Goal: Task Accomplishment & Management: Complete application form

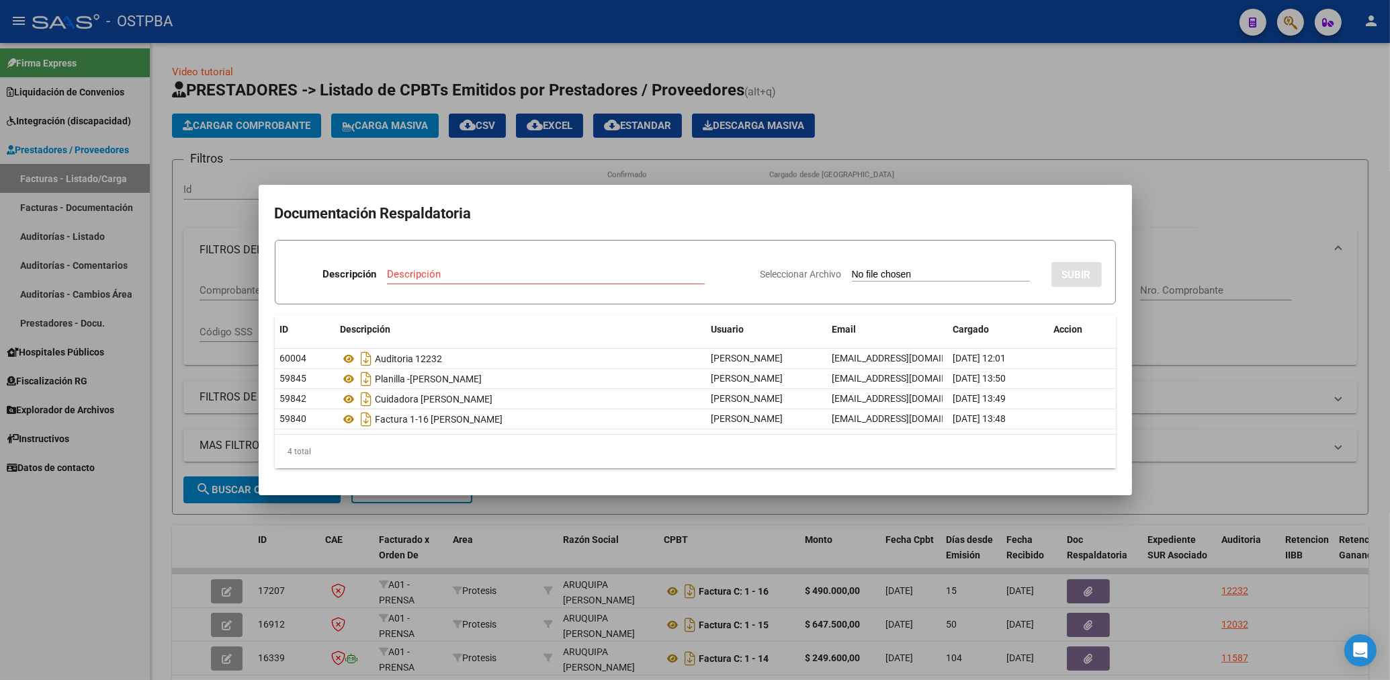
scroll to position [324, 0]
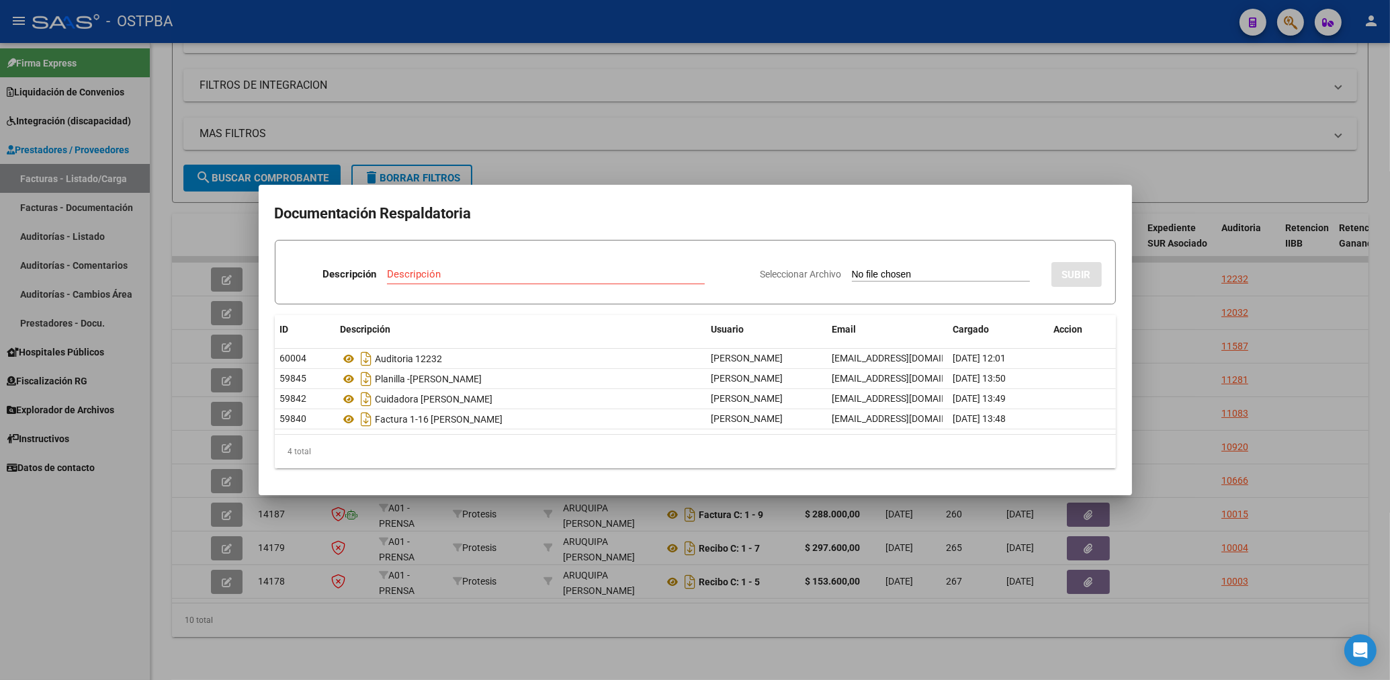
click at [533, 140] on div at bounding box center [695, 340] width 1390 height 680
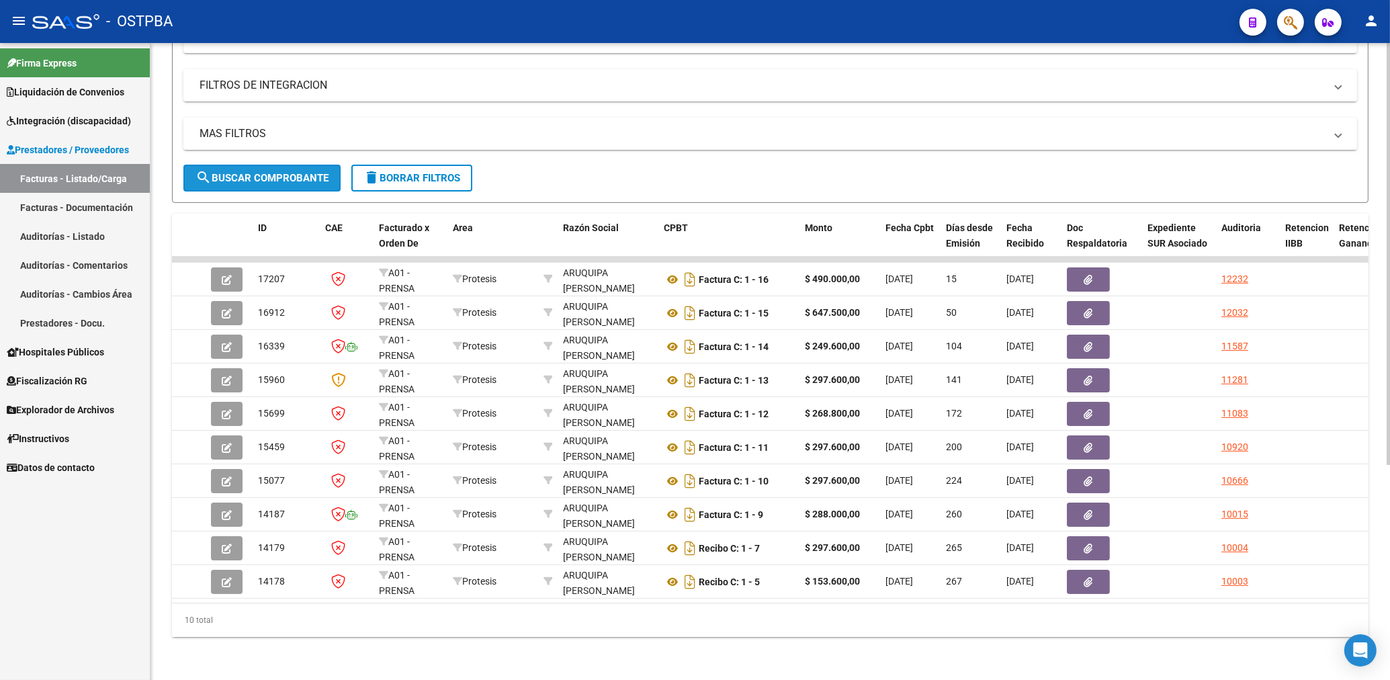
click at [275, 172] on span "search Buscar Comprobante" at bounding box center [261, 178] width 133 height 12
click at [407, 172] on span "delete Borrar Filtros" at bounding box center [411, 178] width 97 height 12
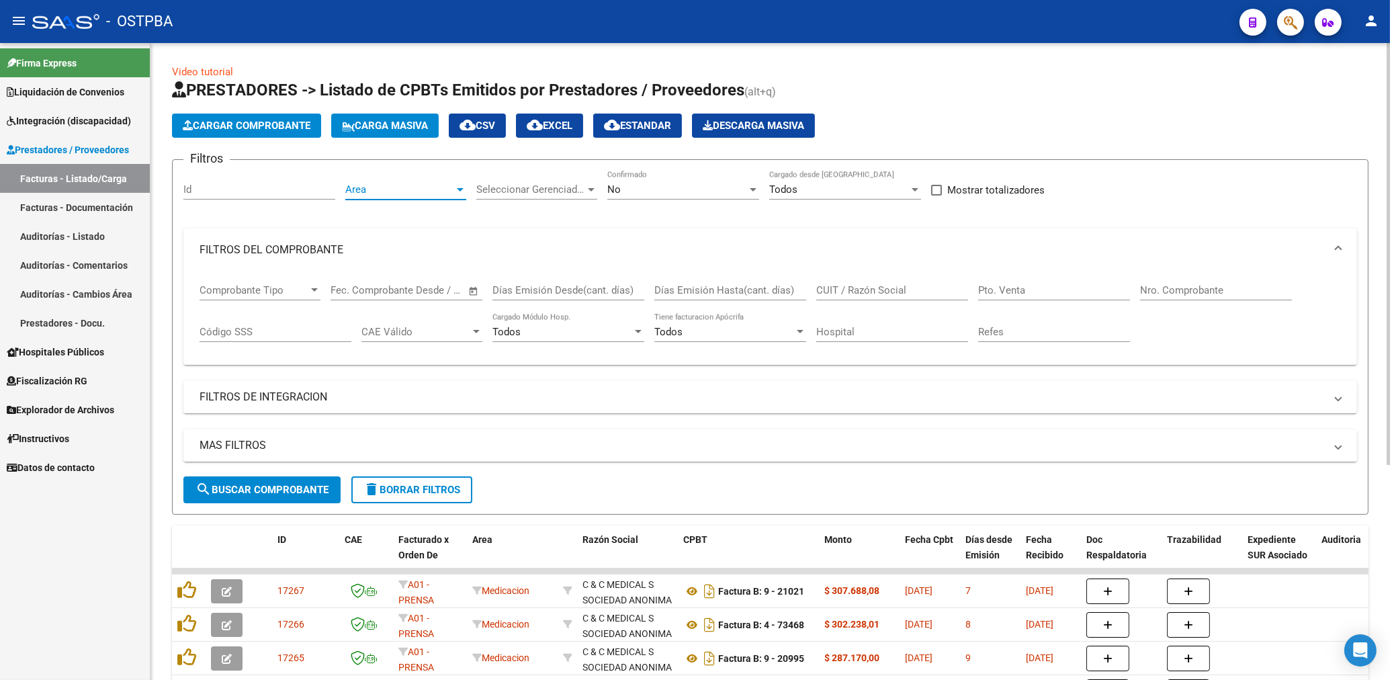
click at [370, 187] on span "Area" at bounding box center [399, 189] width 109 height 12
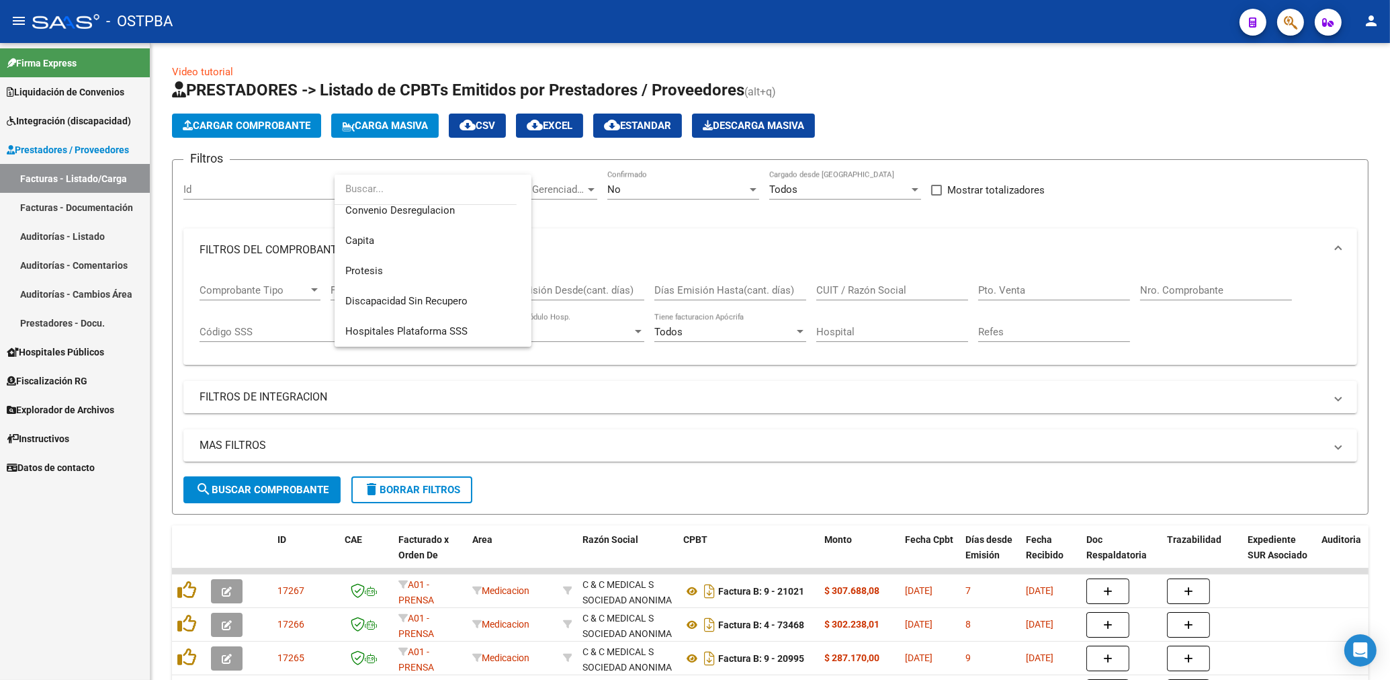
scroll to position [213, 0]
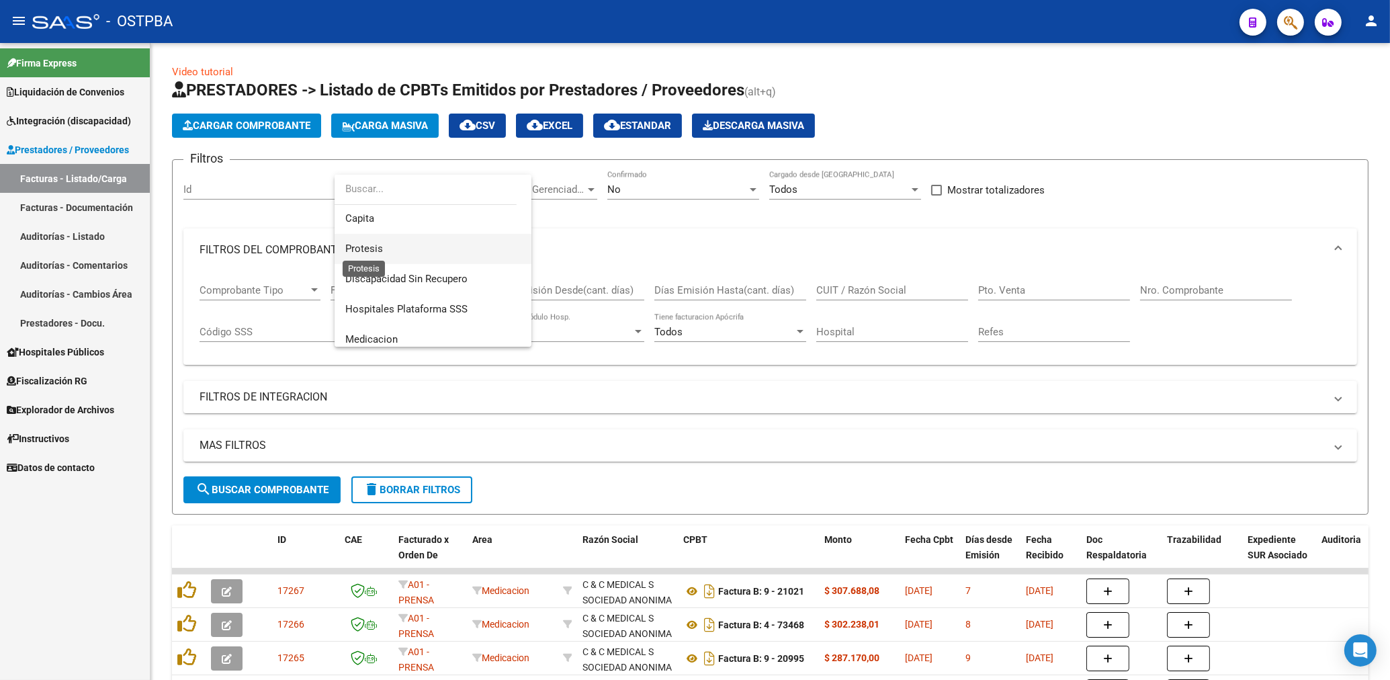
drag, startPoint x: 373, startPoint y: 251, endPoint x: 412, endPoint y: 236, distance: 42.1
click at [373, 247] on span "Protesis" at bounding box center [364, 248] width 38 height 12
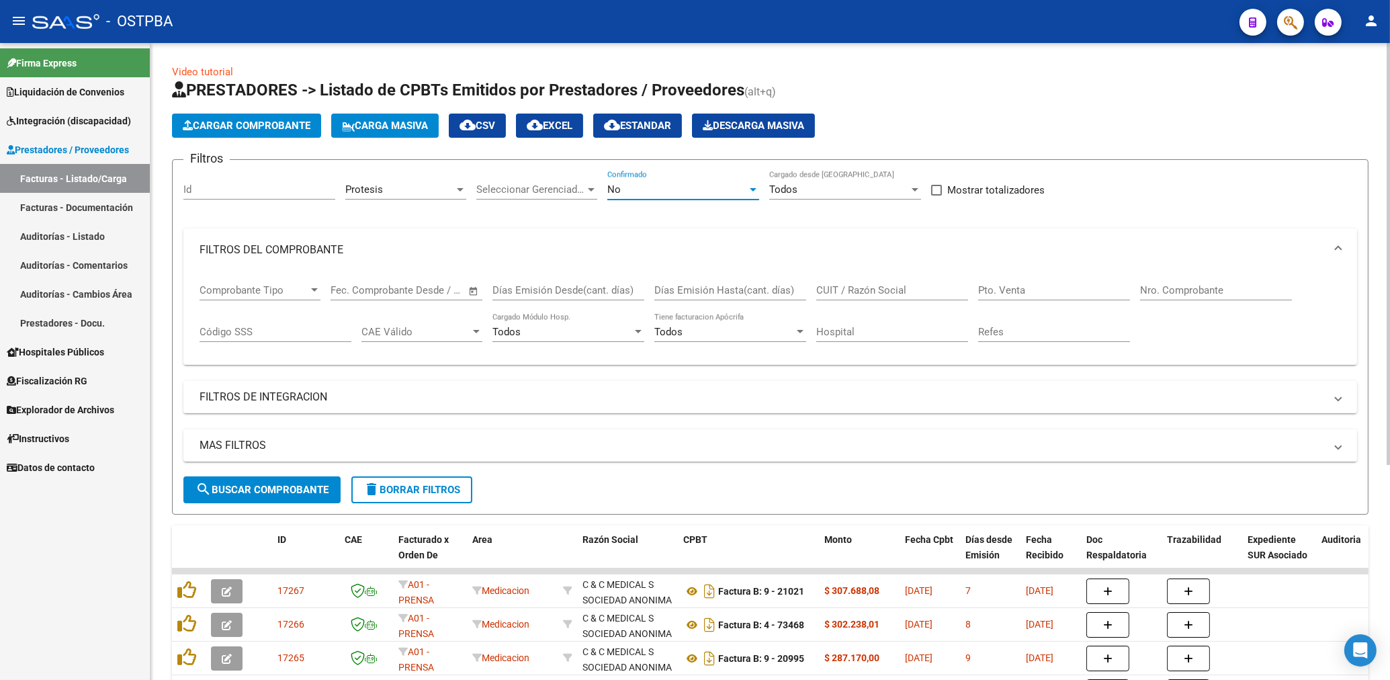
click at [615, 193] on span "No" at bounding box center [613, 189] width 13 height 12
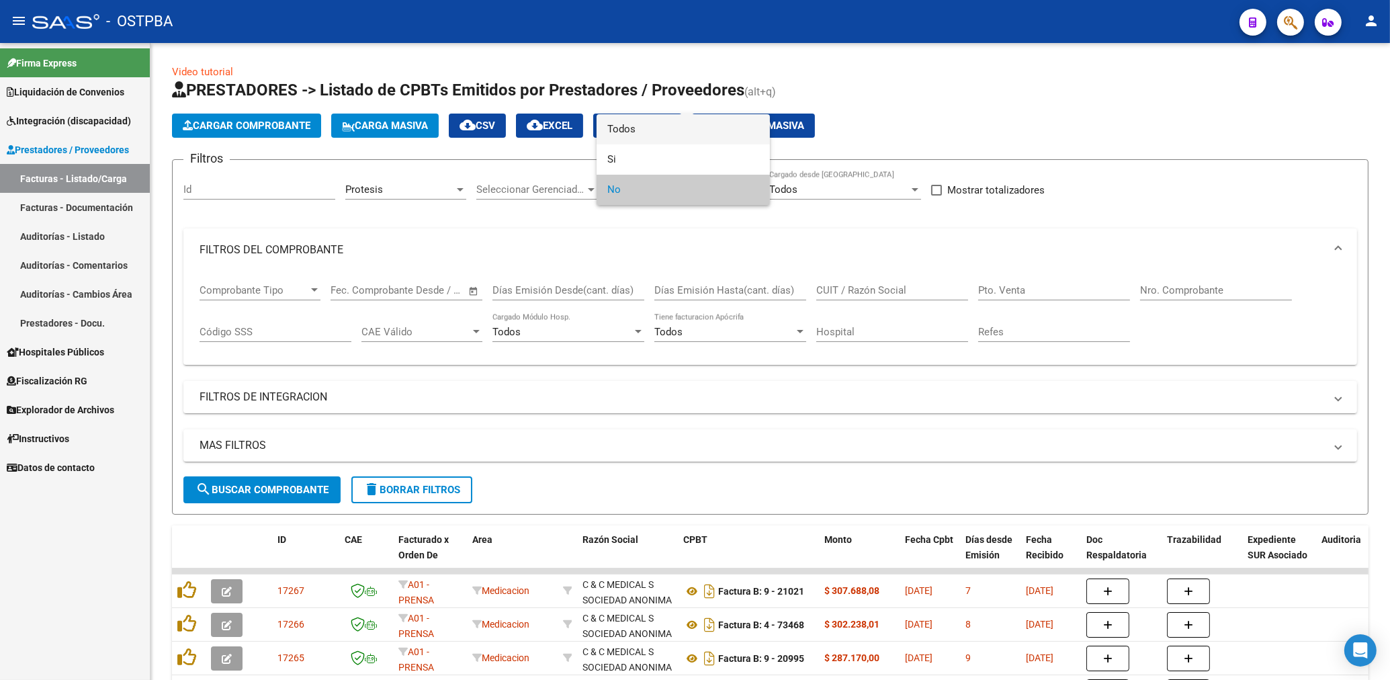
click at [617, 129] on span "Todos" at bounding box center [683, 129] width 152 height 30
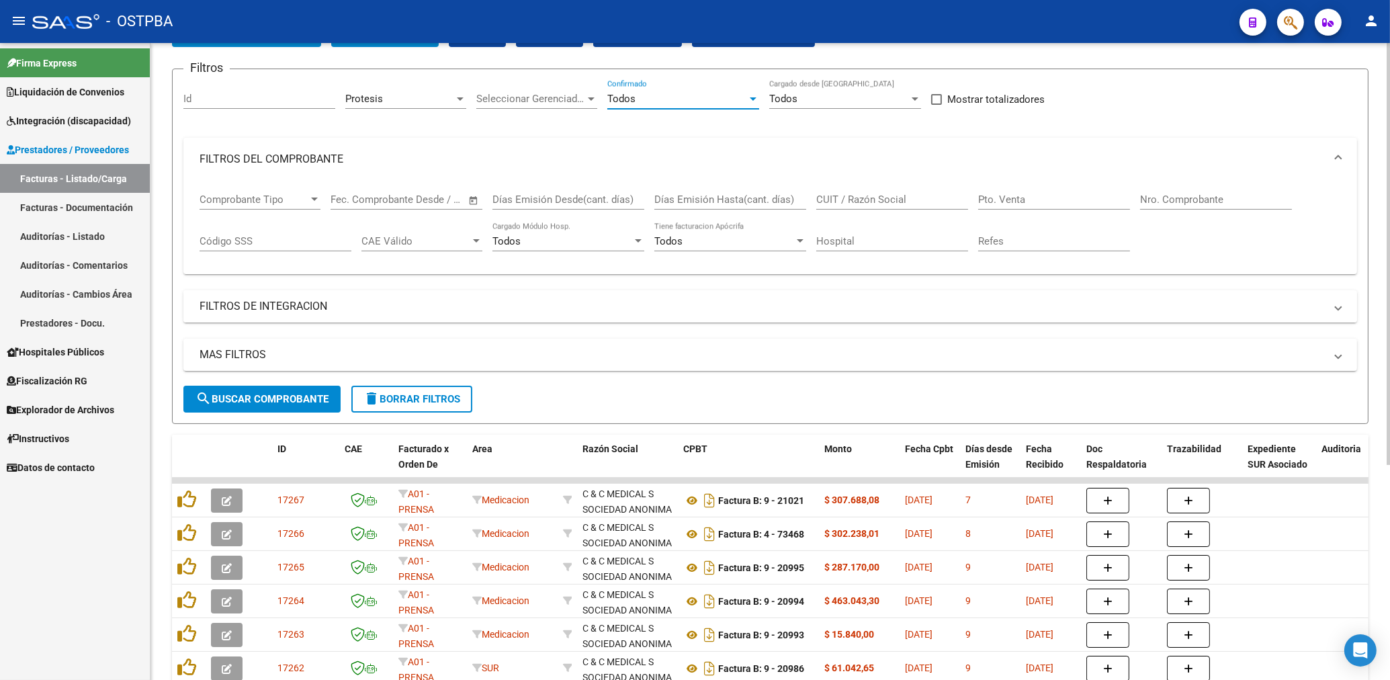
scroll to position [144, 0]
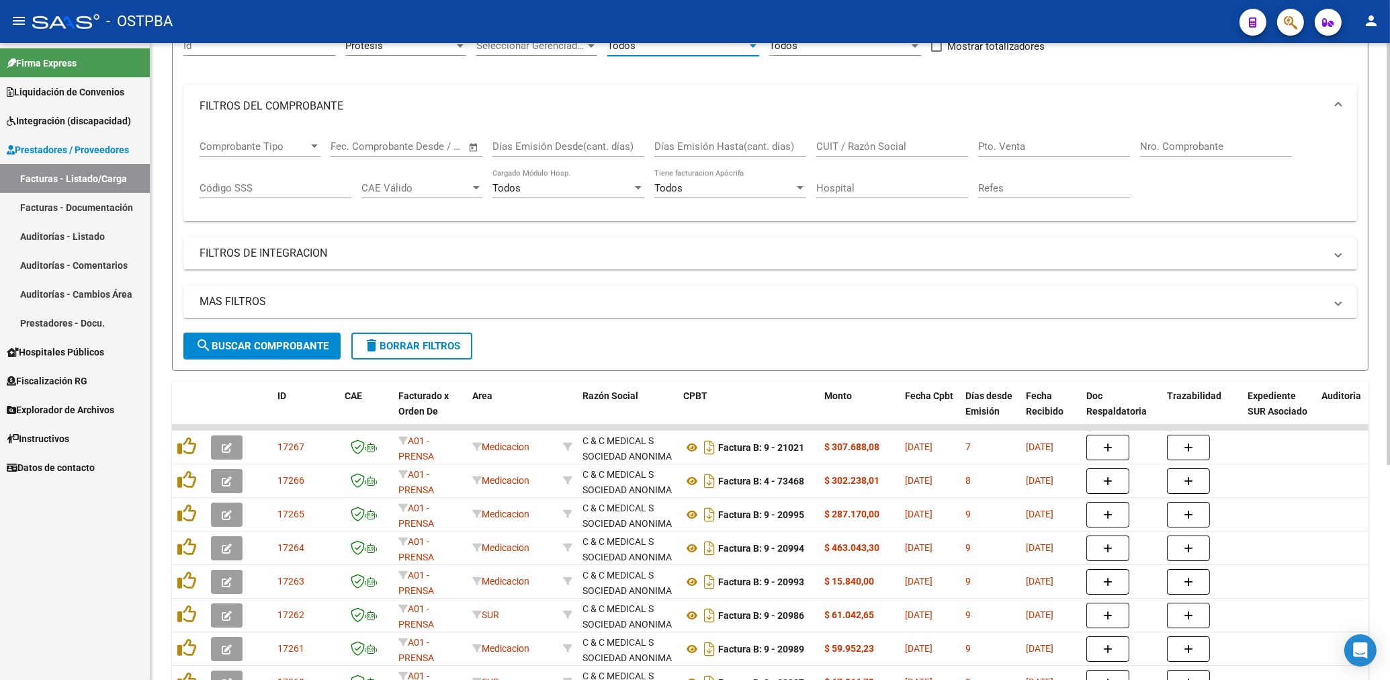
click at [300, 340] on button "search Buscar Comprobante" at bounding box center [261, 345] width 157 height 27
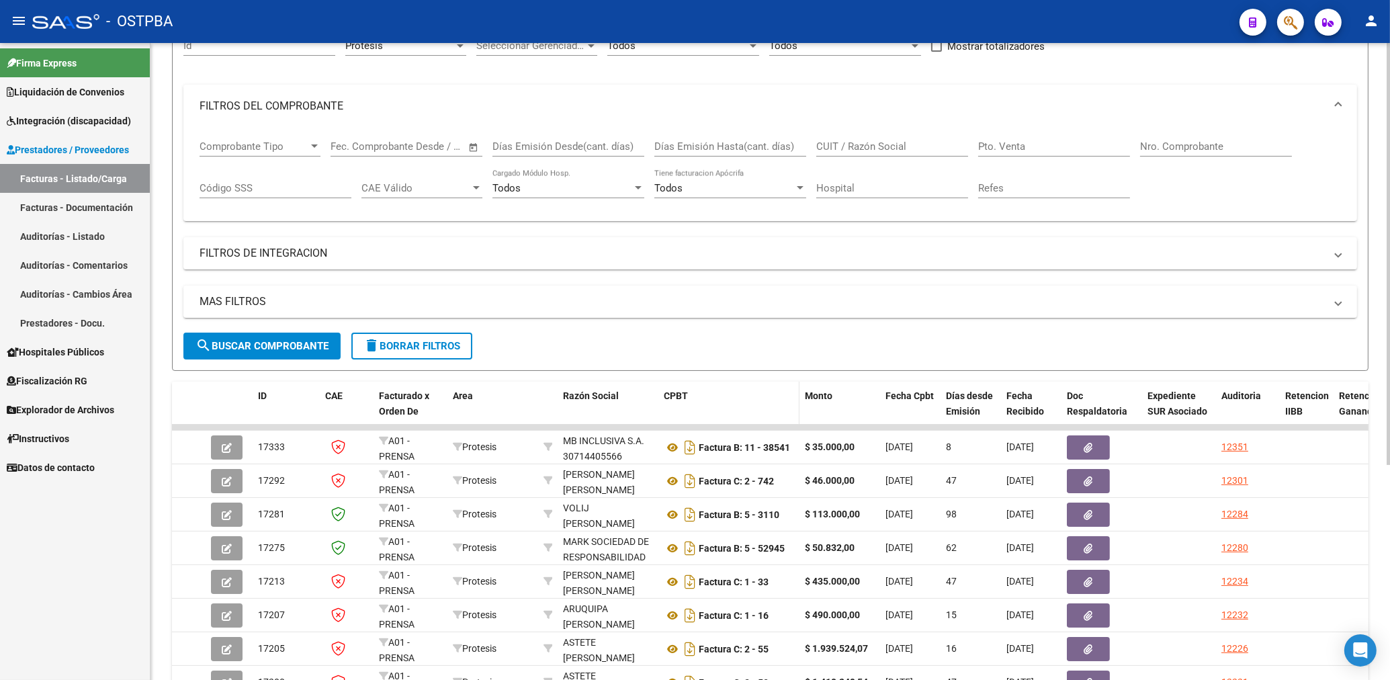
scroll to position [0, 0]
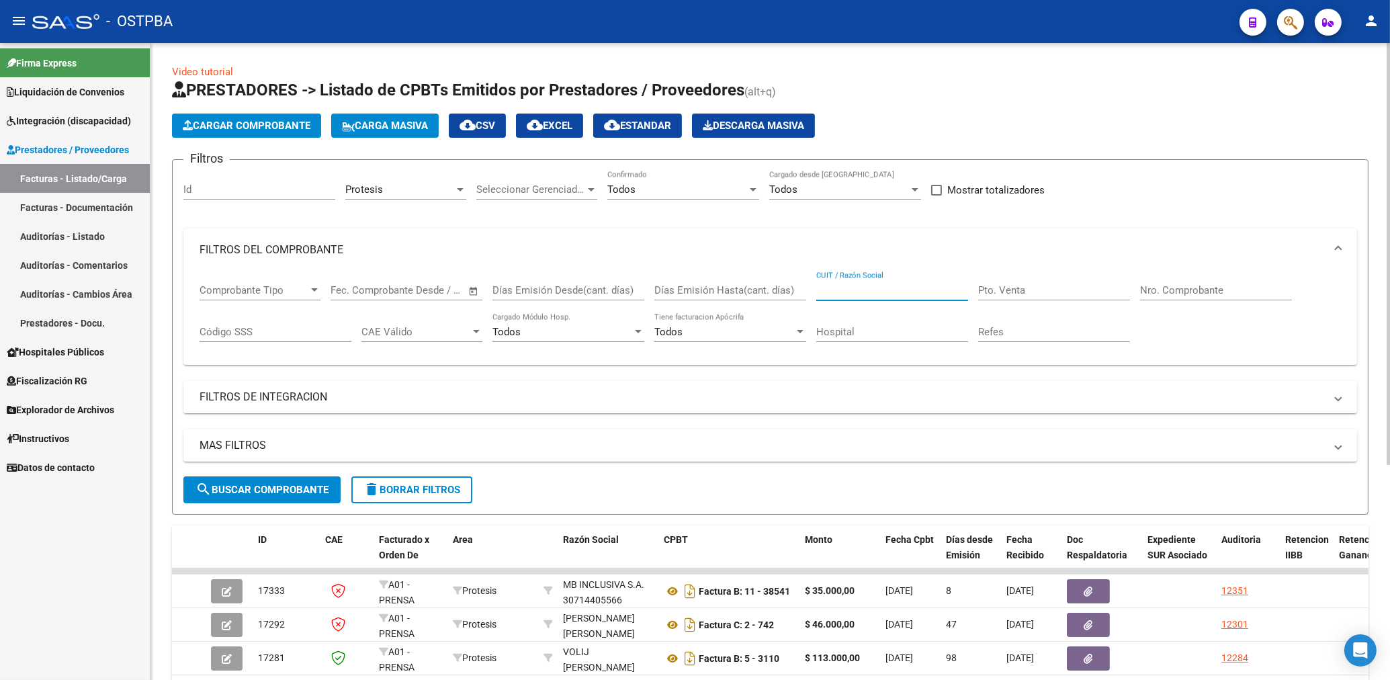
click at [879, 293] on input "CUIT / Razón Social" at bounding box center [892, 290] width 152 height 12
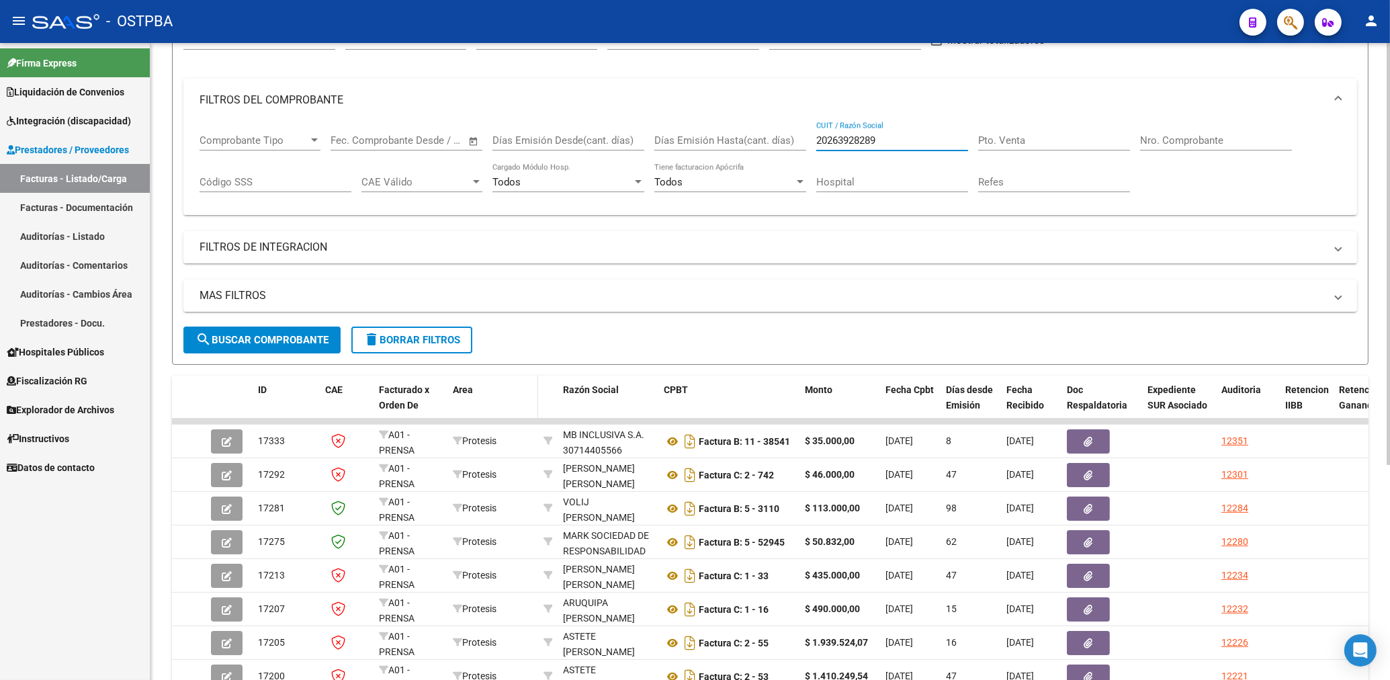
scroll to position [216, 0]
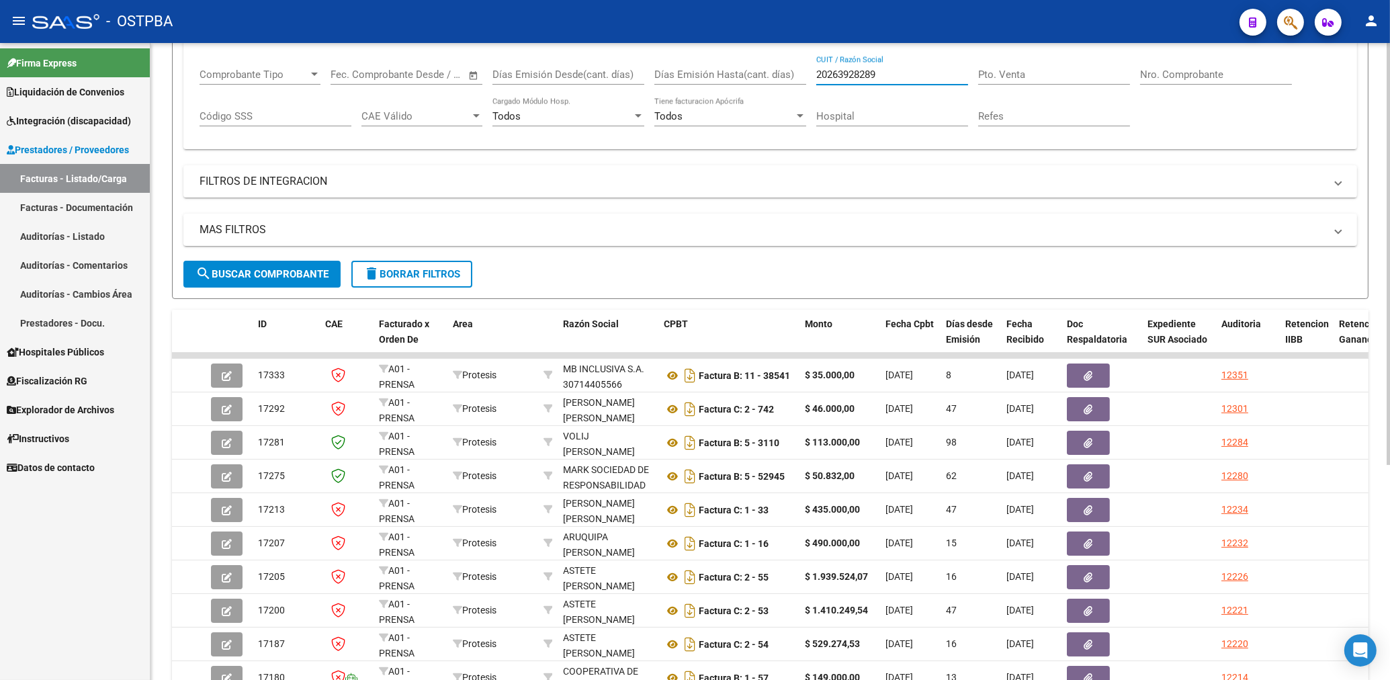
click at [322, 277] on span "search Buscar Comprobante" at bounding box center [261, 274] width 133 height 12
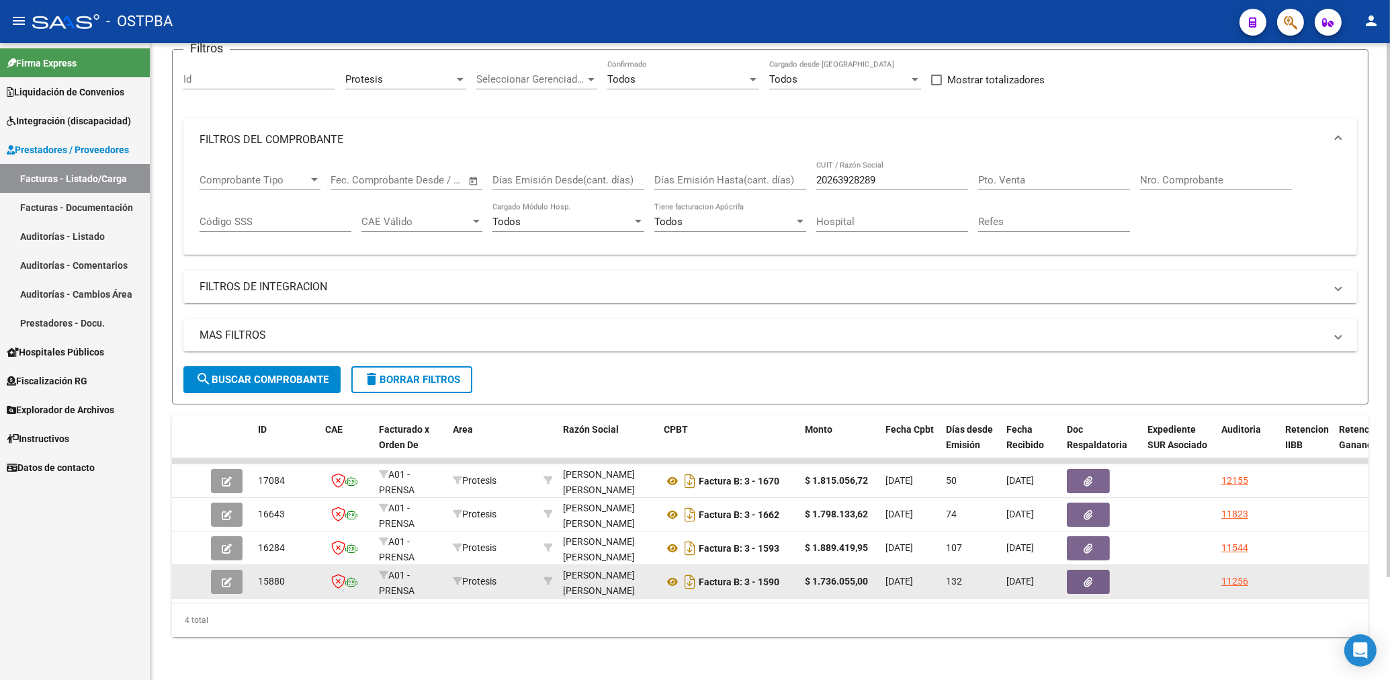
scroll to position [123, 0]
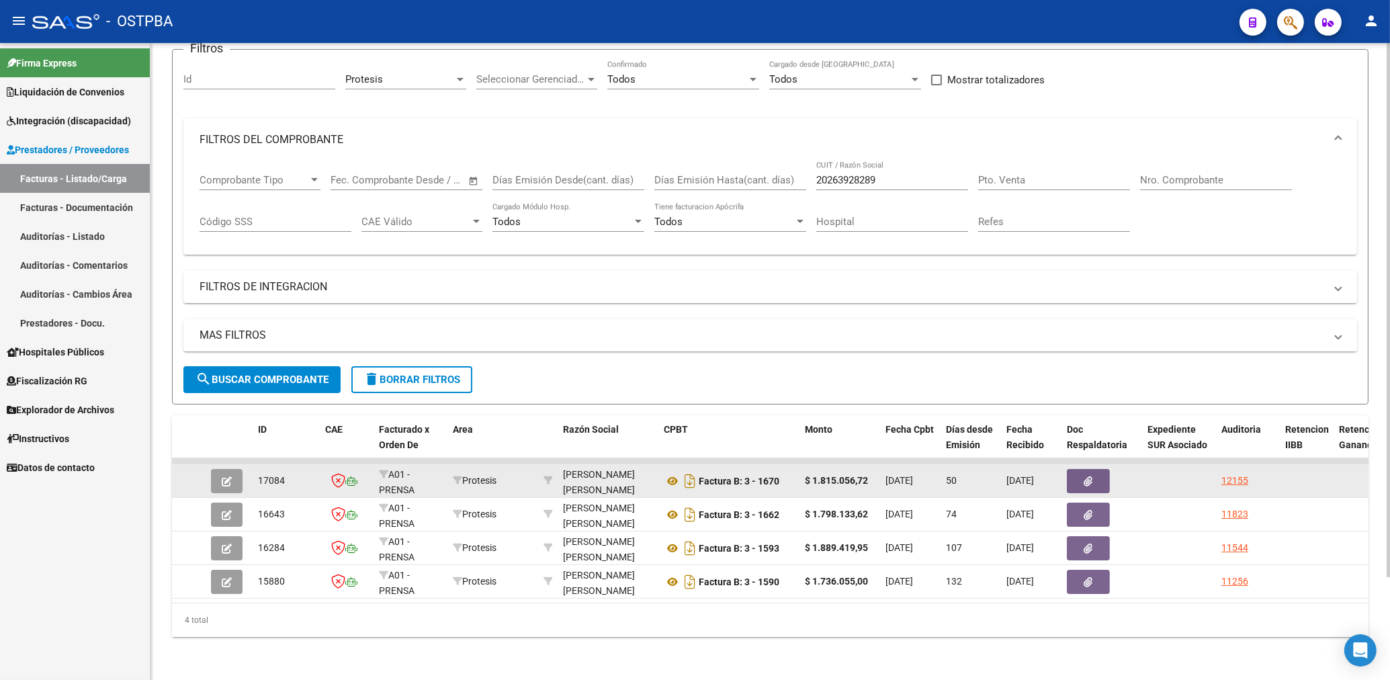
click at [1085, 476] on icon "button" at bounding box center [1088, 481] width 9 height 10
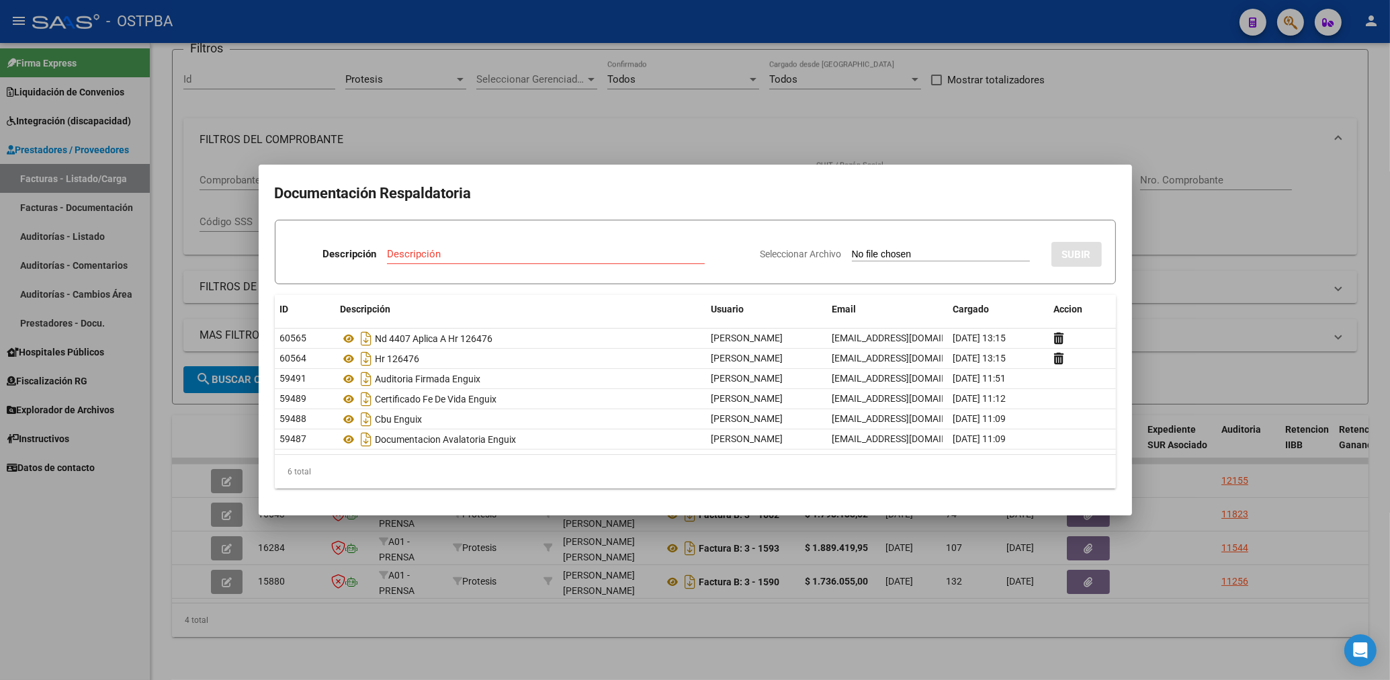
click at [747, 137] on div at bounding box center [695, 340] width 1390 height 680
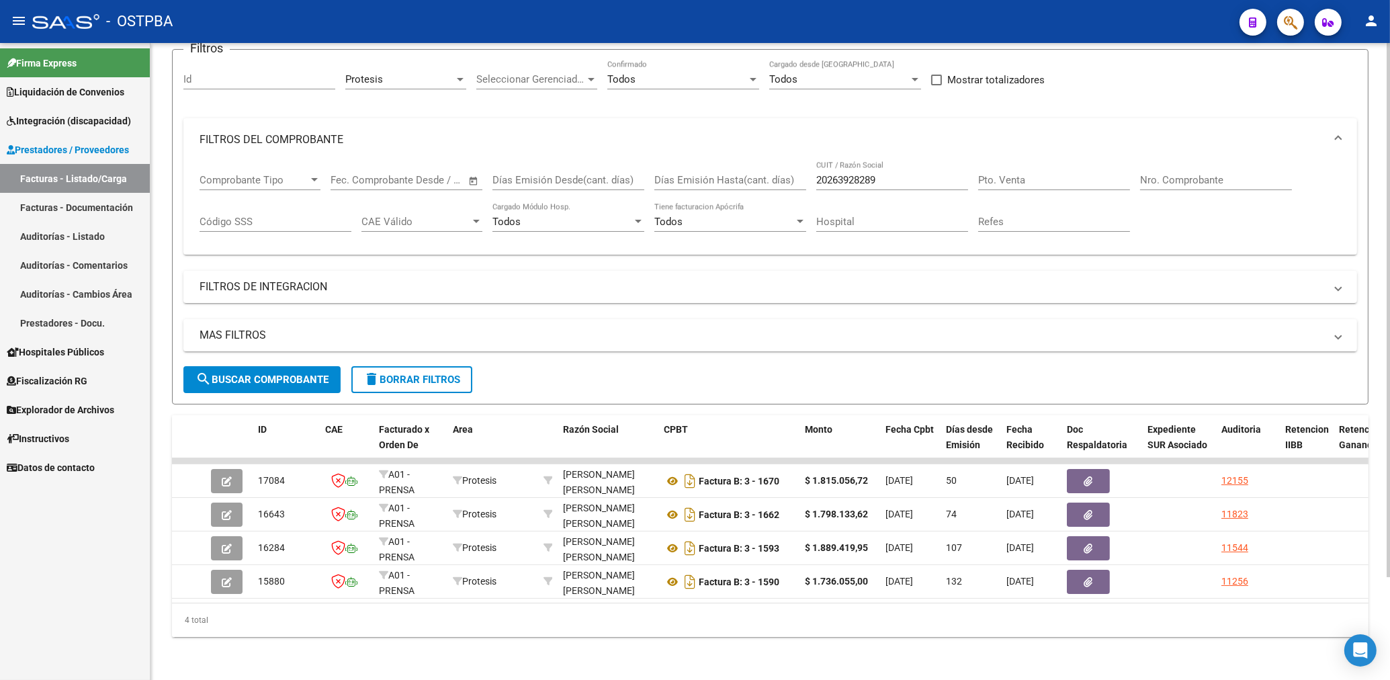
click at [310, 374] on button "search Buscar Comprobante" at bounding box center [261, 379] width 157 height 27
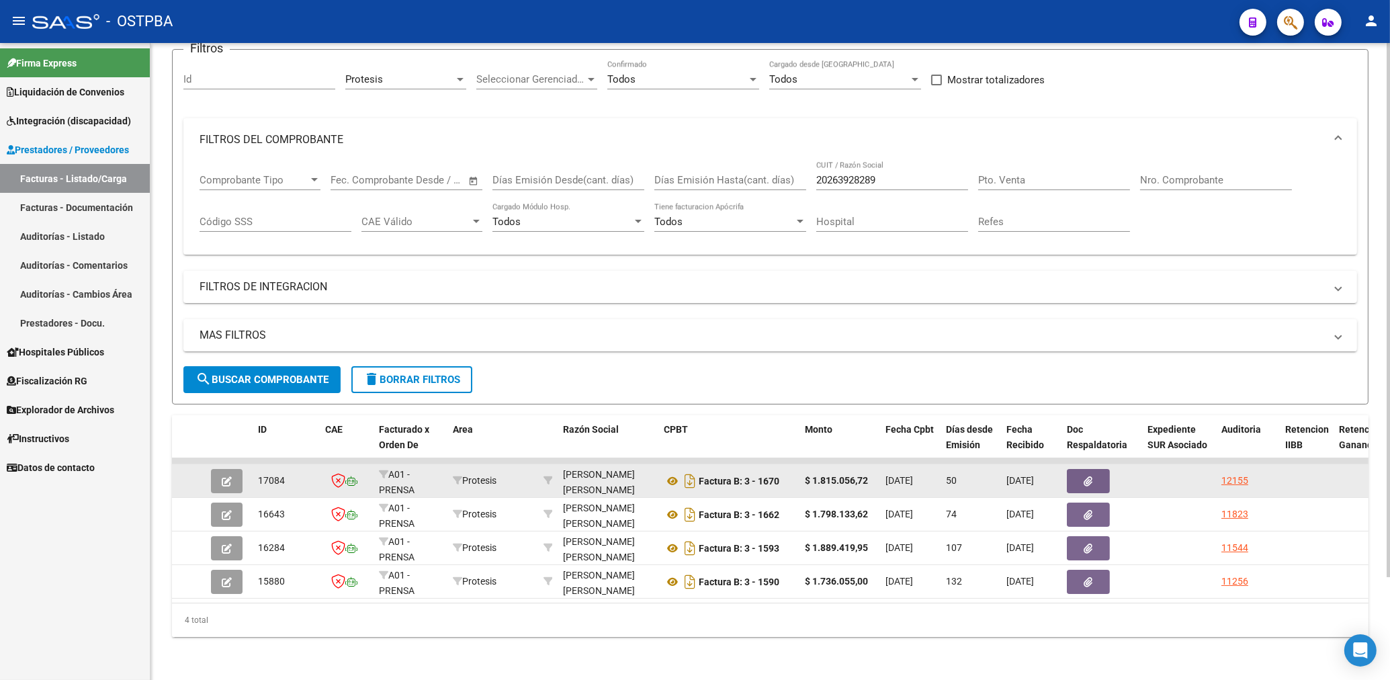
click at [1089, 476] on icon "button" at bounding box center [1088, 481] width 9 height 10
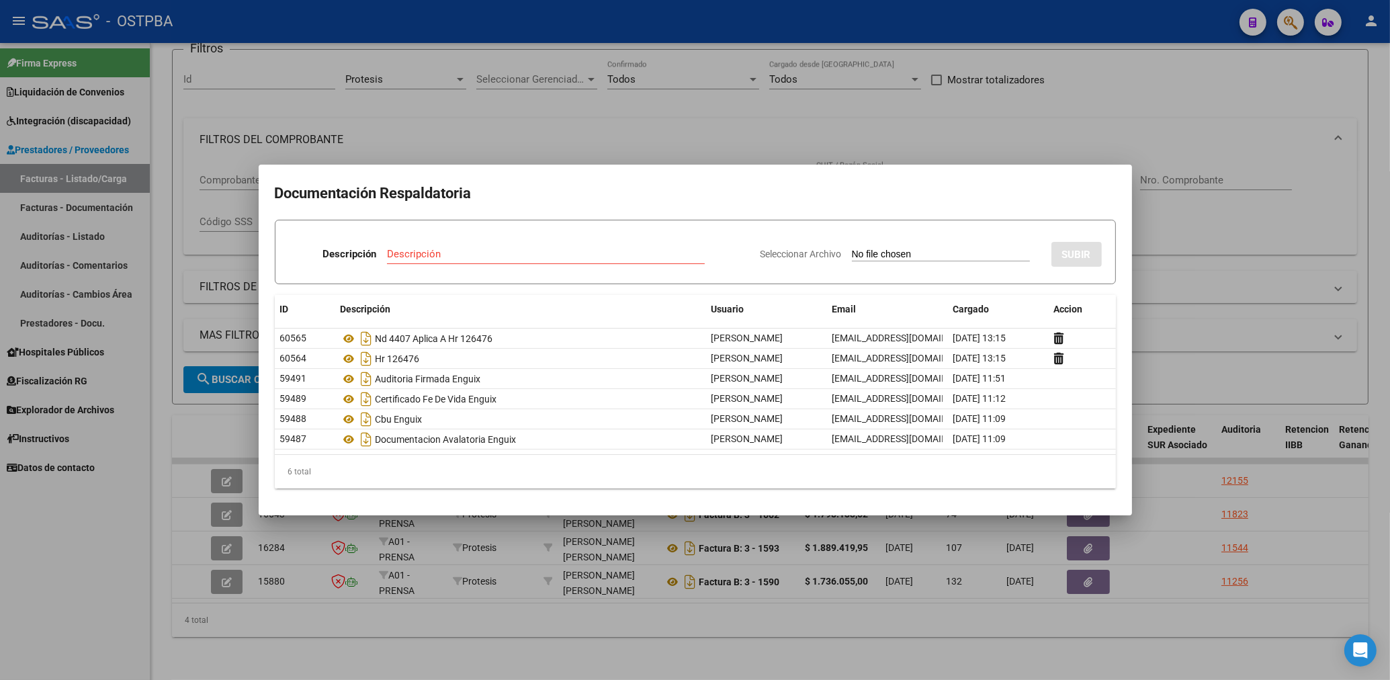
click at [635, 113] on div at bounding box center [695, 340] width 1390 height 680
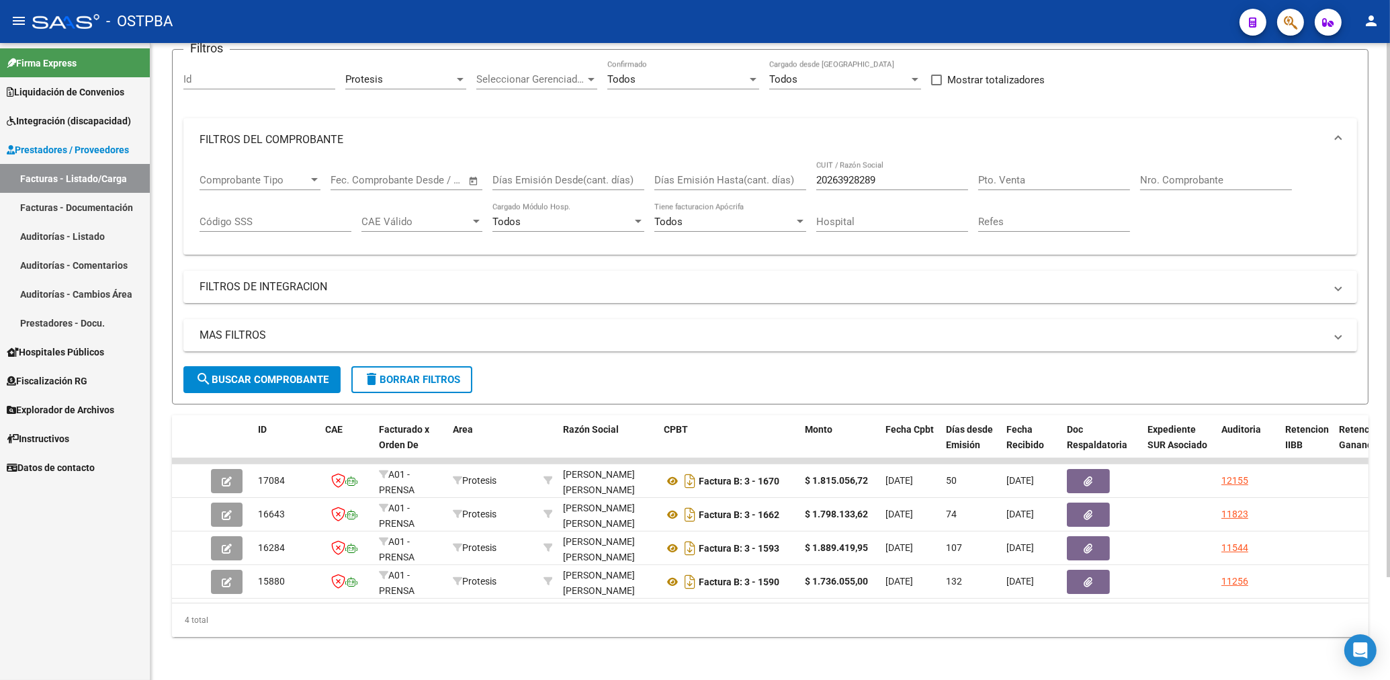
click at [269, 373] on span "search Buscar Comprobante" at bounding box center [261, 379] width 133 height 12
click at [302, 366] on button "search Buscar Comprobante" at bounding box center [261, 379] width 157 height 27
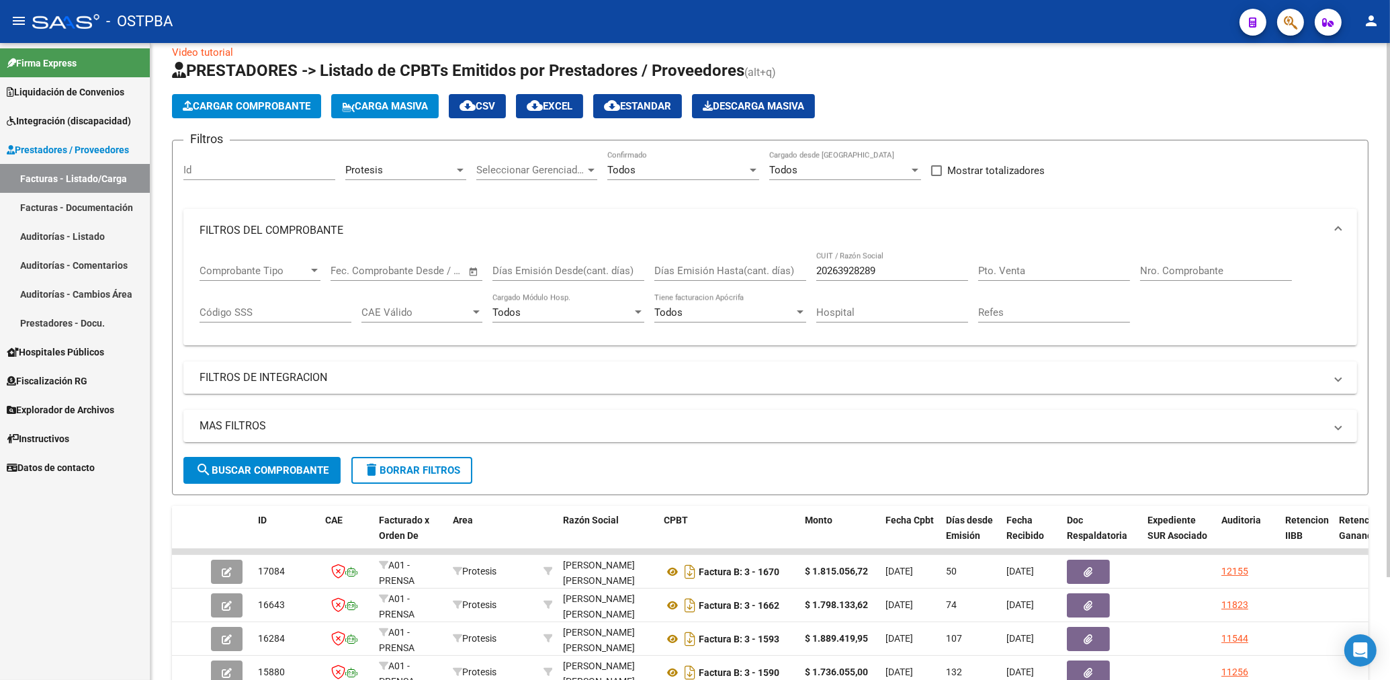
scroll to position [0, 0]
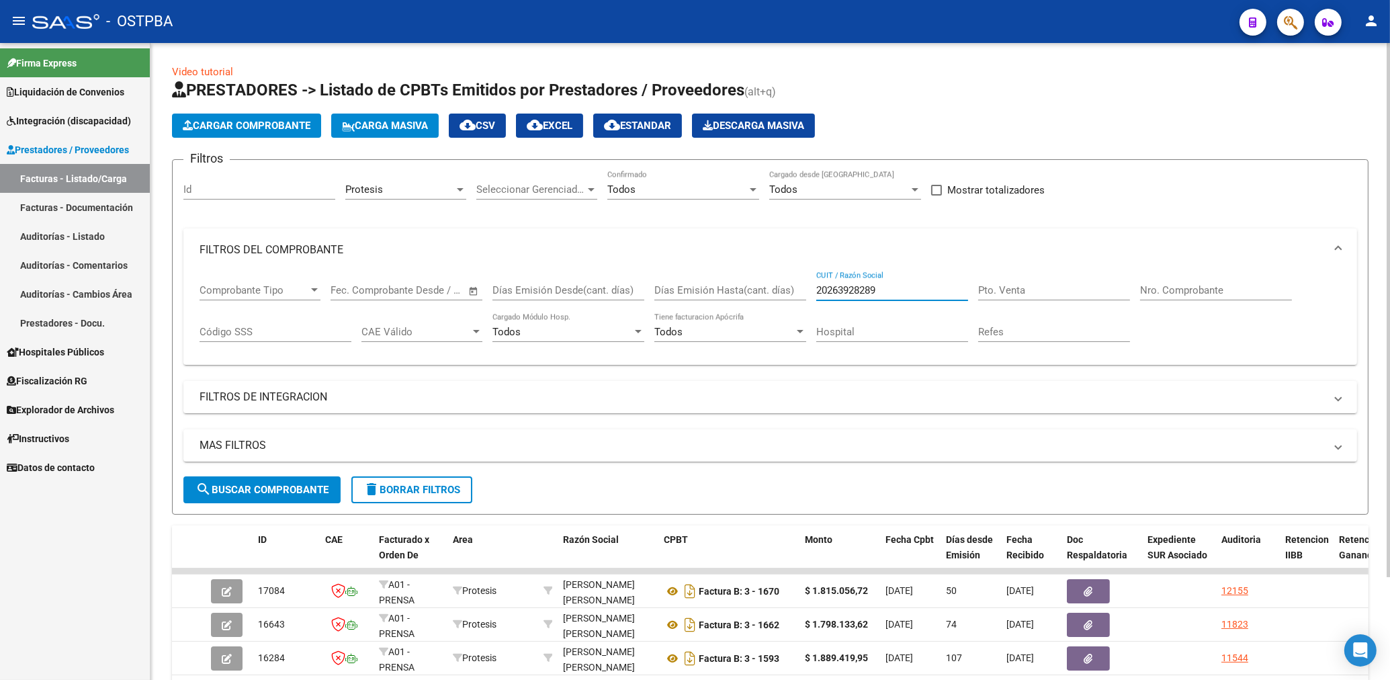
click at [898, 295] on input "20263928289" at bounding box center [892, 290] width 152 height 12
type input "2"
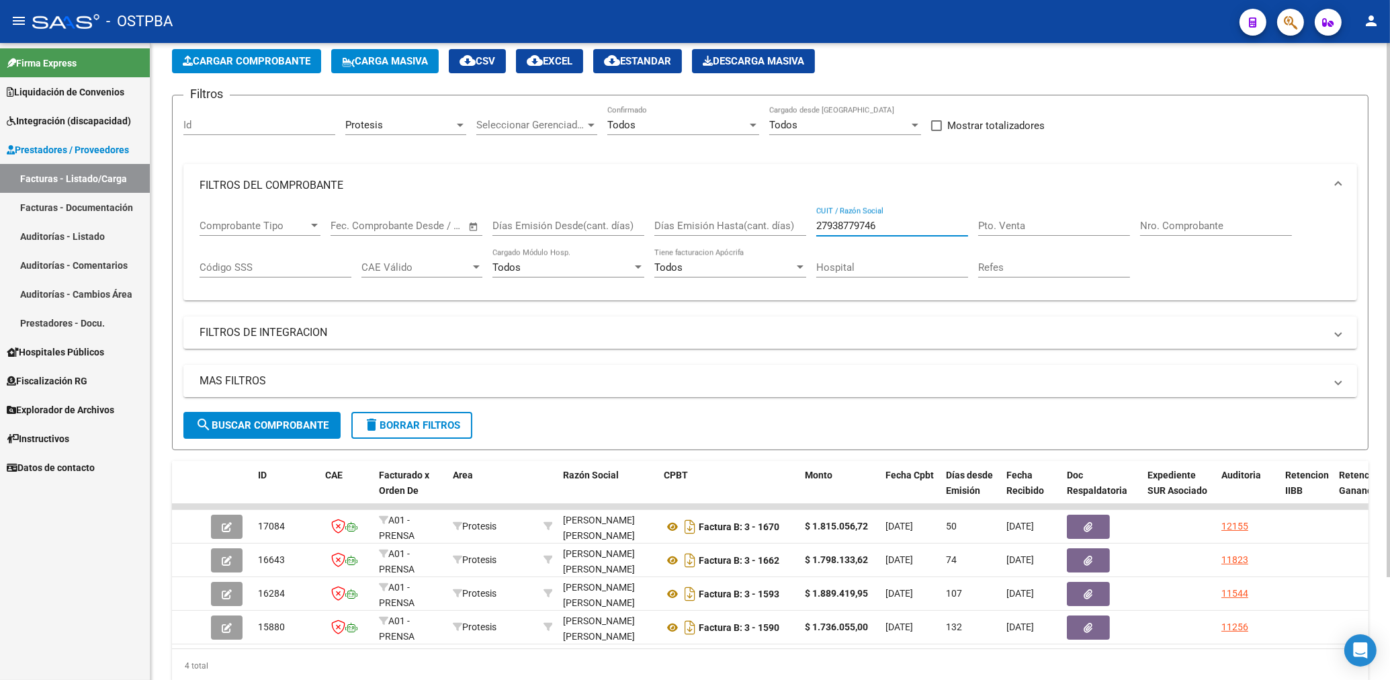
scroll to position [123, 0]
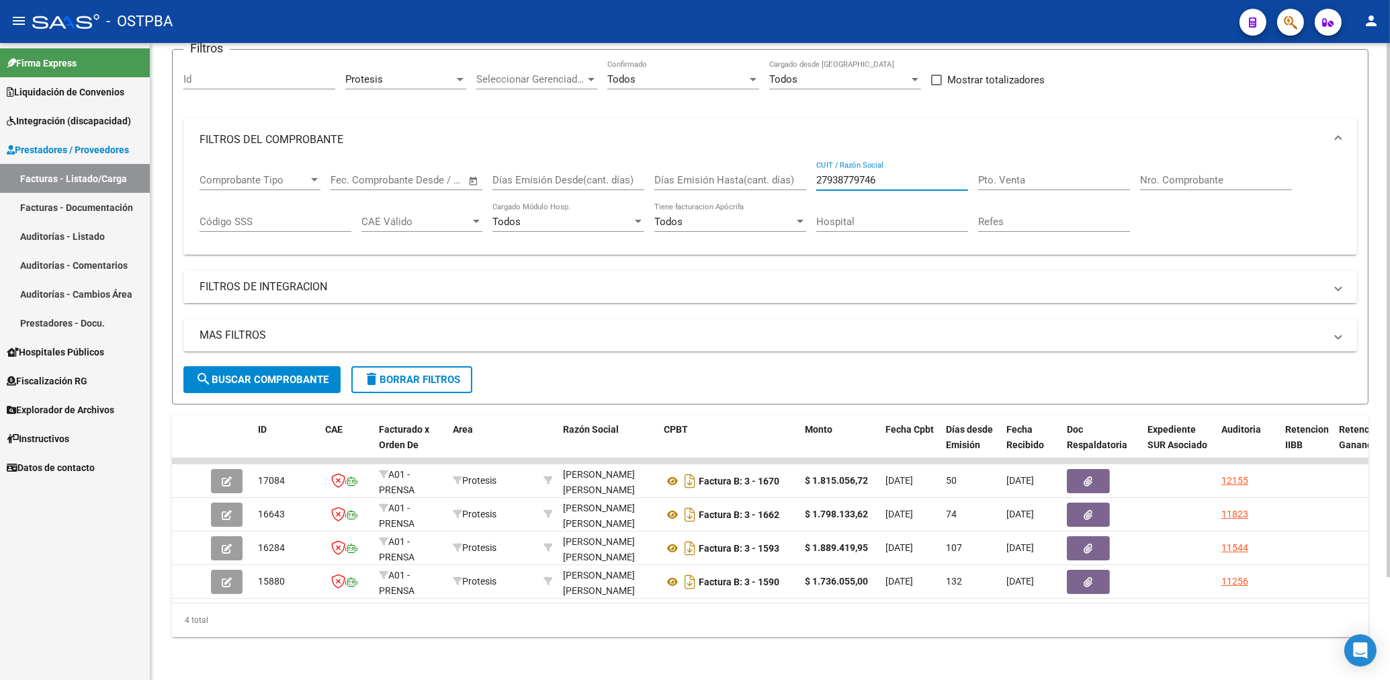
type input "27938779746"
click at [279, 366] on button "search Buscar Comprobante" at bounding box center [261, 379] width 157 height 27
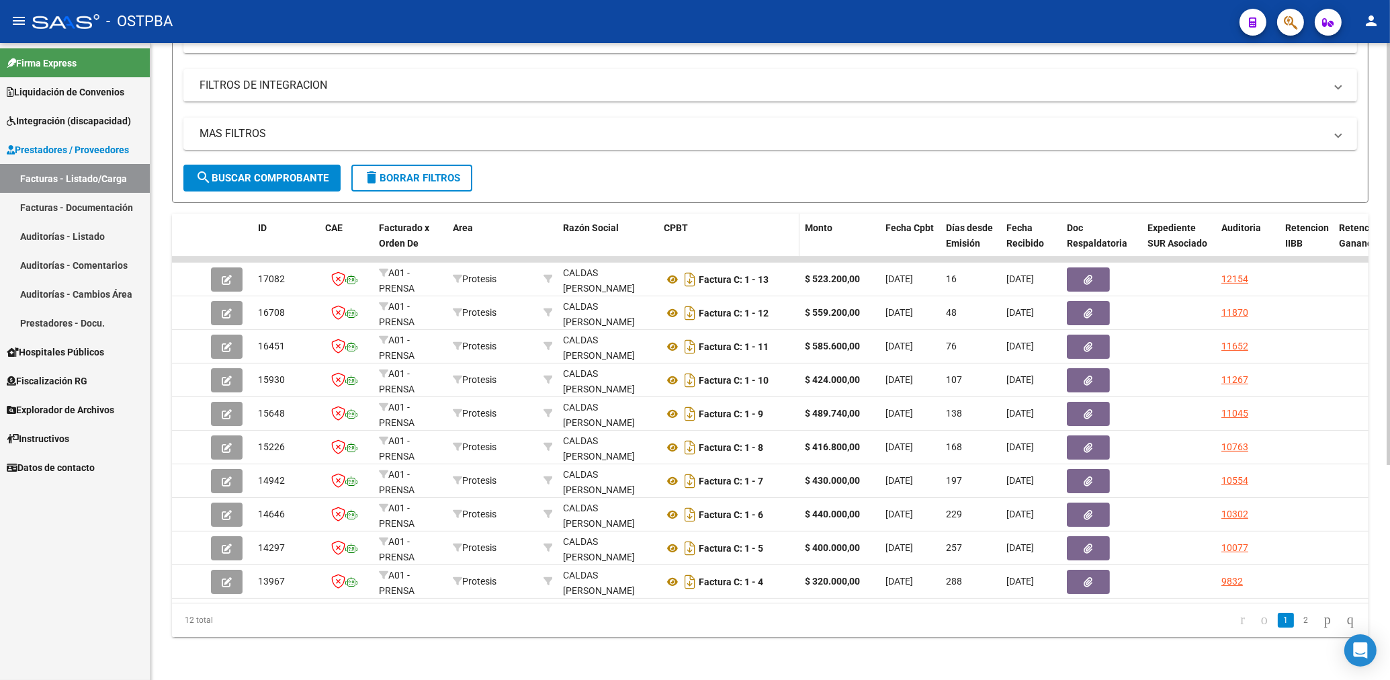
scroll to position [324, 0]
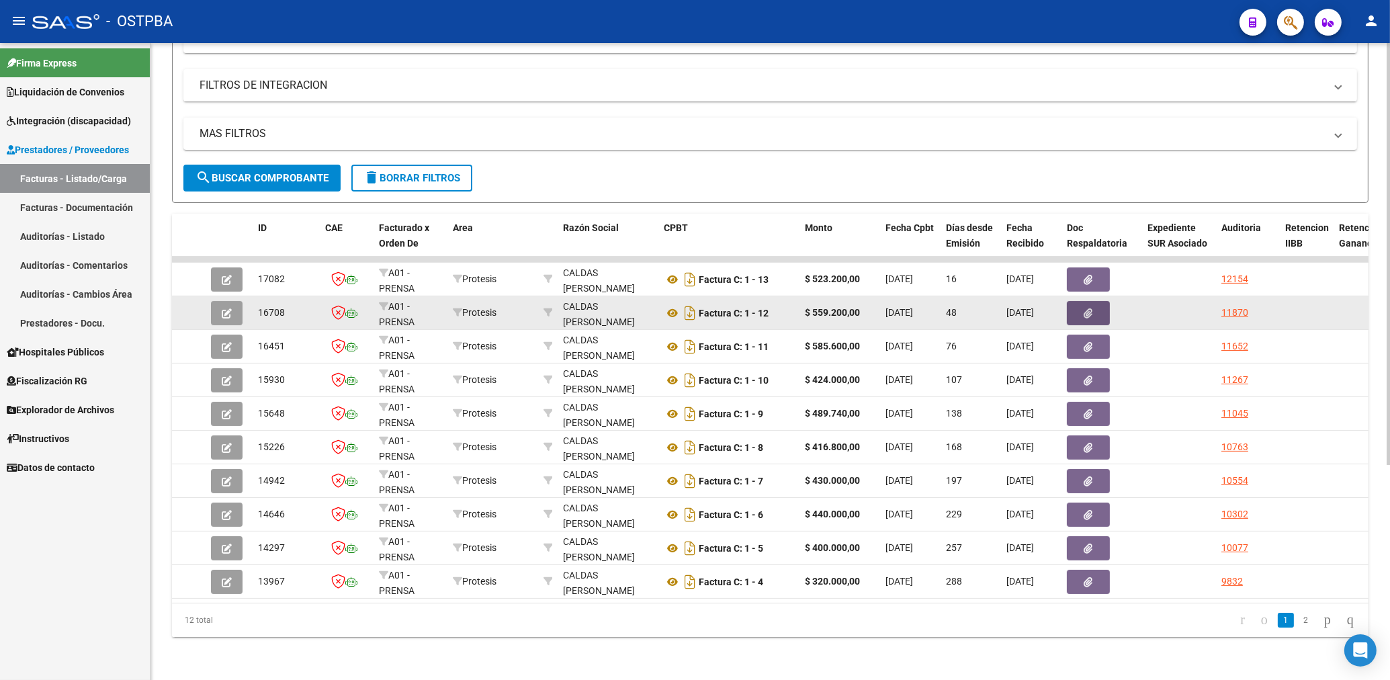
click at [1097, 301] on button "button" at bounding box center [1087, 313] width 43 height 24
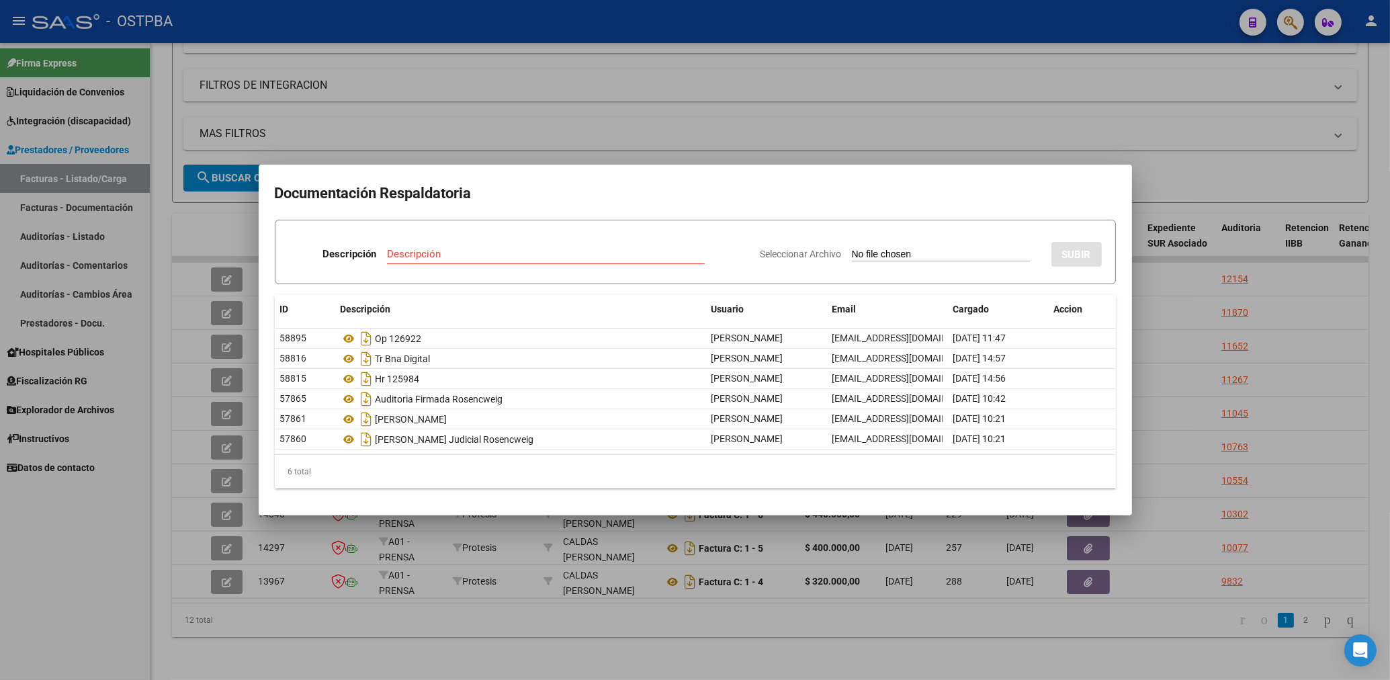
click at [884, 137] on div at bounding box center [695, 340] width 1390 height 680
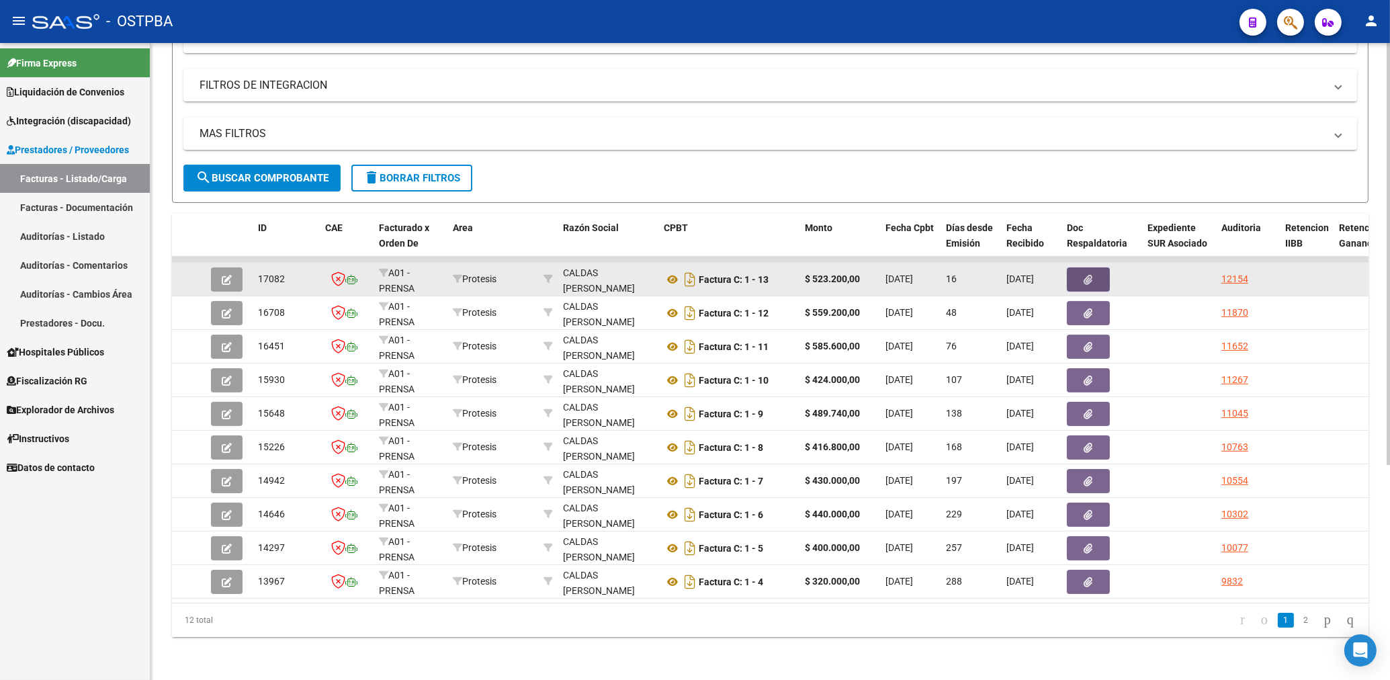
click at [1087, 275] on icon "button" at bounding box center [1088, 280] width 9 height 10
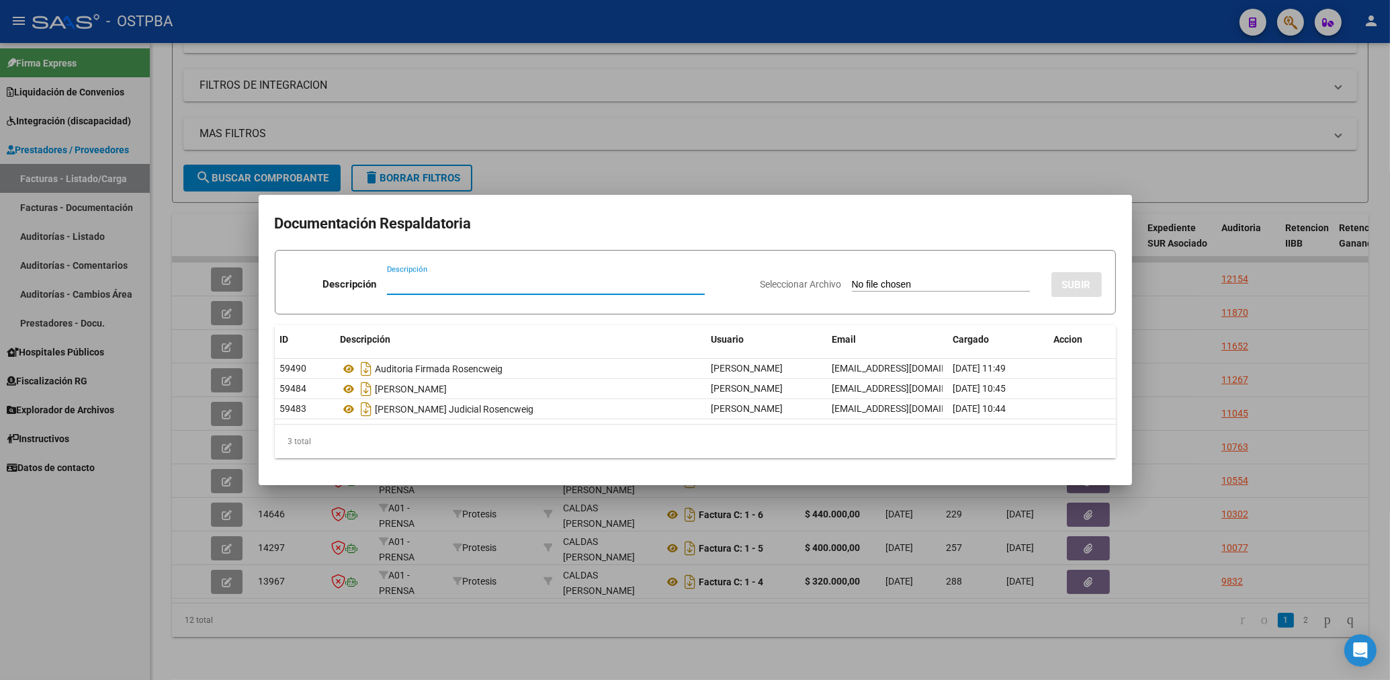
click at [404, 287] on input "Descripción" at bounding box center [546, 284] width 318 height 12
type input "HR 126477"
click at [895, 291] on input "Seleccionar Archivo" at bounding box center [941, 285] width 178 height 13
type input "C:\fakepath\HR 126477-ROSENCWEIG-CUIDADORAS [PERSON_NAME].pdf"
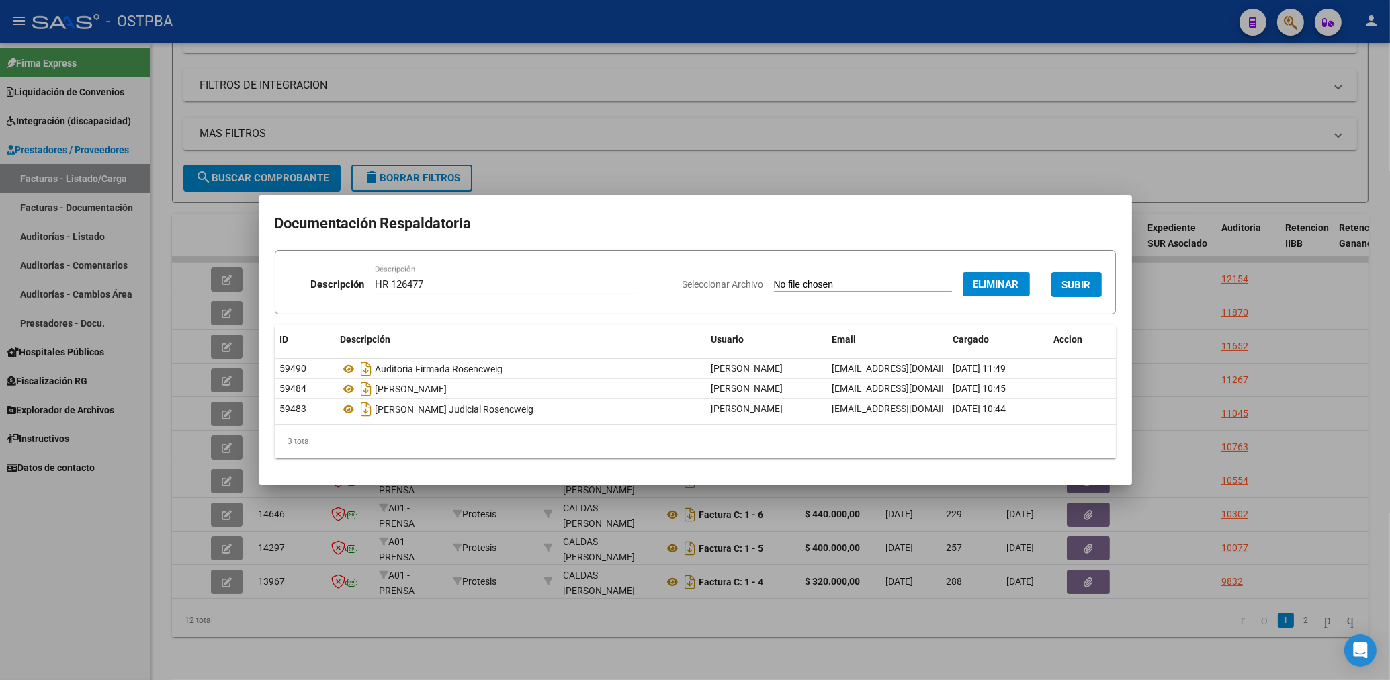
click at [1091, 279] on button "SUBIR" at bounding box center [1076, 284] width 50 height 25
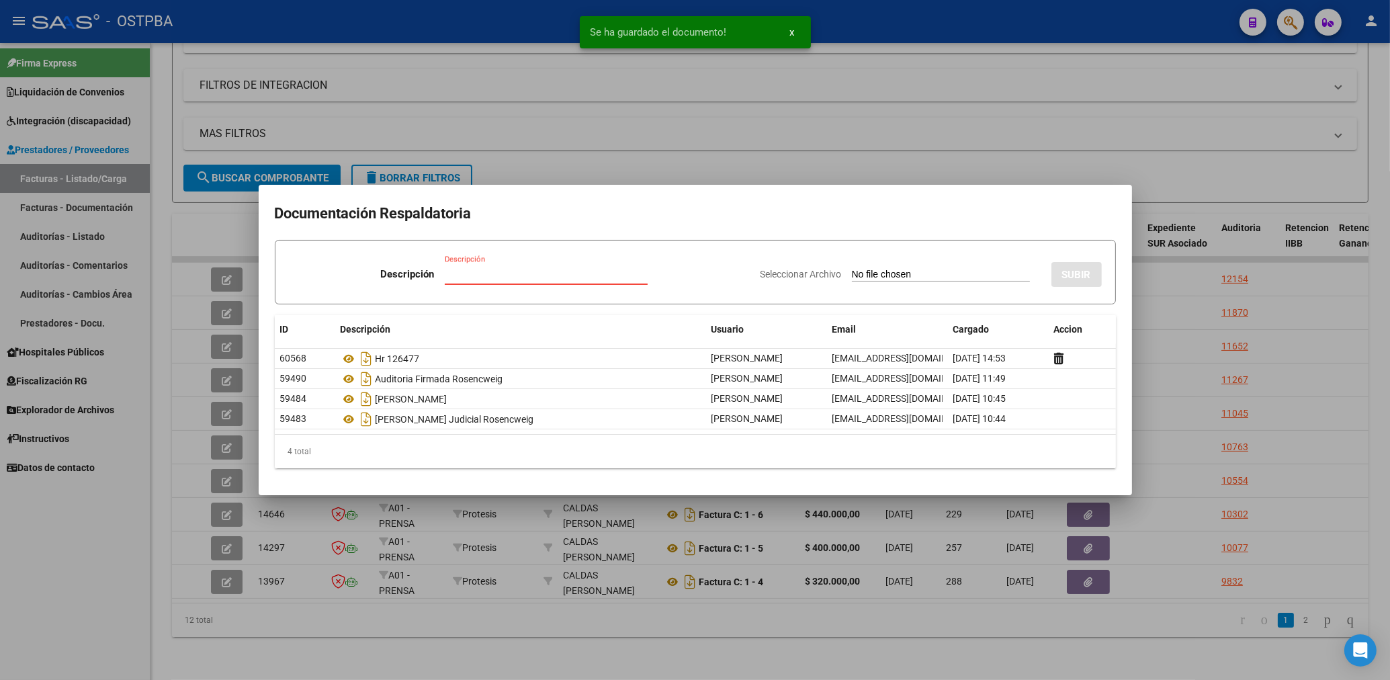
click at [493, 278] on input "Descripción" at bounding box center [546, 274] width 203 height 12
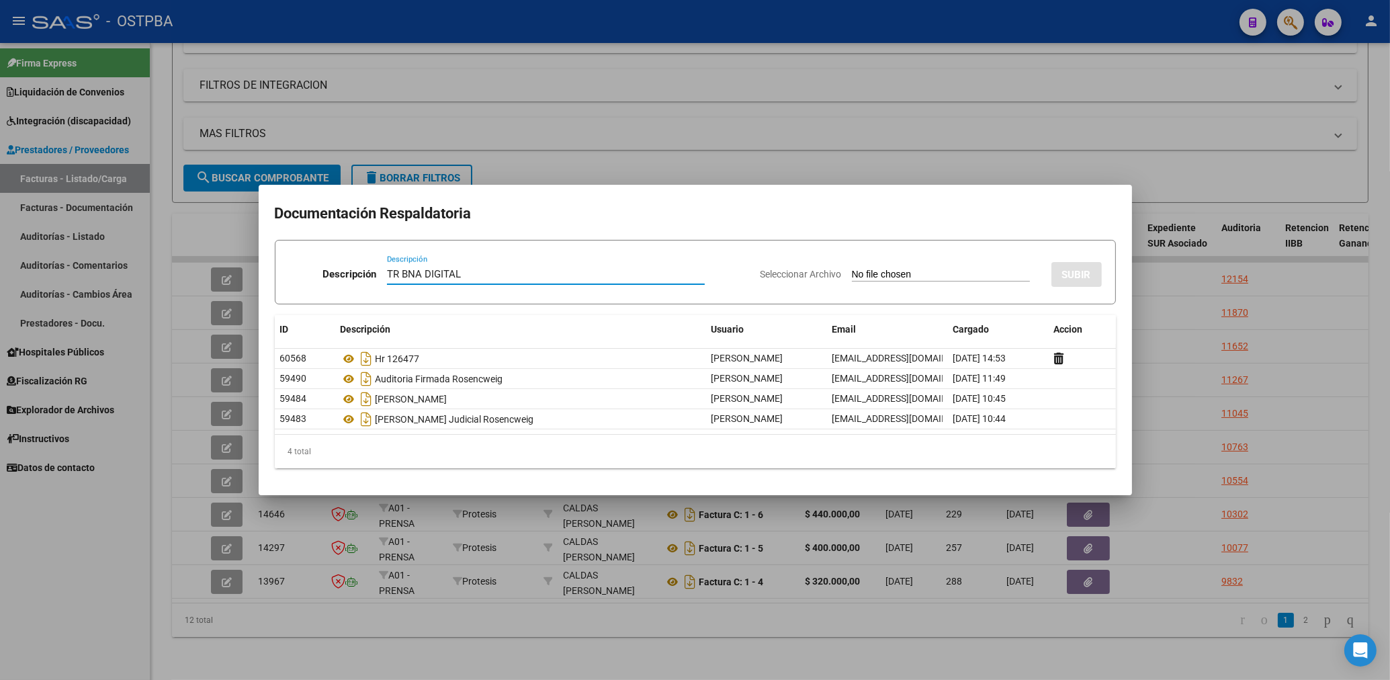
type input "TR BNA DIGITAL"
click at [895, 265] on div "Seleccionar Archivo SUBIR" at bounding box center [930, 271] width 341 height 41
click at [878, 271] on input "Seleccionar Archivo" at bounding box center [941, 275] width 178 height 13
type input "C:\fakepath\ROSENCWEIG-CUIDADORAS [PERSON_NAME] 13-[PERSON_NAME].pdf"
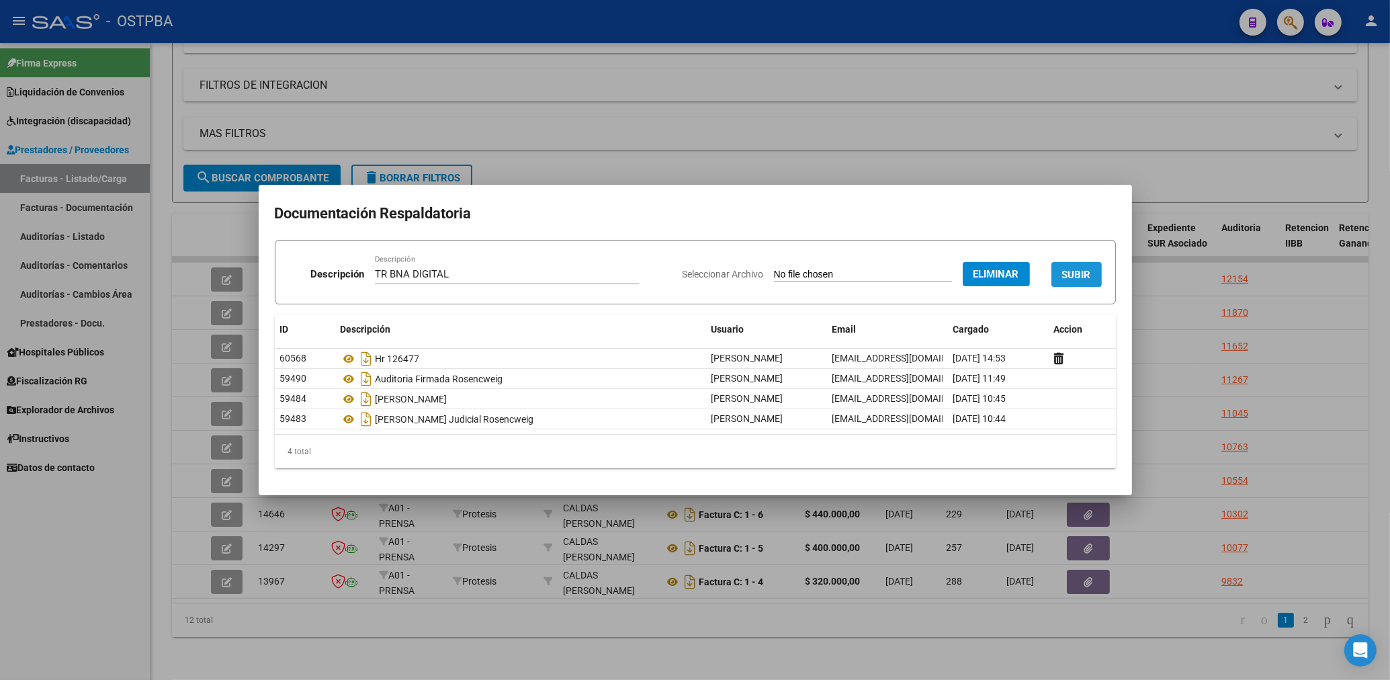
click at [1073, 281] on span "SUBIR" at bounding box center [1076, 275] width 29 height 12
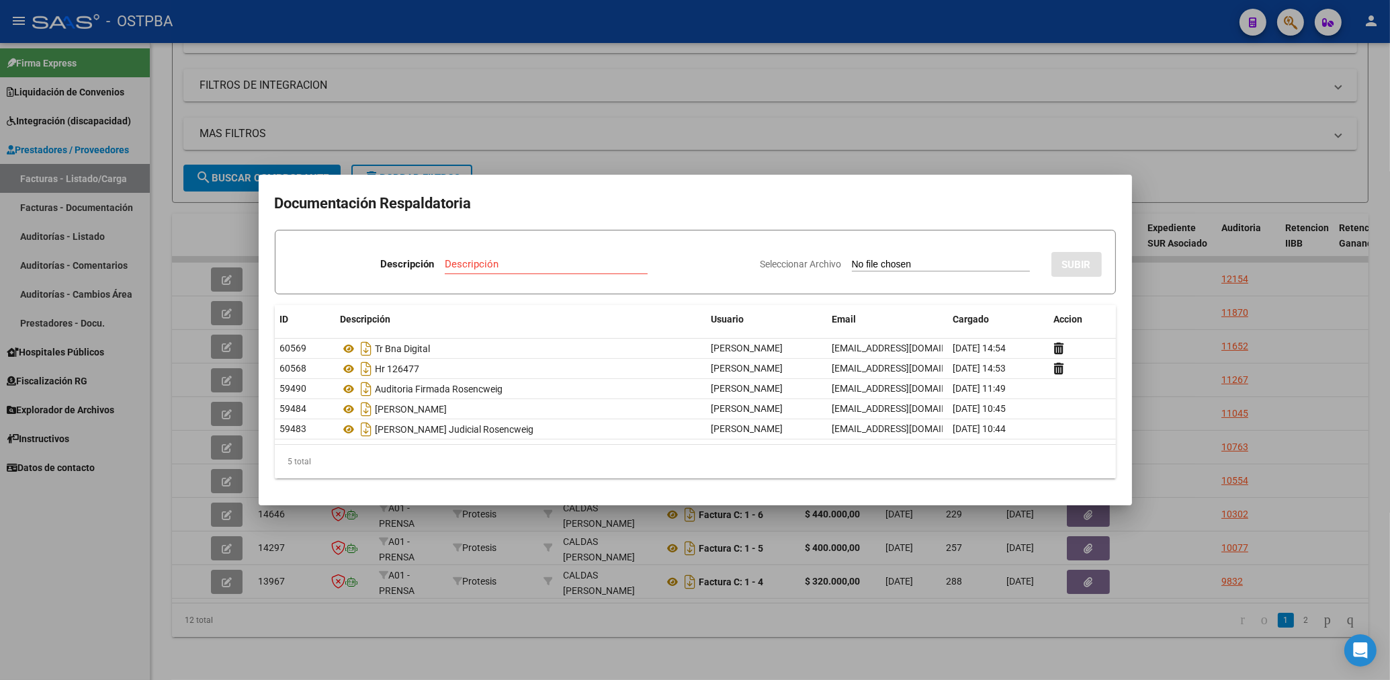
click at [641, 152] on div at bounding box center [695, 340] width 1390 height 680
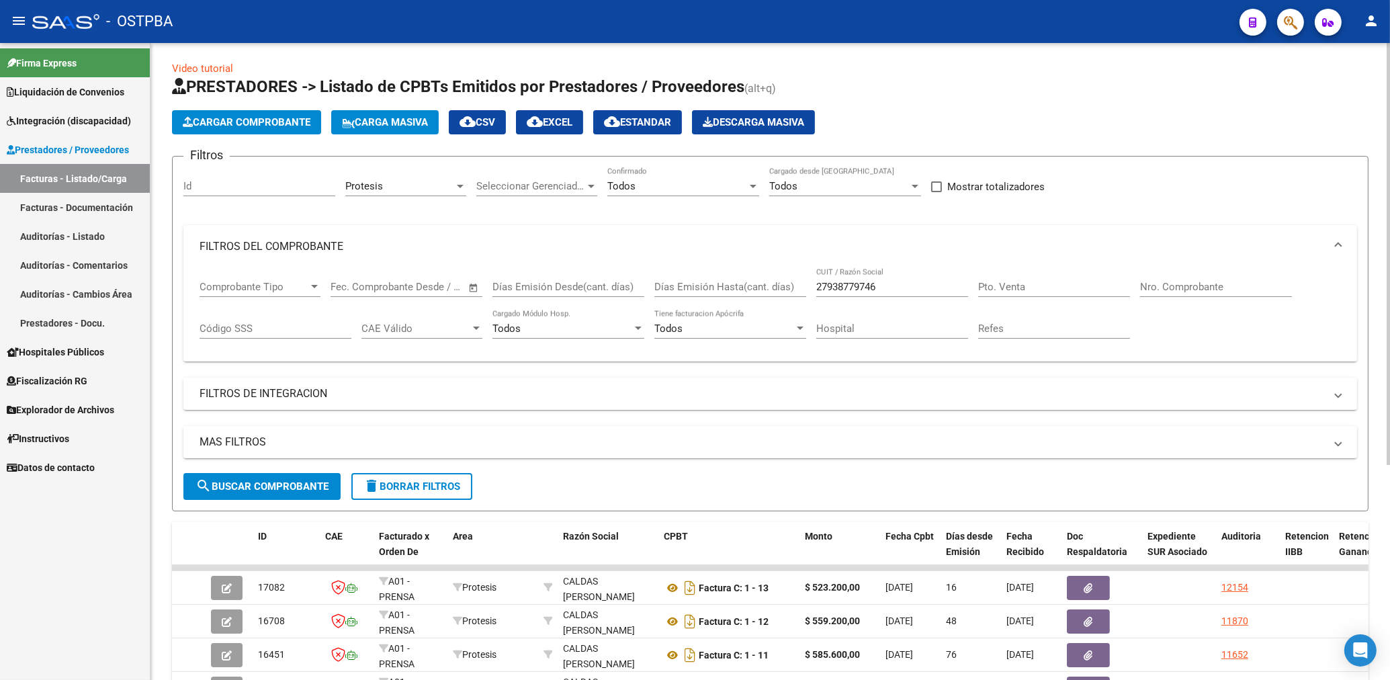
scroll to position [0, 0]
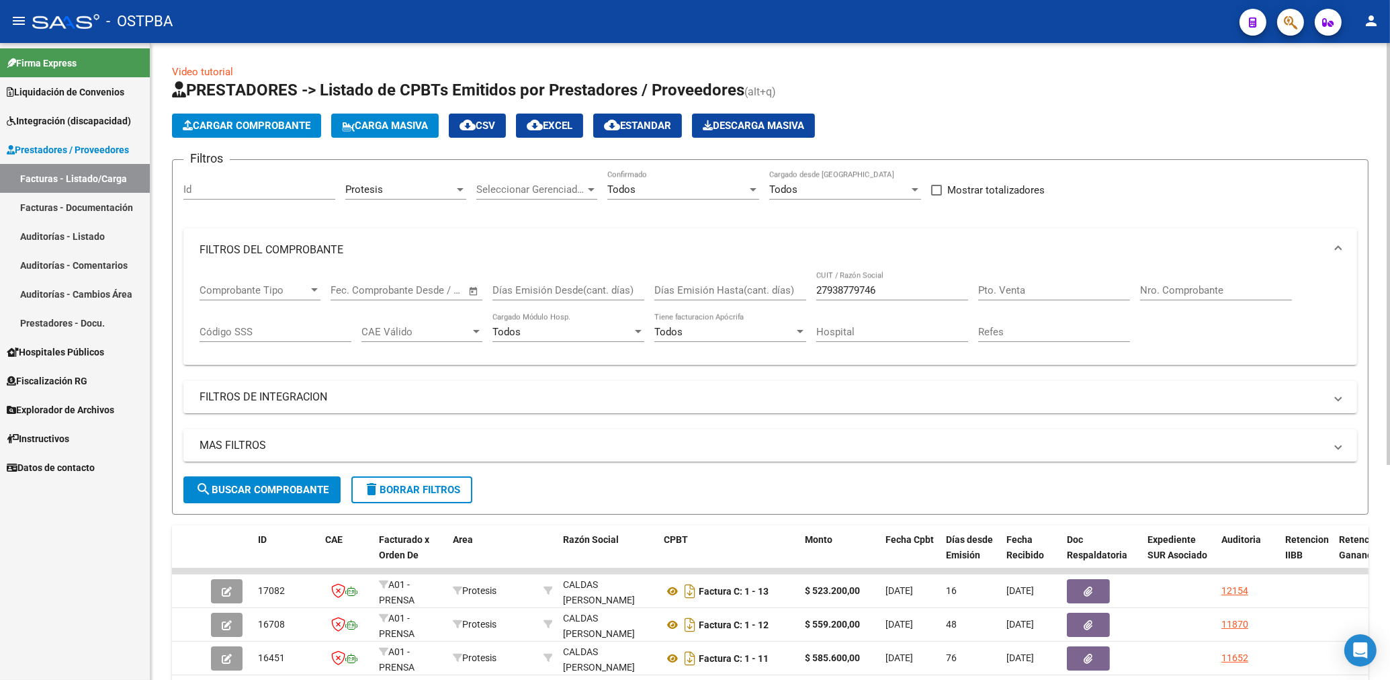
click at [429, 494] on span "delete Borrar Filtros" at bounding box center [411, 490] width 97 height 12
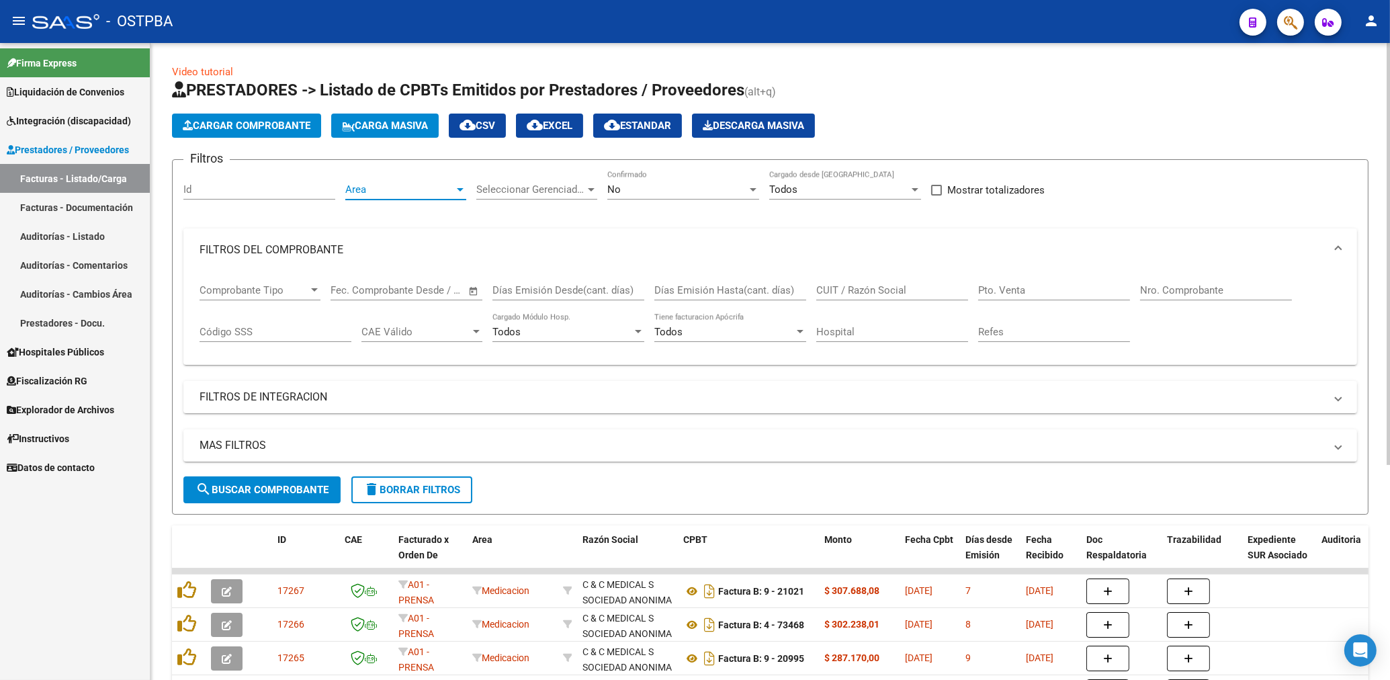
click at [429, 194] on span "Area" at bounding box center [399, 189] width 109 height 12
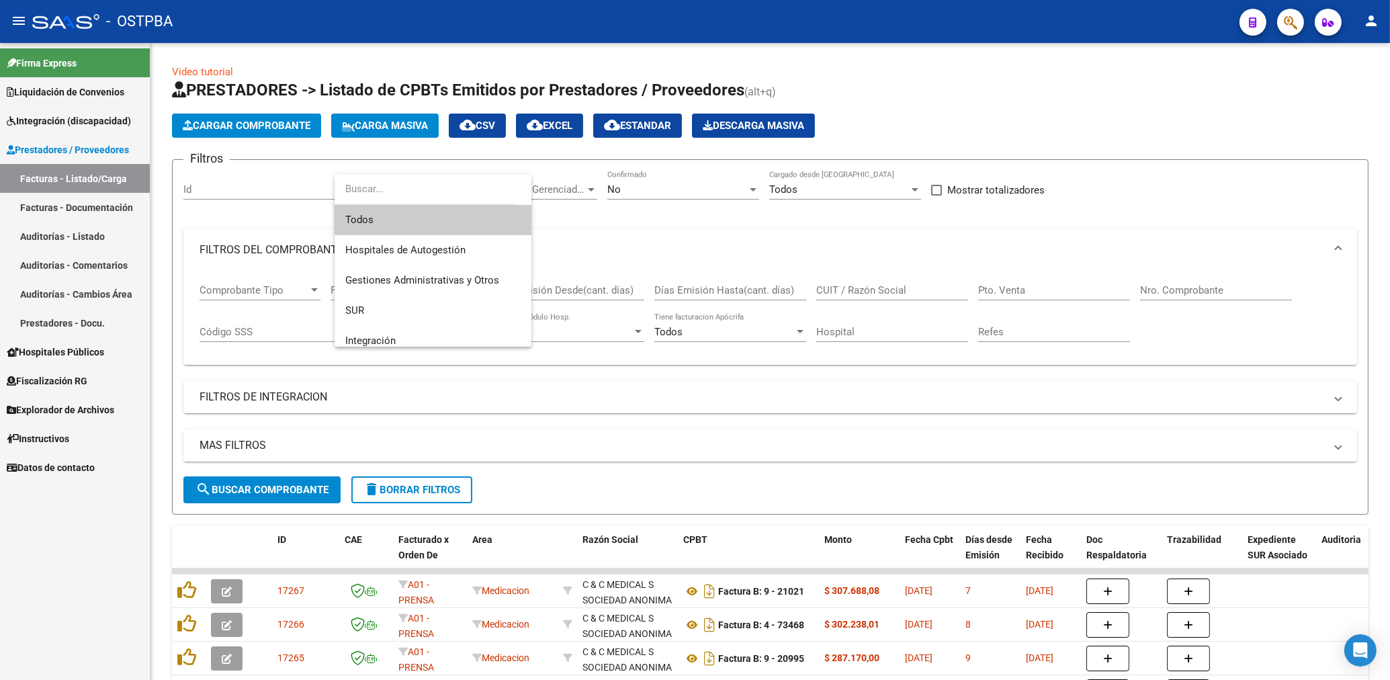
click at [371, 221] on span "Todos" at bounding box center [432, 220] width 175 height 30
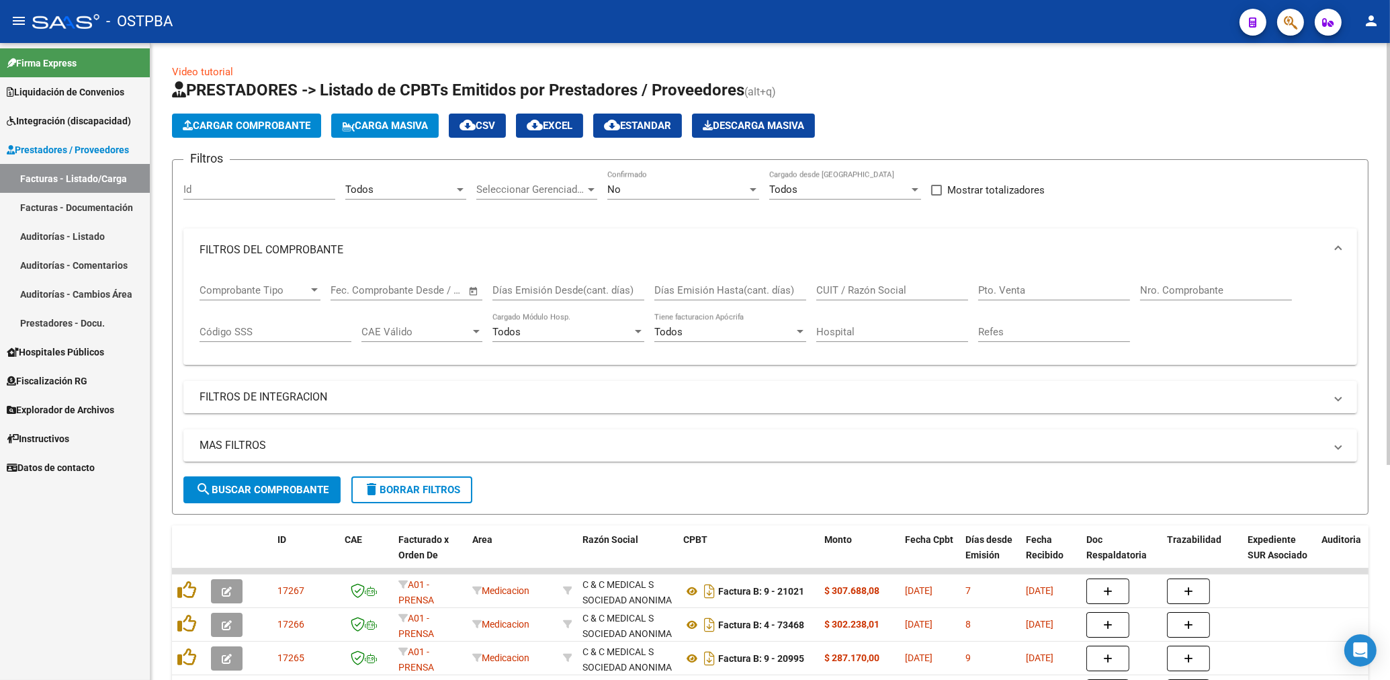
click at [450, 197] on div "Todos Area" at bounding box center [405, 185] width 121 height 29
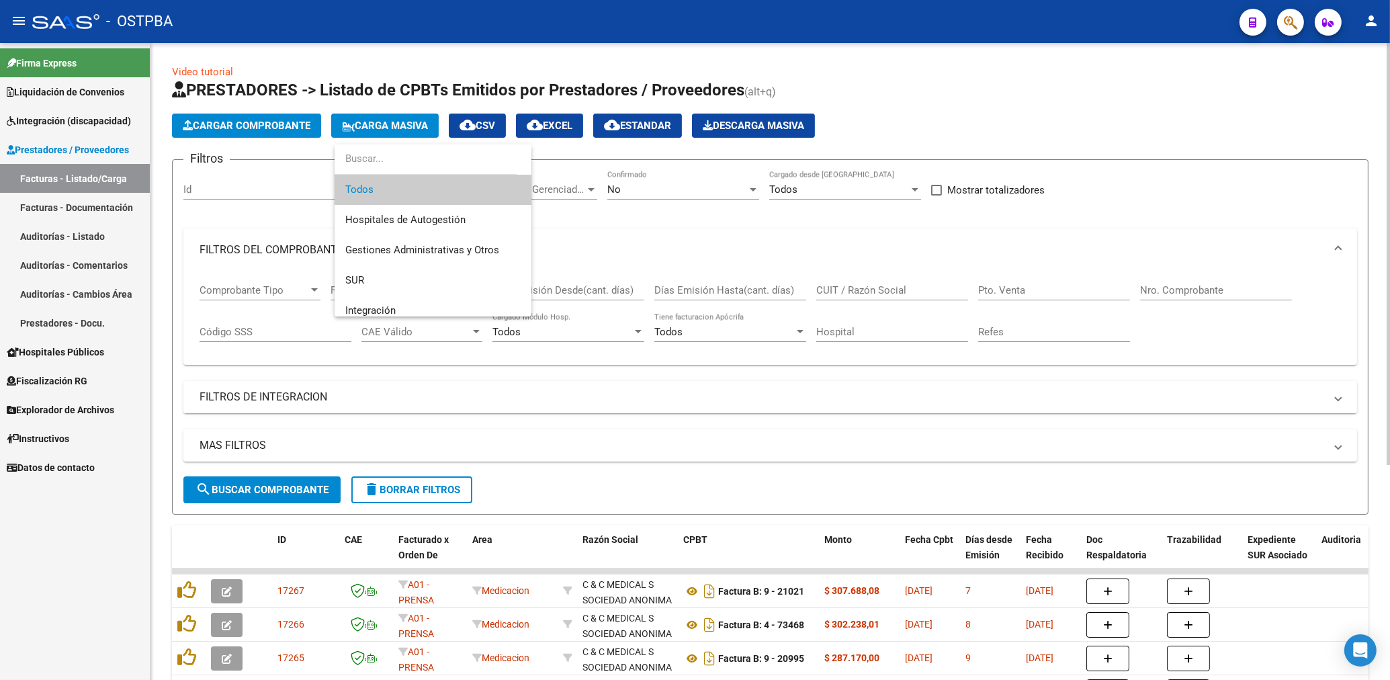
click at [450, 197] on span "Todos" at bounding box center [432, 190] width 175 height 30
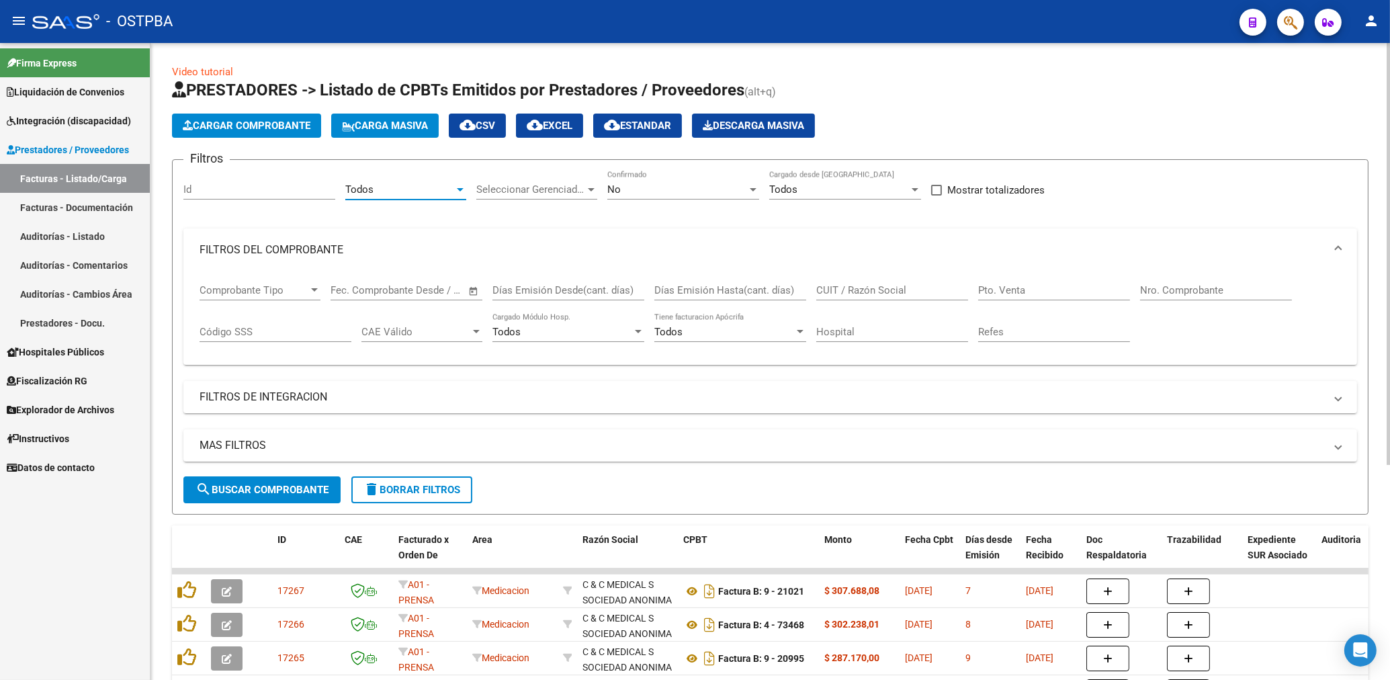
drag, startPoint x: 889, startPoint y: 294, endPoint x: 889, endPoint y: 287, distance: 7.4
click at [889, 291] on input "CUIT / Razón Social" at bounding box center [892, 290] width 152 height 12
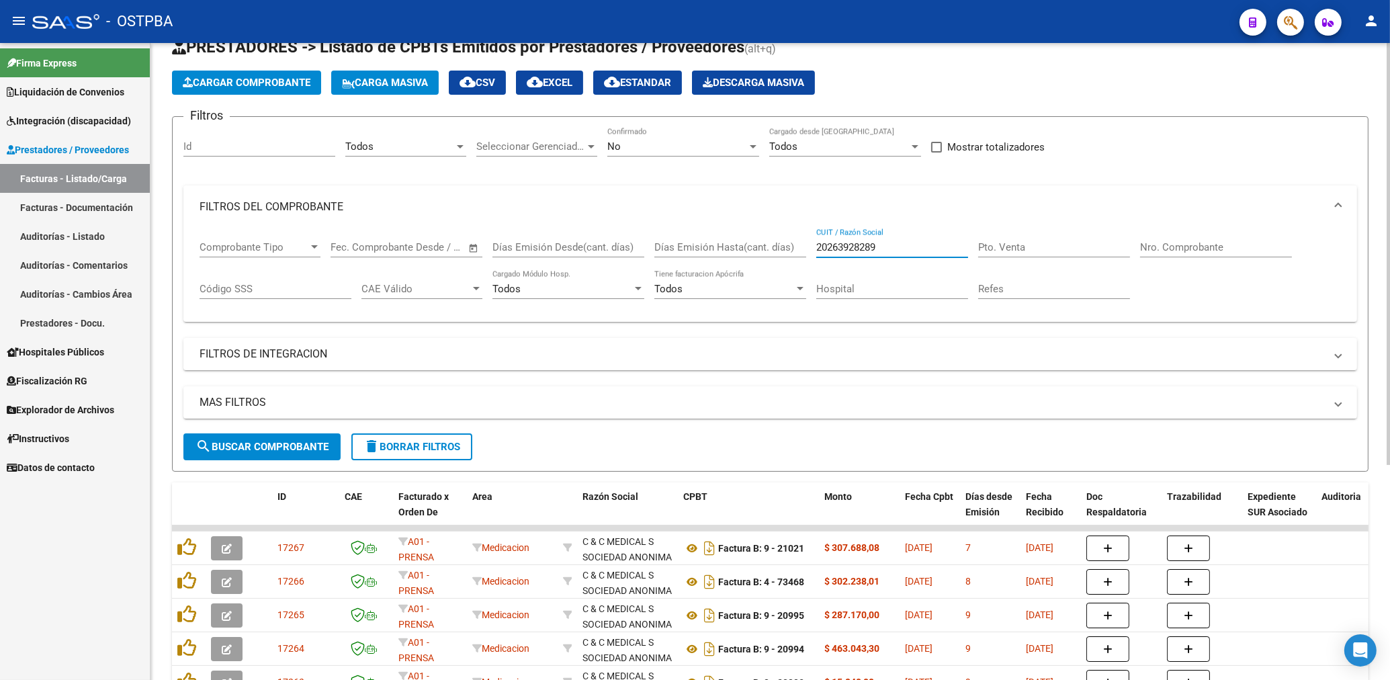
scroll to position [72, 0]
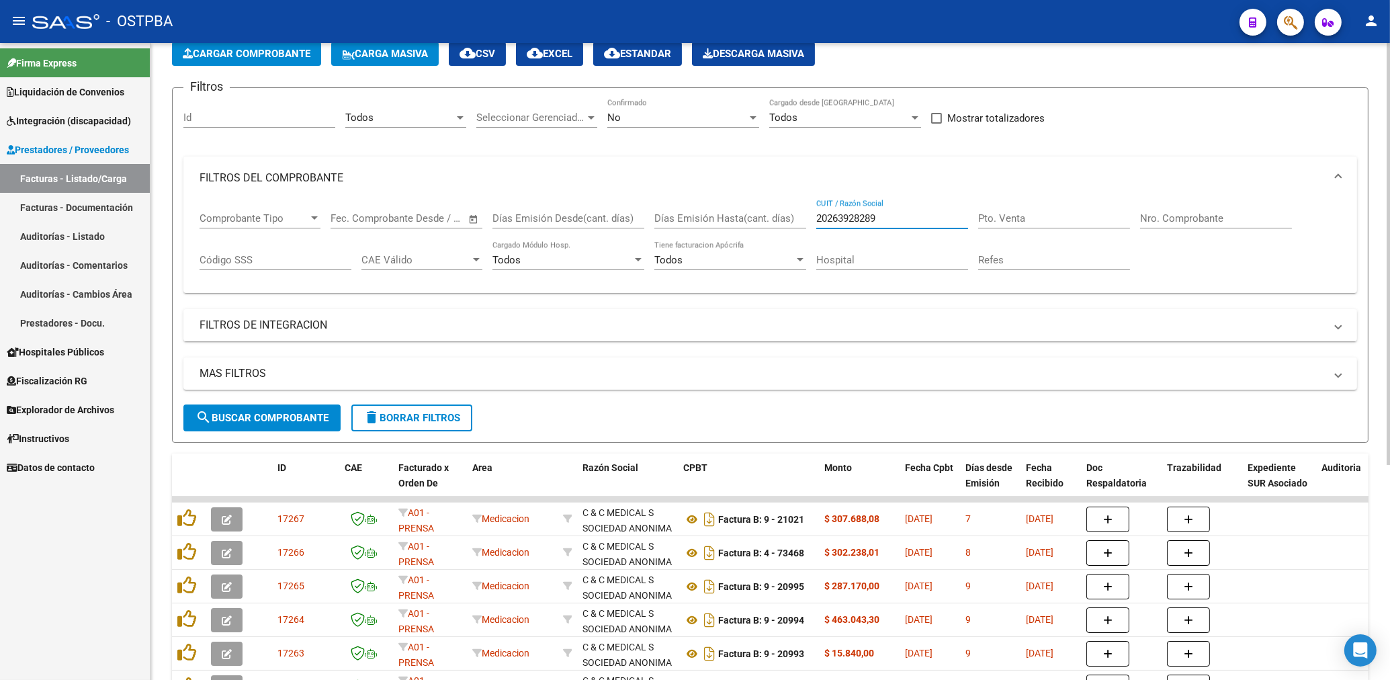
type input "20263928289"
click at [321, 422] on span "search Buscar Comprobante" at bounding box center [261, 418] width 133 height 12
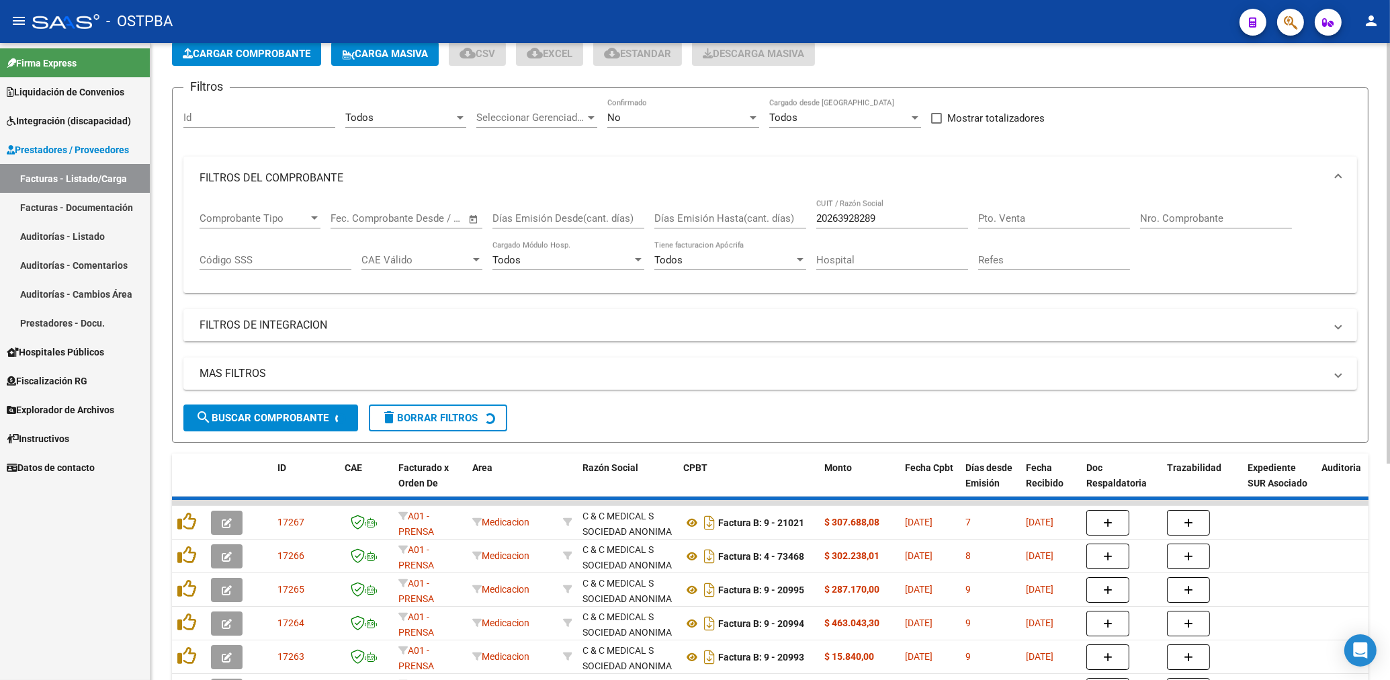
scroll to position [0, 0]
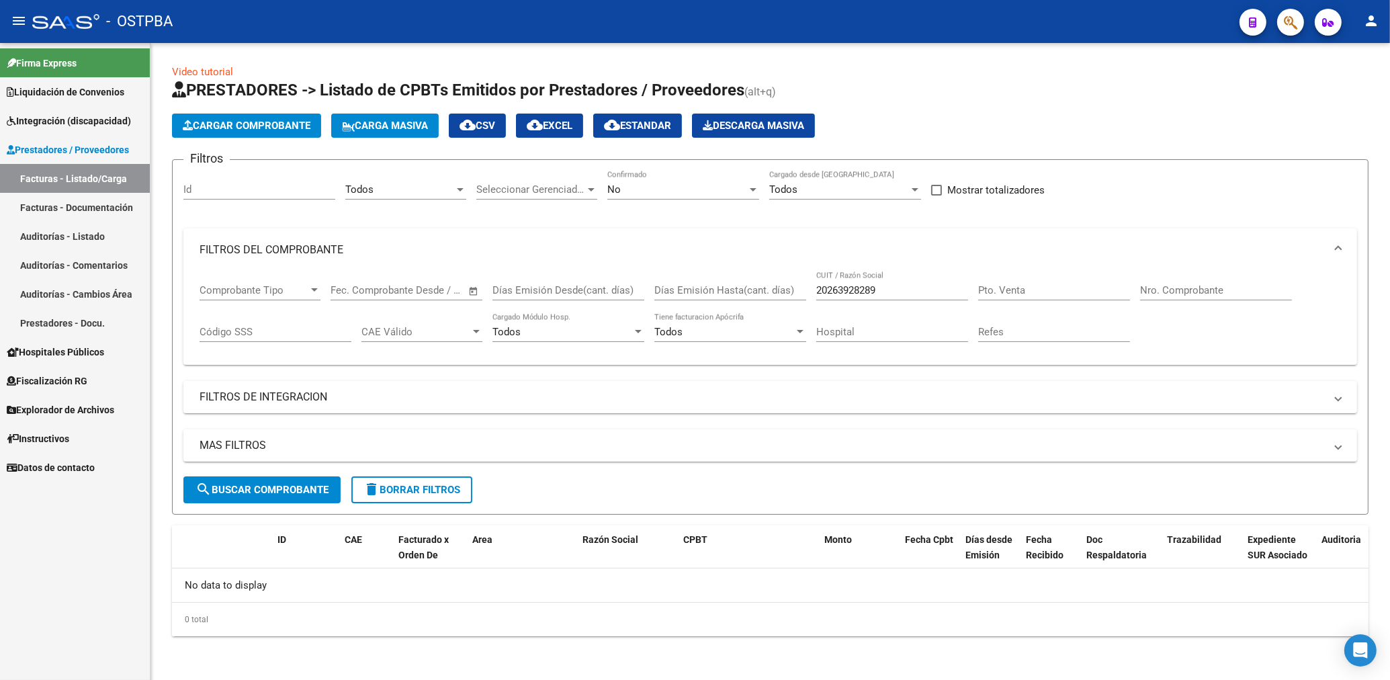
click at [377, 186] on div "Todos" at bounding box center [399, 189] width 109 height 12
click at [377, 230] on span "Protesis" at bounding box center [364, 234] width 38 height 12
drag, startPoint x: 269, startPoint y: 490, endPoint x: 300, endPoint y: 491, distance: 30.3
click at [269, 490] on span "search Buscar Comprobante" at bounding box center [261, 490] width 133 height 12
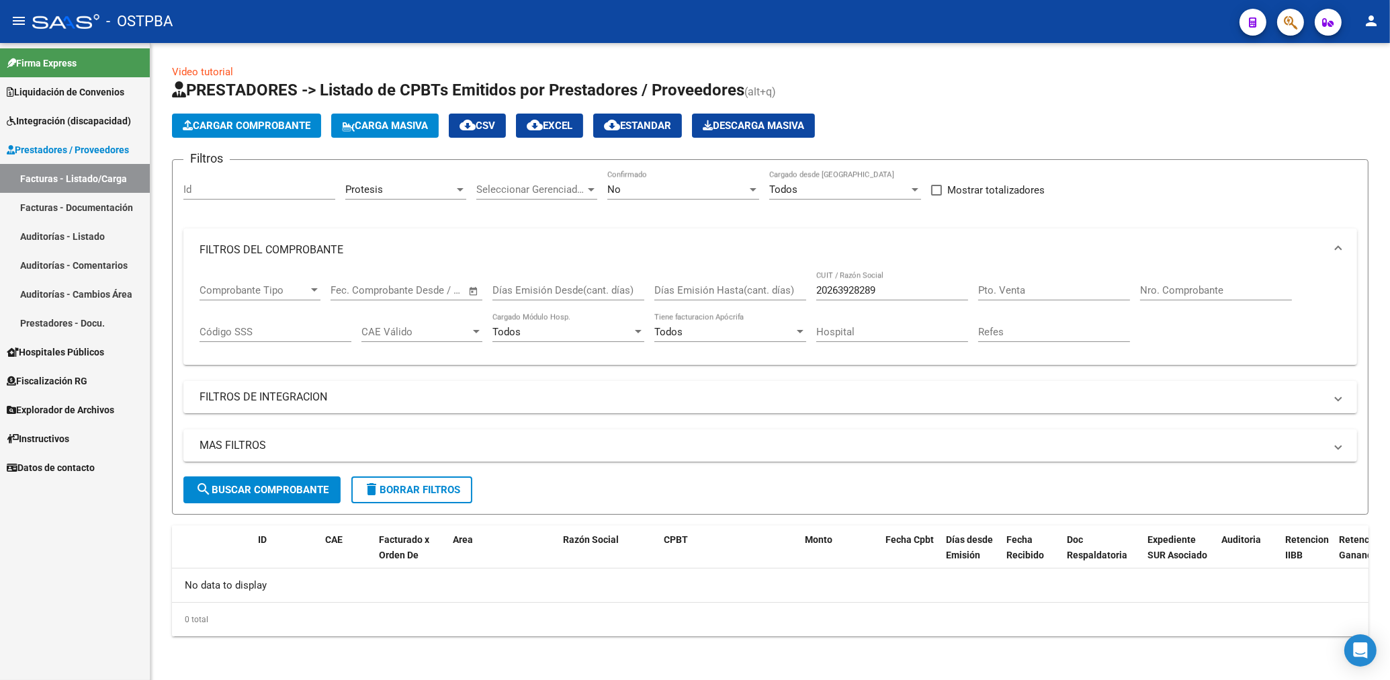
click at [641, 199] on div "No Confirmado" at bounding box center [683, 185] width 152 height 29
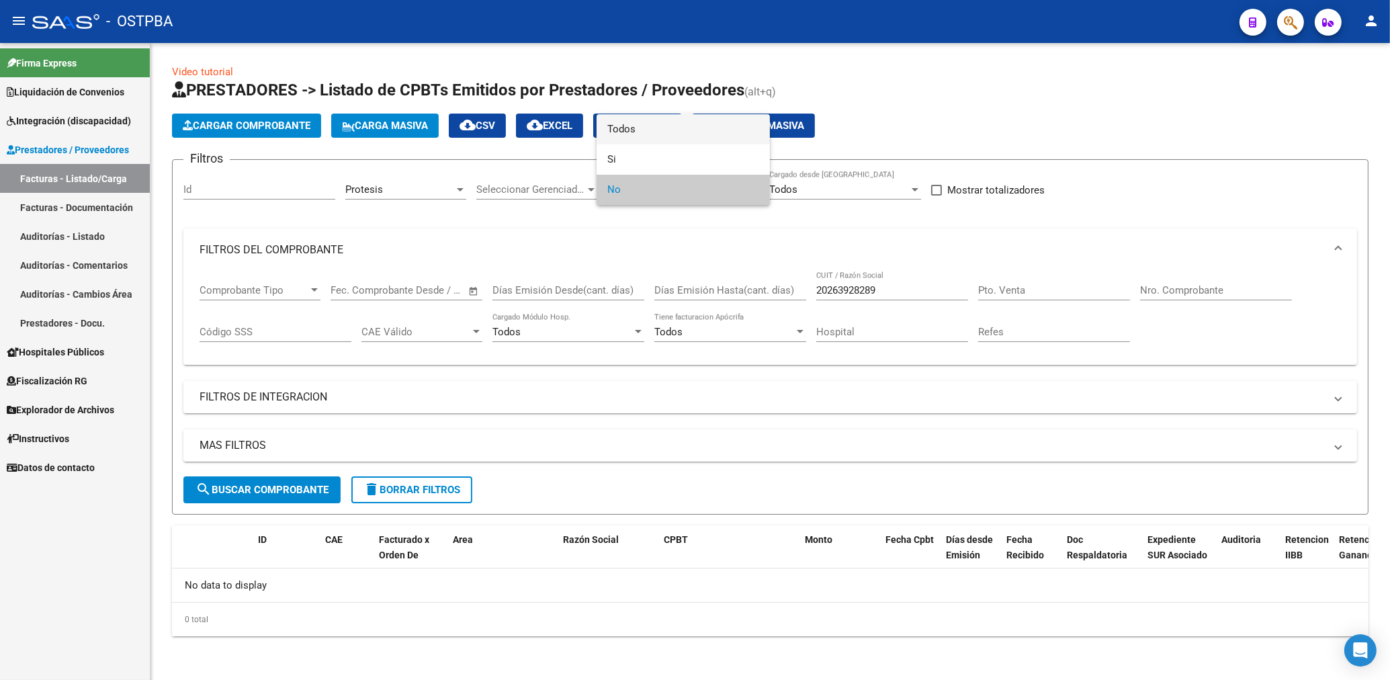
click at [625, 124] on span "Todos" at bounding box center [683, 129] width 152 height 30
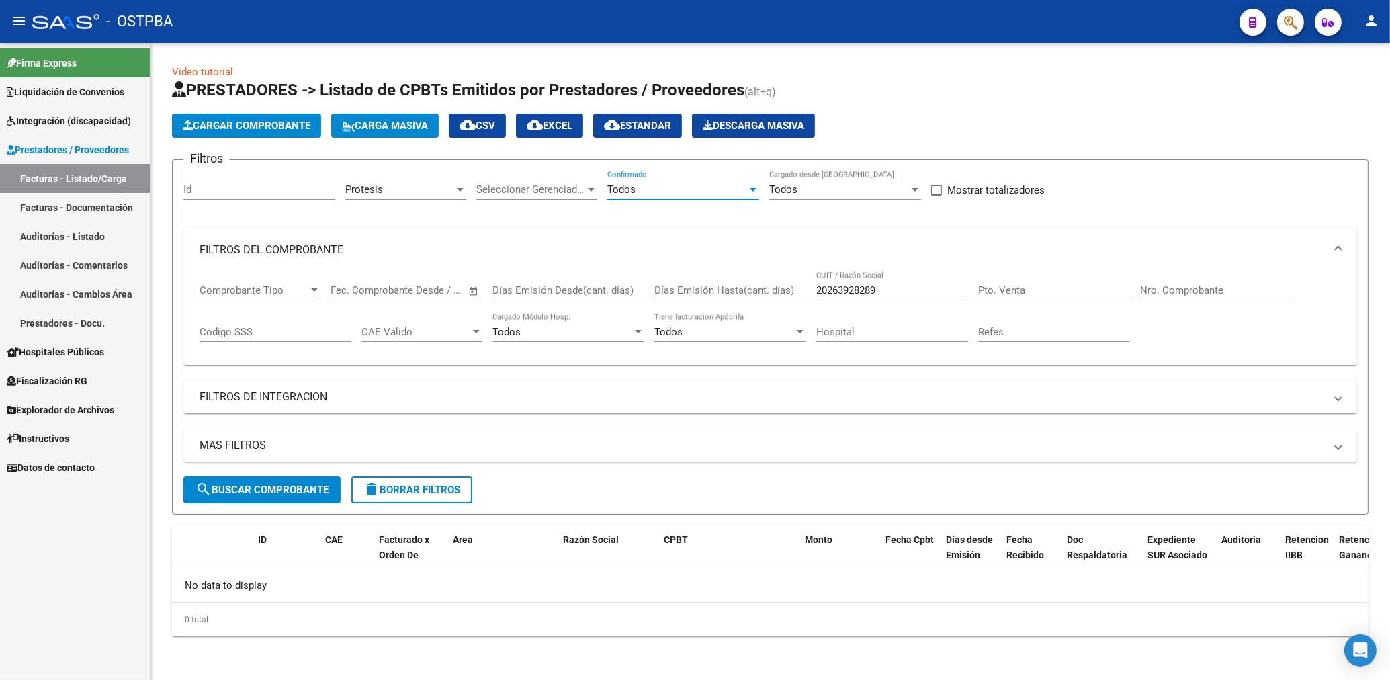
click at [306, 488] on span "search Buscar Comprobante" at bounding box center [261, 490] width 133 height 12
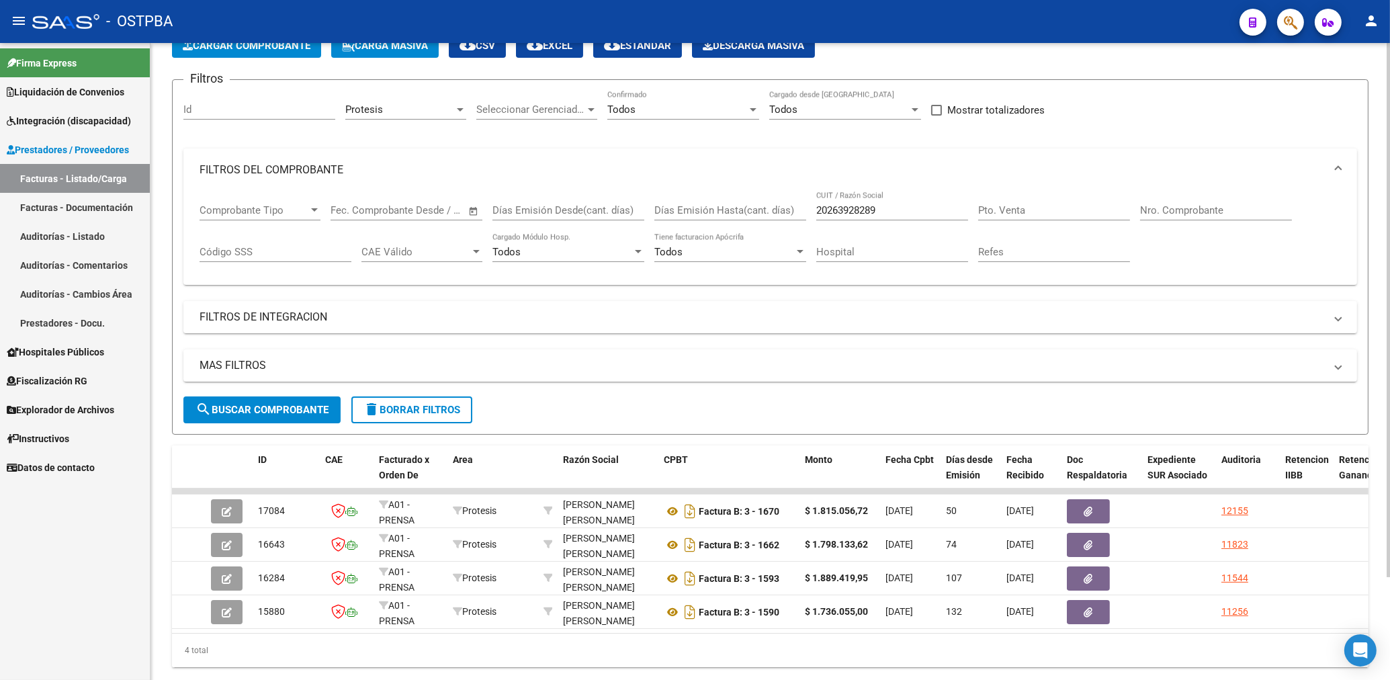
scroll to position [123, 0]
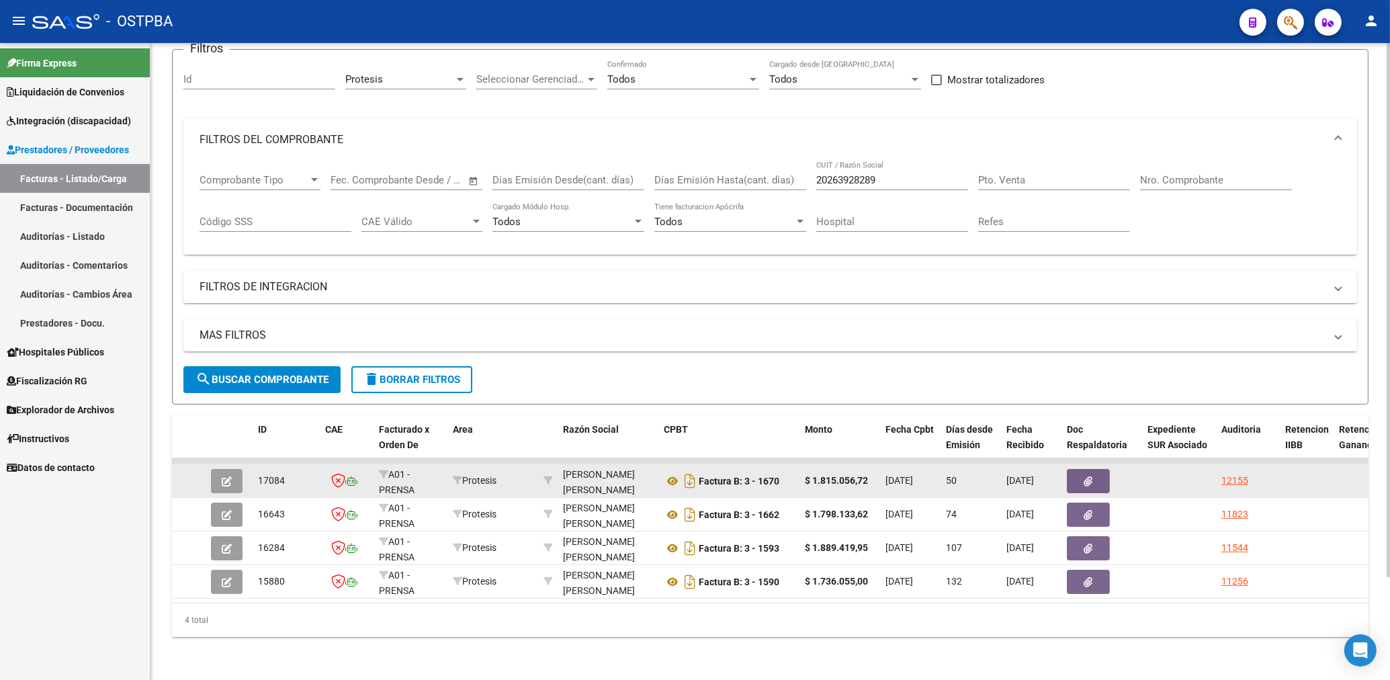
click at [1087, 476] on icon "button" at bounding box center [1088, 481] width 9 height 10
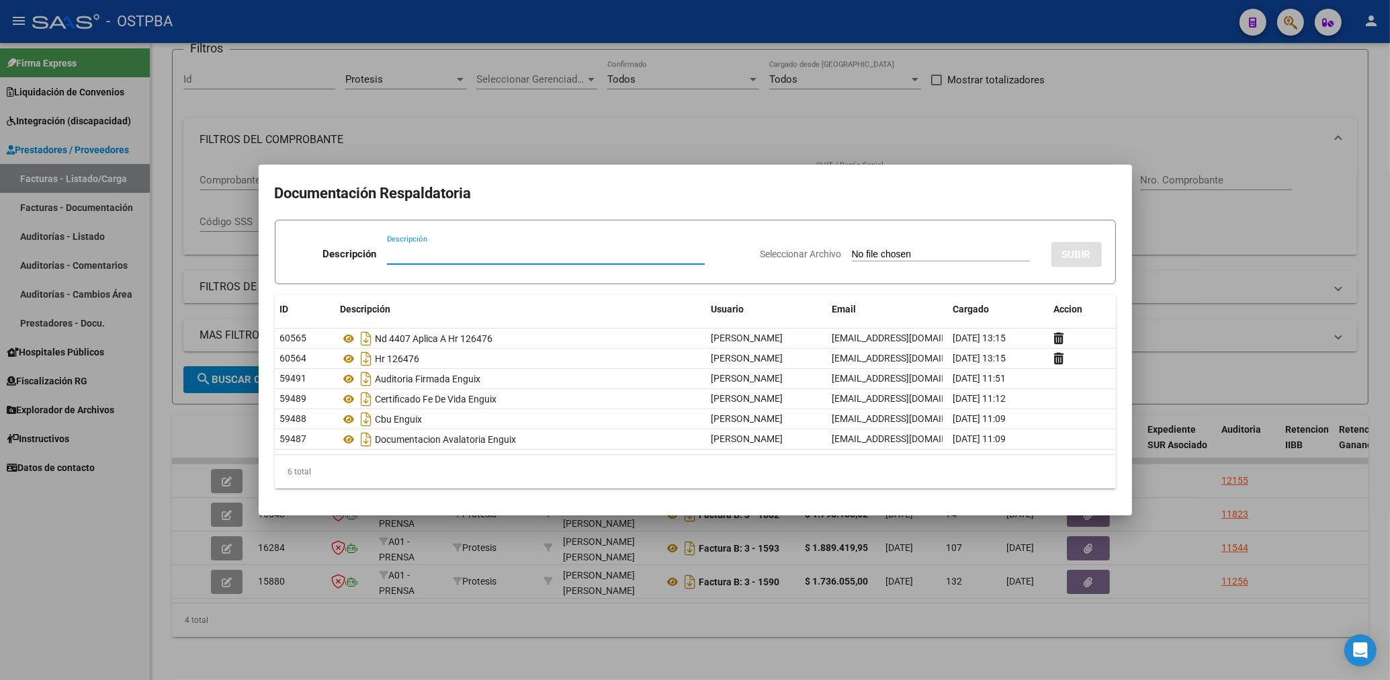
click at [439, 256] on input "Descripción" at bounding box center [546, 254] width 318 height 12
type input "TR BNA DIGITAL"
click at [878, 257] on input "Seleccionar Archivo" at bounding box center [941, 254] width 178 height 13
type input "C:\fakepath\ENGUIX-FC 1670.pdf"
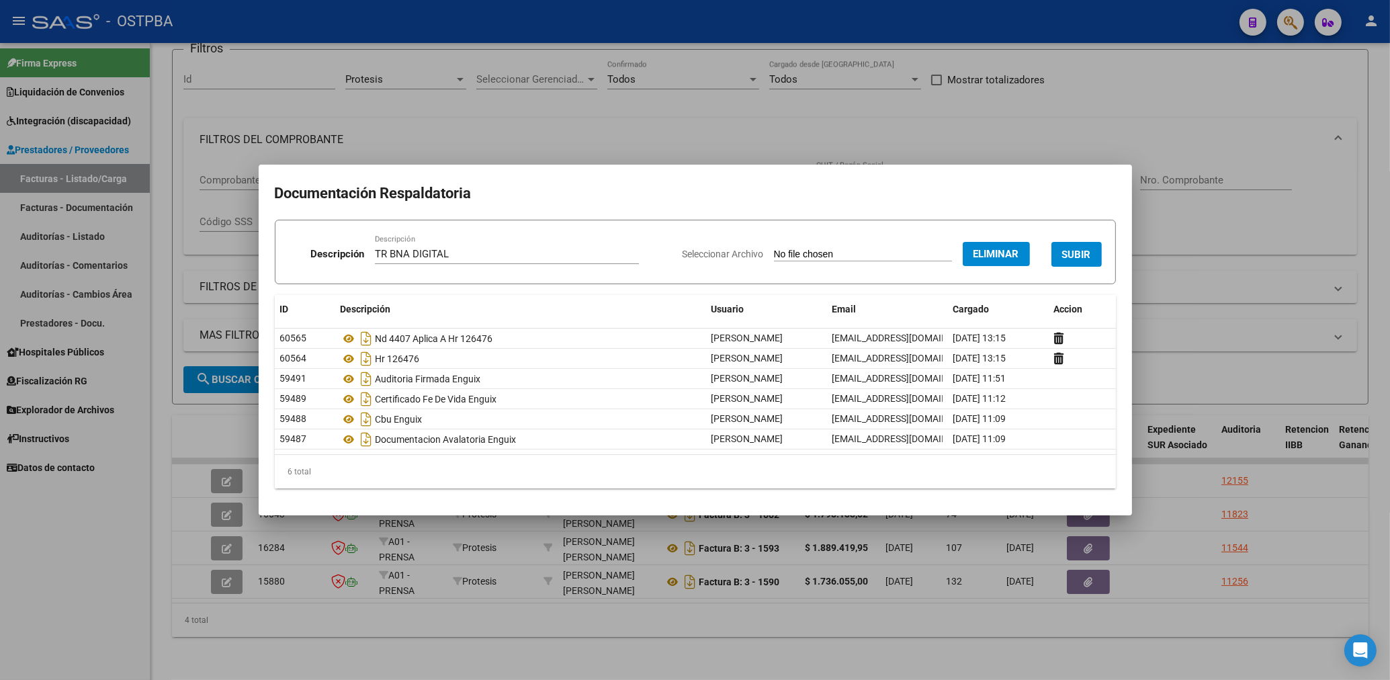
click at [1070, 259] on span "SUBIR" at bounding box center [1076, 254] width 29 height 12
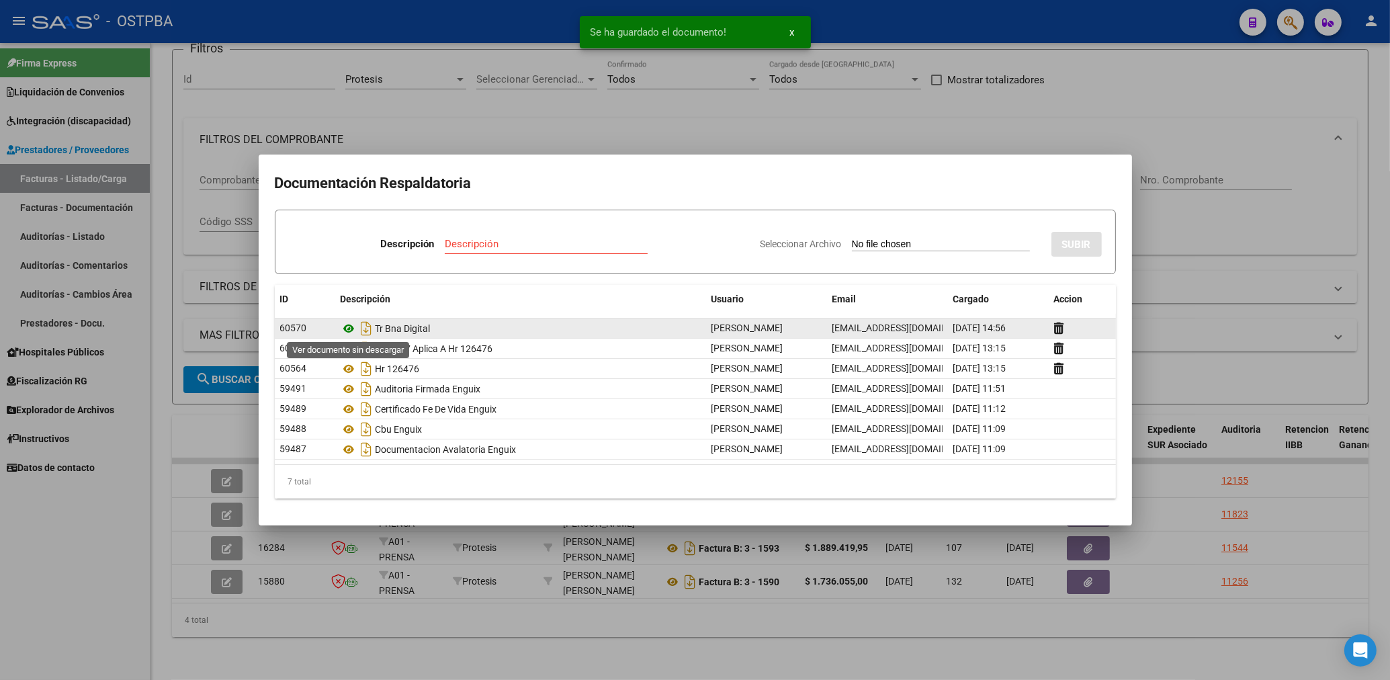
click at [349, 327] on icon at bounding box center [348, 328] width 17 height 16
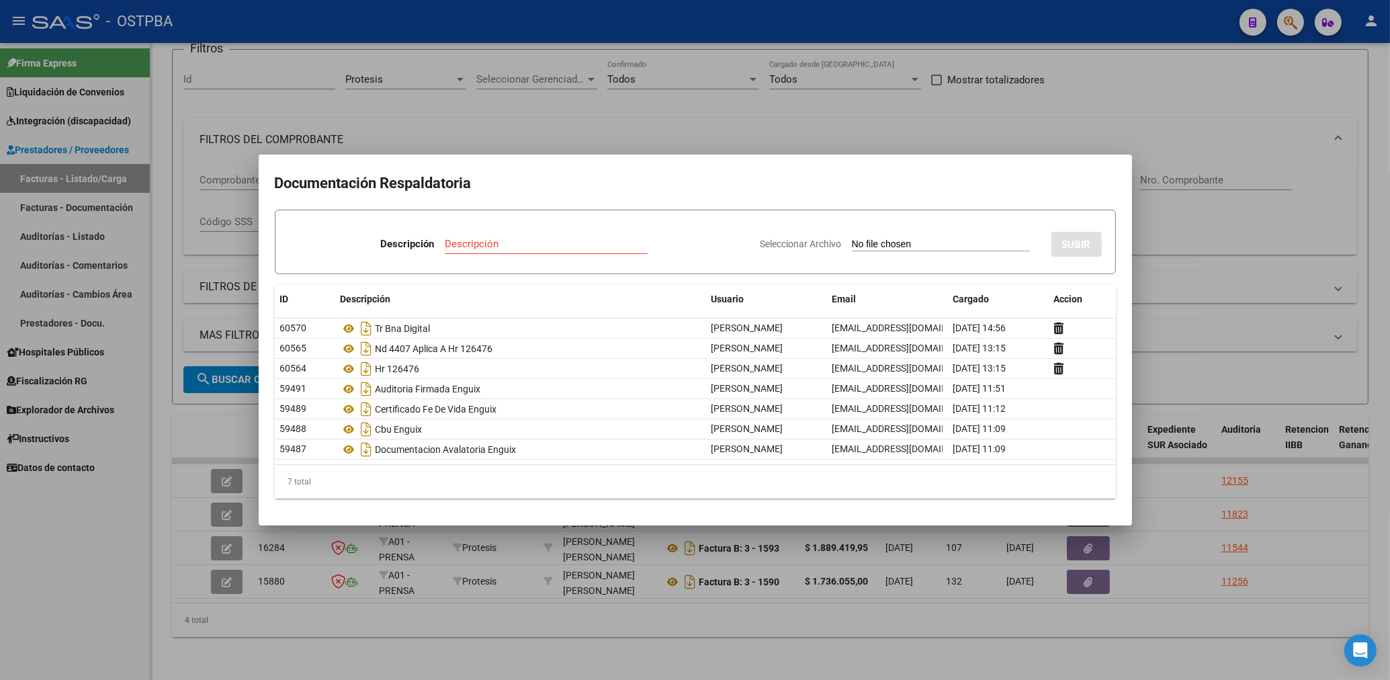
click at [715, 129] on div at bounding box center [695, 340] width 1390 height 680
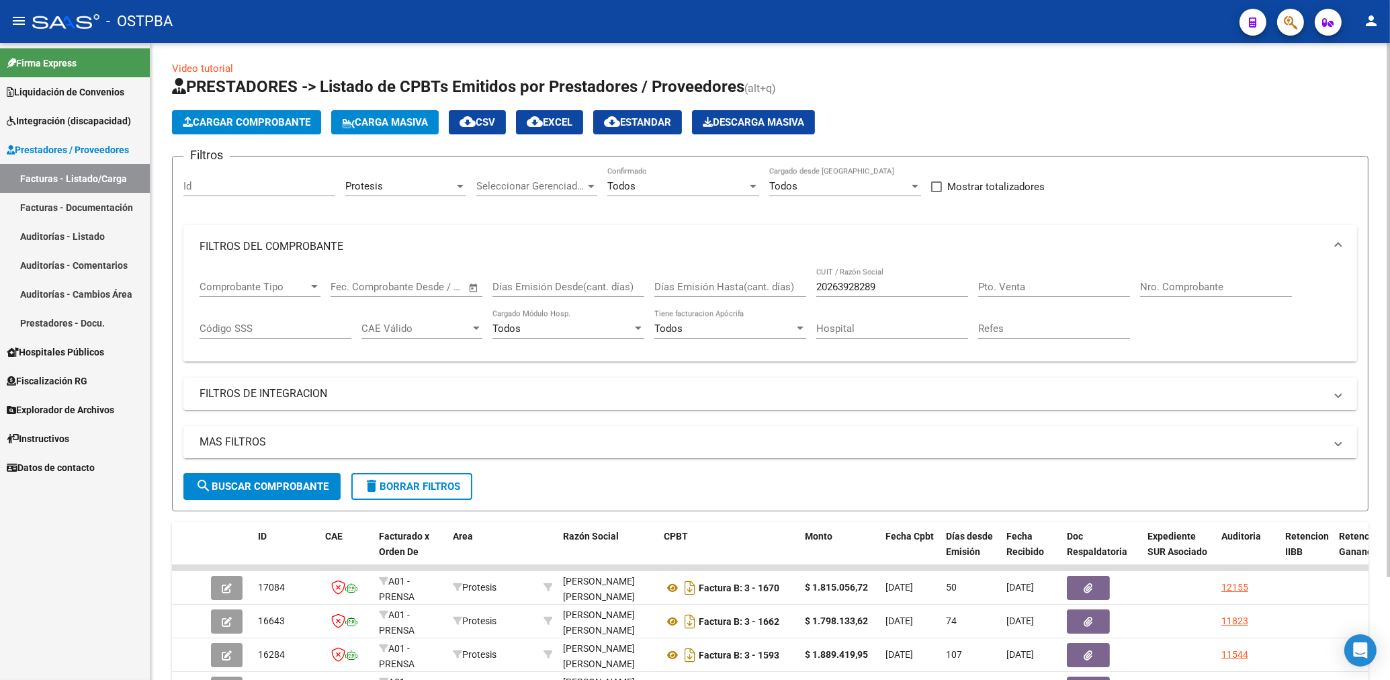
scroll to position [0, 0]
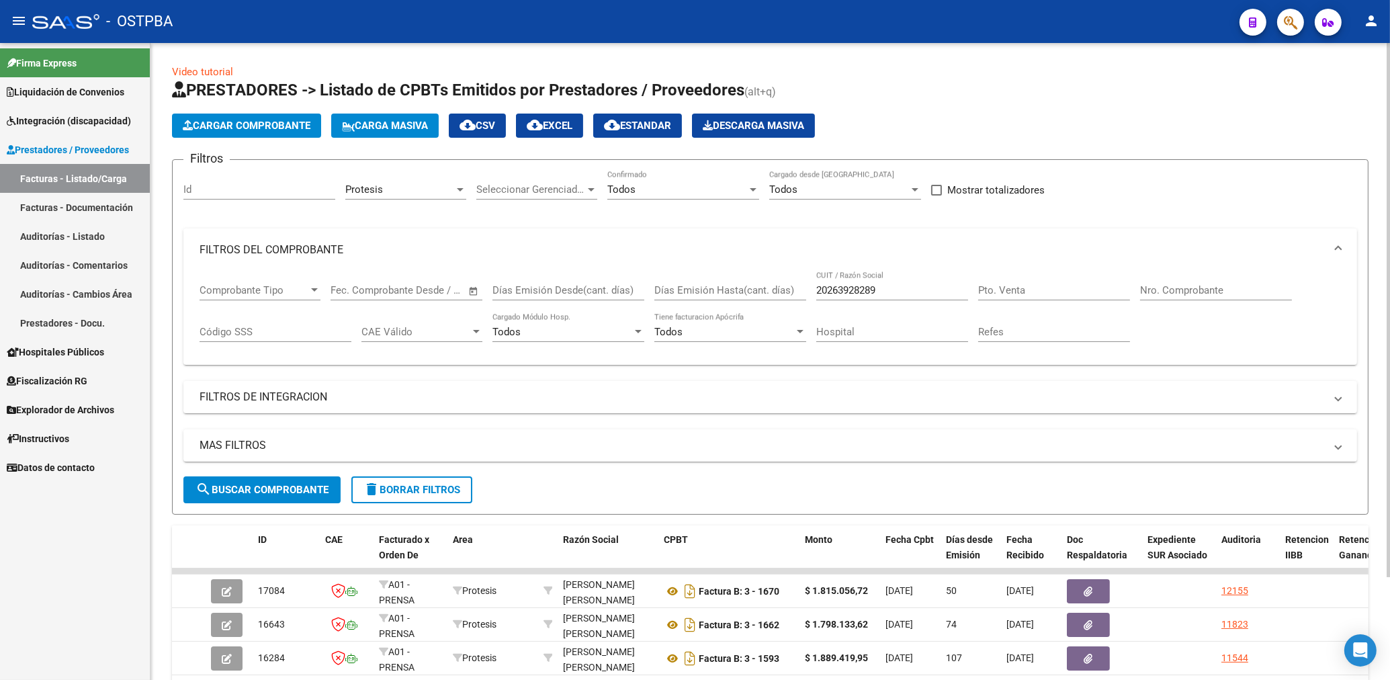
click at [884, 289] on input "20263928289" at bounding box center [892, 290] width 152 height 12
type input "2"
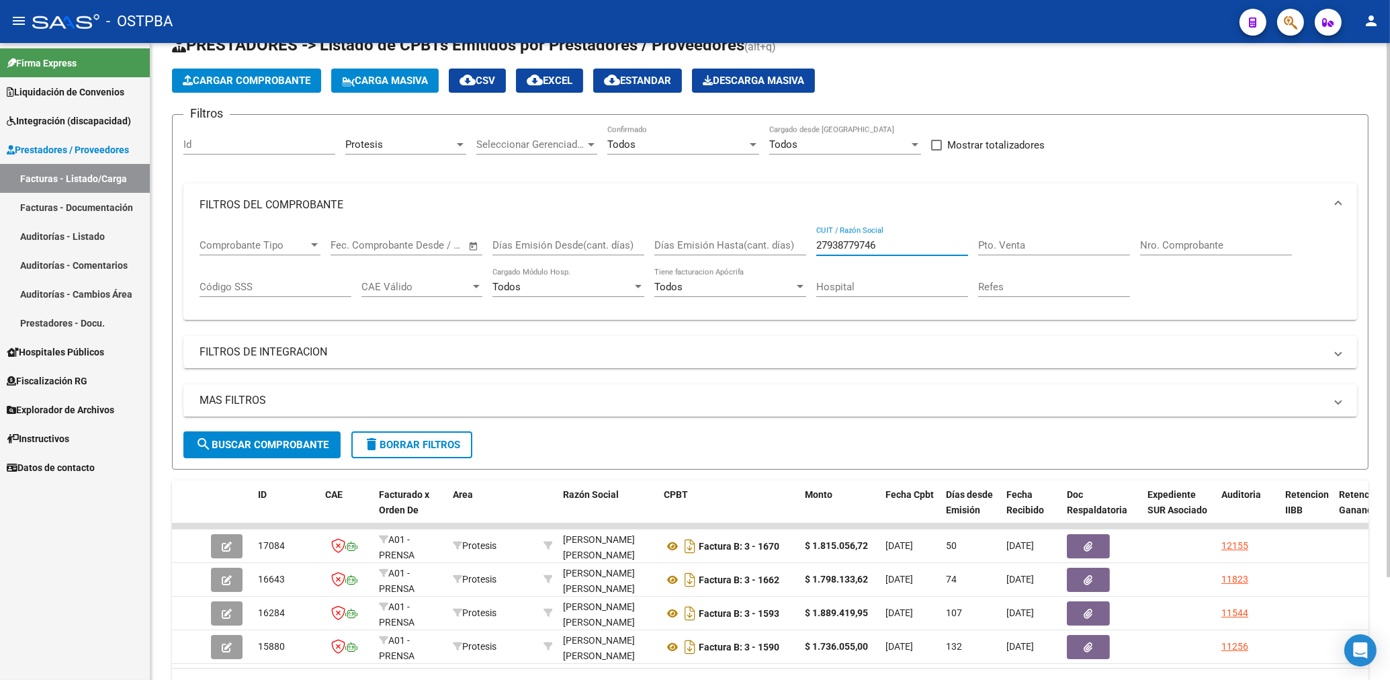
scroll to position [123, 0]
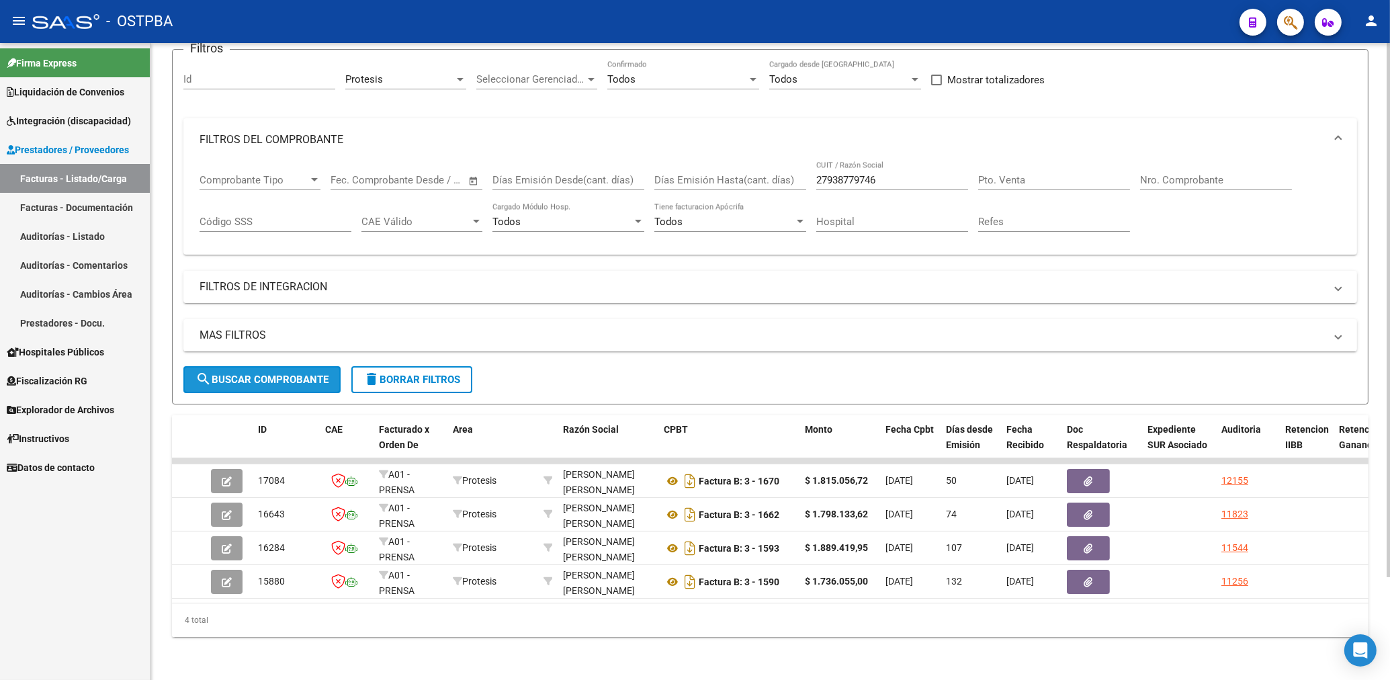
click at [326, 373] on span "search Buscar Comprobante" at bounding box center [261, 379] width 133 height 12
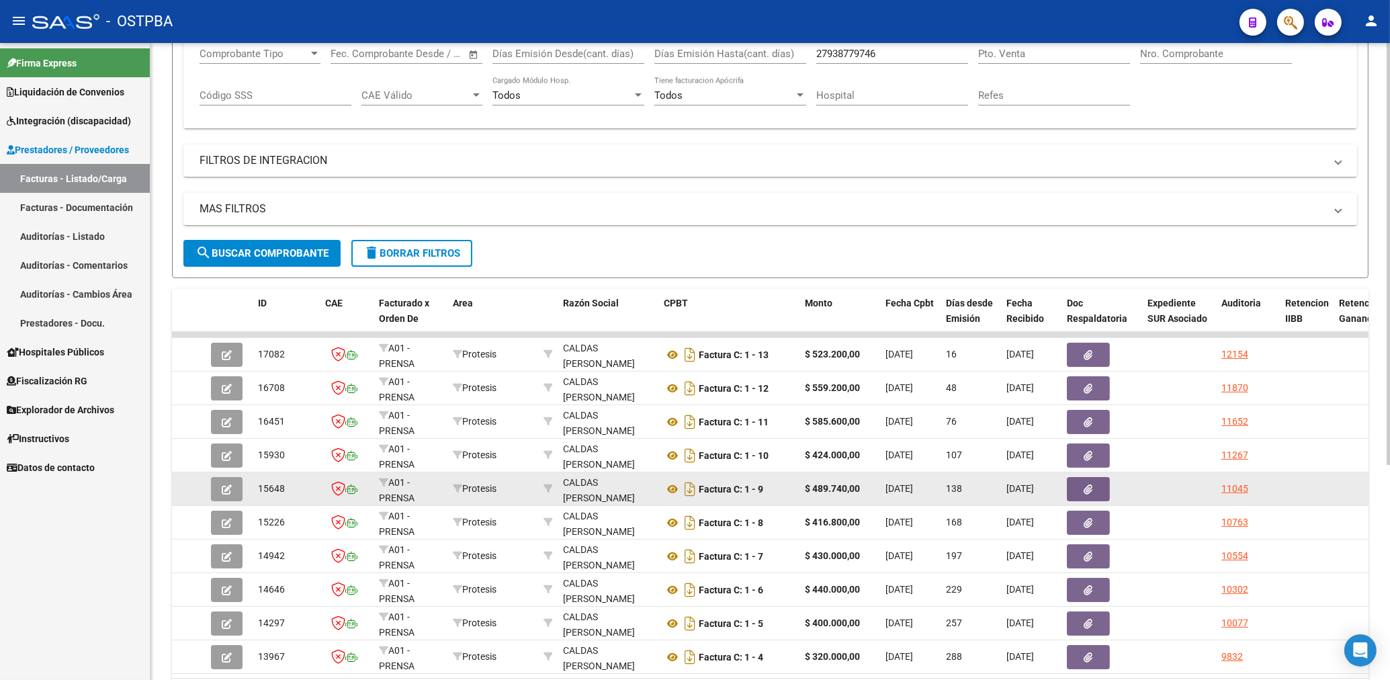
scroll to position [267, 0]
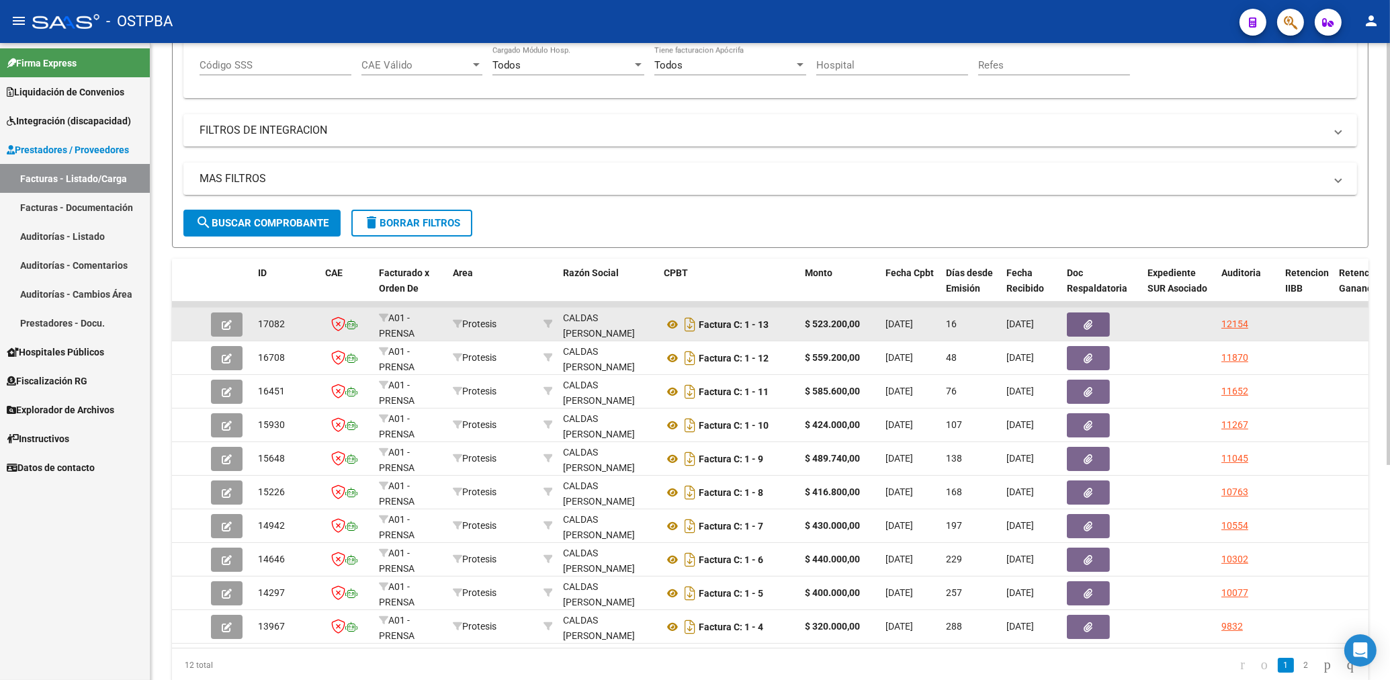
click at [1093, 322] on button "button" at bounding box center [1087, 324] width 43 height 24
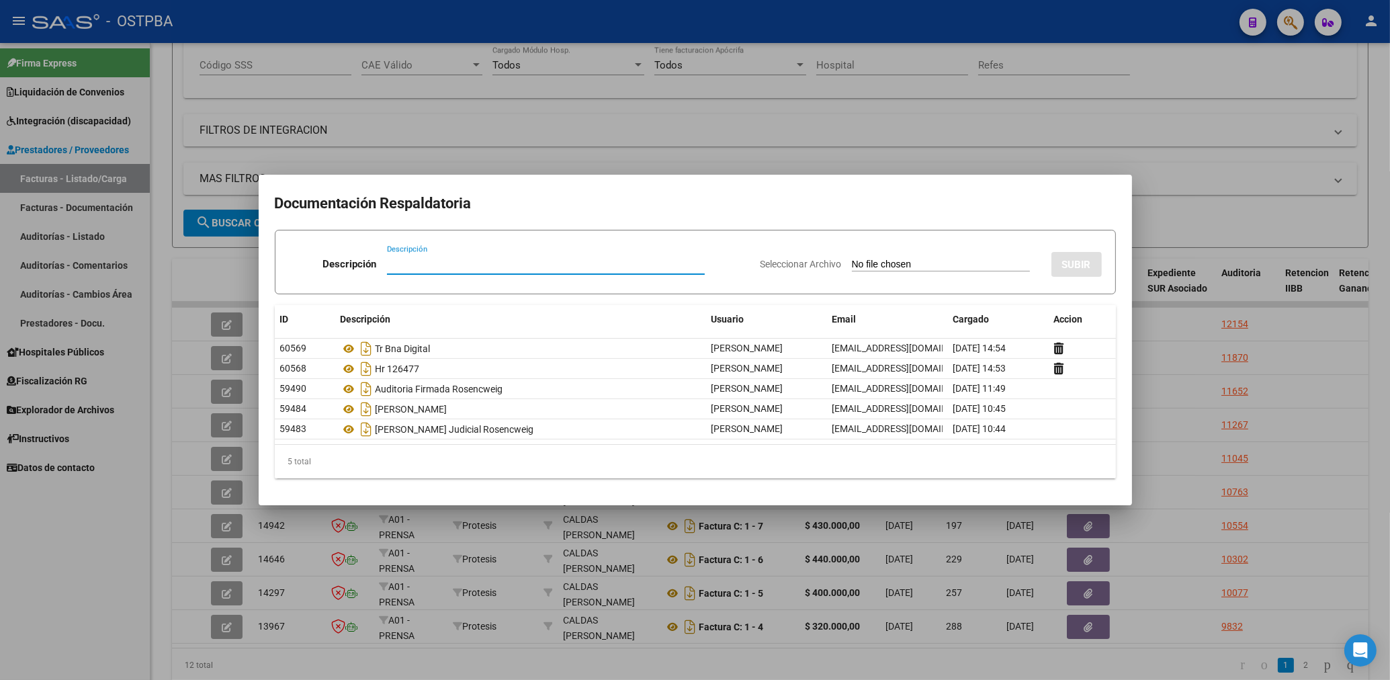
click at [634, 146] on div at bounding box center [695, 340] width 1390 height 680
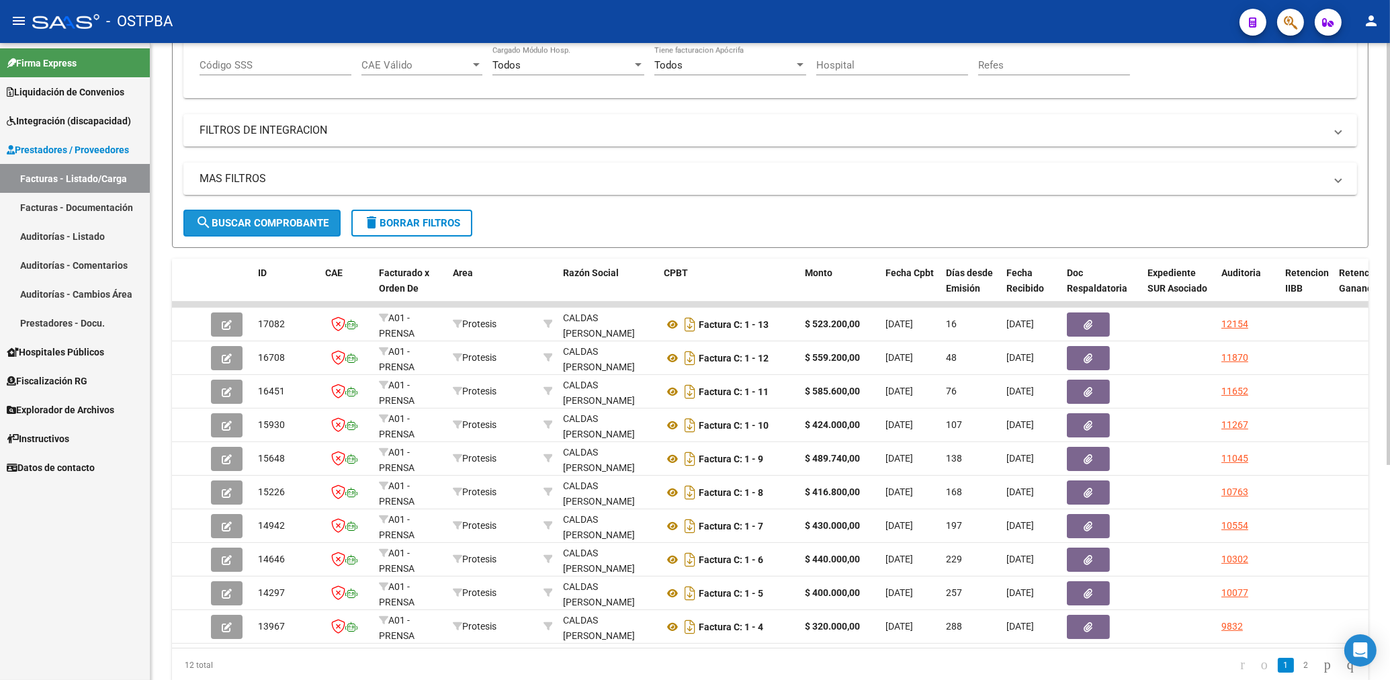
click at [263, 218] on span "search Buscar Comprobante" at bounding box center [261, 223] width 133 height 12
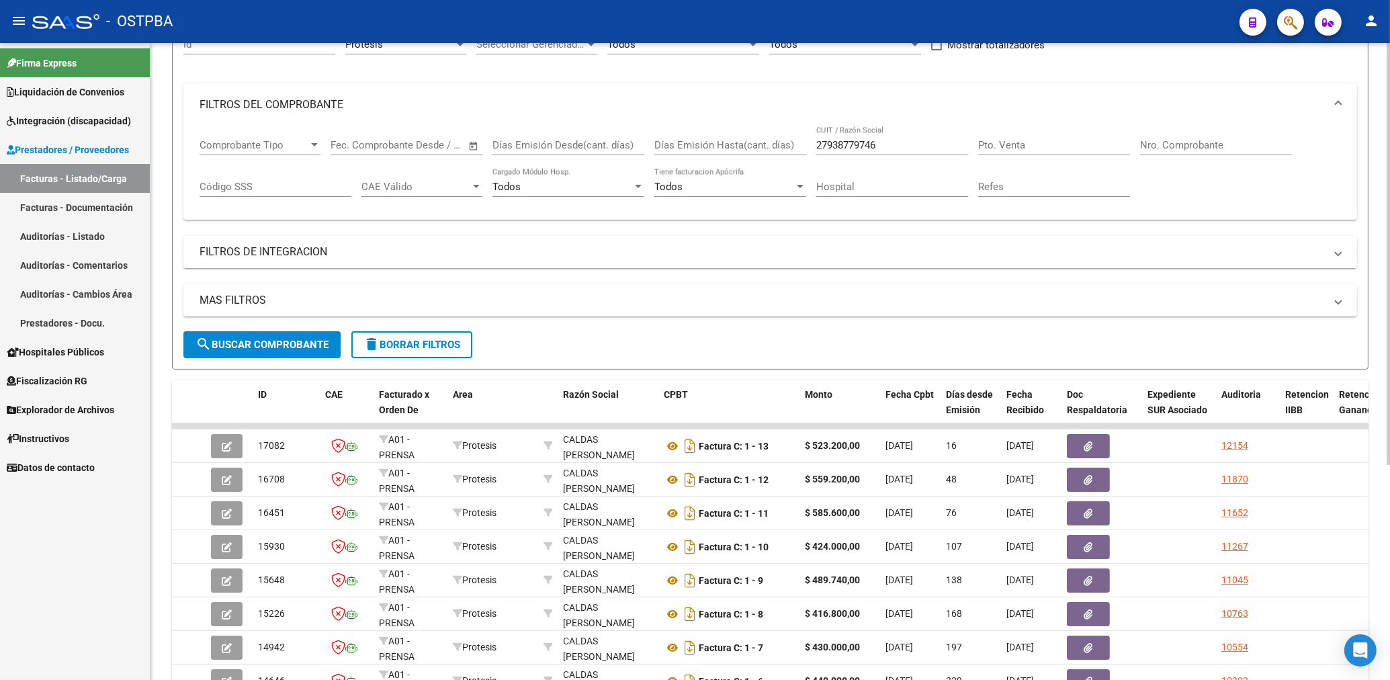
scroll to position [0, 0]
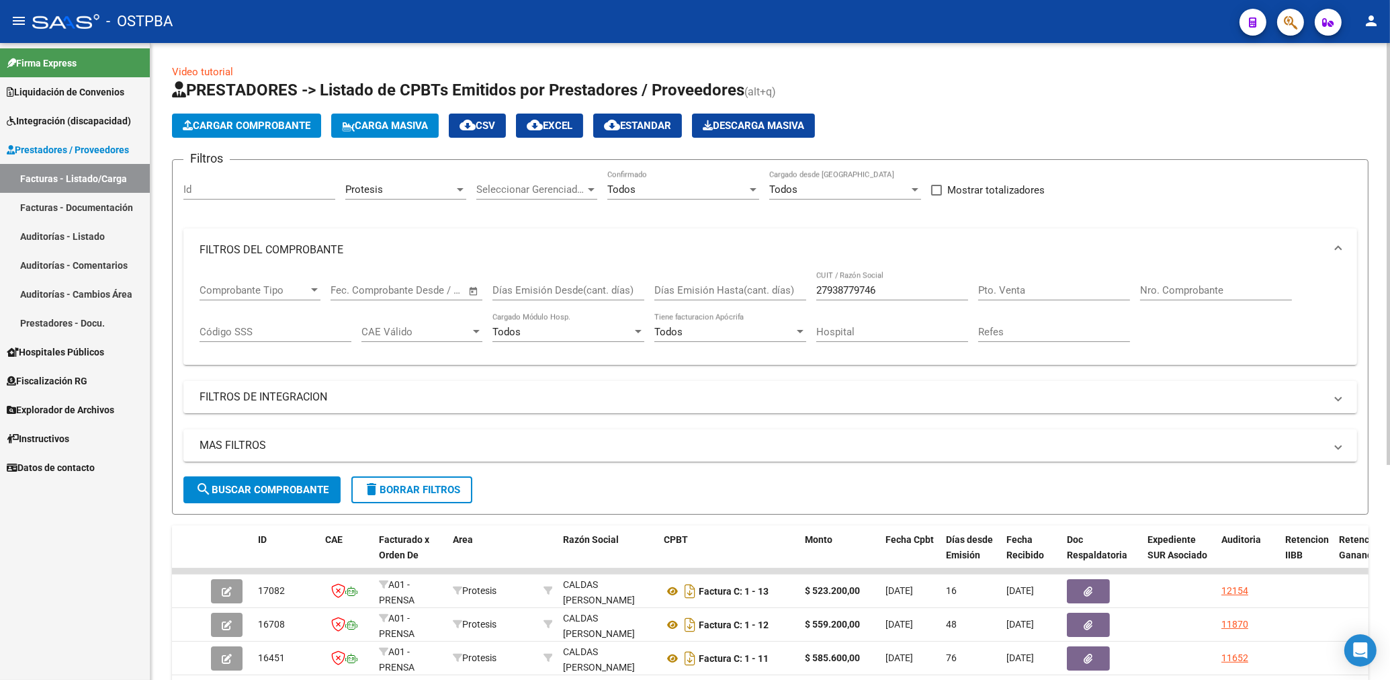
click at [895, 290] on input "27938779746" at bounding box center [892, 290] width 152 height 12
type input "2"
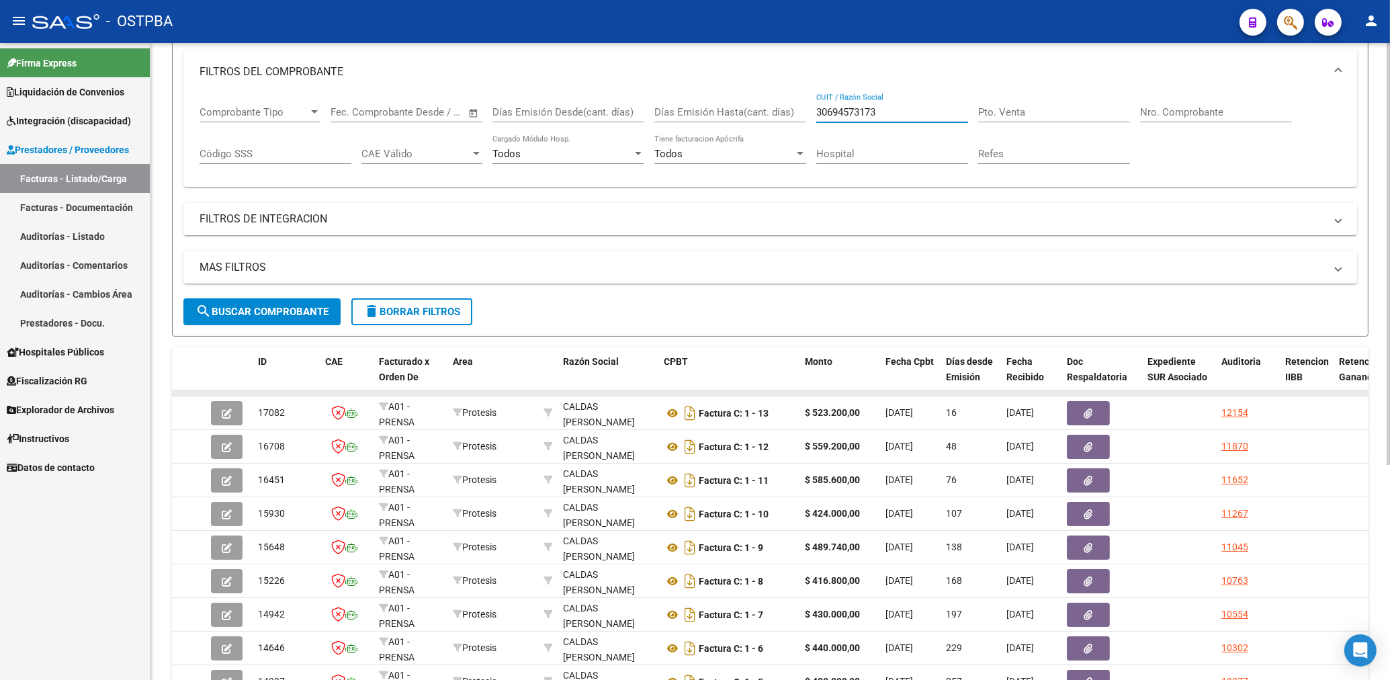
scroll to position [287, 0]
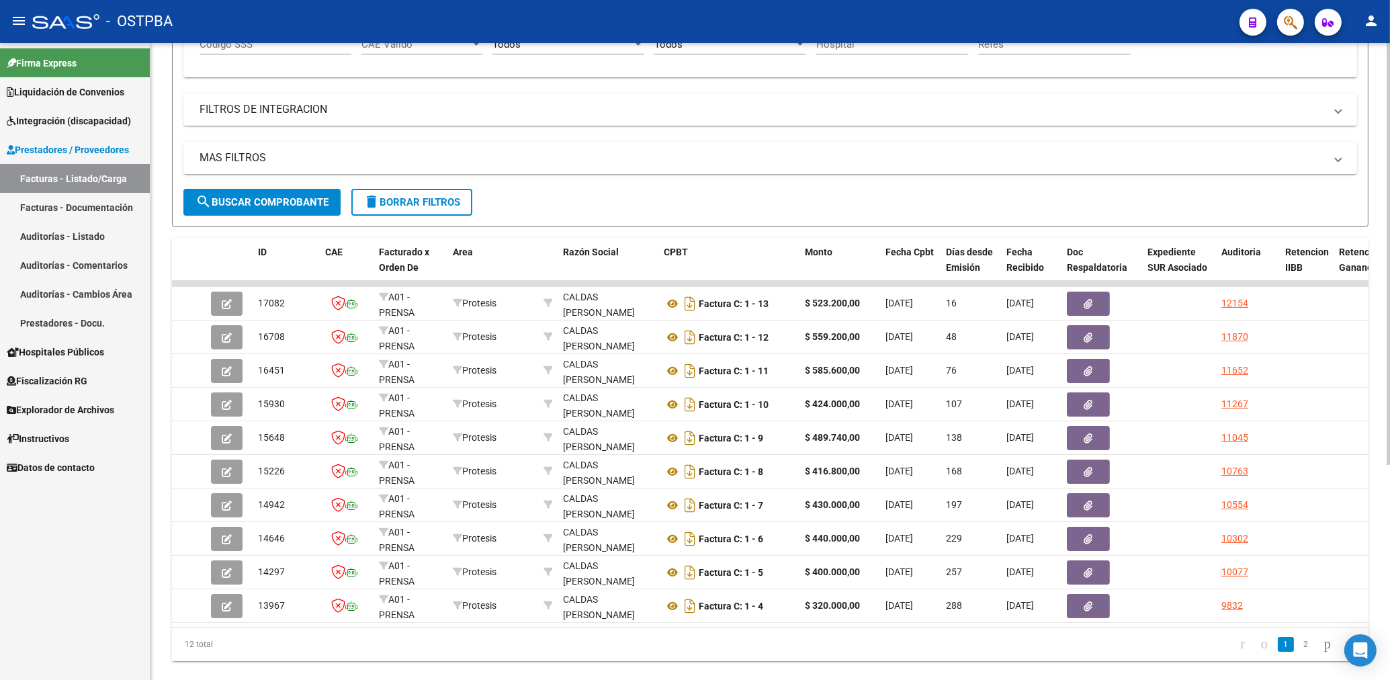
type input "30694573173"
click at [302, 212] on button "search Buscar Comprobante" at bounding box center [261, 202] width 157 height 27
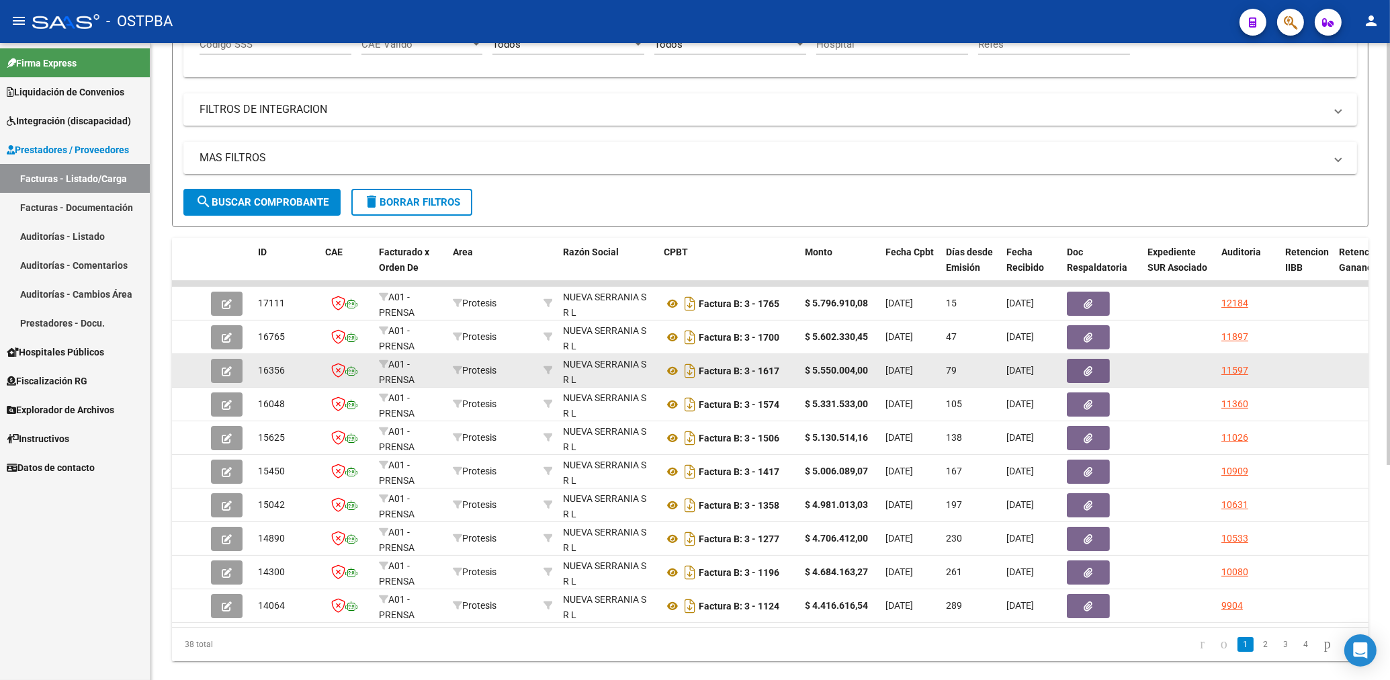
click at [1098, 363] on button "button" at bounding box center [1087, 371] width 43 height 24
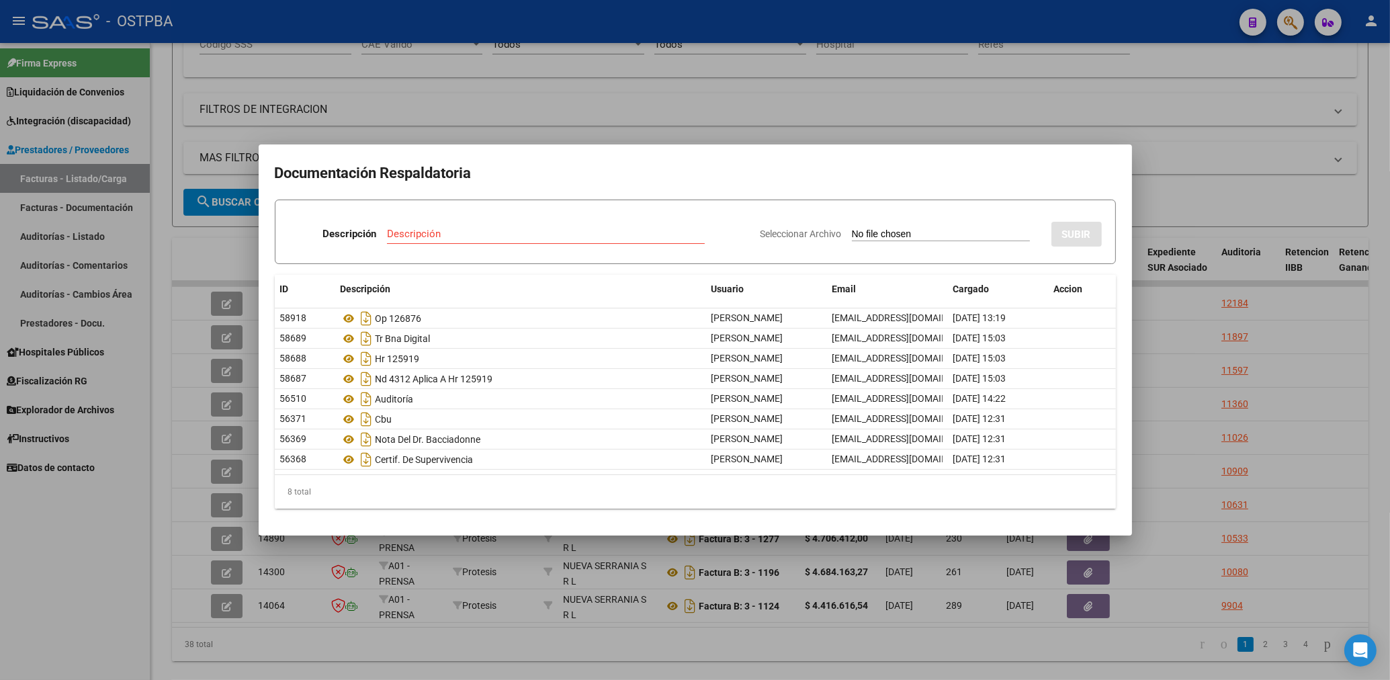
click at [901, 102] on div at bounding box center [695, 340] width 1390 height 680
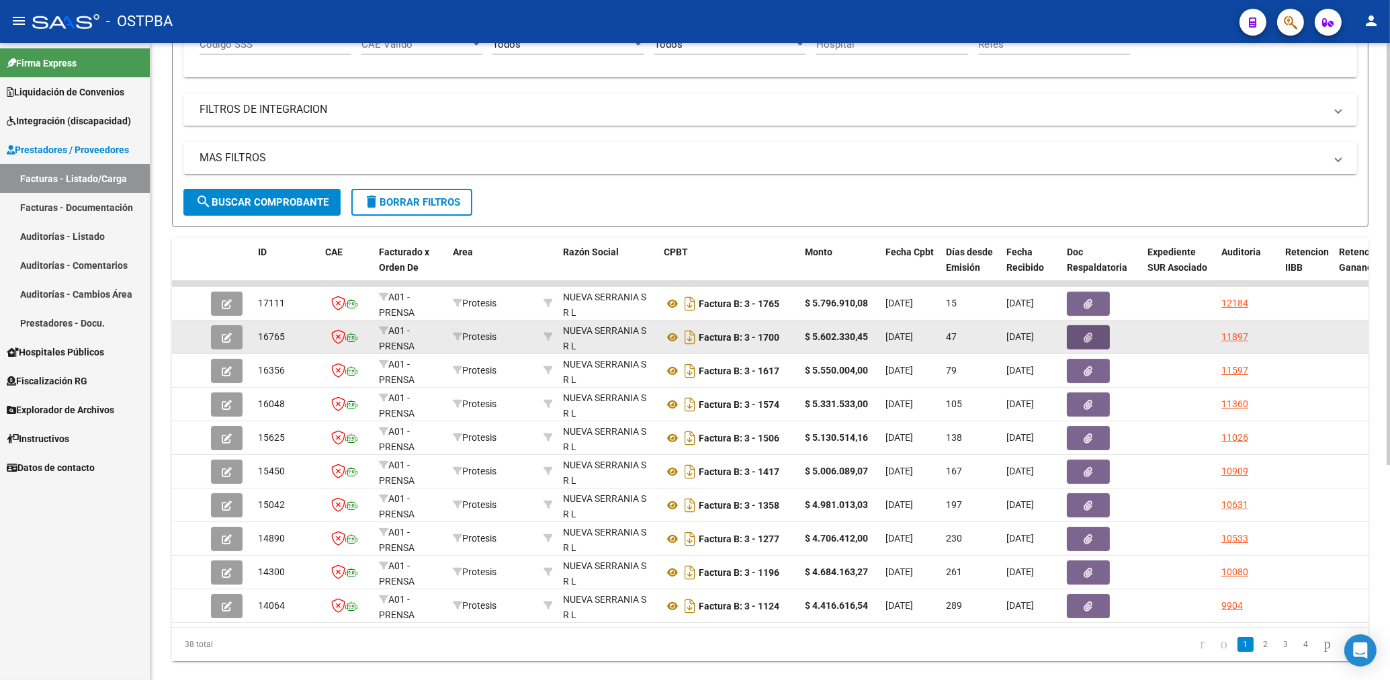
click at [1091, 336] on icon "button" at bounding box center [1088, 337] width 9 height 10
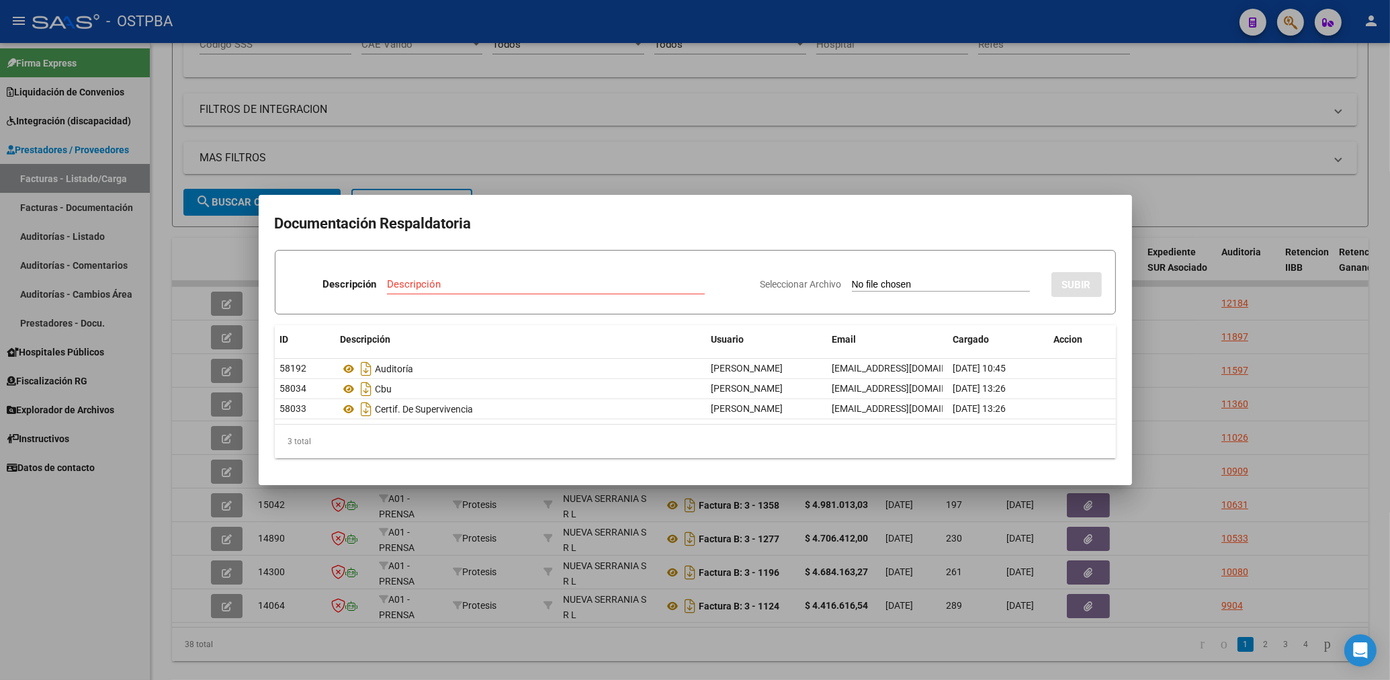
click at [439, 295] on div "Descripción" at bounding box center [546, 290] width 318 height 33
click at [414, 289] on input "Descripción" at bounding box center [546, 284] width 318 height 12
type input "N"
type input "HR 126478"
click at [866, 290] on input "Seleccionar Archivo" at bounding box center [941, 285] width 178 height 13
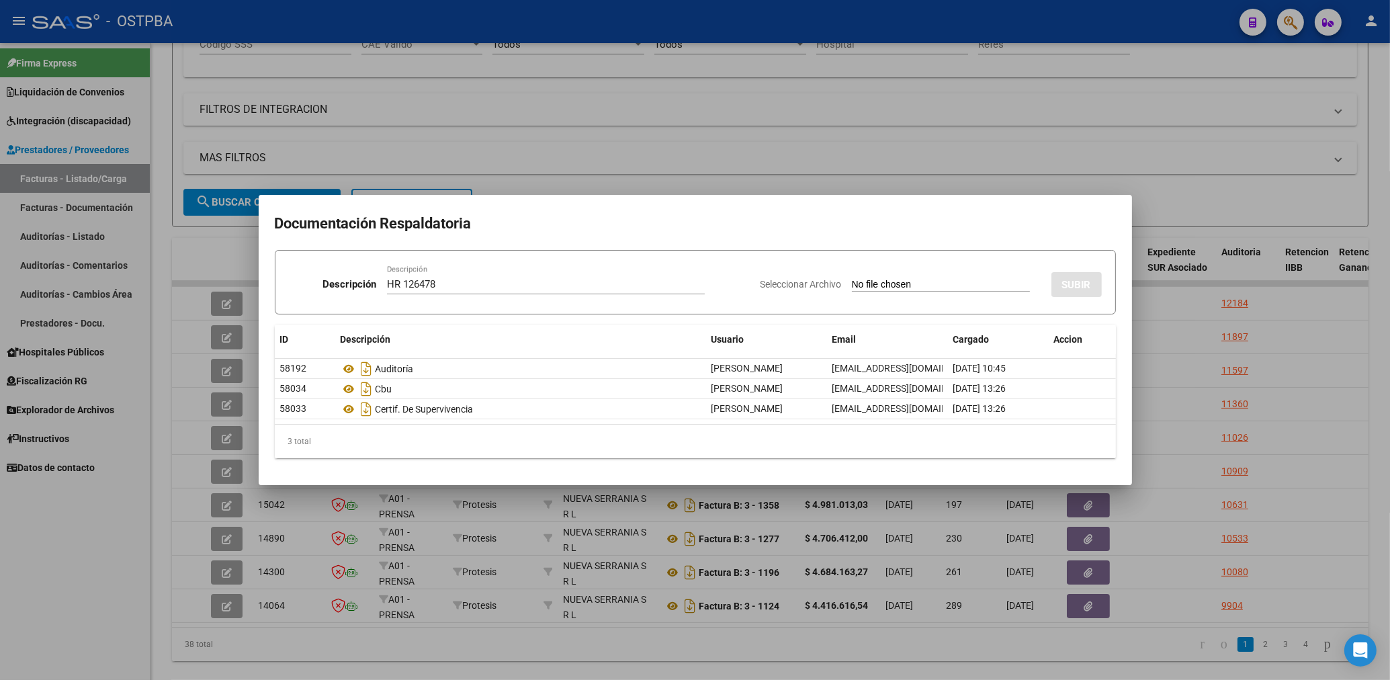
type input "C:\fakepath\HR 126478-[PERSON_NAME]-FC 1700.pdf"
click at [1091, 291] on button "SUBIR" at bounding box center [1076, 284] width 50 height 25
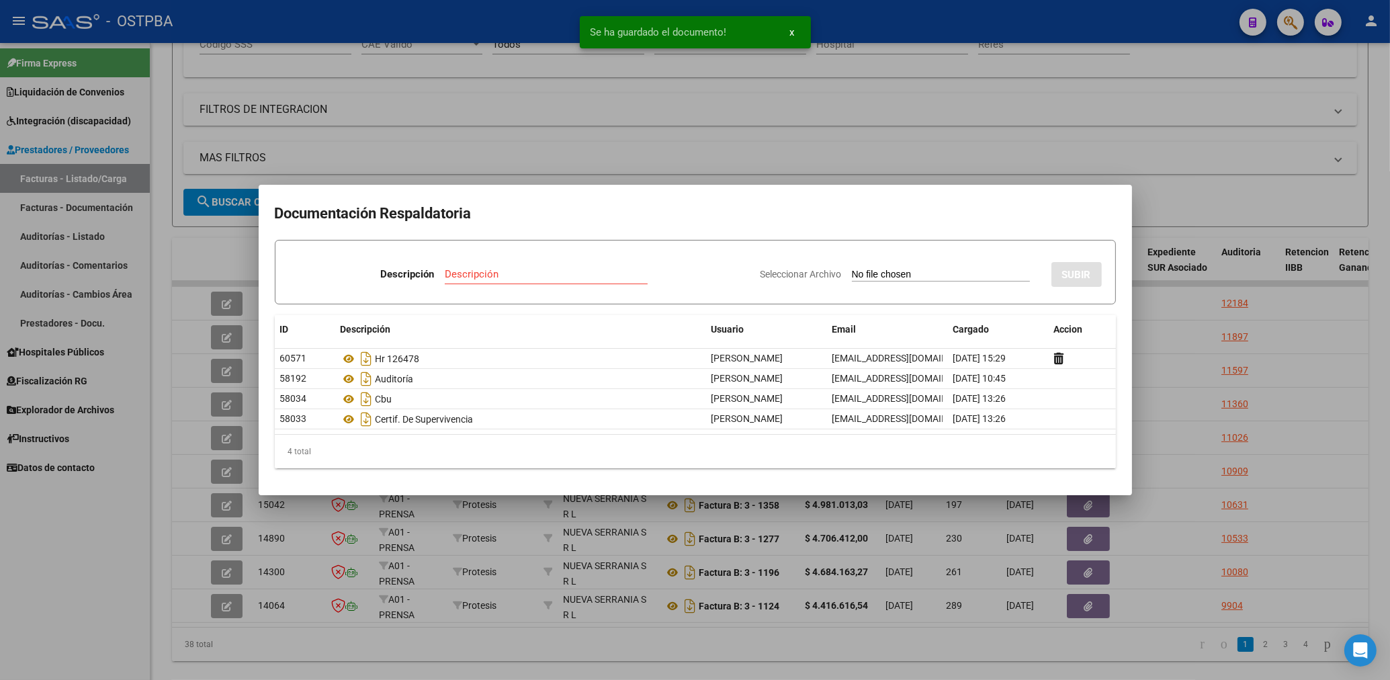
click at [522, 278] on input "Descripción" at bounding box center [546, 274] width 203 height 12
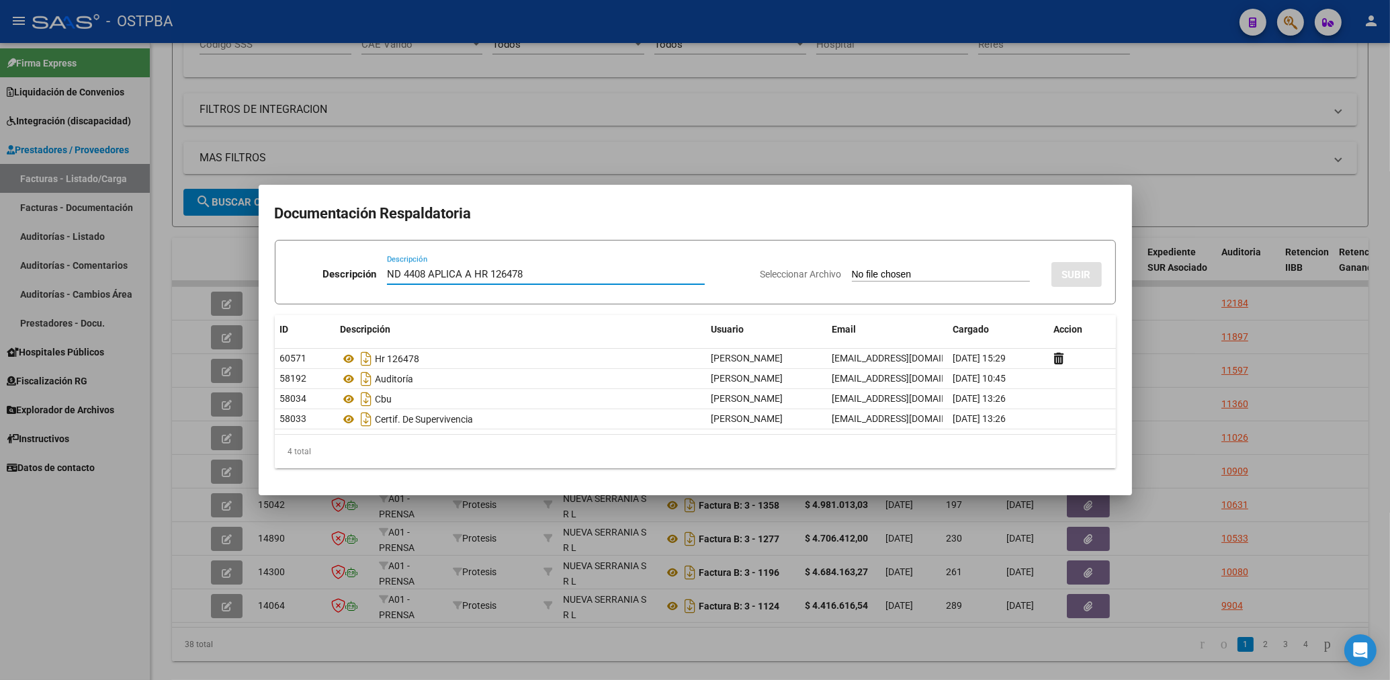
type input "ND 4408 APLICA A HR 126478"
click at [901, 277] on input "Seleccionar Archivo" at bounding box center [941, 275] width 178 height 13
type input "C:\fakepath\ND 44088-[PERSON_NAME]-FC 1700.pdf"
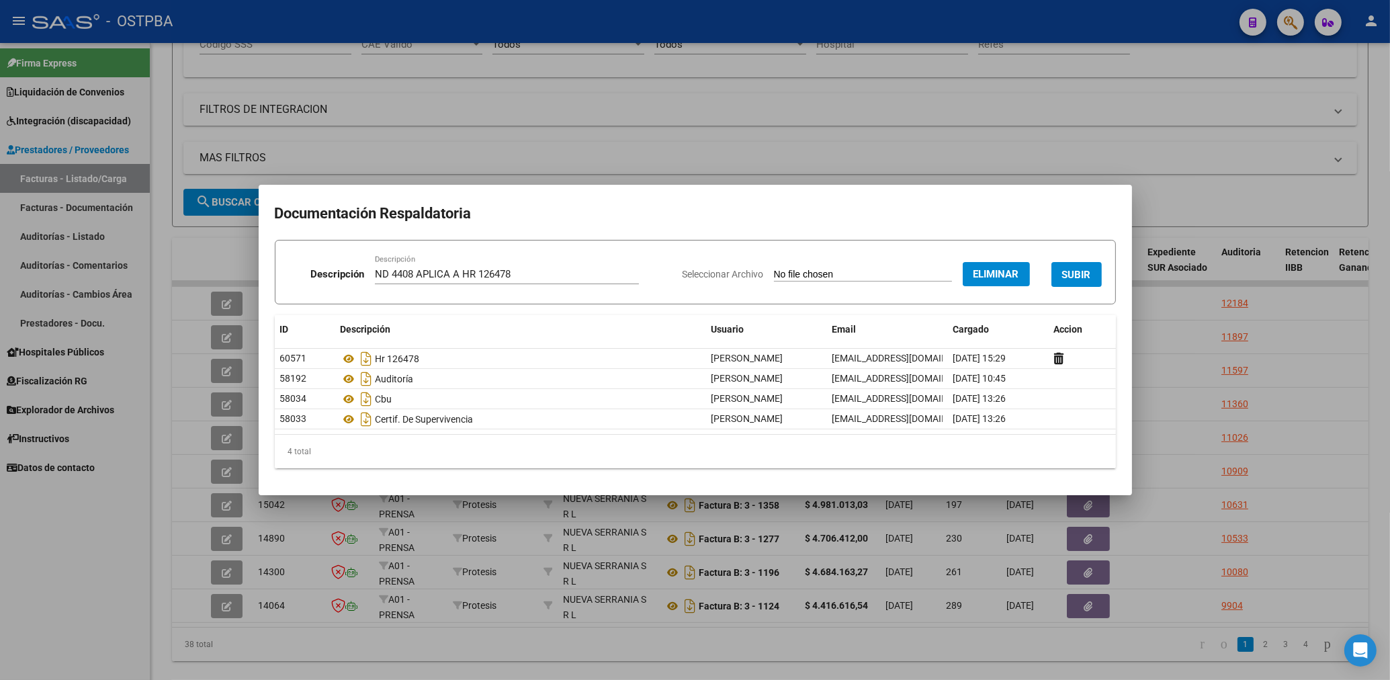
click at [1081, 281] on span "SUBIR" at bounding box center [1076, 275] width 29 height 12
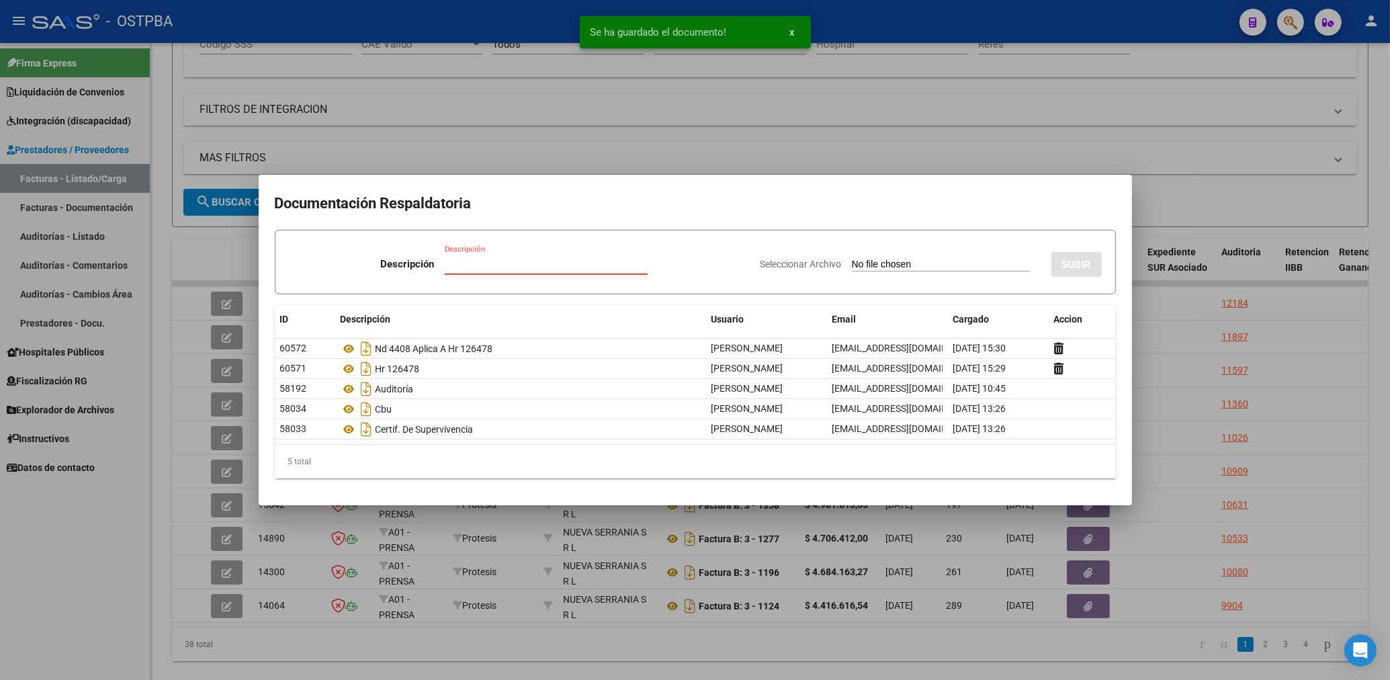
click at [478, 259] on input "Descripción" at bounding box center [546, 264] width 203 height 12
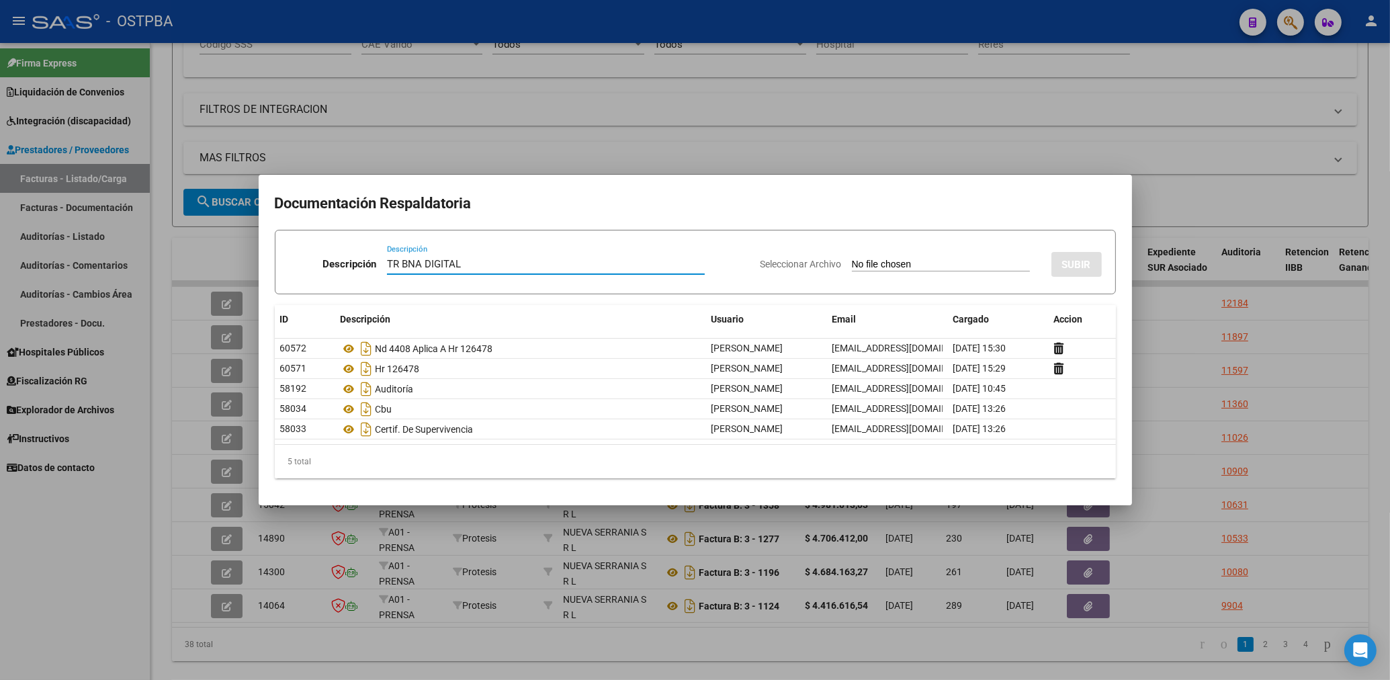
type input "TR BNA DIGITAL"
click at [891, 266] on input "Seleccionar Archivo" at bounding box center [941, 265] width 178 height 13
click at [901, 266] on input "Seleccionar Archivo" at bounding box center [941, 265] width 178 height 13
type input "C:\fakepath\[PERSON_NAME]-FC 1700.pdf"
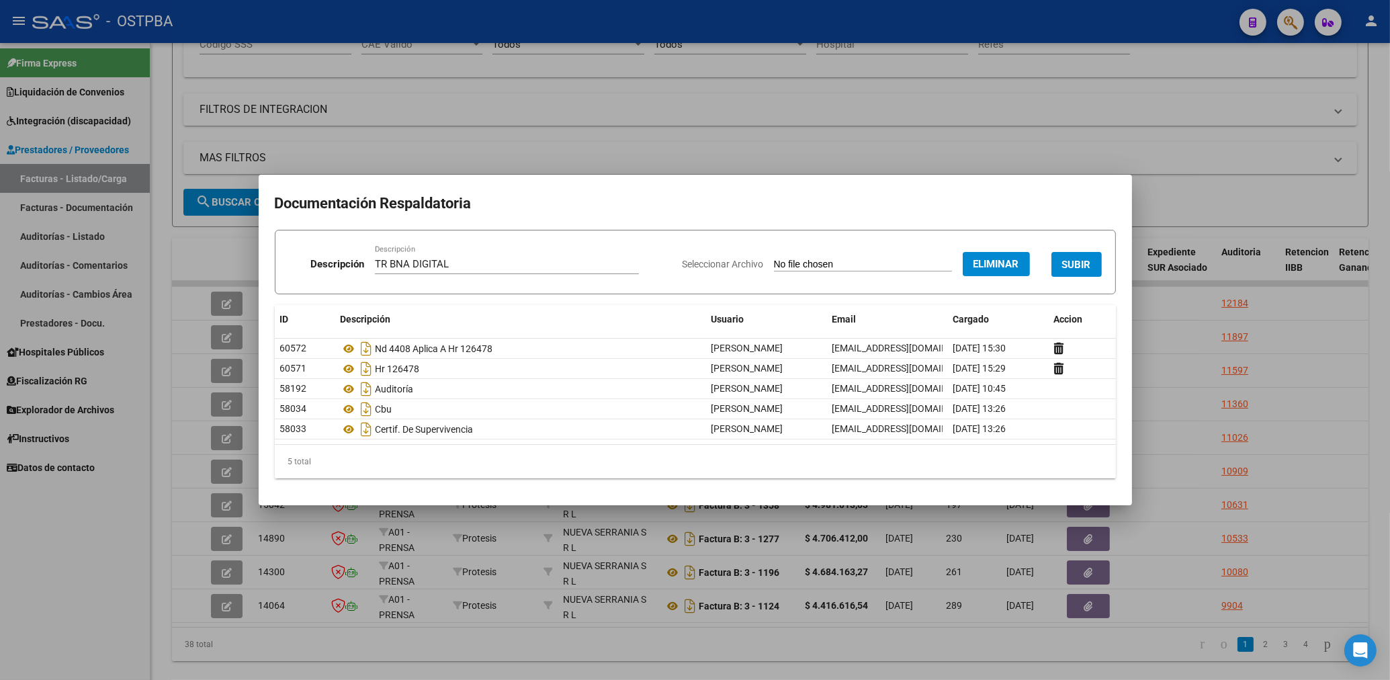
click at [1073, 263] on span "SUBIR" at bounding box center [1076, 265] width 29 height 12
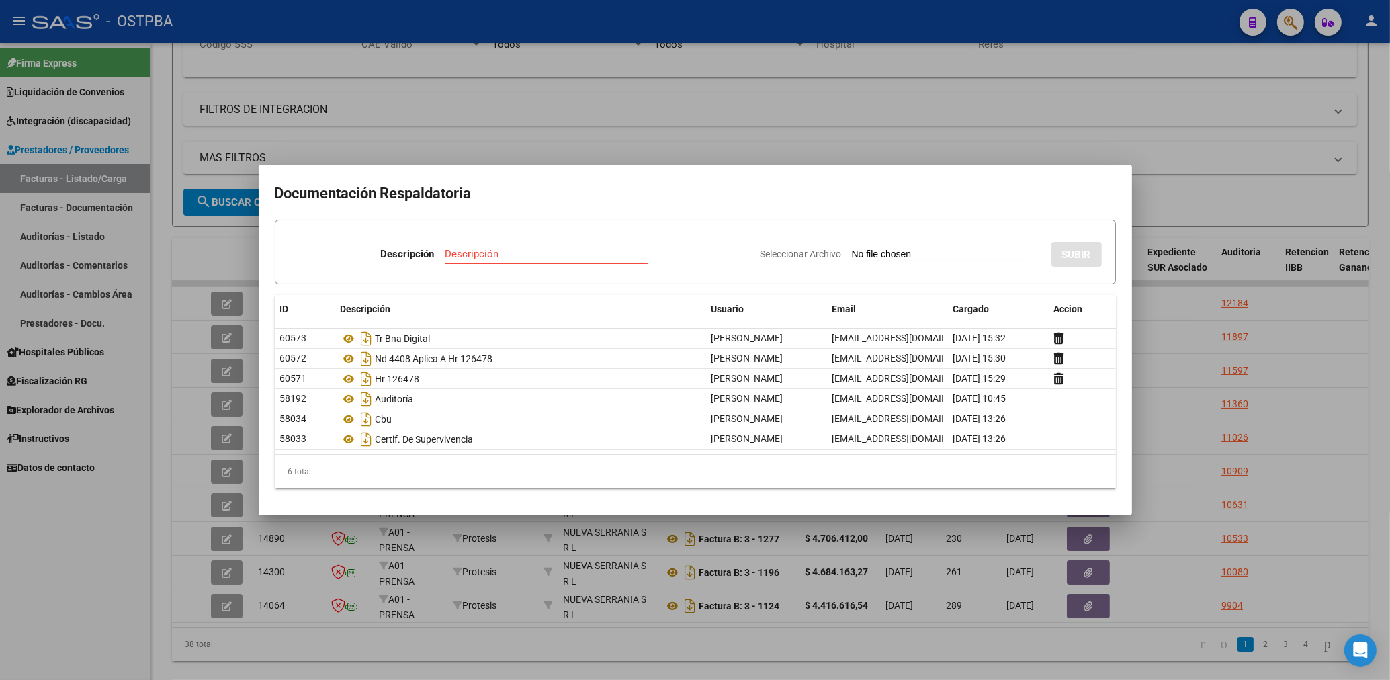
click at [637, 134] on div at bounding box center [695, 340] width 1390 height 680
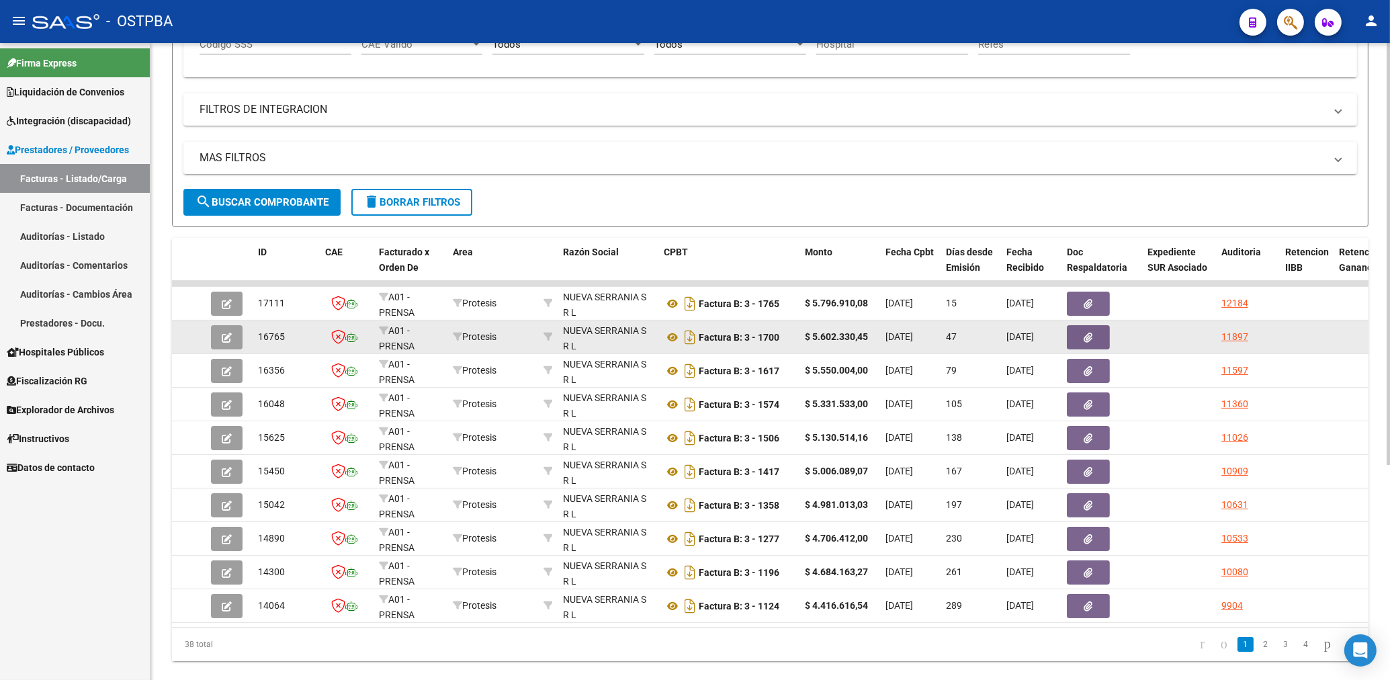
click at [1097, 340] on button "button" at bounding box center [1087, 337] width 43 height 24
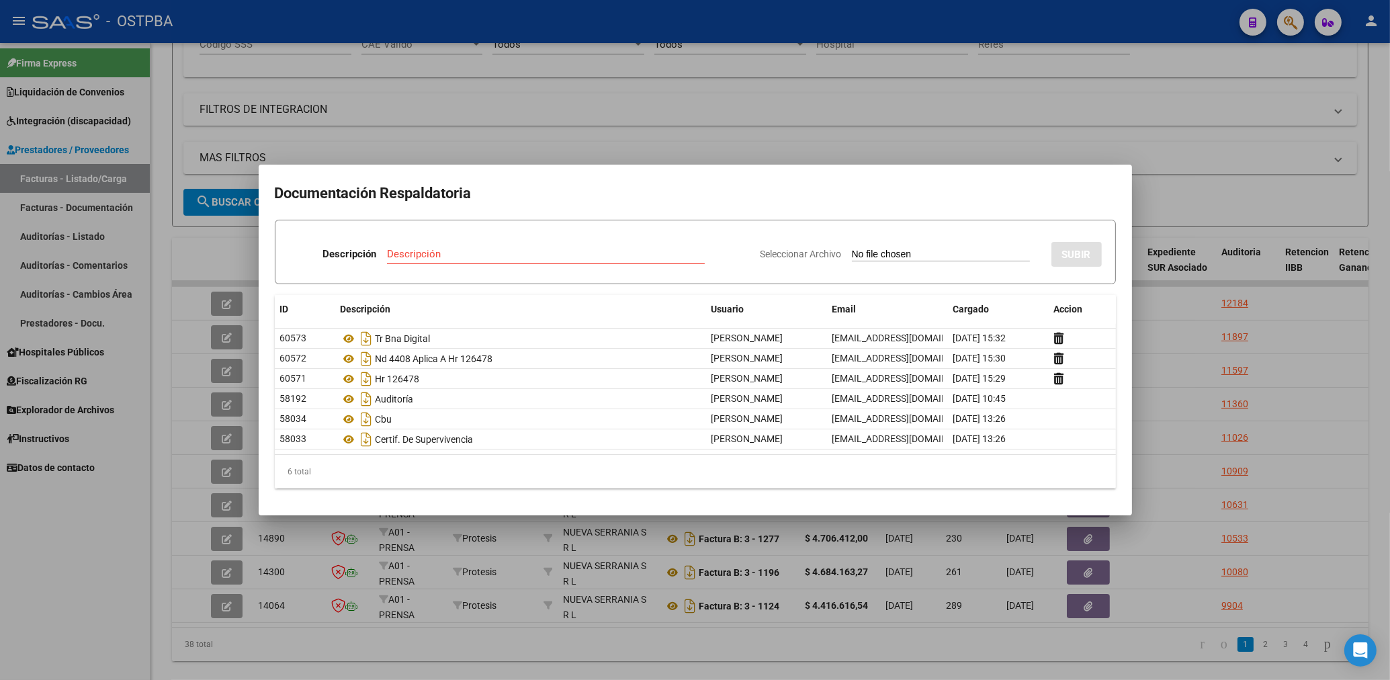
click at [594, 135] on div at bounding box center [695, 340] width 1390 height 680
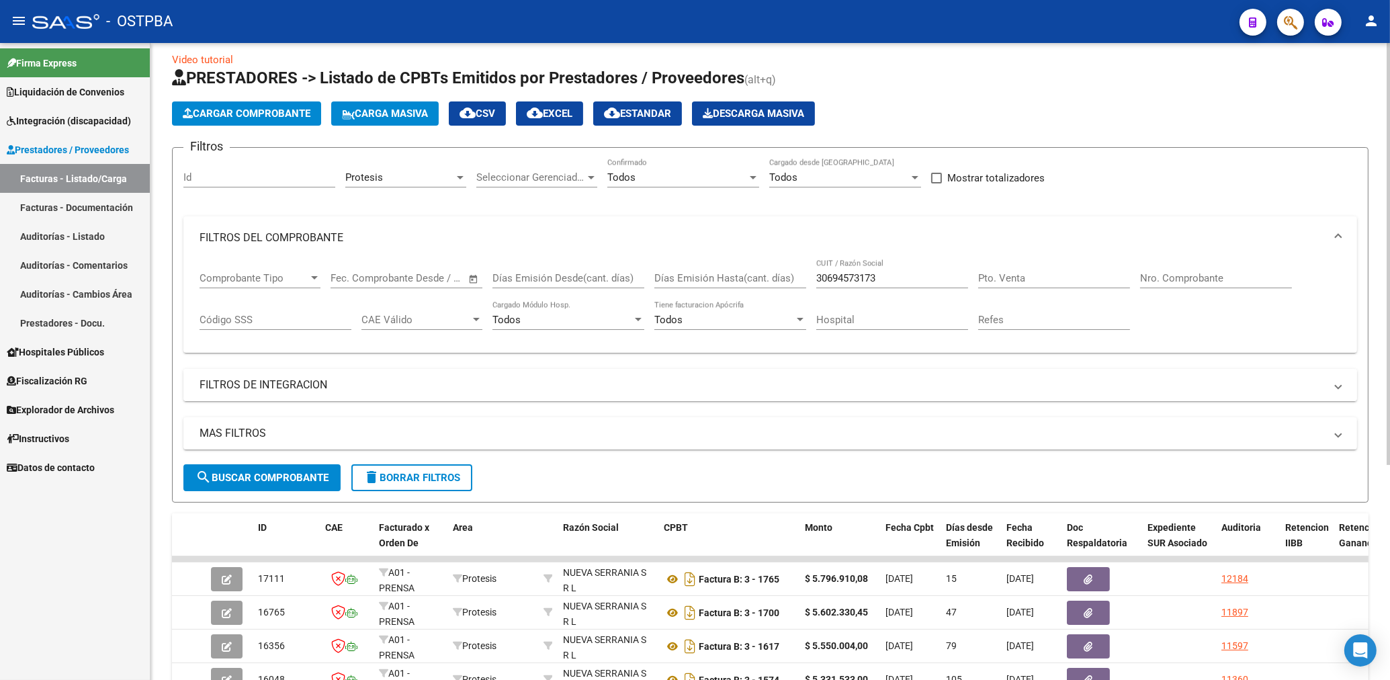
scroll to position [0, 0]
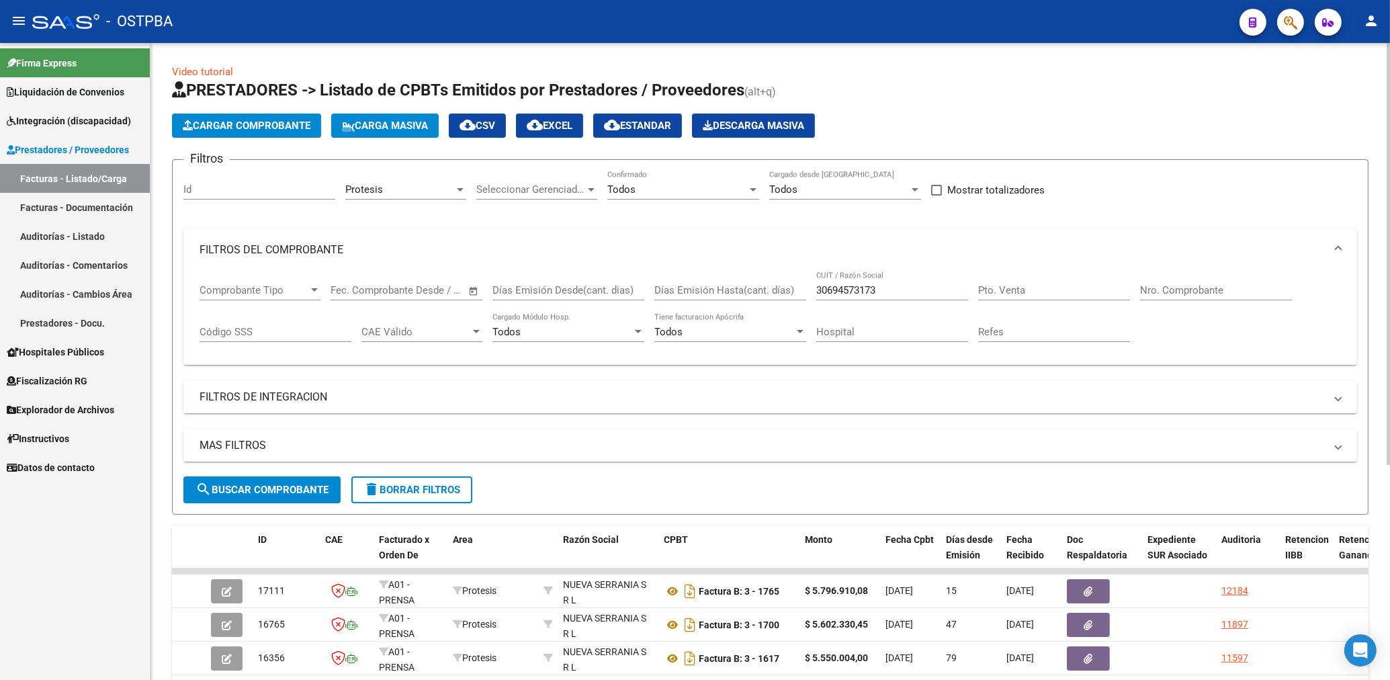
click at [896, 280] on div "30694573173 CUIT / Razón Social" at bounding box center [892, 285] width 152 height 29
type input "3"
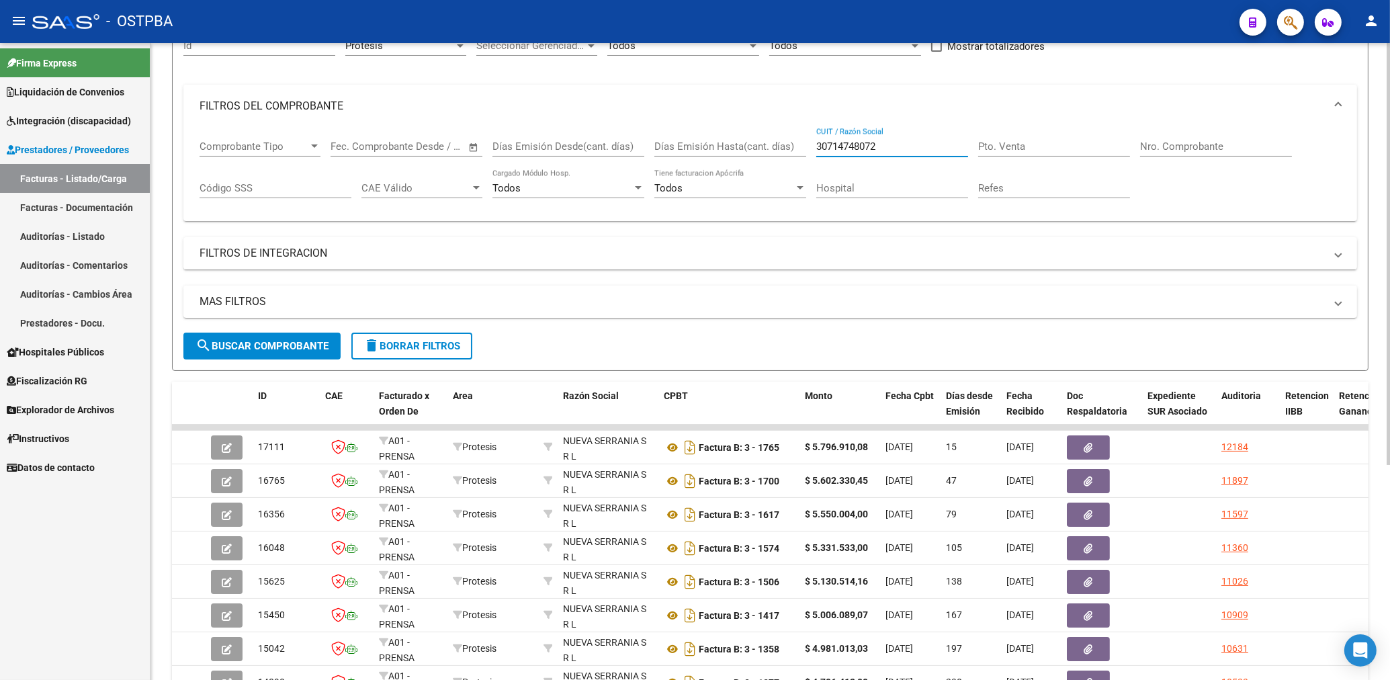
type input "30714748072"
click at [314, 354] on button "search Buscar Comprobante" at bounding box center [261, 345] width 157 height 27
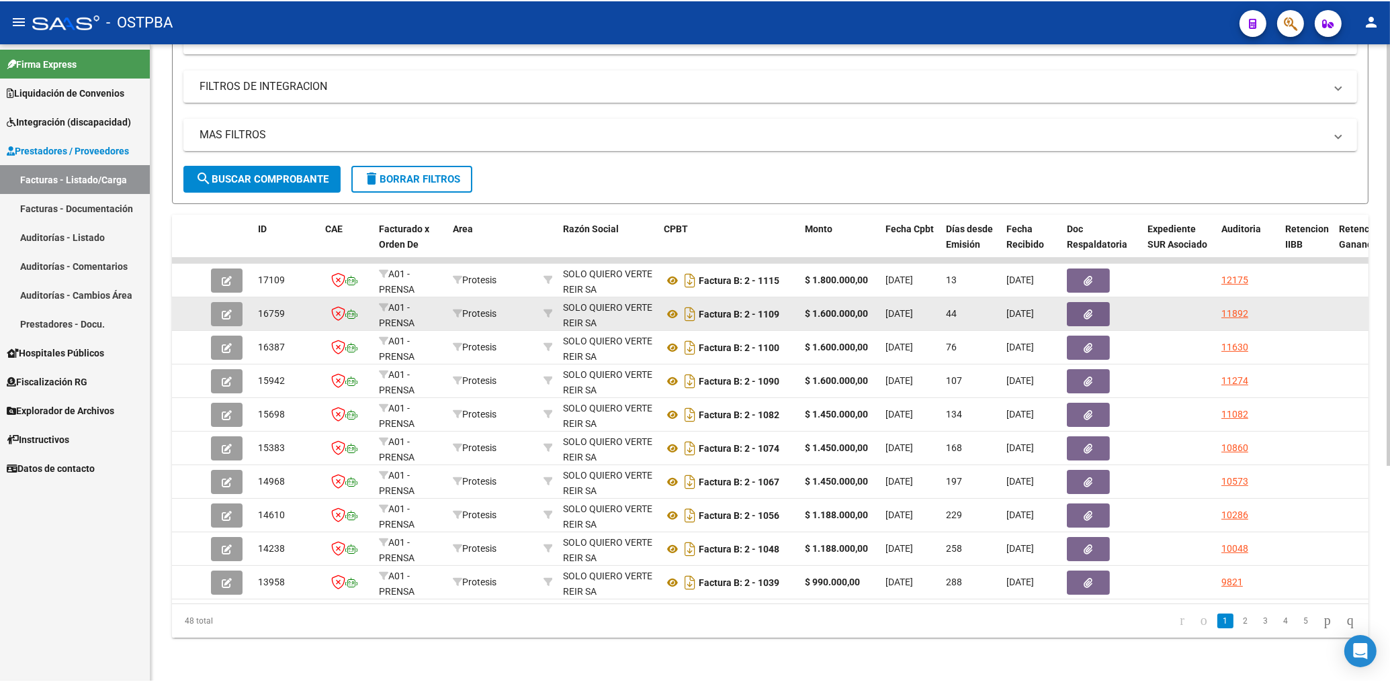
scroll to position [324, 0]
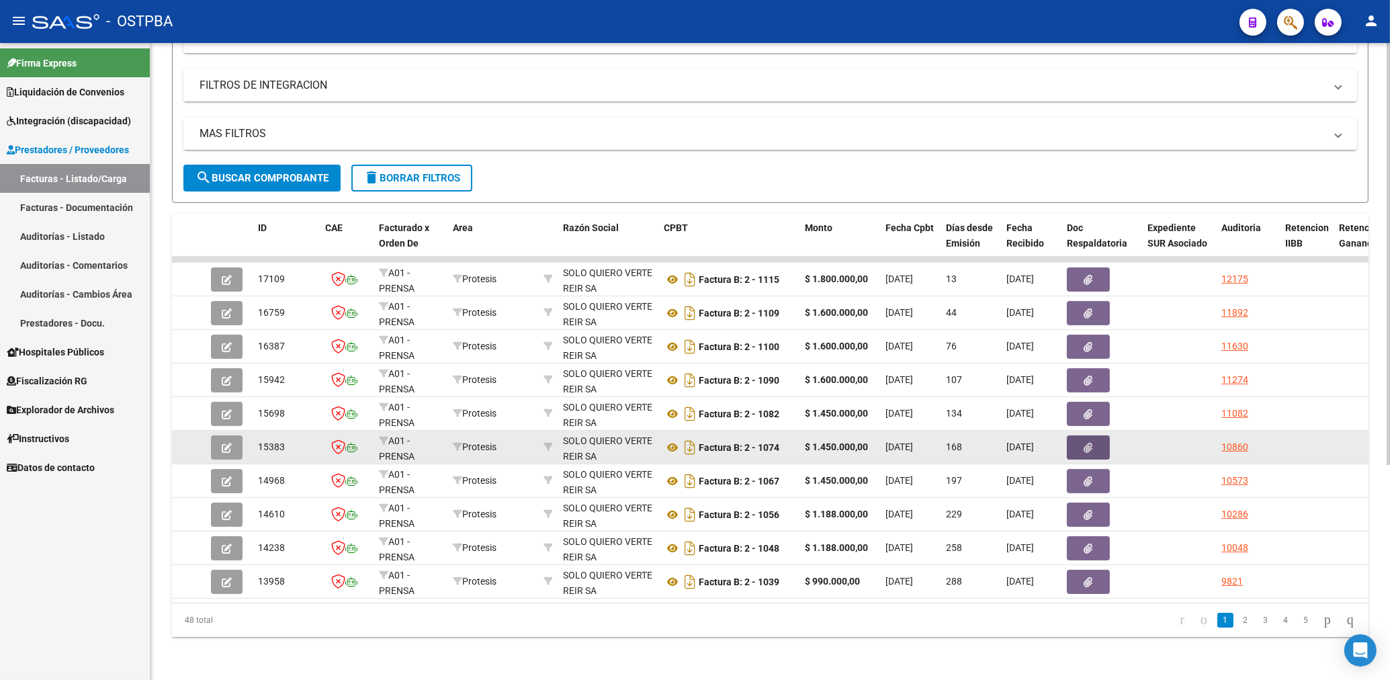
click at [1086, 443] on icon "button" at bounding box center [1088, 448] width 9 height 10
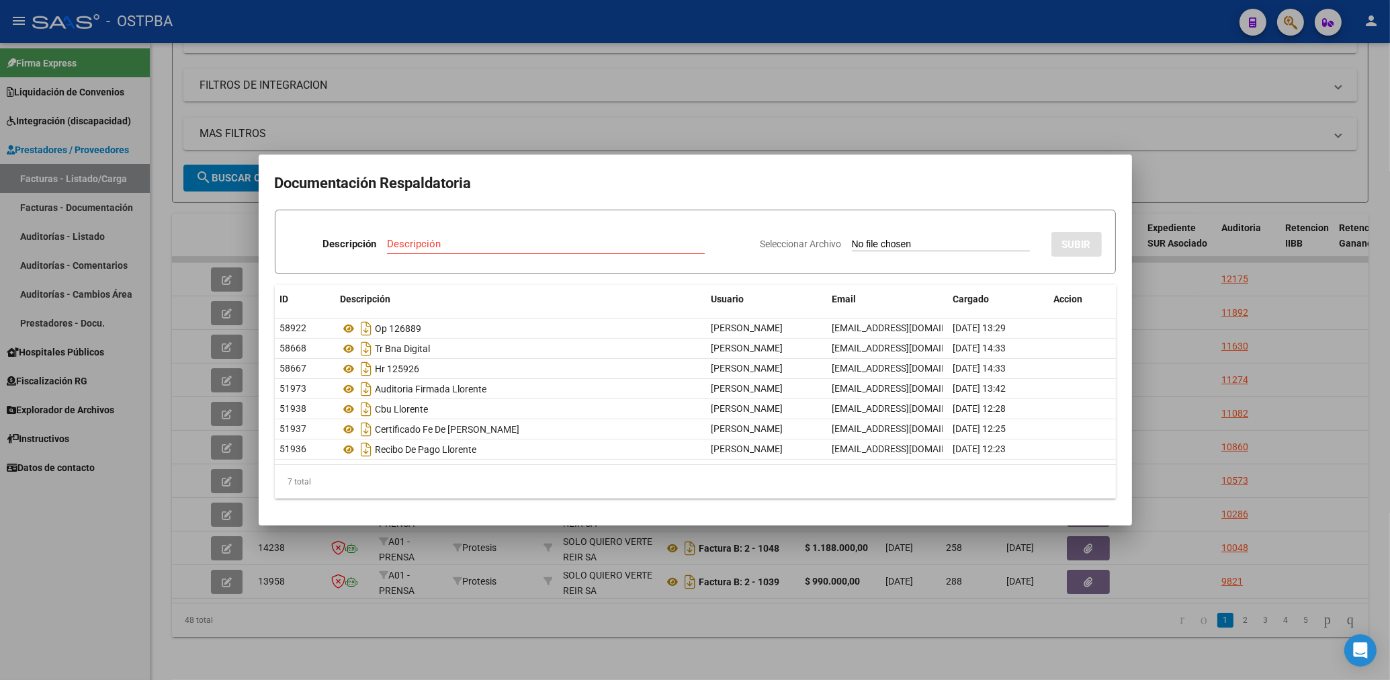
click at [506, 118] on div at bounding box center [695, 340] width 1390 height 680
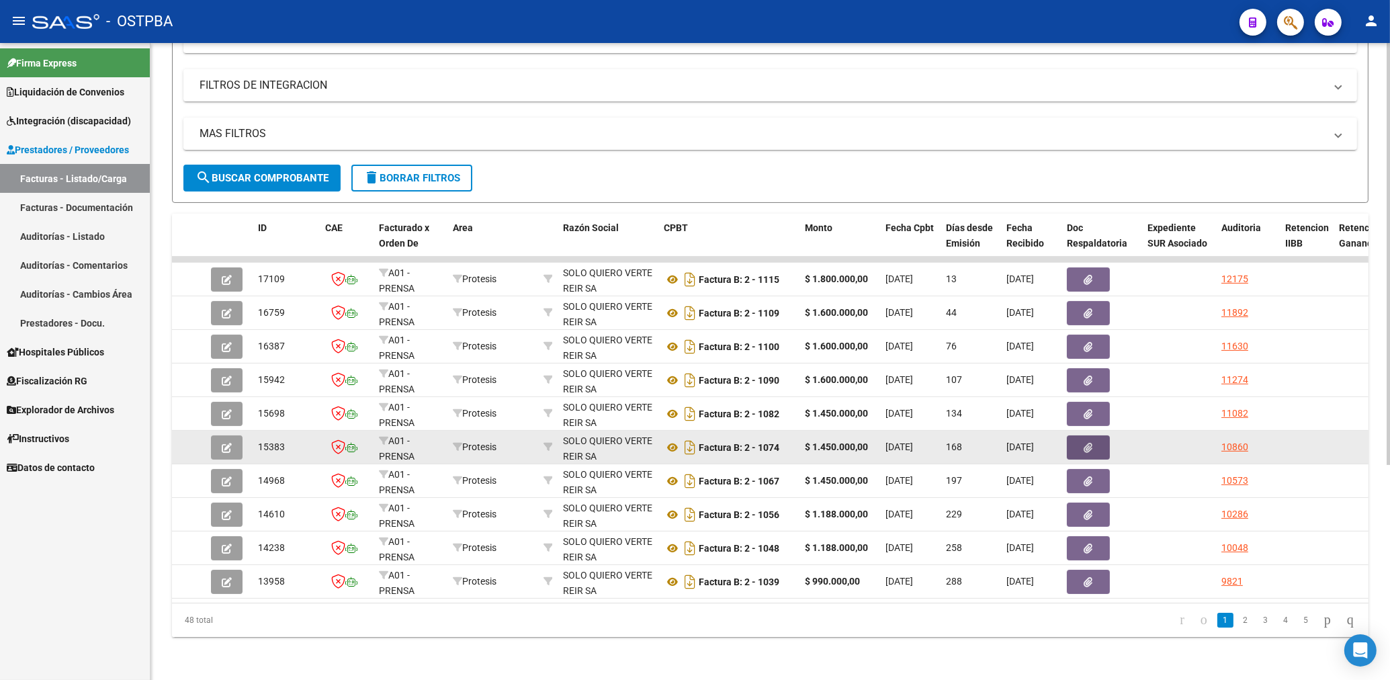
click at [1087, 443] on icon "button" at bounding box center [1088, 448] width 9 height 10
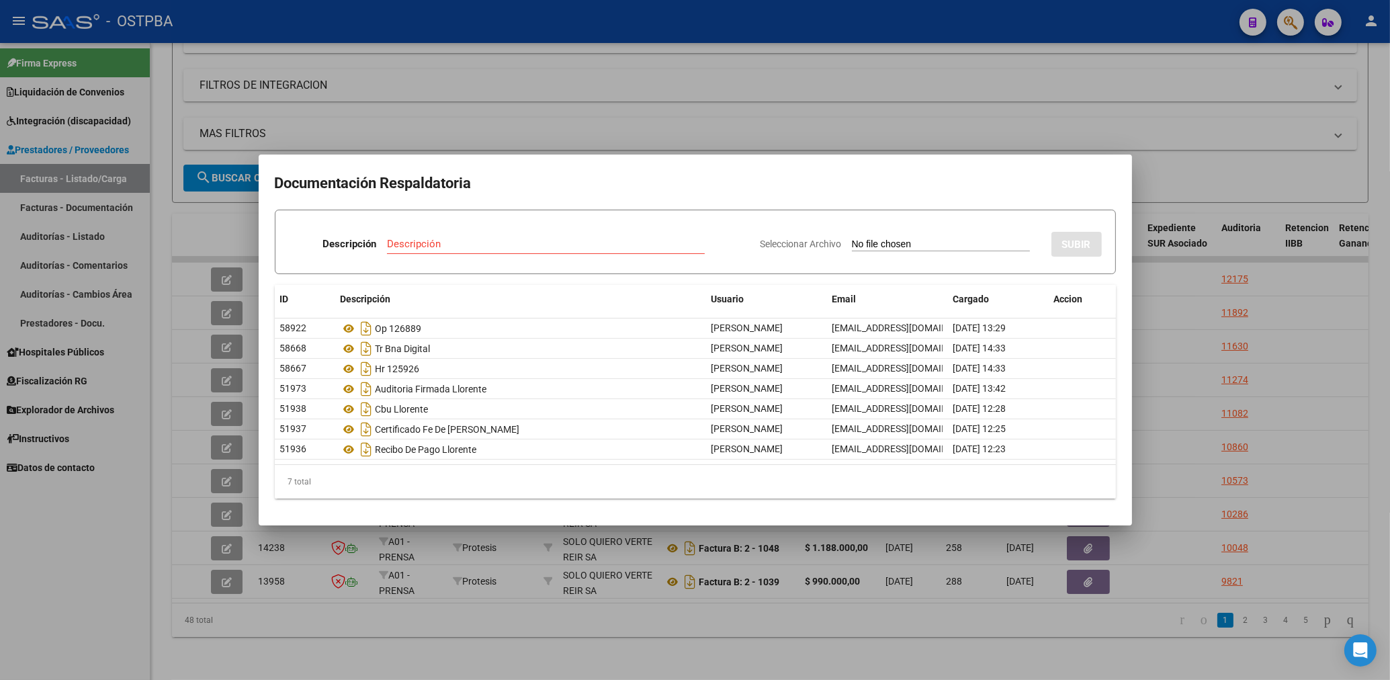
click at [689, 100] on div at bounding box center [695, 340] width 1390 height 680
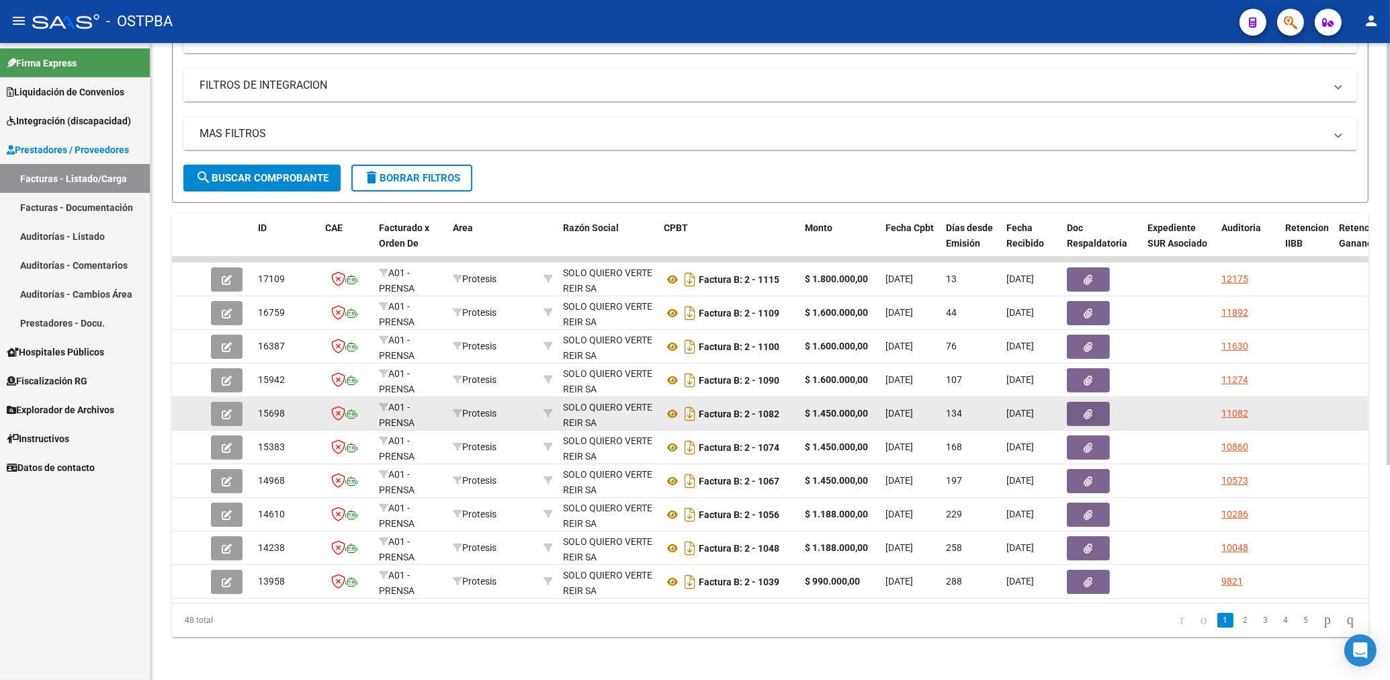
click at [1083, 402] on button "button" at bounding box center [1087, 414] width 43 height 24
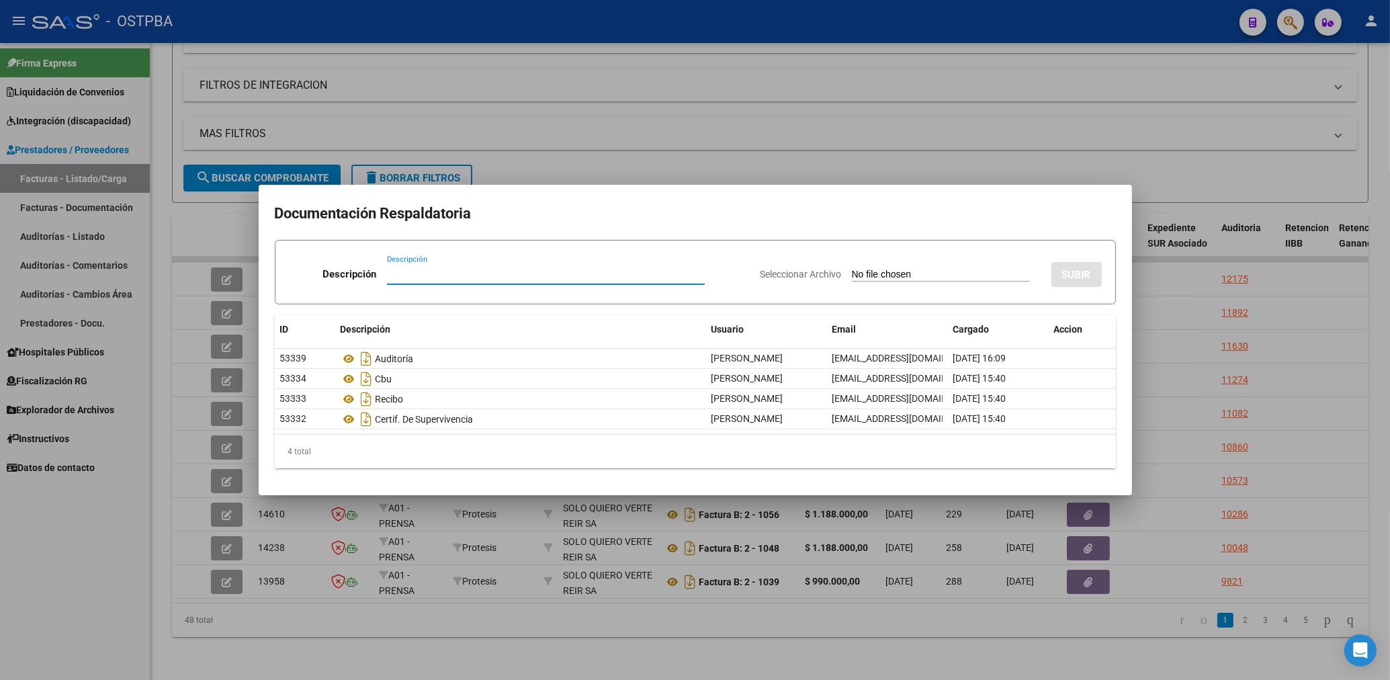
drag, startPoint x: 402, startPoint y: 277, endPoint x: 399, endPoint y: 255, distance: 23.1
click at [400, 273] on input "Descripción" at bounding box center [546, 274] width 318 height 12
type input "HR 126480"
click at [882, 280] on input "Seleccionar Archivo" at bounding box center [941, 275] width 178 height 13
type input "C:\fakepath\HR 126480-LLORENTE-FC 1082.pdf"
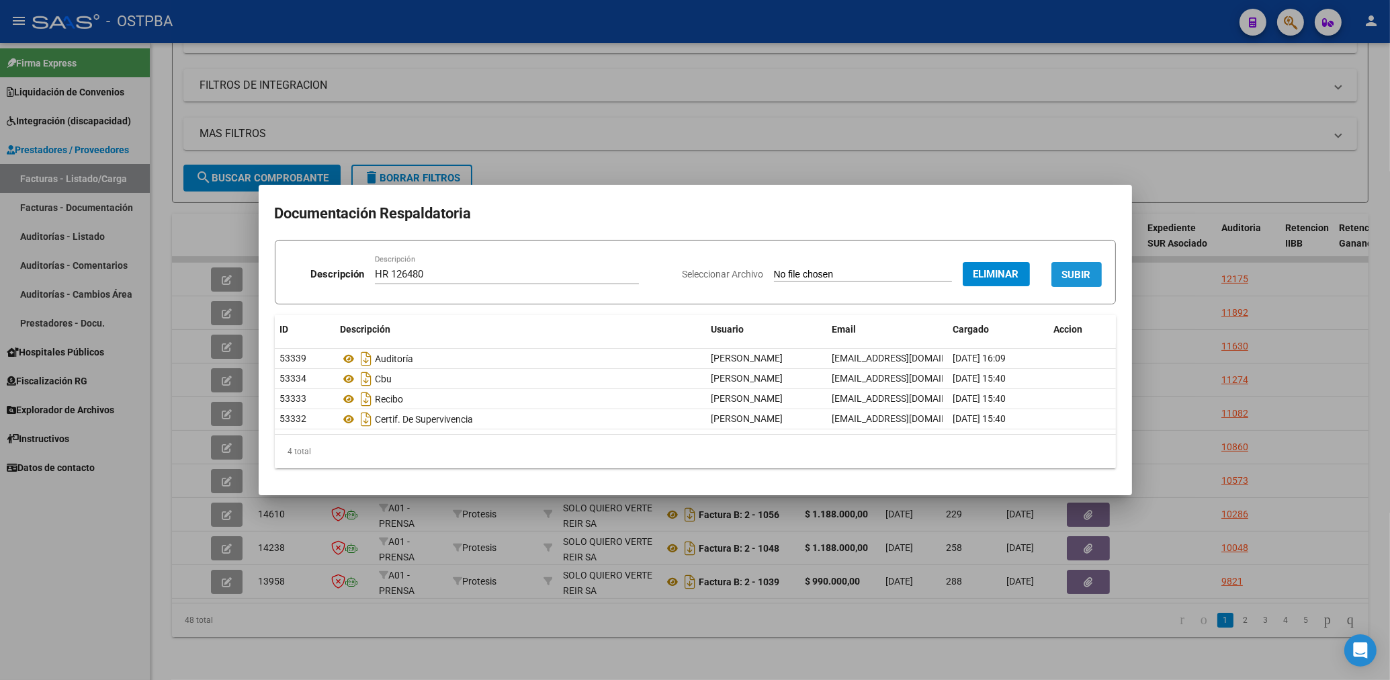
click at [1063, 277] on span "SUBIR" at bounding box center [1076, 275] width 29 height 12
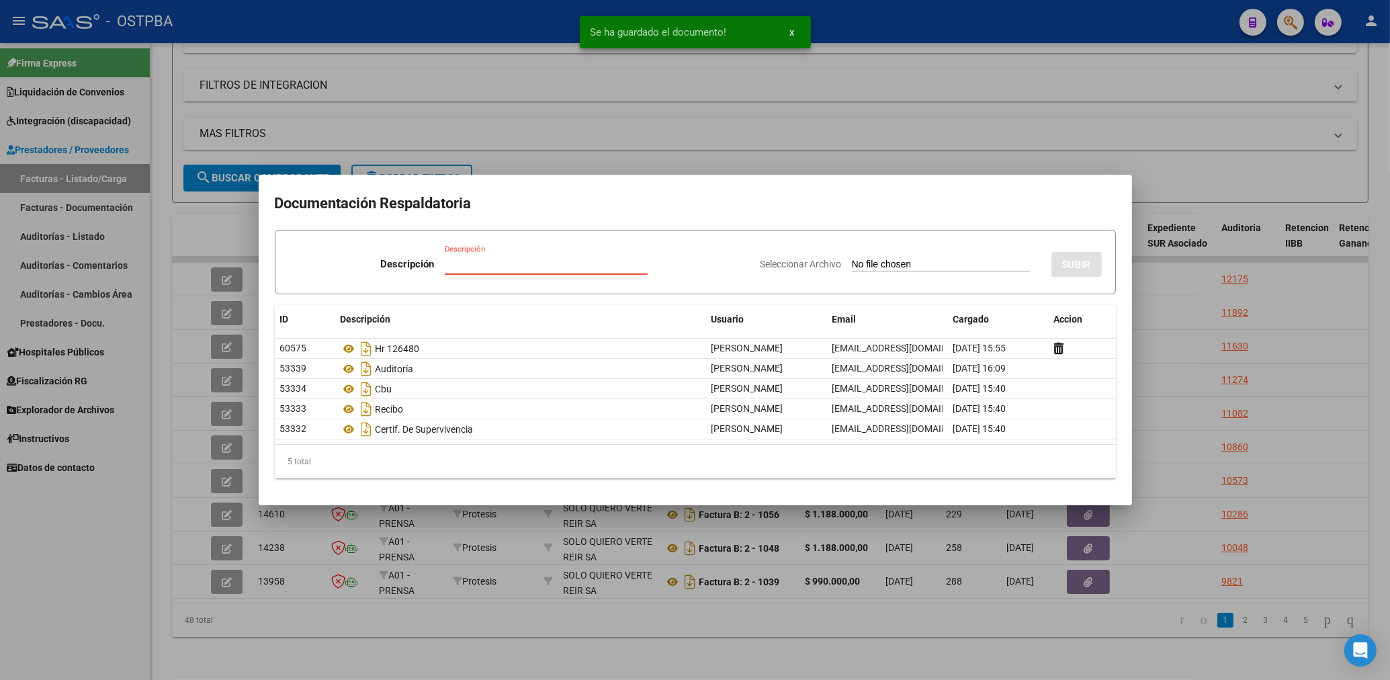
click at [462, 269] on input "Descripción" at bounding box center [546, 264] width 203 height 12
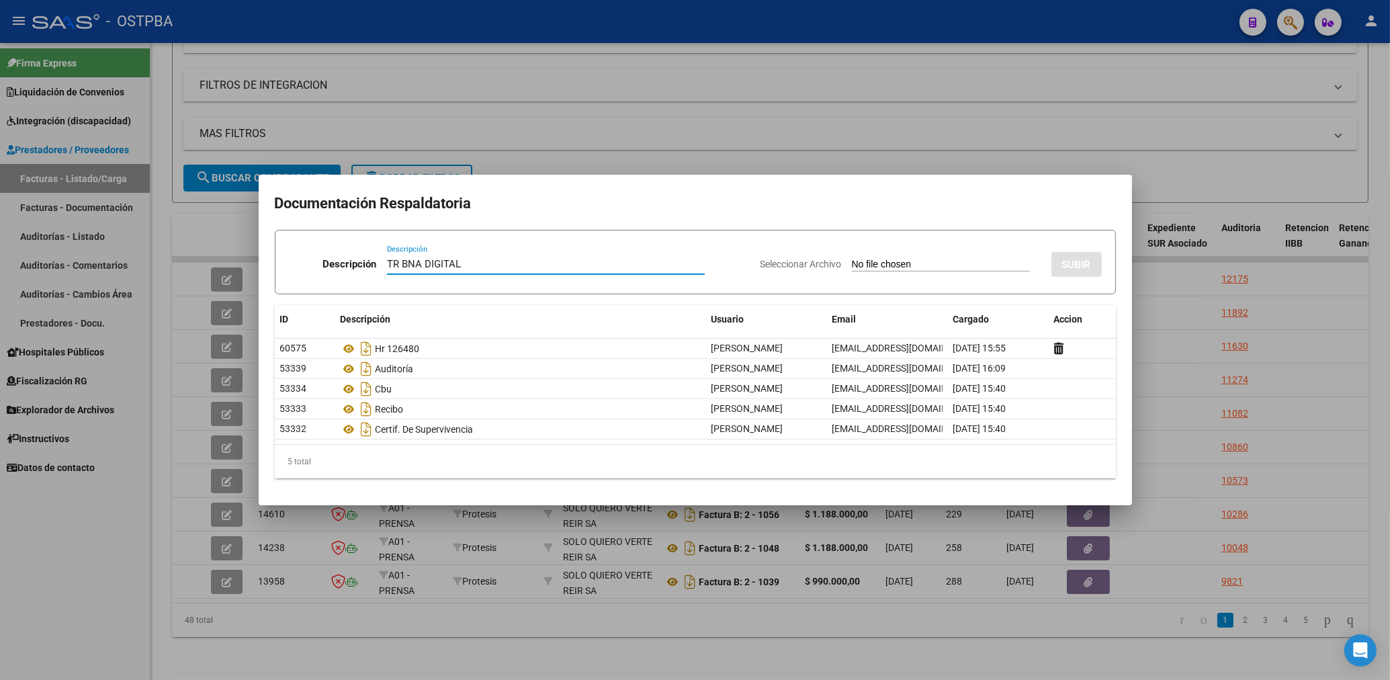
type input "TR BNA DIGITAL"
click at [893, 265] on input "Seleccionar Archivo" at bounding box center [941, 265] width 178 height 13
type input "C:\fakepath\LLORENTE-FC 1082.pdf"
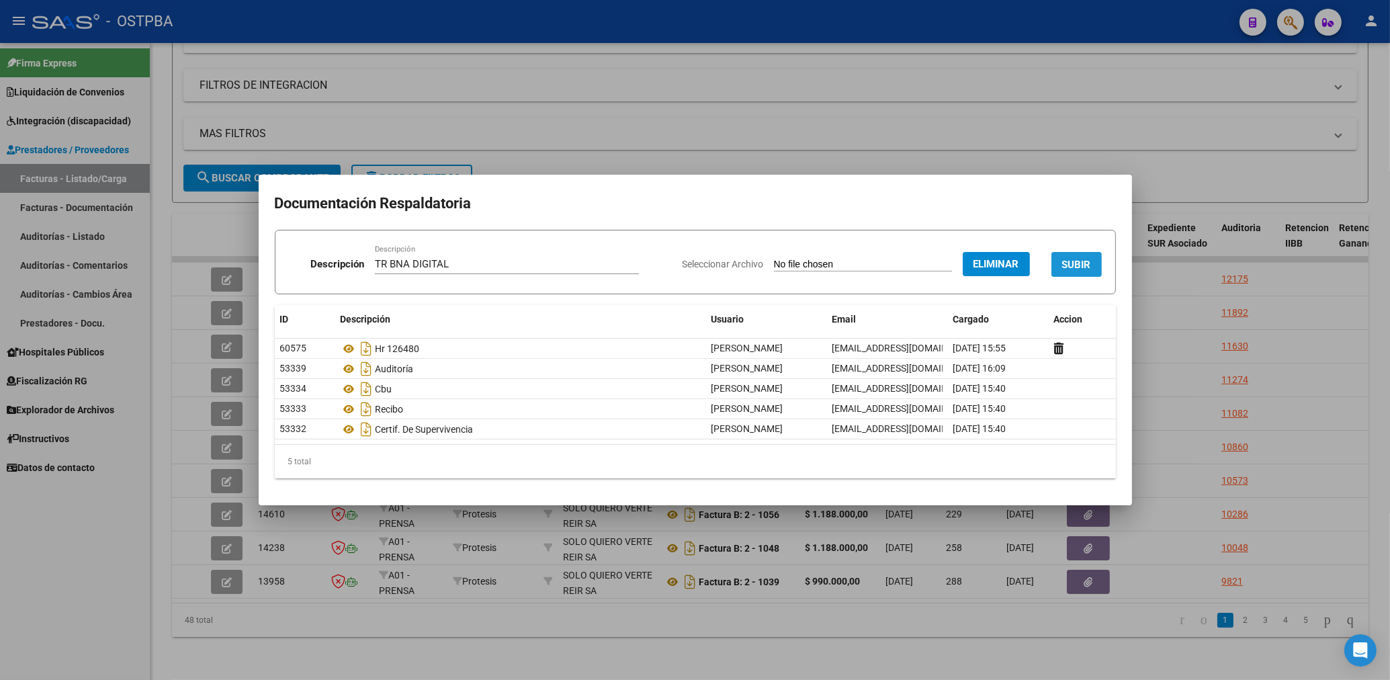
click at [1086, 271] on button "SUBIR" at bounding box center [1076, 264] width 50 height 25
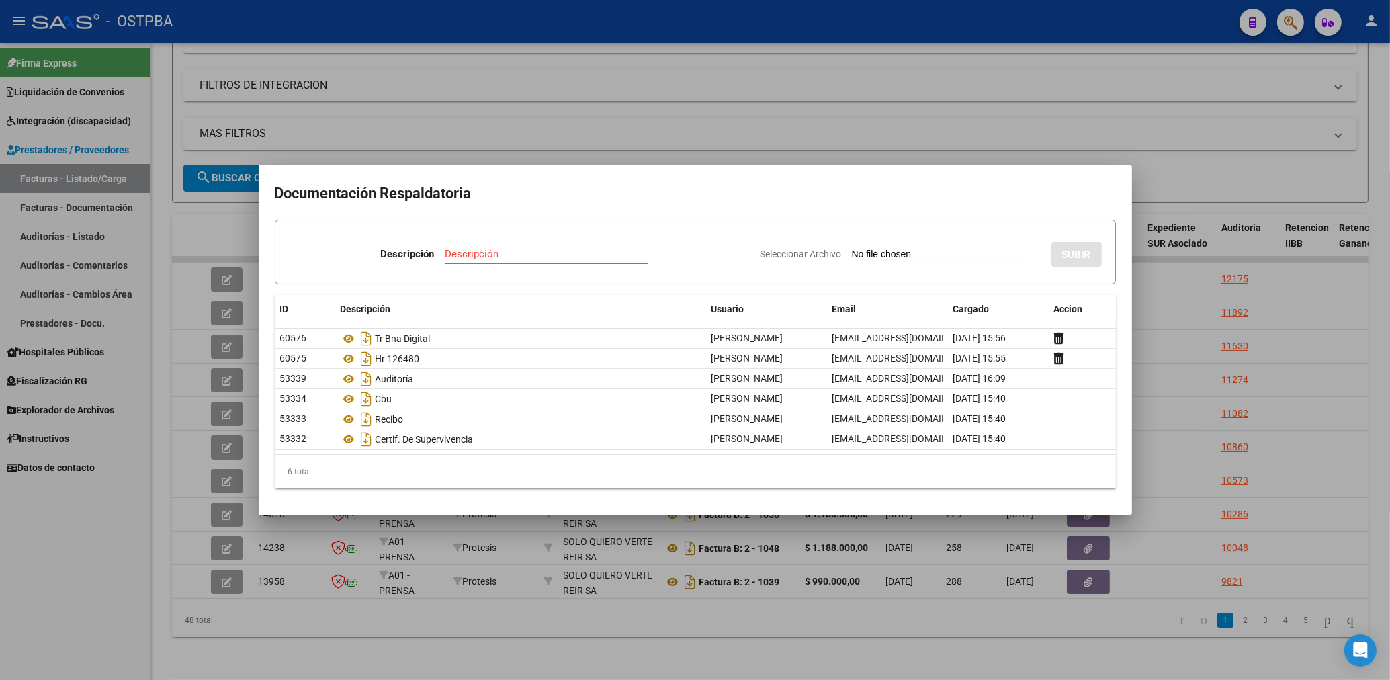
drag, startPoint x: 667, startPoint y: 124, endPoint x: 570, endPoint y: 178, distance: 111.5
click at [662, 130] on div at bounding box center [695, 340] width 1390 height 680
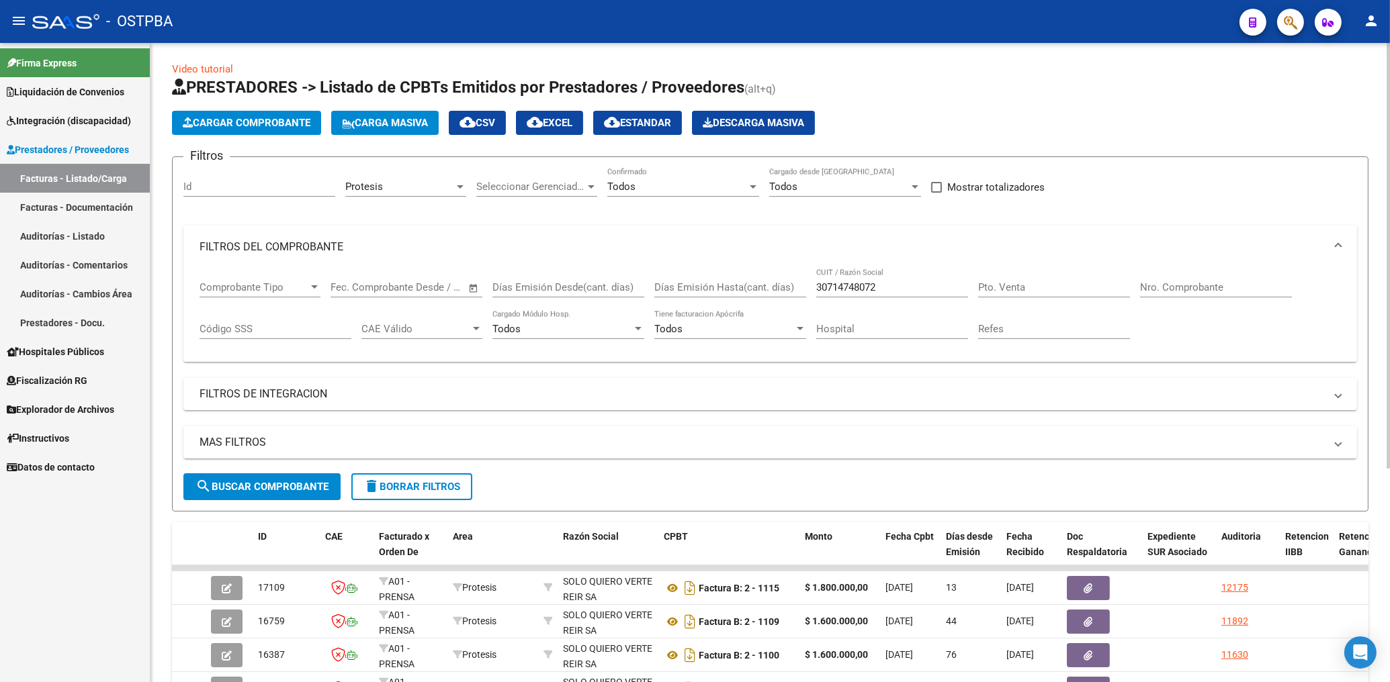
scroll to position [0, 0]
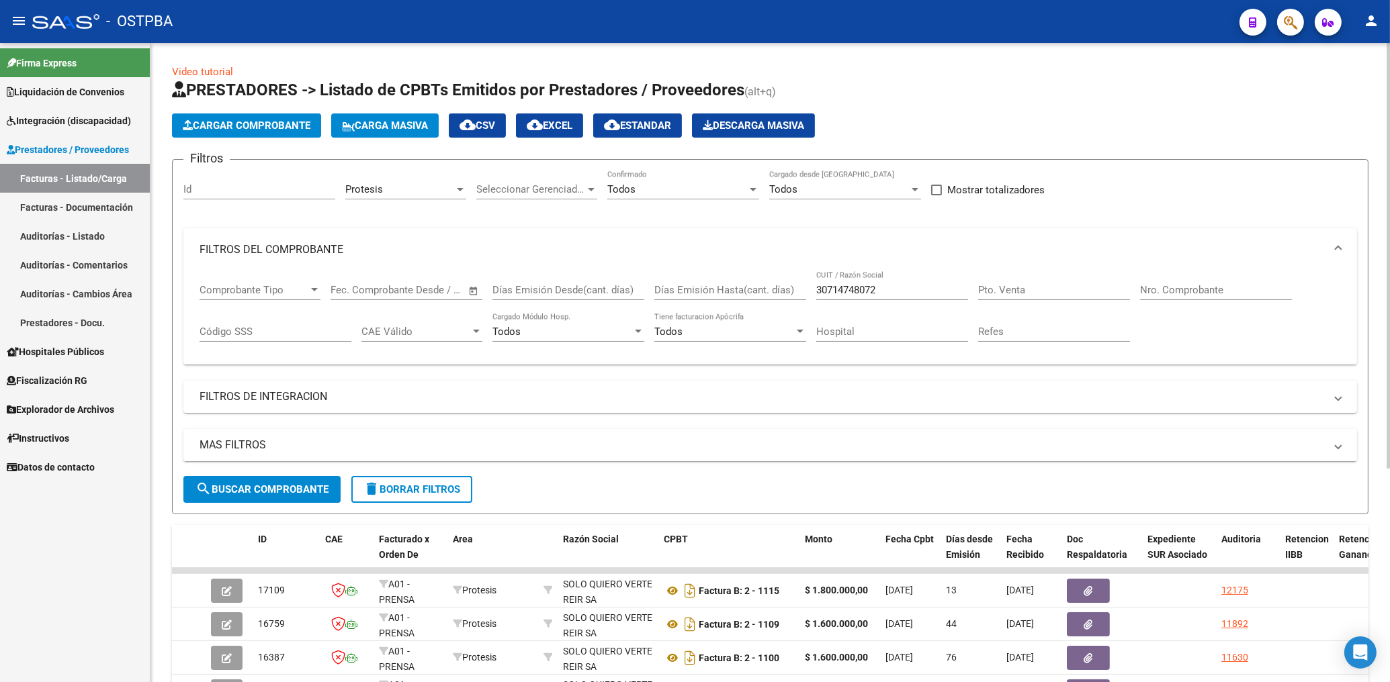
click at [892, 288] on input "30714748072" at bounding box center [892, 290] width 152 height 12
type input "3"
type input "30695584616"
click at [298, 476] on div "MAS FILTROS Todos Con Doc. Respaldatoria Todos Con Trazabilidad Todos Asociado …" at bounding box center [769, 452] width 1173 height 47
click at [295, 487] on span "search Buscar Comprobante" at bounding box center [261, 490] width 133 height 12
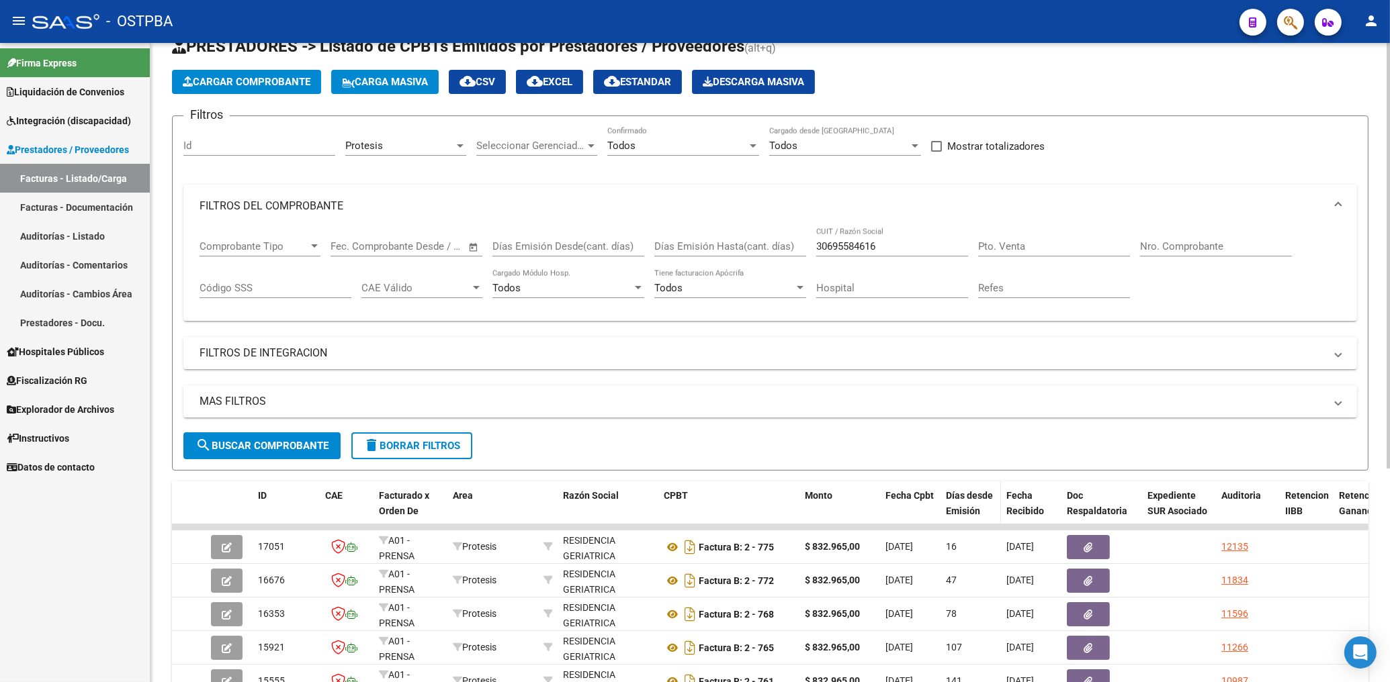
scroll to position [72, 0]
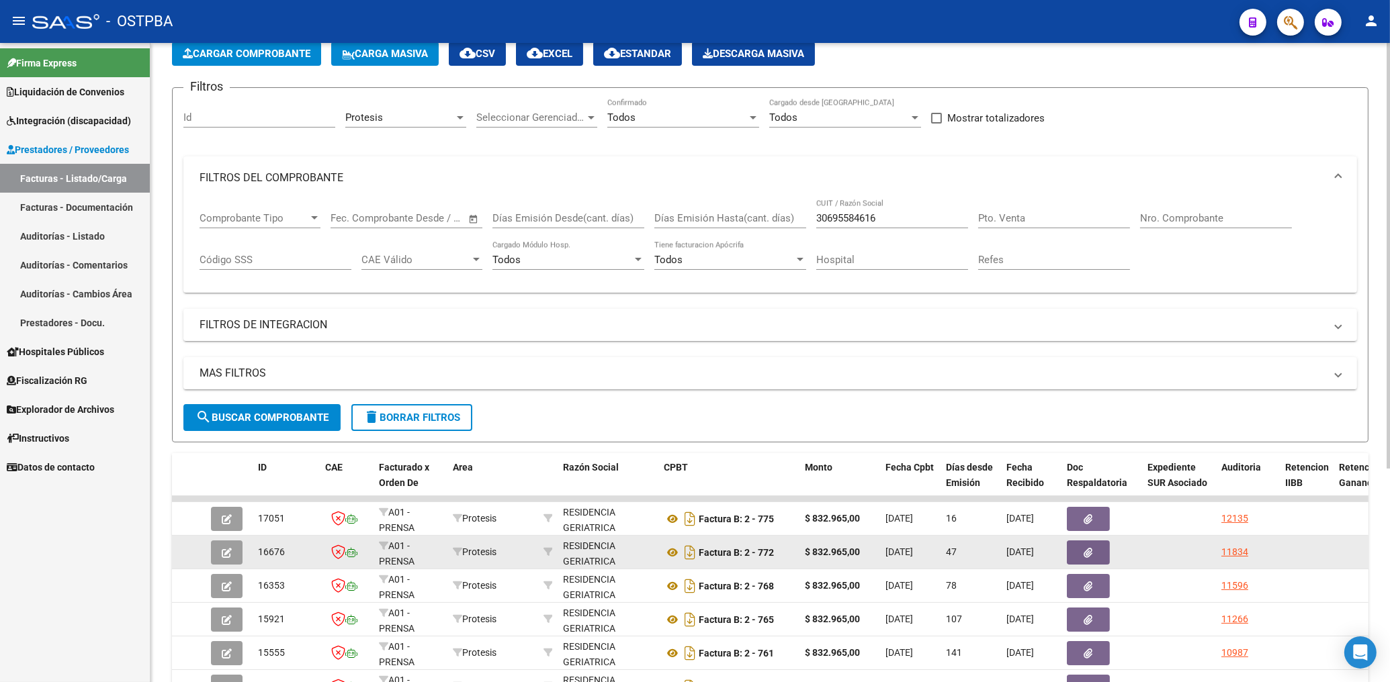
click at [1100, 549] on button "button" at bounding box center [1087, 553] width 43 height 24
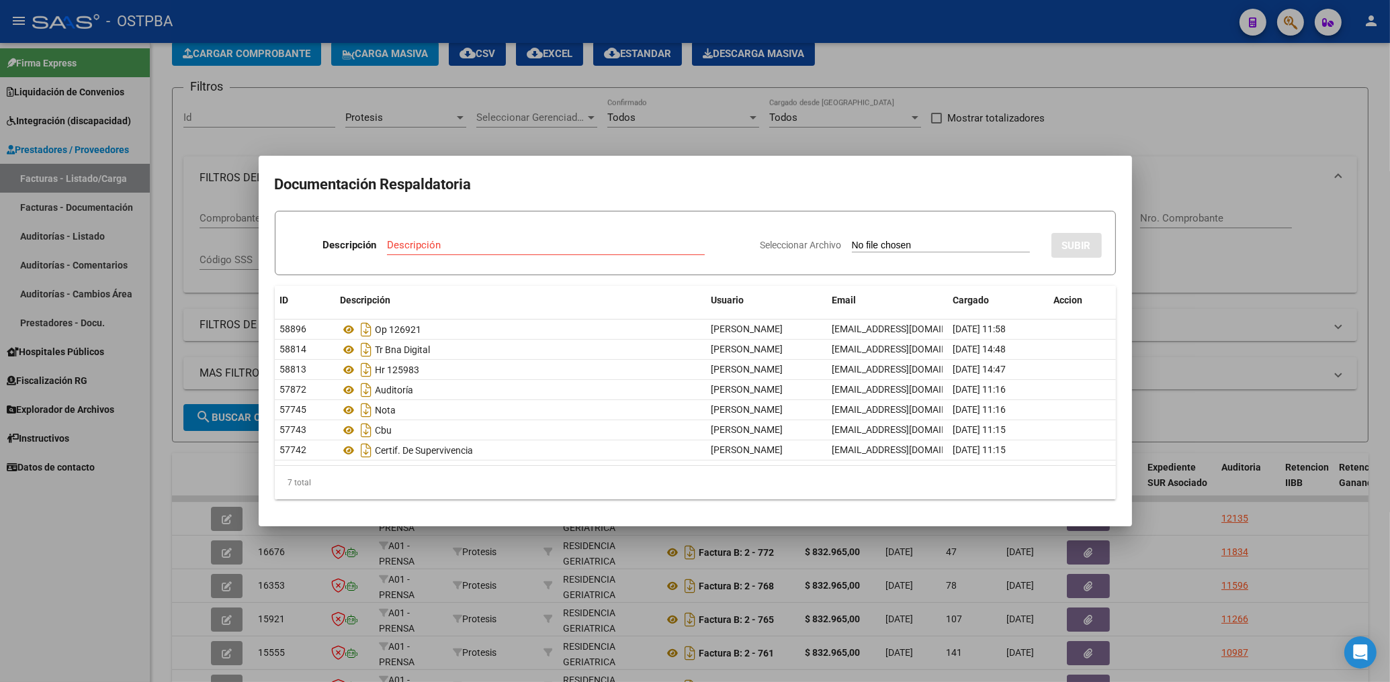
click at [889, 121] on div at bounding box center [695, 341] width 1390 height 682
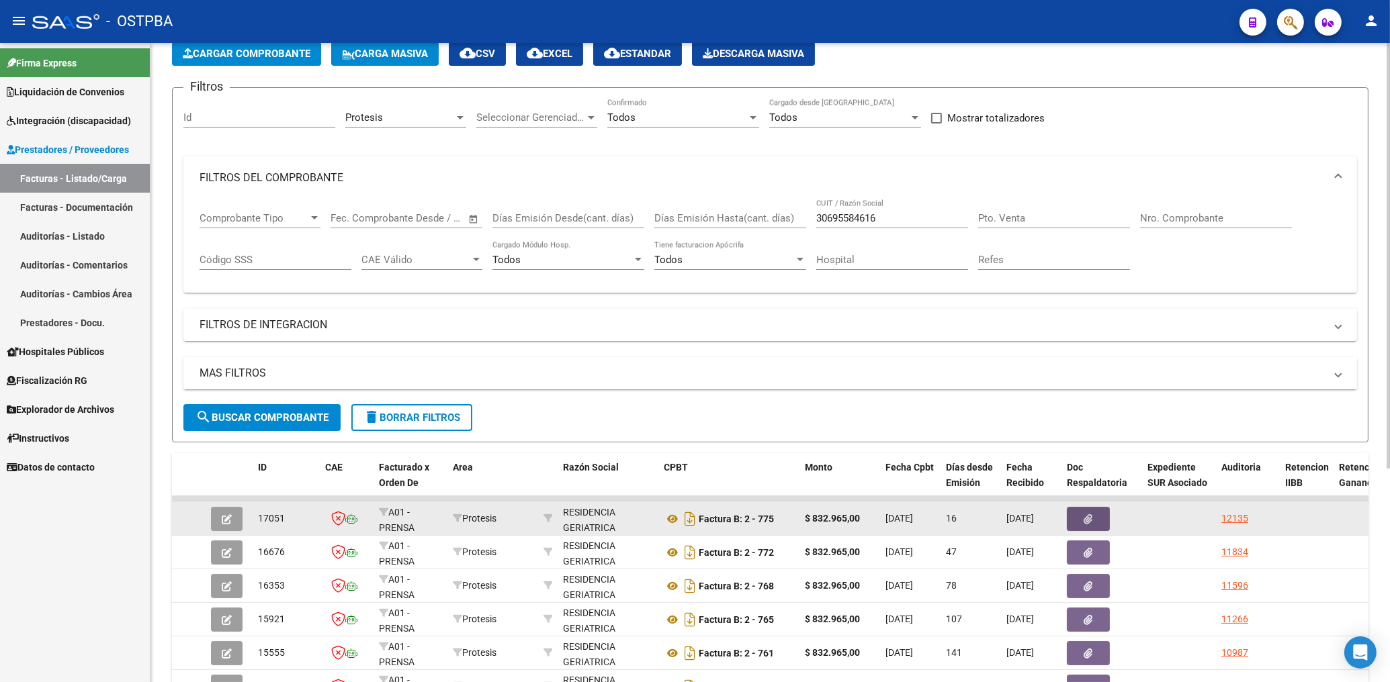
click at [1093, 522] on button "button" at bounding box center [1087, 519] width 43 height 24
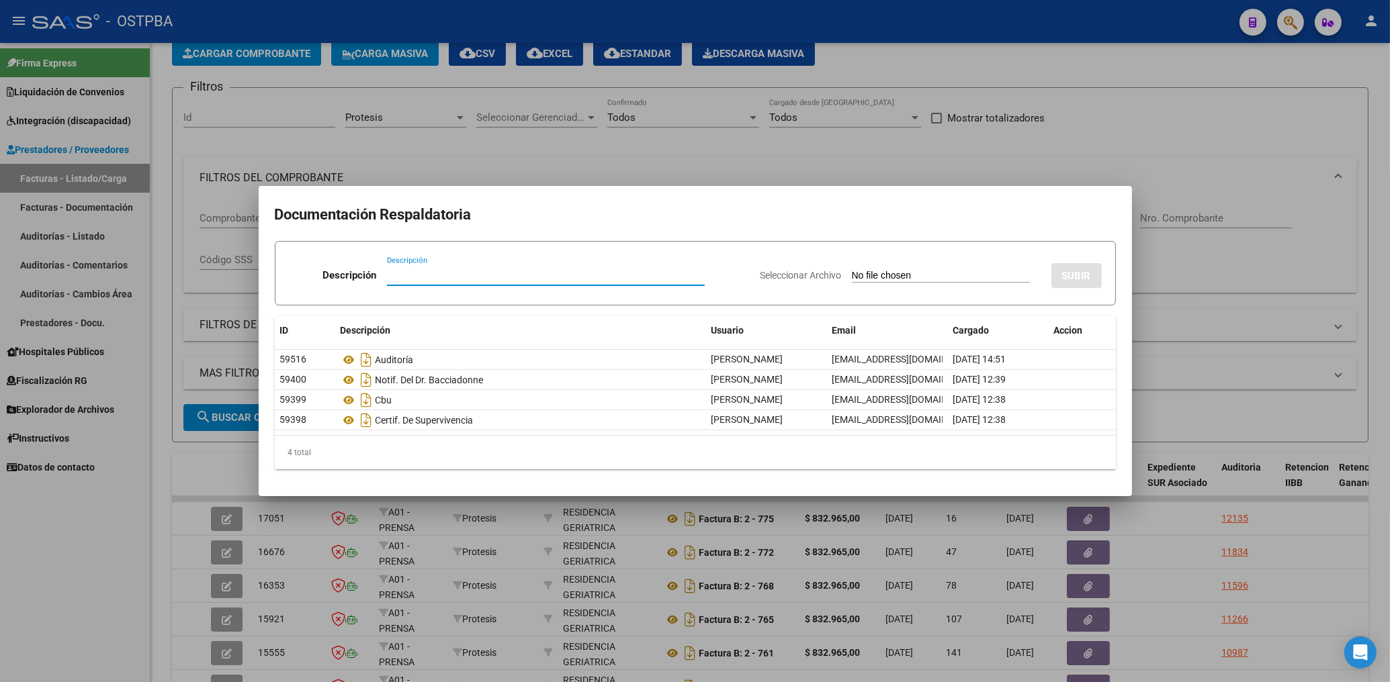
click at [410, 271] on input "Descripción" at bounding box center [546, 275] width 318 height 12
type input "HR 126483"
click at [881, 273] on input "Seleccionar Archivo" at bounding box center [941, 276] width 178 height 13
type input "C:\fakepath\HR 126483-GEOFILO-FC 775.pdf"
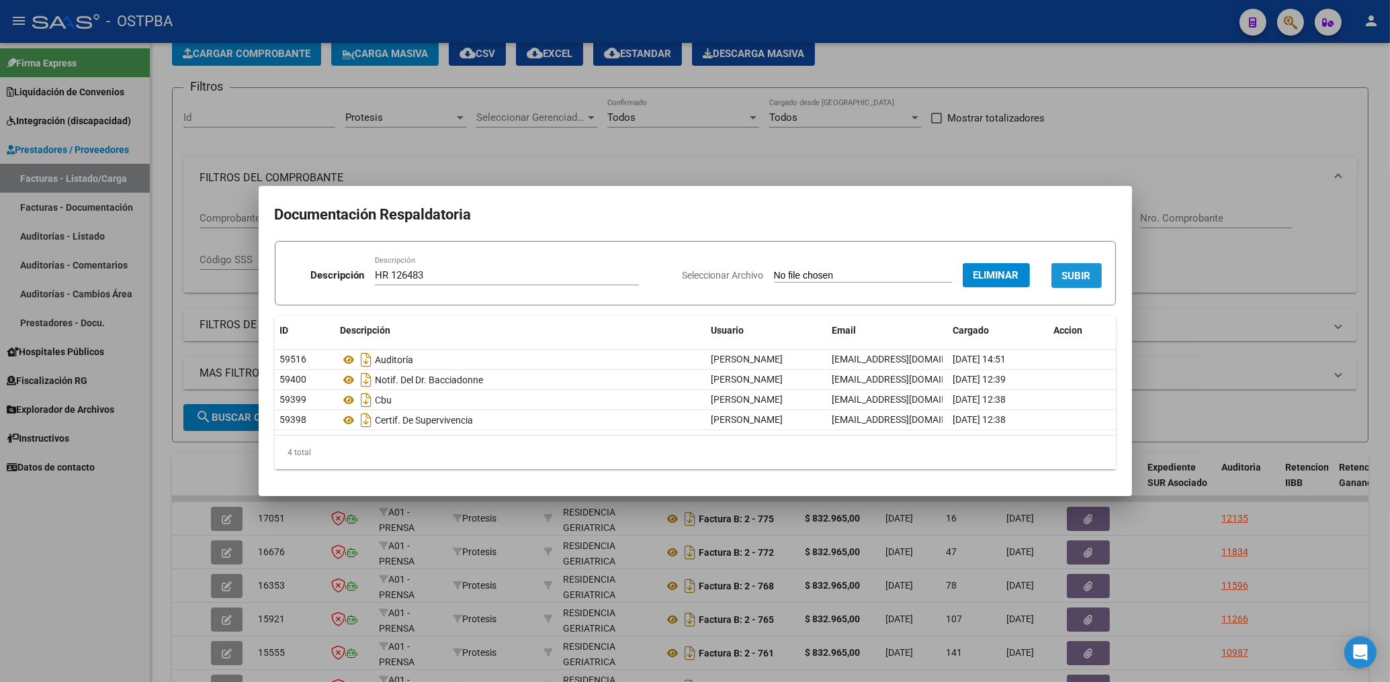
click at [1081, 267] on button "SUBIR" at bounding box center [1076, 275] width 50 height 25
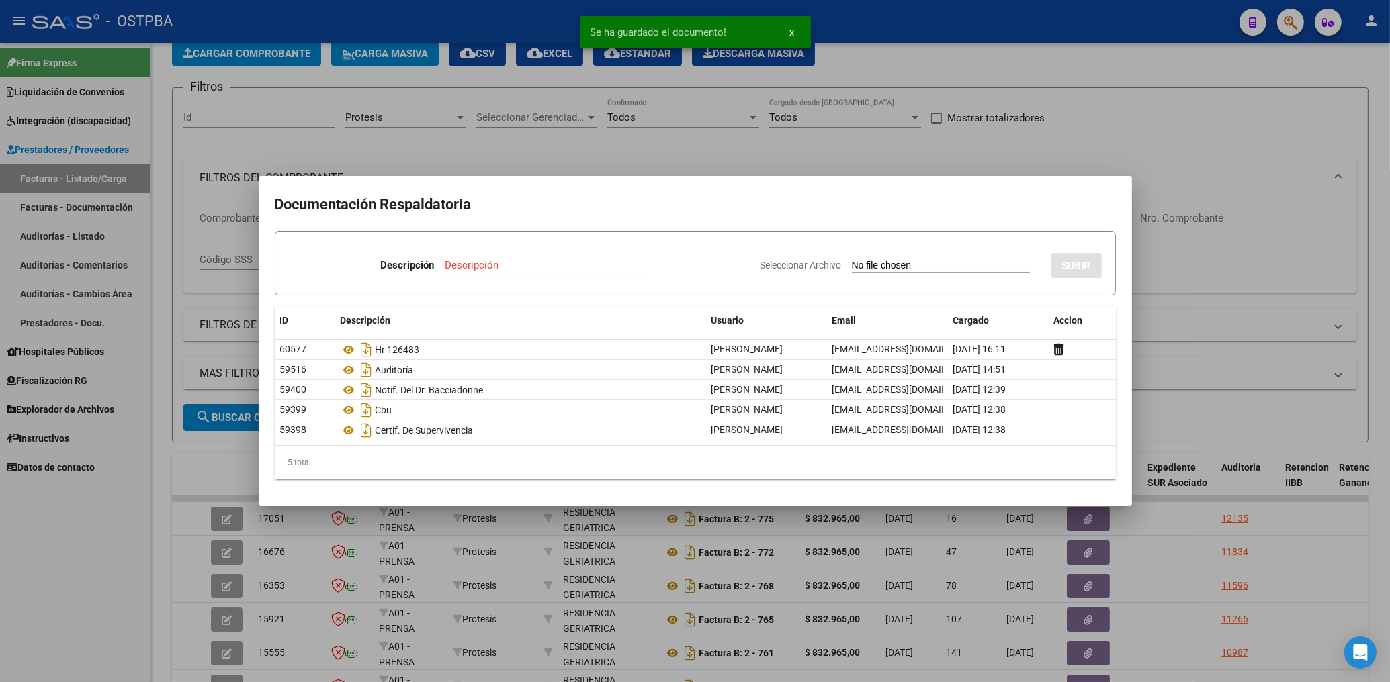
click at [459, 262] on input "Descripción" at bounding box center [546, 265] width 203 height 12
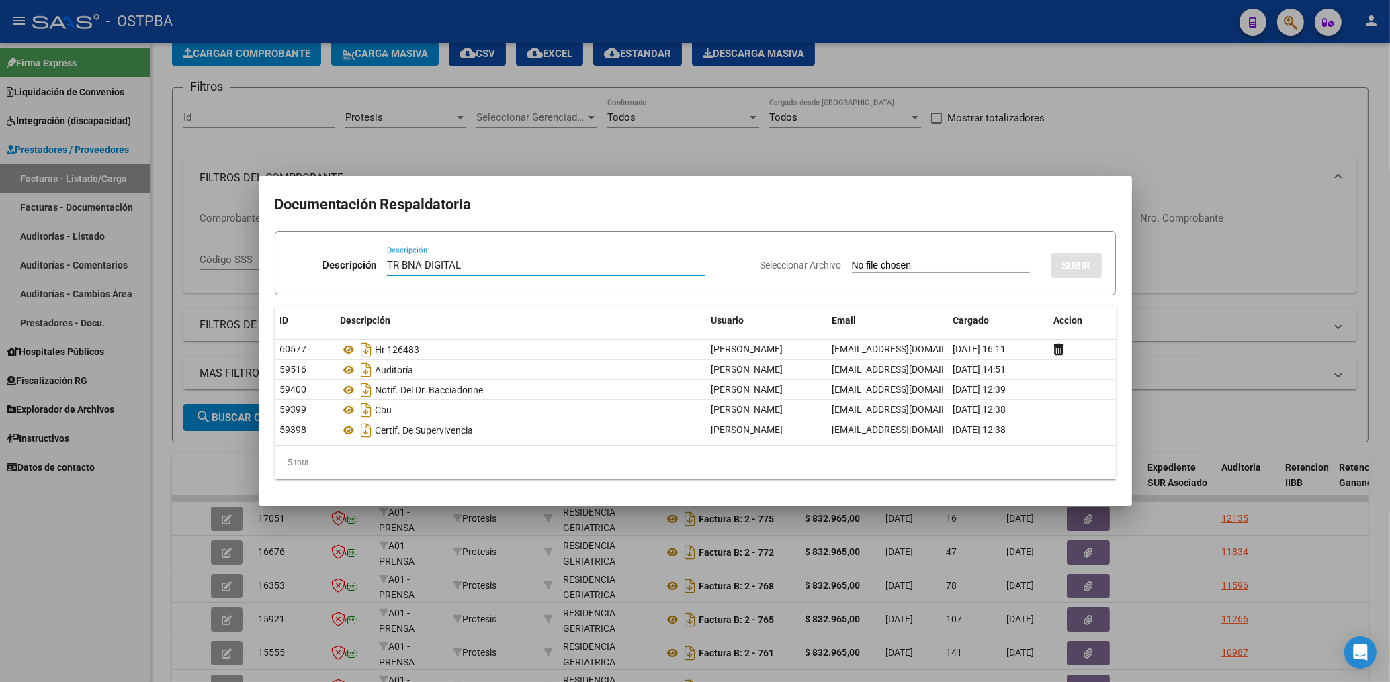
type input "TR BNA DIGITAL"
click at [894, 267] on input "Seleccionar Archivo" at bounding box center [941, 266] width 178 height 13
type input "C:\fakepath\GEOFILO-FC 775.pdf"
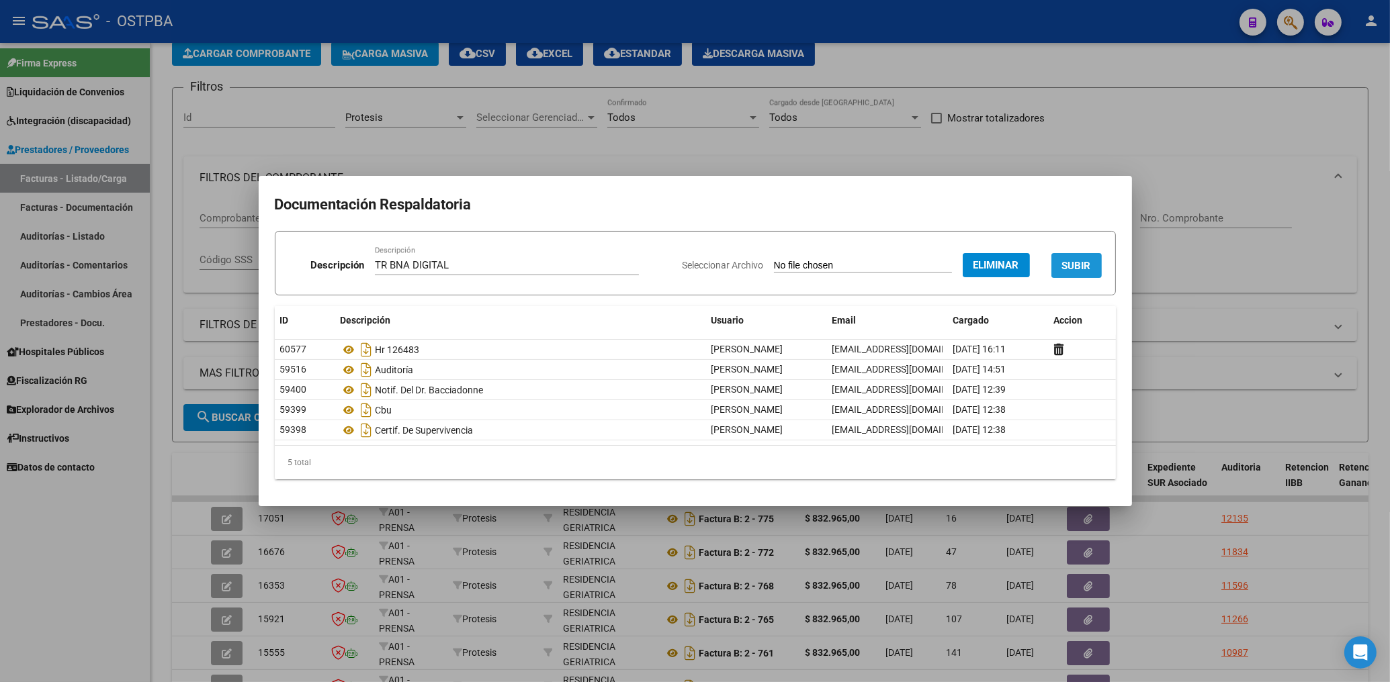
click at [1073, 257] on button "SUBIR" at bounding box center [1076, 265] width 50 height 25
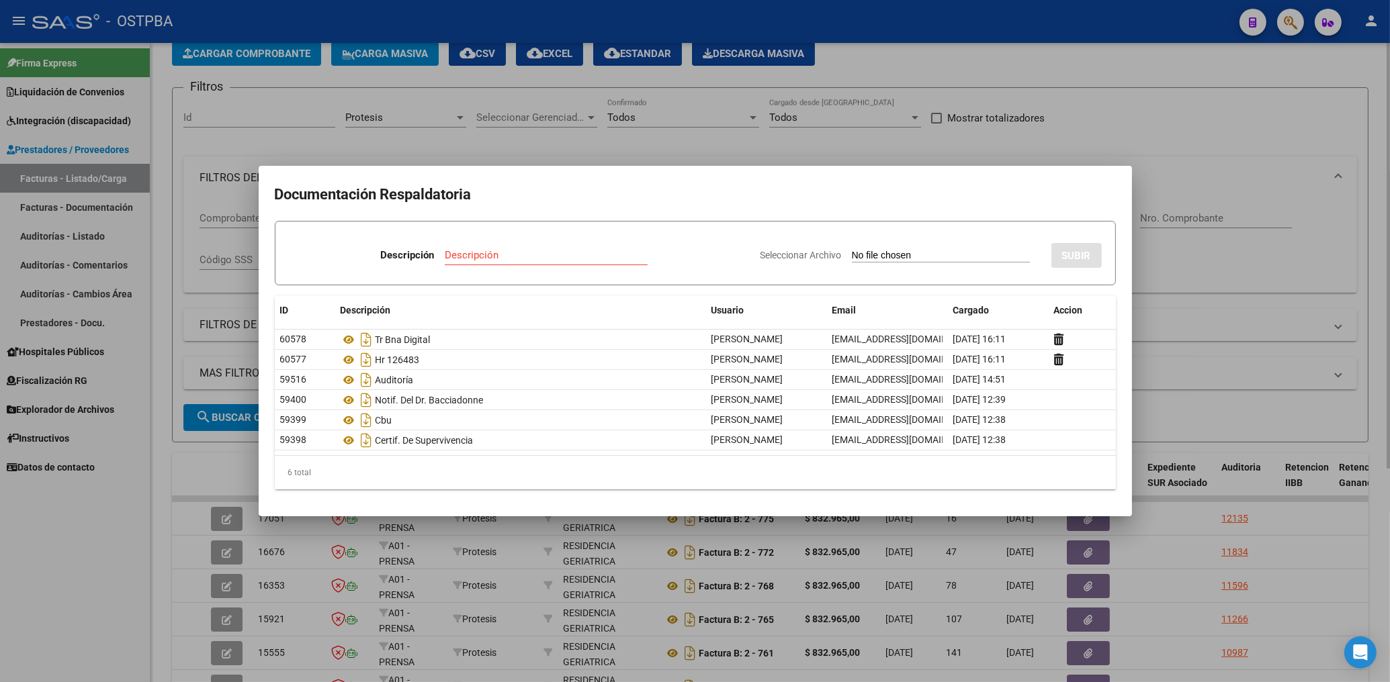
click at [733, 145] on div at bounding box center [695, 341] width 1390 height 682
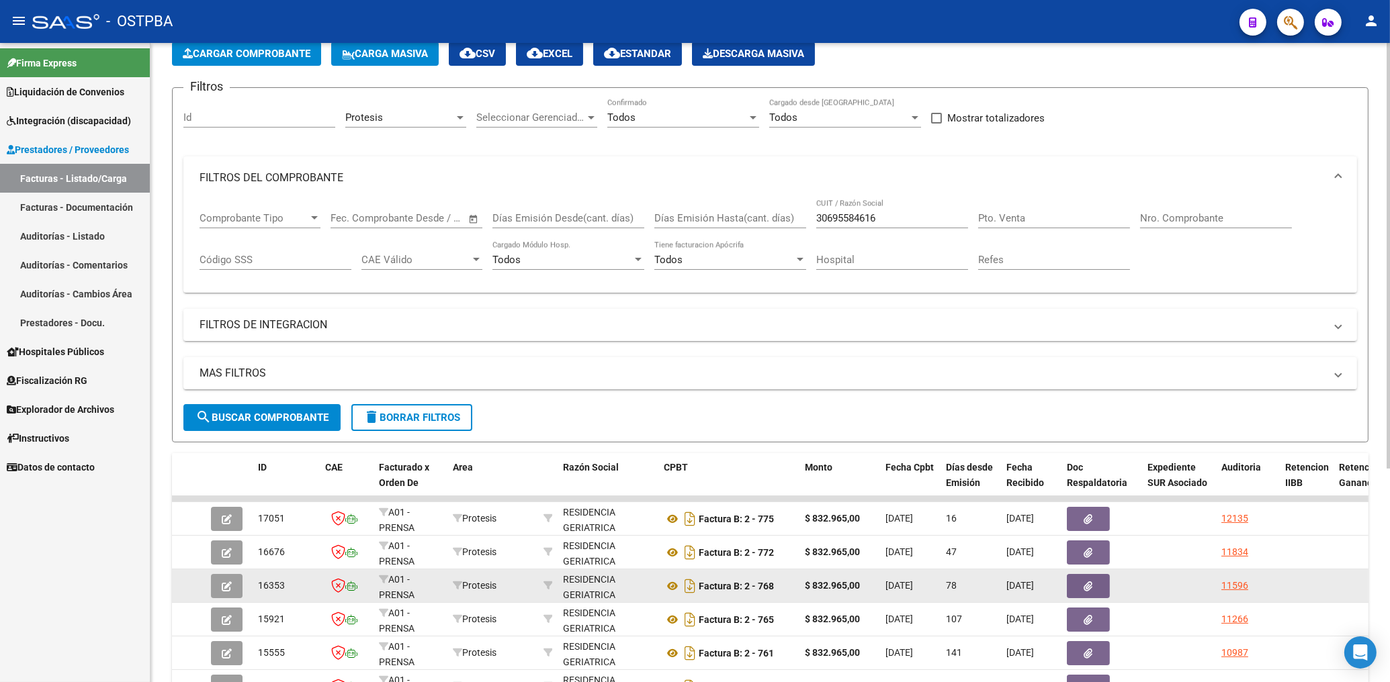
scroll to position [0, 0]
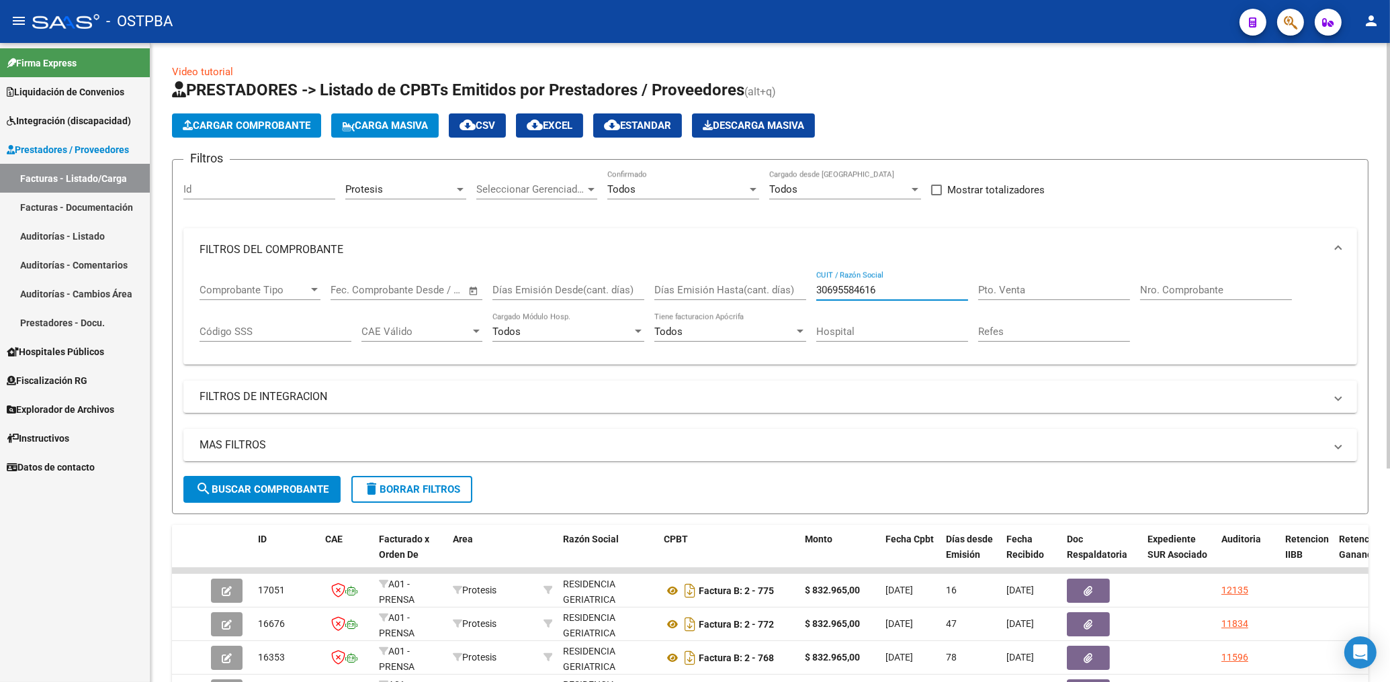
click at [898, 294] on input "30695584616" at bounding box center [892, 290] width 152 height 12
type input "3"
type input "30709867306"
click at [393, 191] on div "Protesis" at bounding box center [399, 189] width 109 height 12
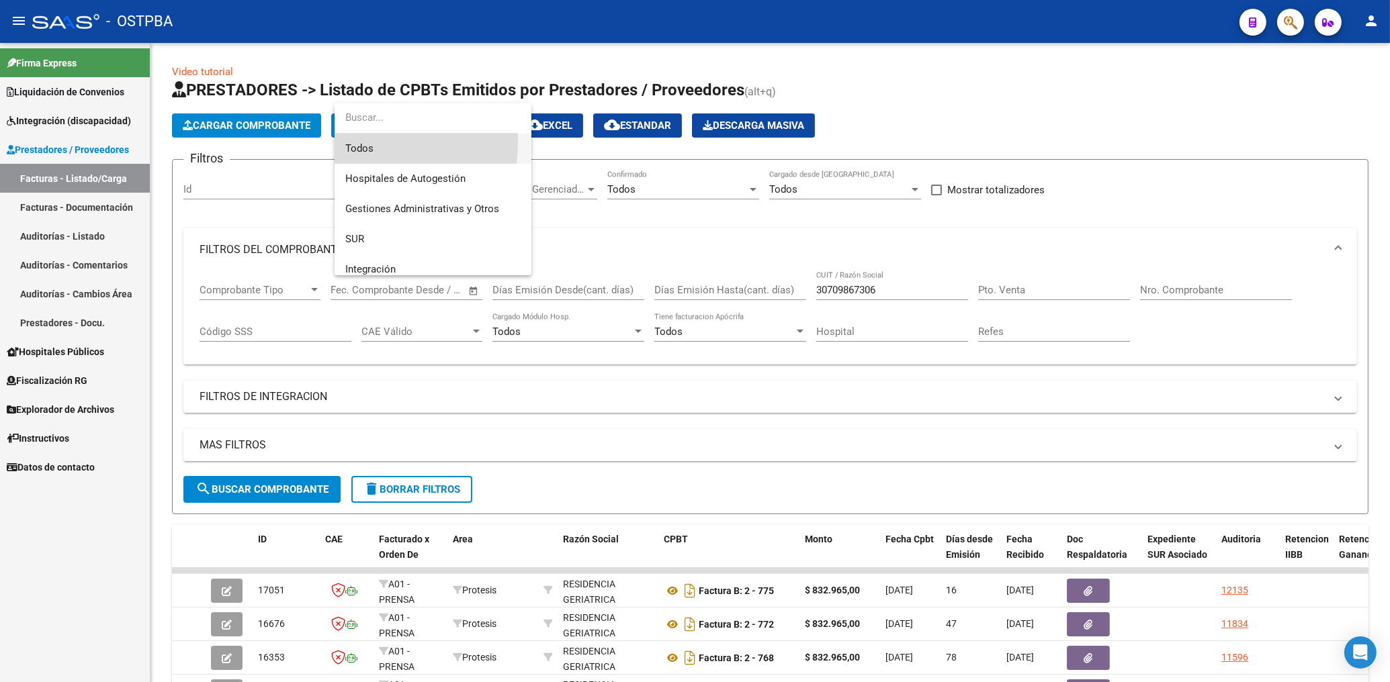
click at [360, 142] on span "Todos" at bounding box center [432, 149] width 175 height 30
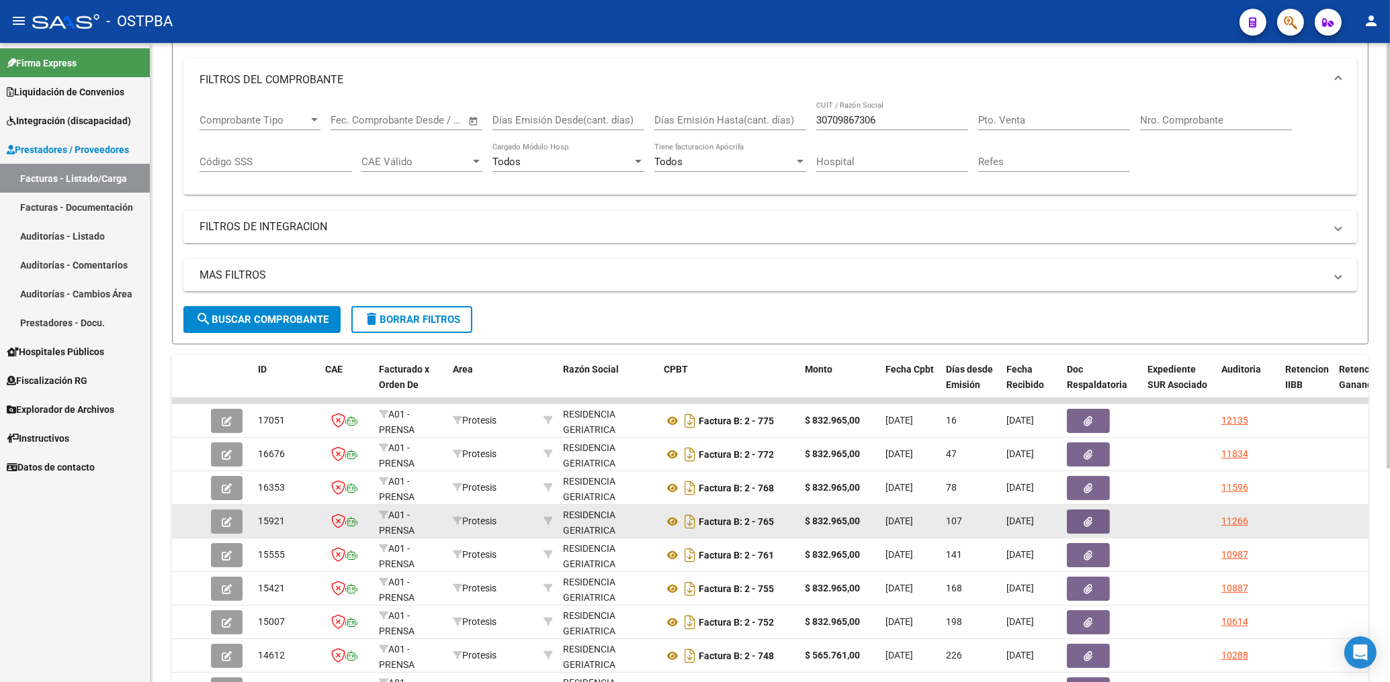
scroll to position [287, 0]
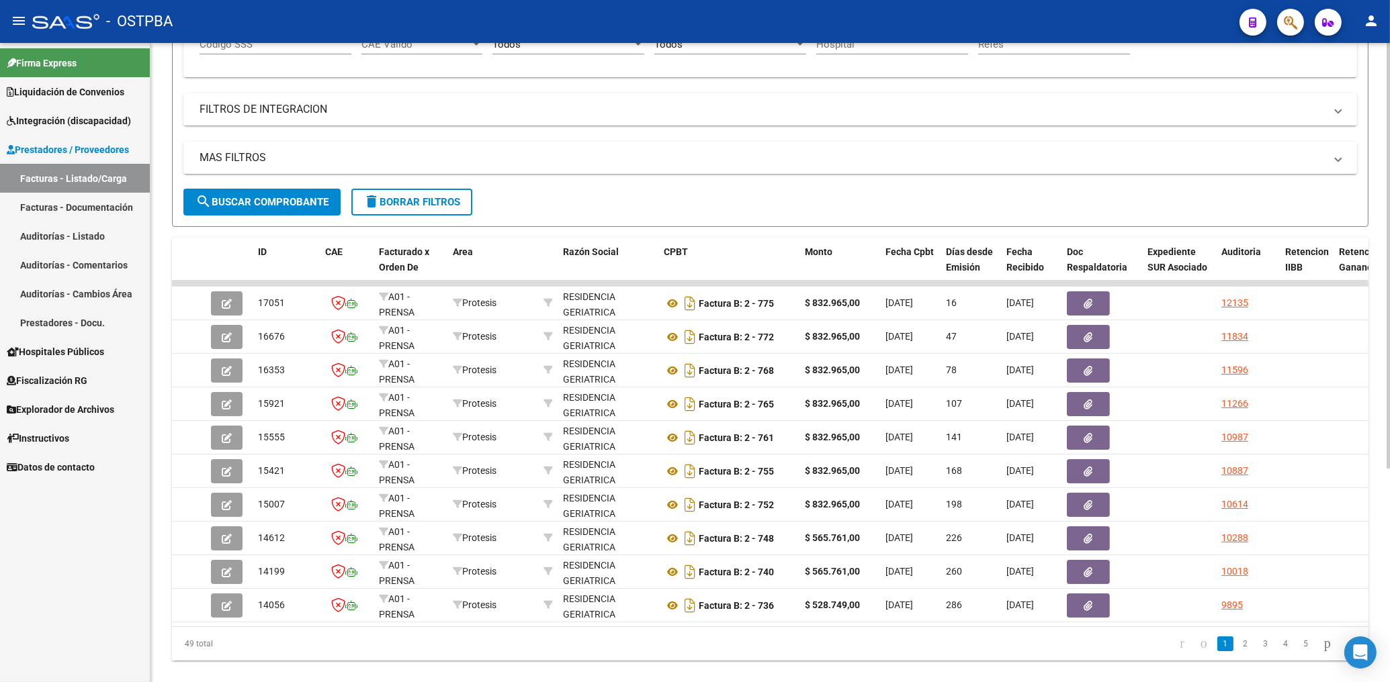
click at [287, 205] on span "search Buscar Comprobante" at bounding box center [261, 202] width 133 height 12
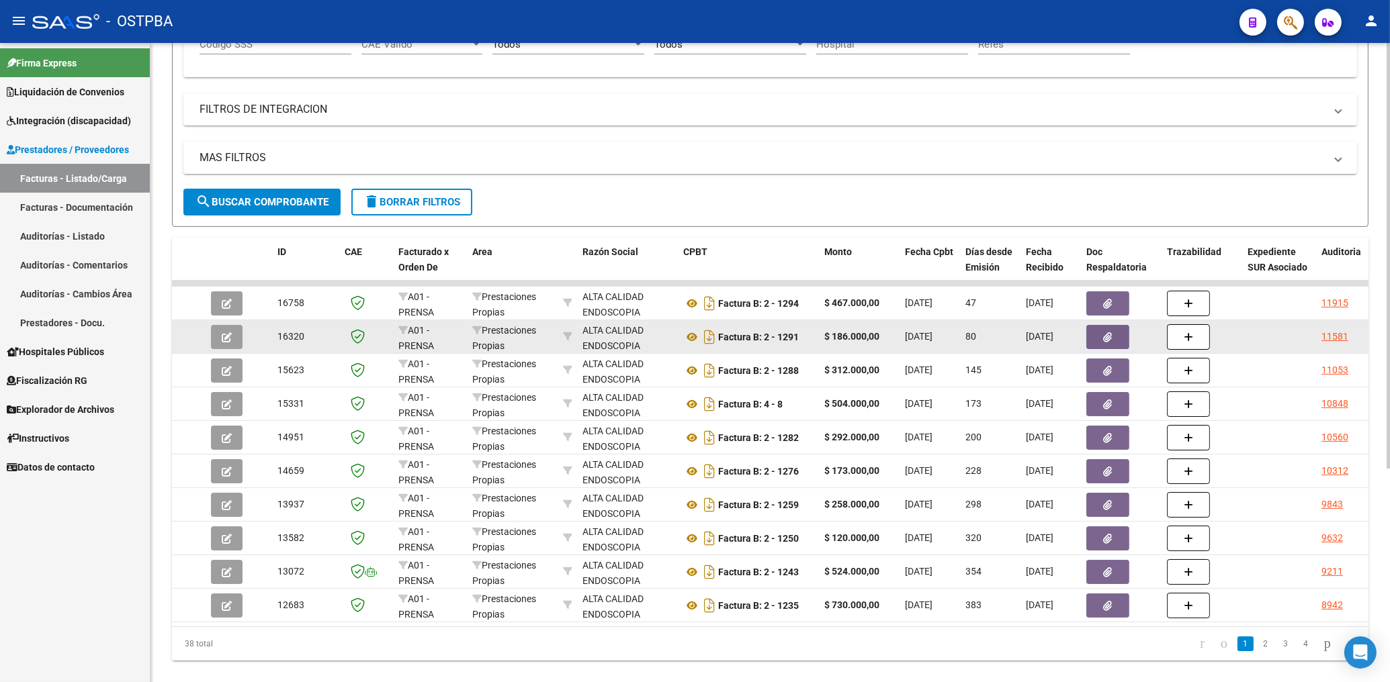
click at [1115, 340] on button "button" at bounding box center [1107, 337] width 43 height 24
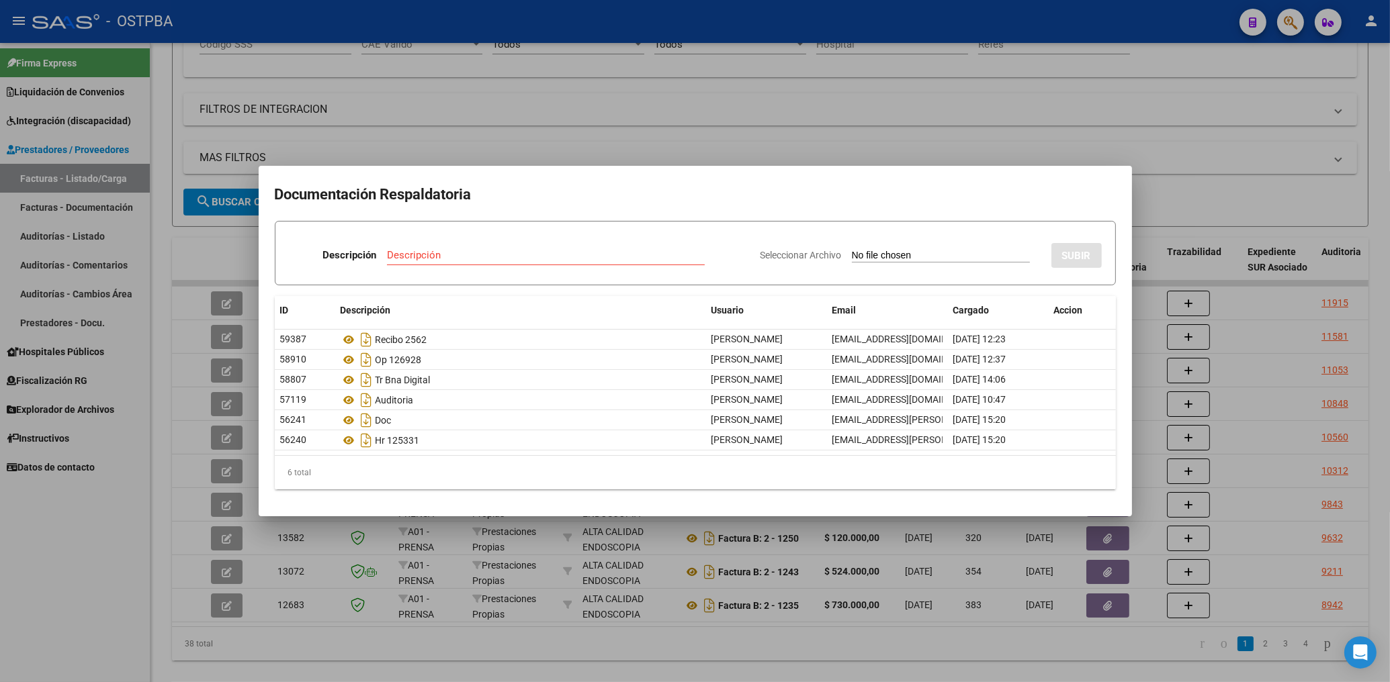
drag, startPoint x: 847, startPoint y: 134, endPoint x: 1010, endPoint y: 214, distance: 181.4
click at [848, 134] on div at bounding box center [695, 341] width 1390 height 682
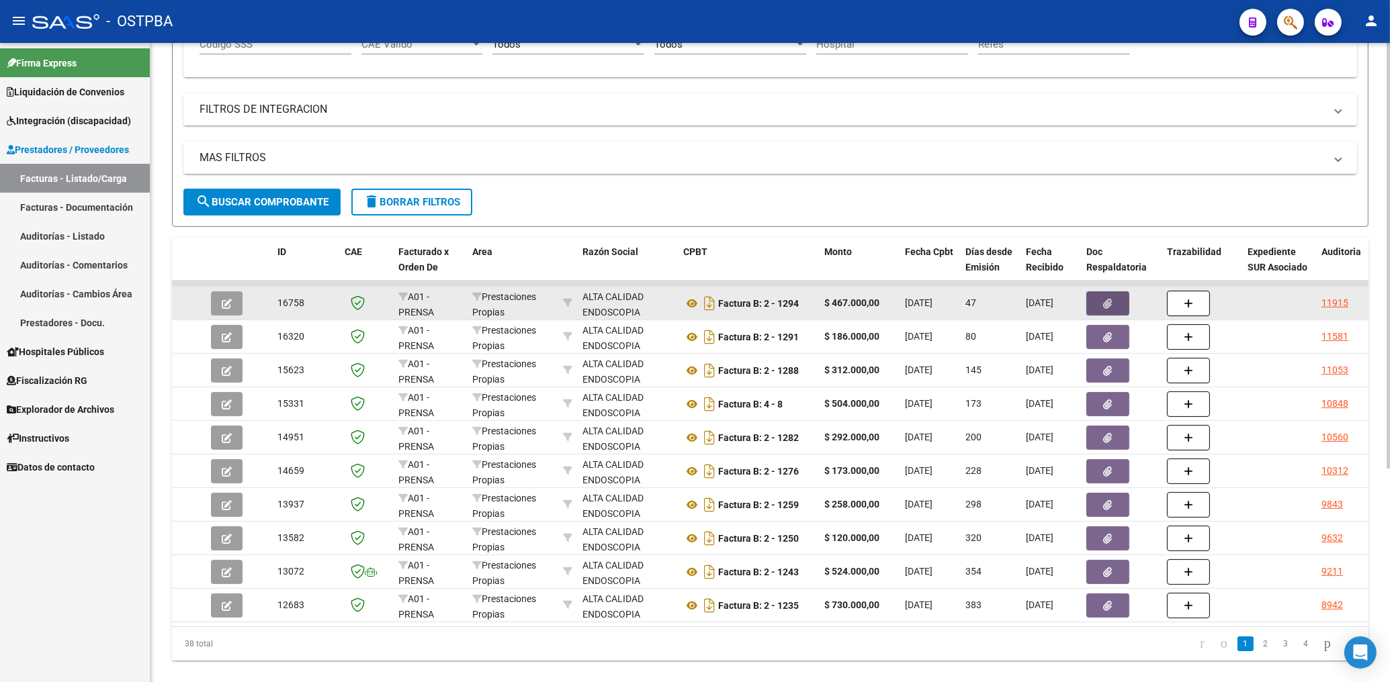
click at [1113, 308] on button "button" at bounding box center [1107, 303] width 43 height 24
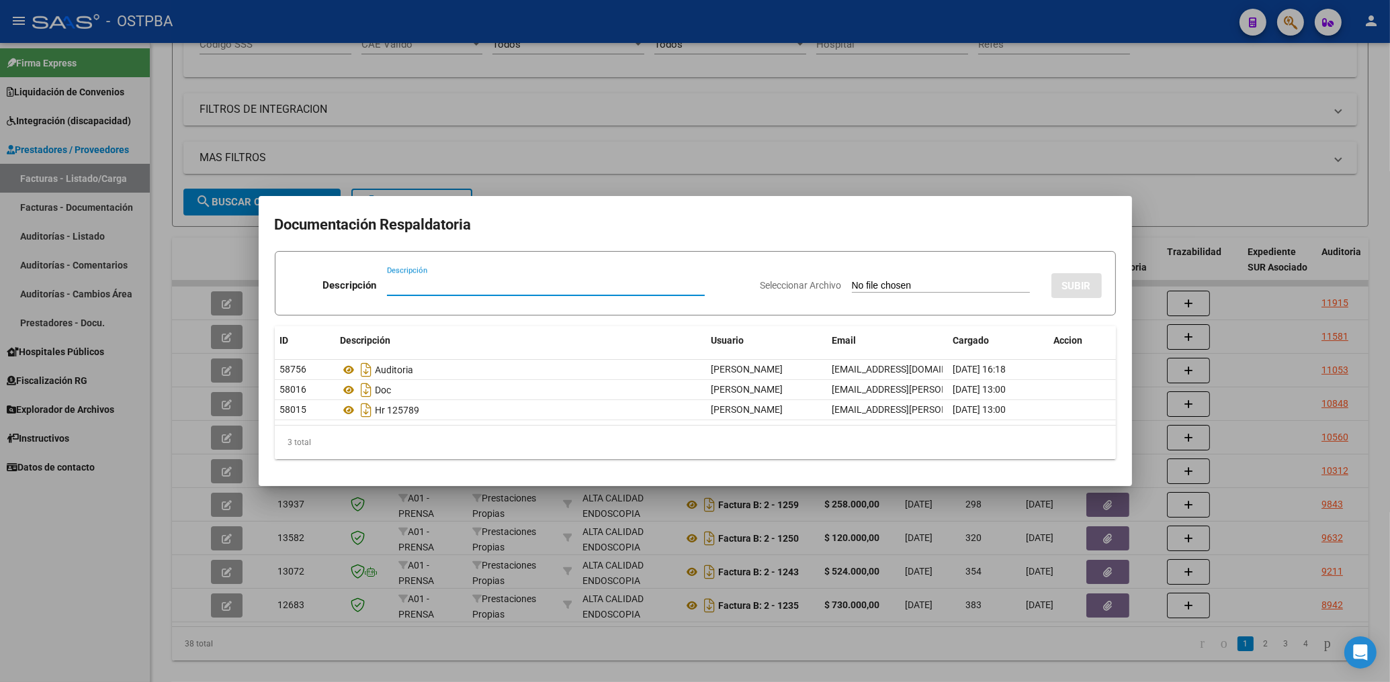
click at [690, 152] on div at bounding box center [695, 341] width 1390 height 682
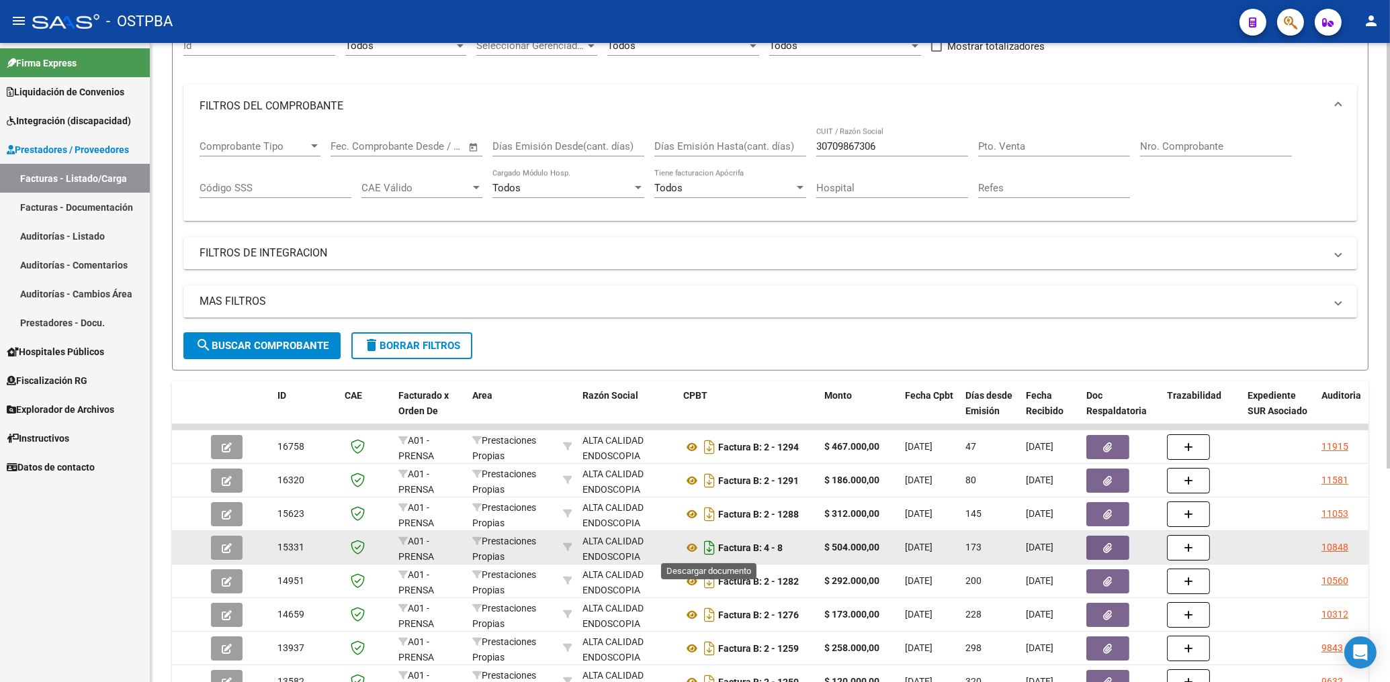
scroll to position [320, 0]
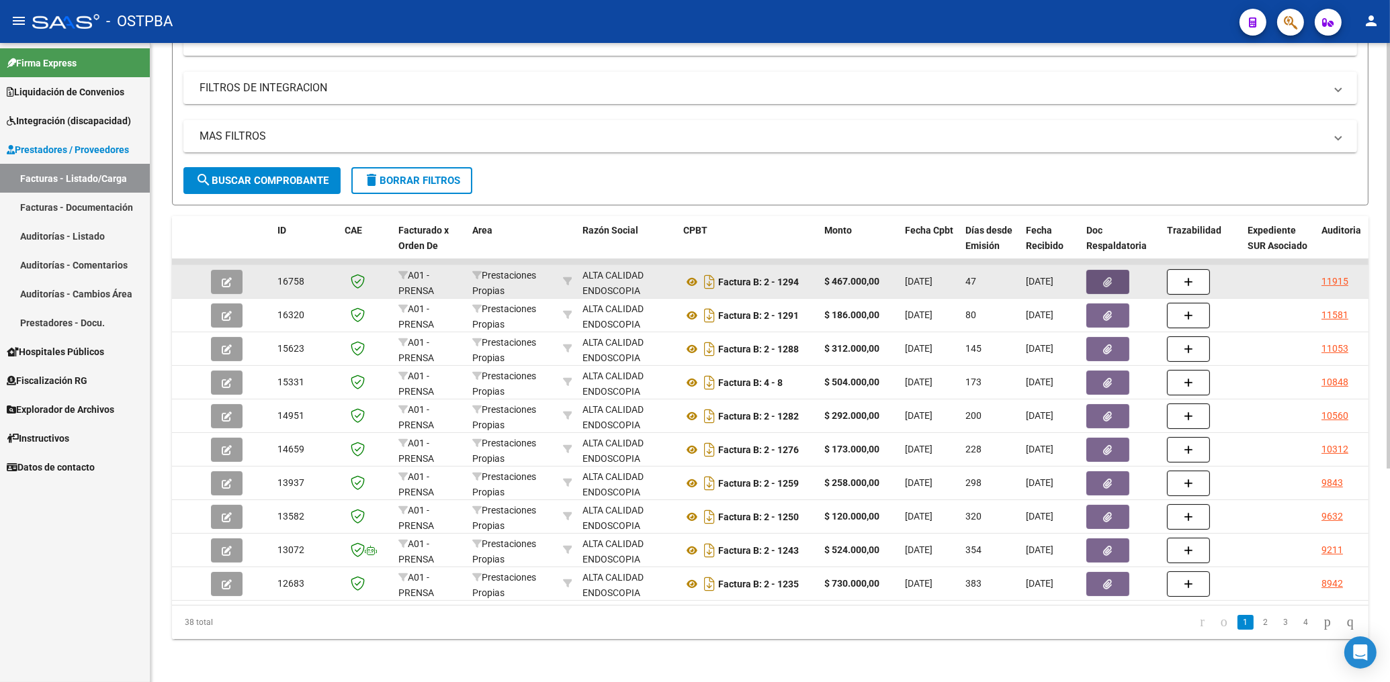
click at [1119, 275] on button "button" at bounding box center [1107, 282] width 43 height 24
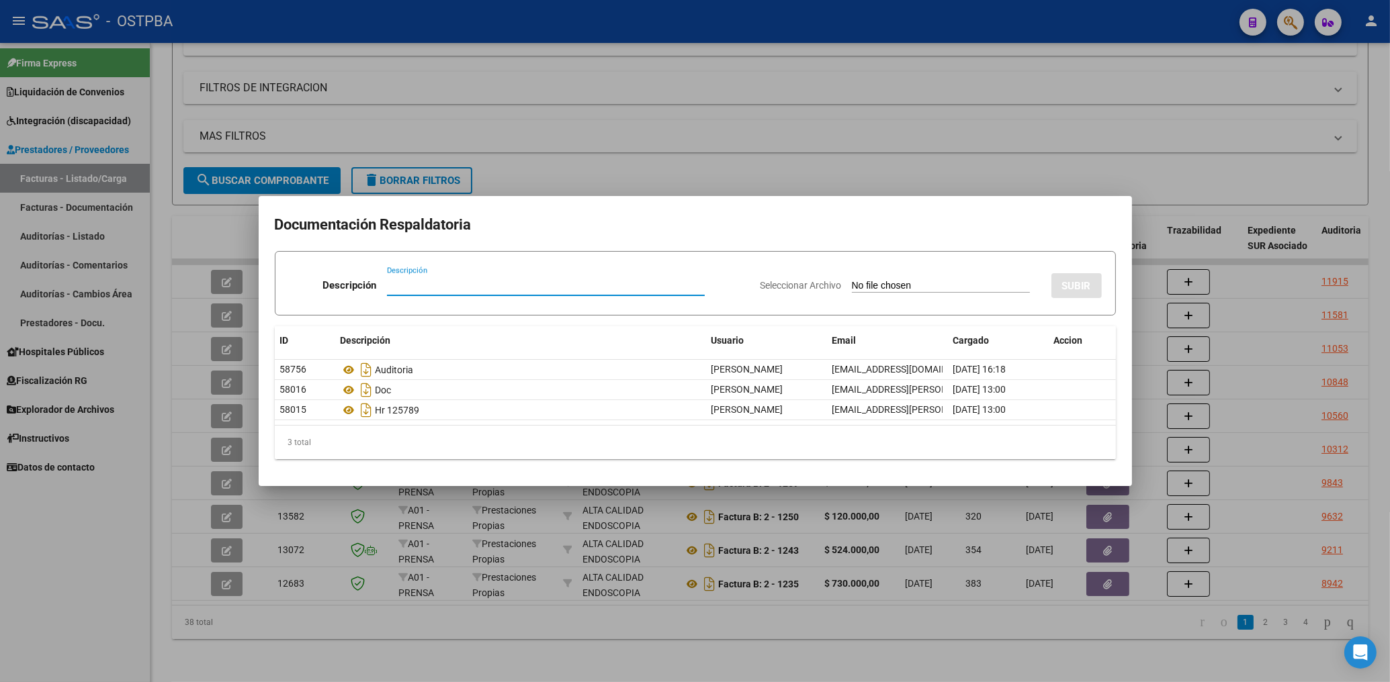
click at [620, 148] on div at bounding box center [695, 341] width 1390 height 682
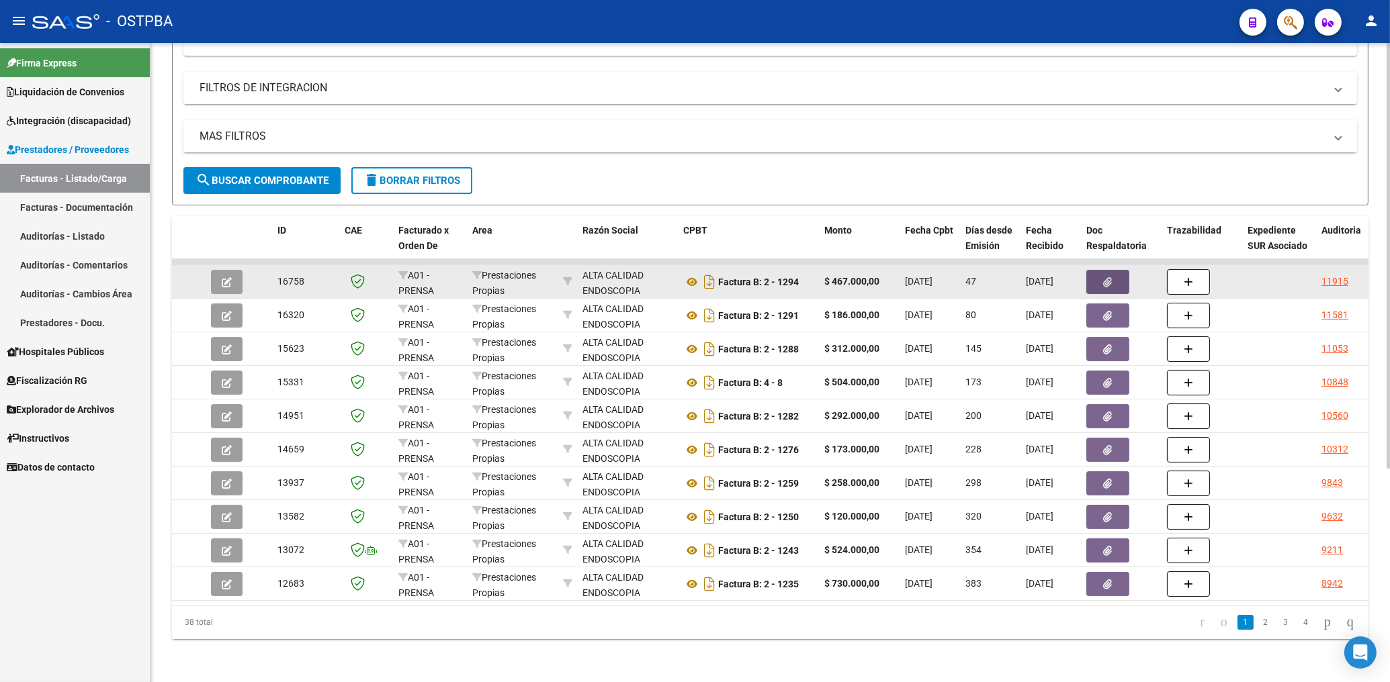
click at [1114, 270] on button "button" at bounding box center [1107, 282] width 43 height 24
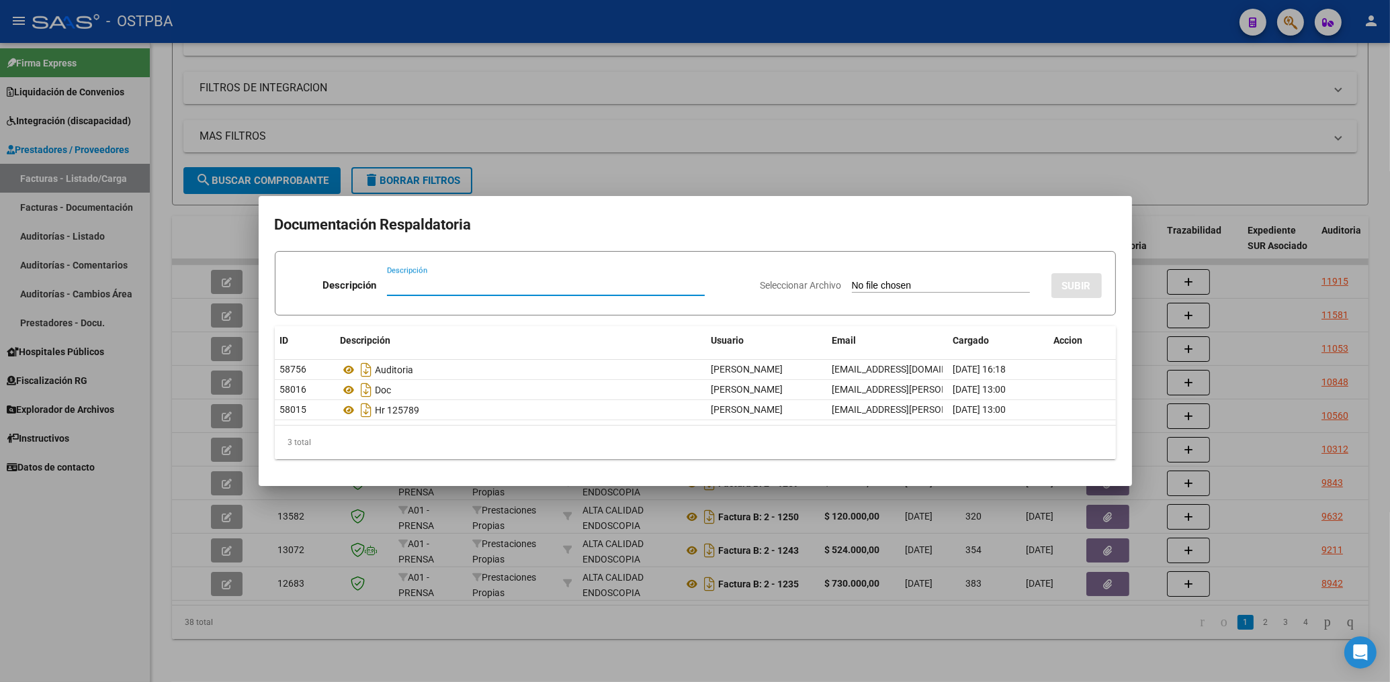
click at [409, 289] on input "Descripción" at bounding box center [546, 285] width 318 height 12
type input "TR BNA DIGITAL"
click at [886, 288] on input "Seleccionar Archivo" at bounding box center [941, 286] width 178 height 13
type input "C:\fakepath\ACED-FC 1294.pdf"
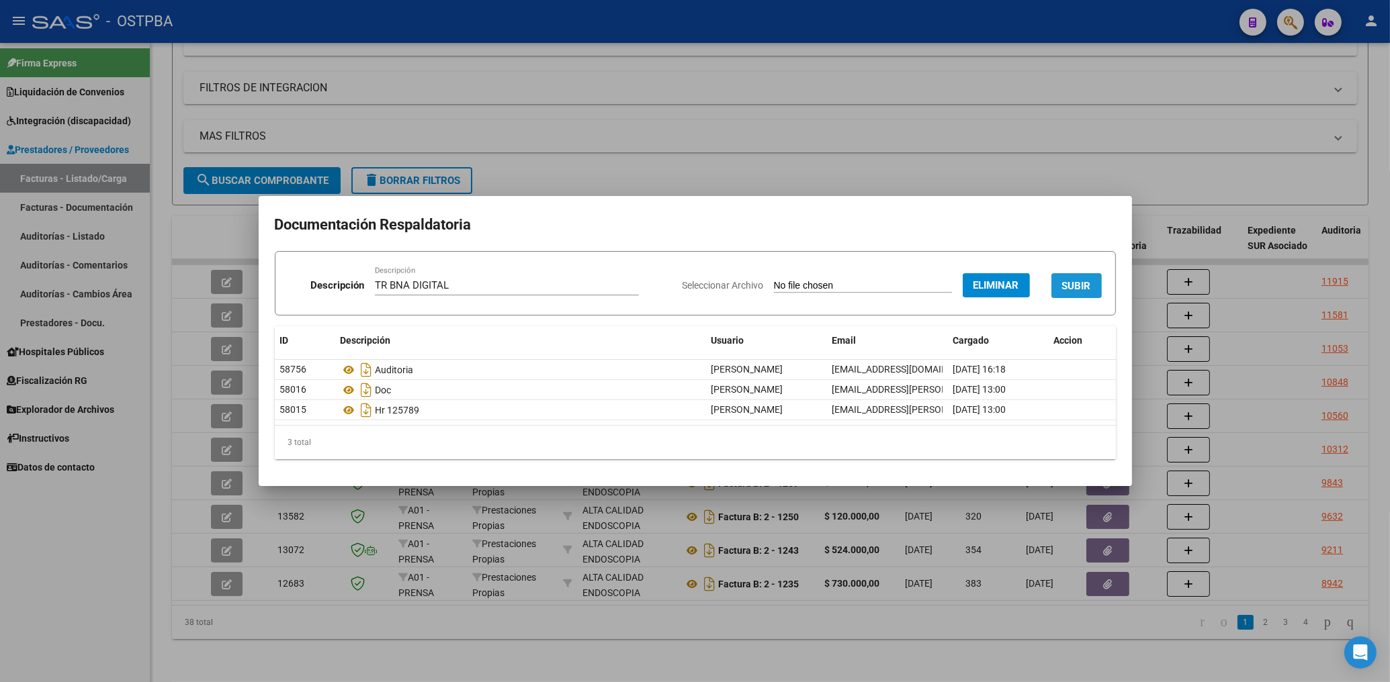
click at [1068, 295] on button "SUBIR" at bounding box center [1076, 285] width 50 height 25
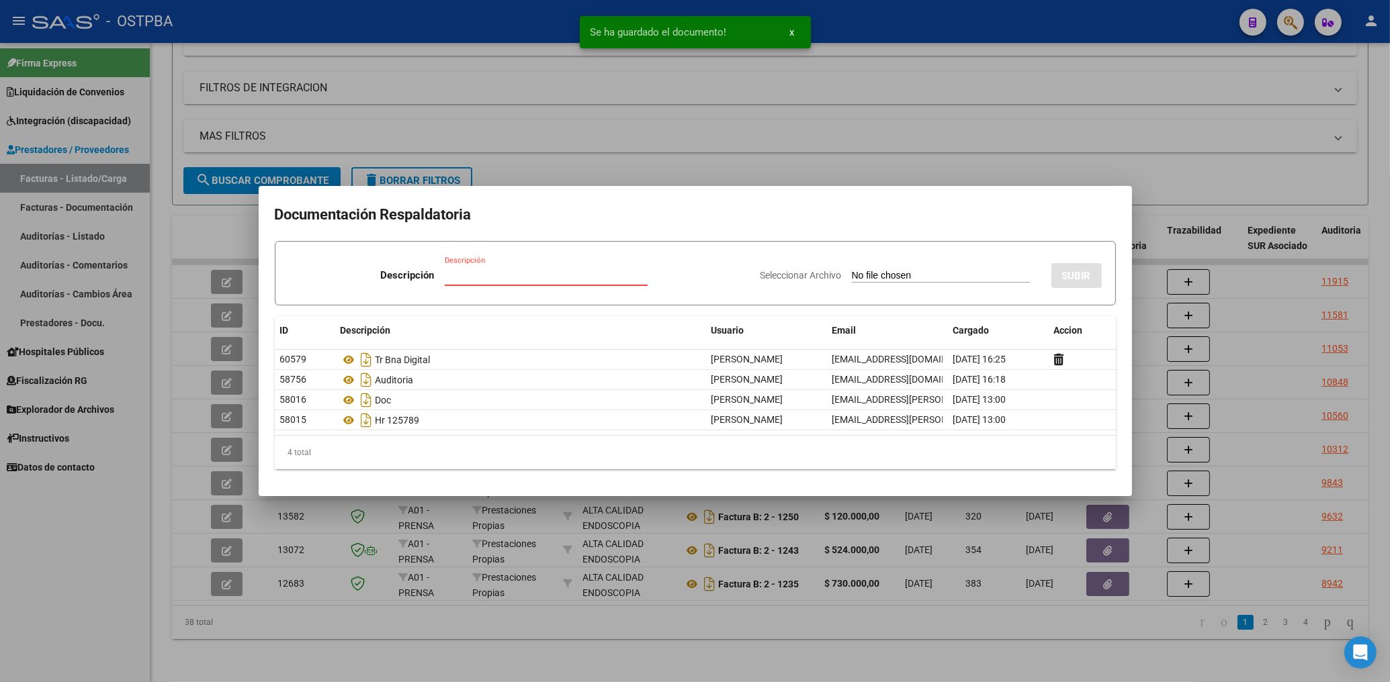
click at [468, 281] on input "Descripción" at bounding box center [546, 275] width 203 height 12
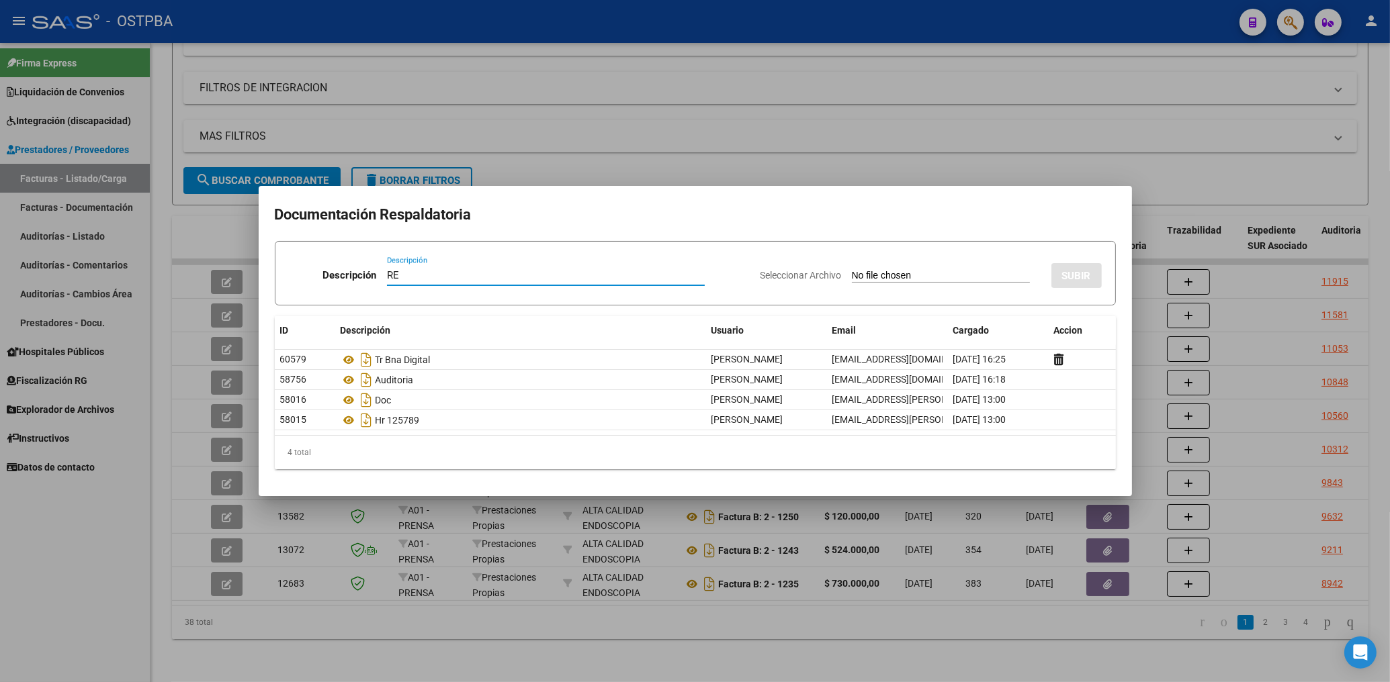
type input "R"
click at [729, 172] on div at bounding box center [695, 341] width 1390 height 682
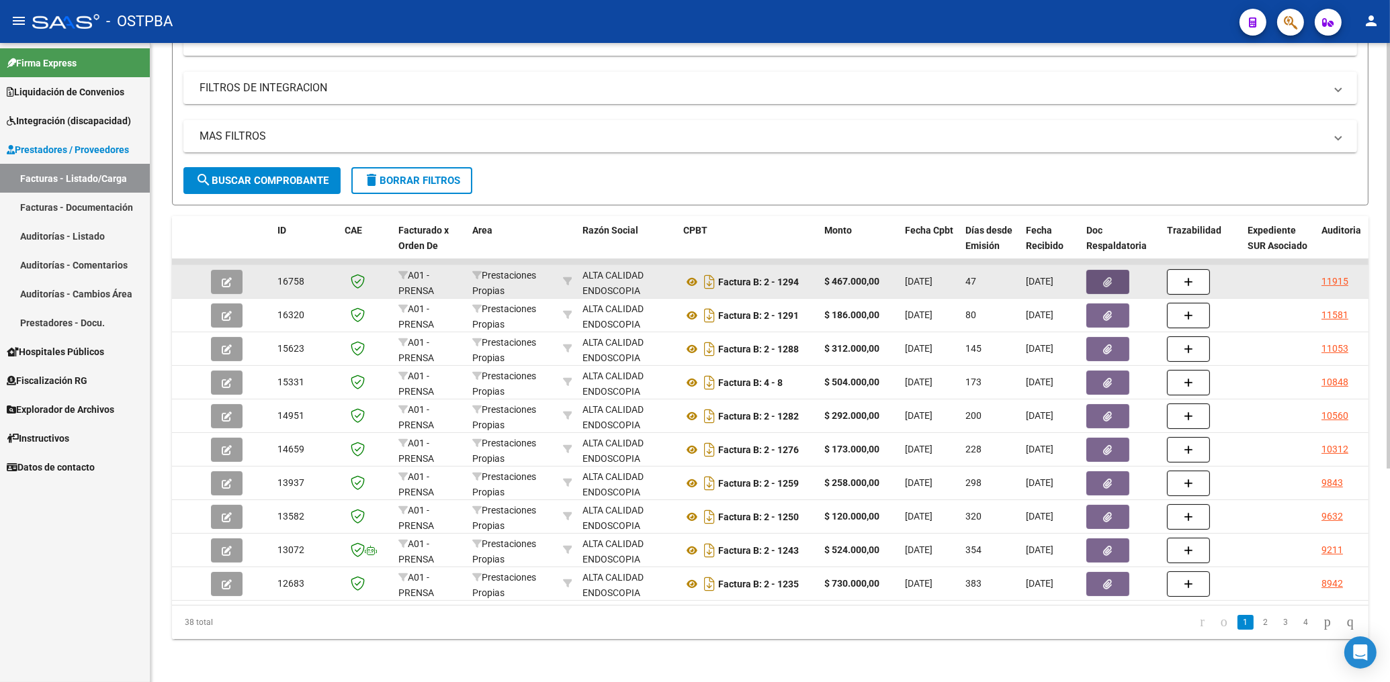
click at [1111, 277] on icon "button" at bounding box center [1107, 282] width 9 height 10
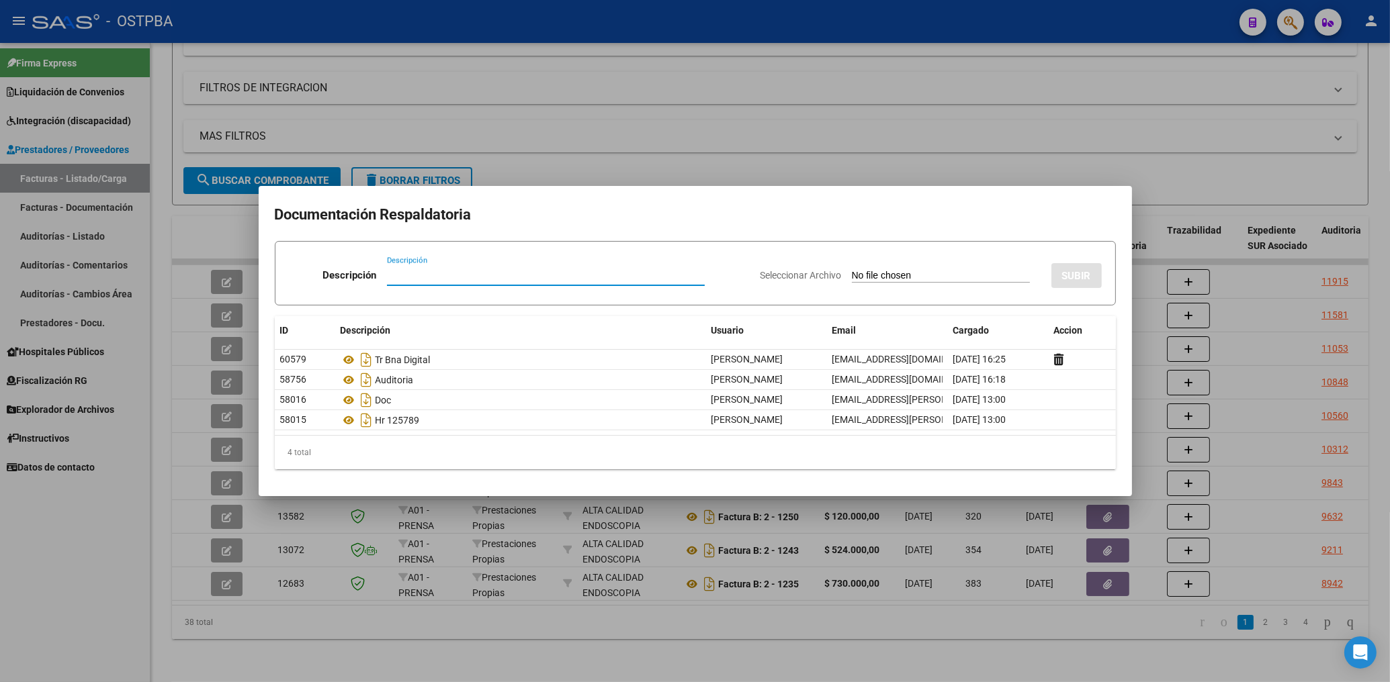
click at [415, 275] on input "Descripción" at bounding box center [546, 275] width 318 height 12
type input "RECIBO 2571"
click at [878, 280] on input "Seleccionar Archivo" at bounding box center [941, 276] width 178 height 13
type input "C:\fakepath\RECIBO 2571-ACED-FC 1294.pdf"
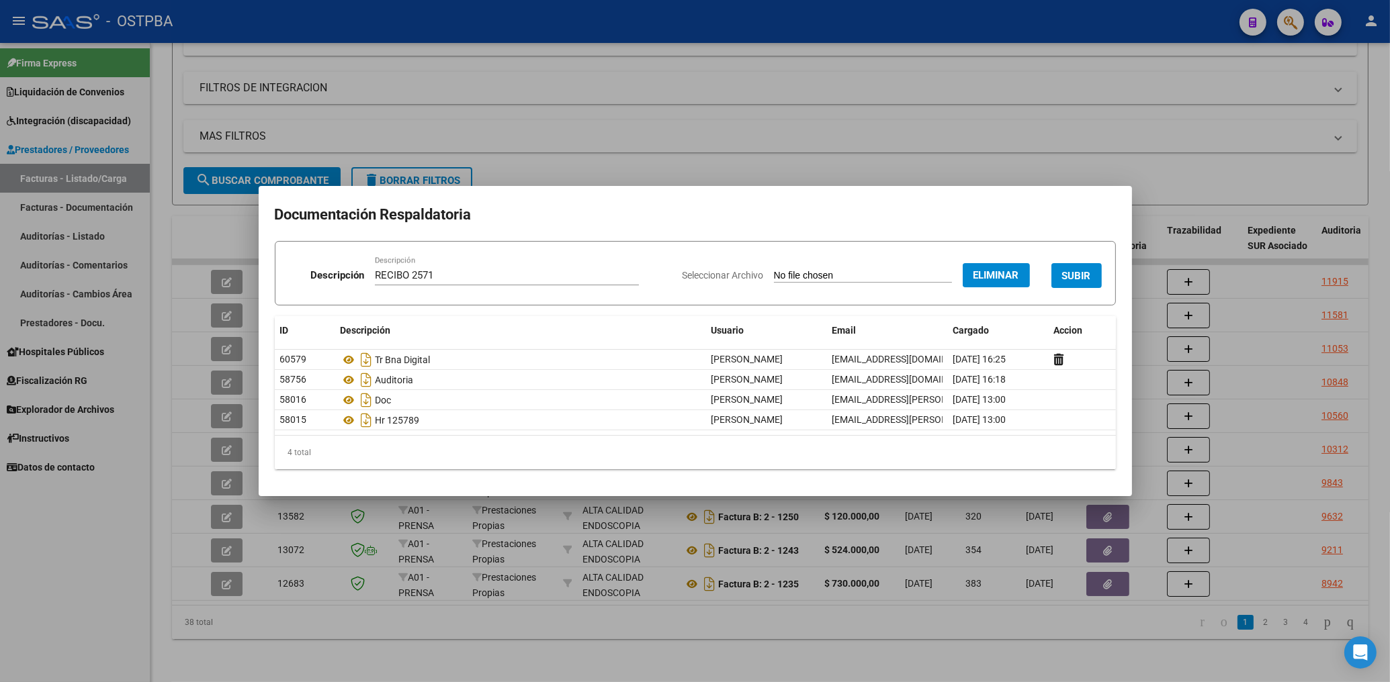
click at [1082, 277] on span "SUBIR" at bounding box center [1076, 276] width 29 height 12
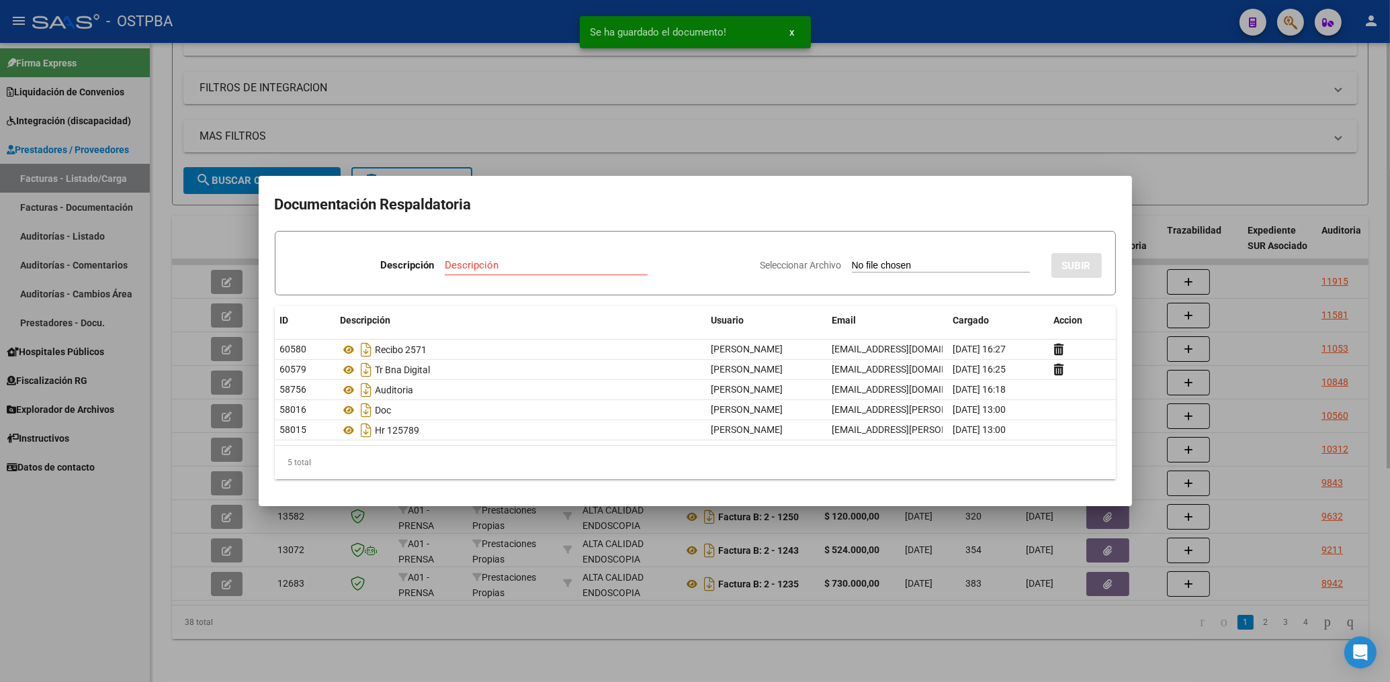
drag, startPoint x: 540, startPoint y: 124, endPoint x: 552, endPoint y: 130, distance: 13.5
click at [540, 123] on div at bounding box center [695, 341] width 1390 height 682
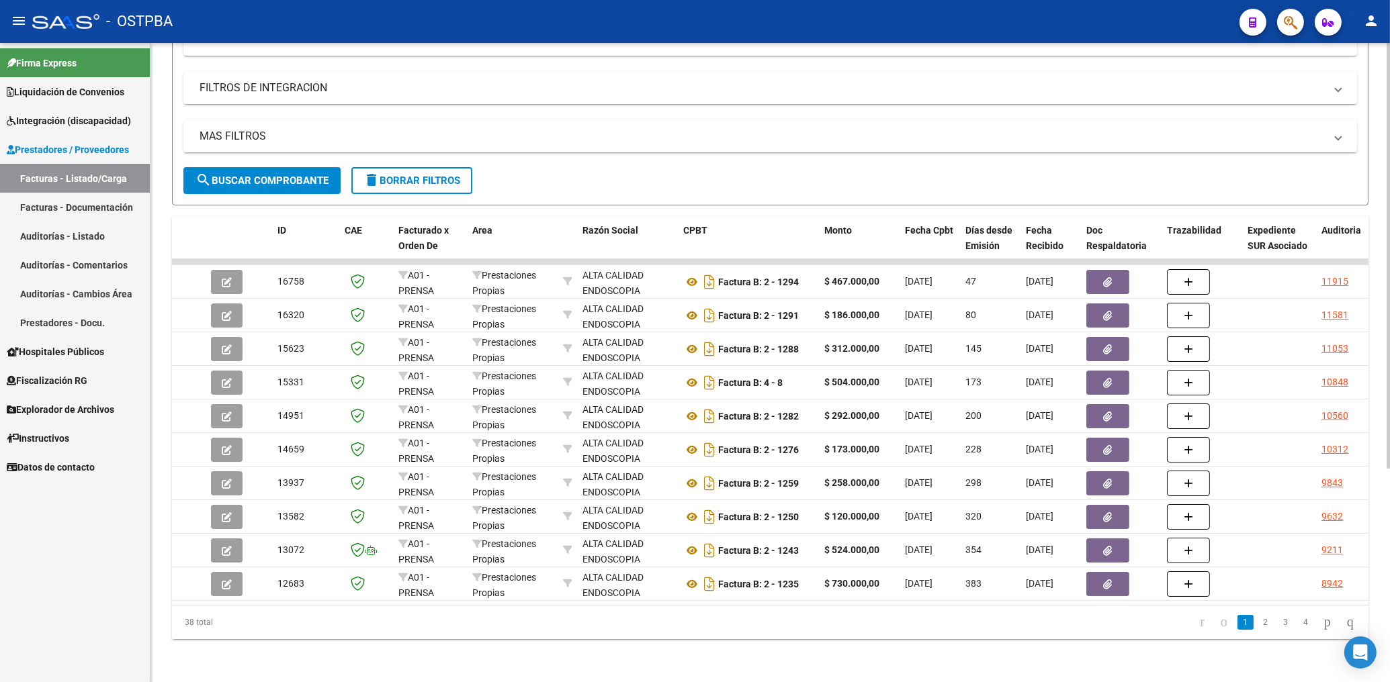
click at [410, 81] on mat-panel-title "FILTROS DE INTEGRACION" at bounding box center [761, 88] width 1125 height 15
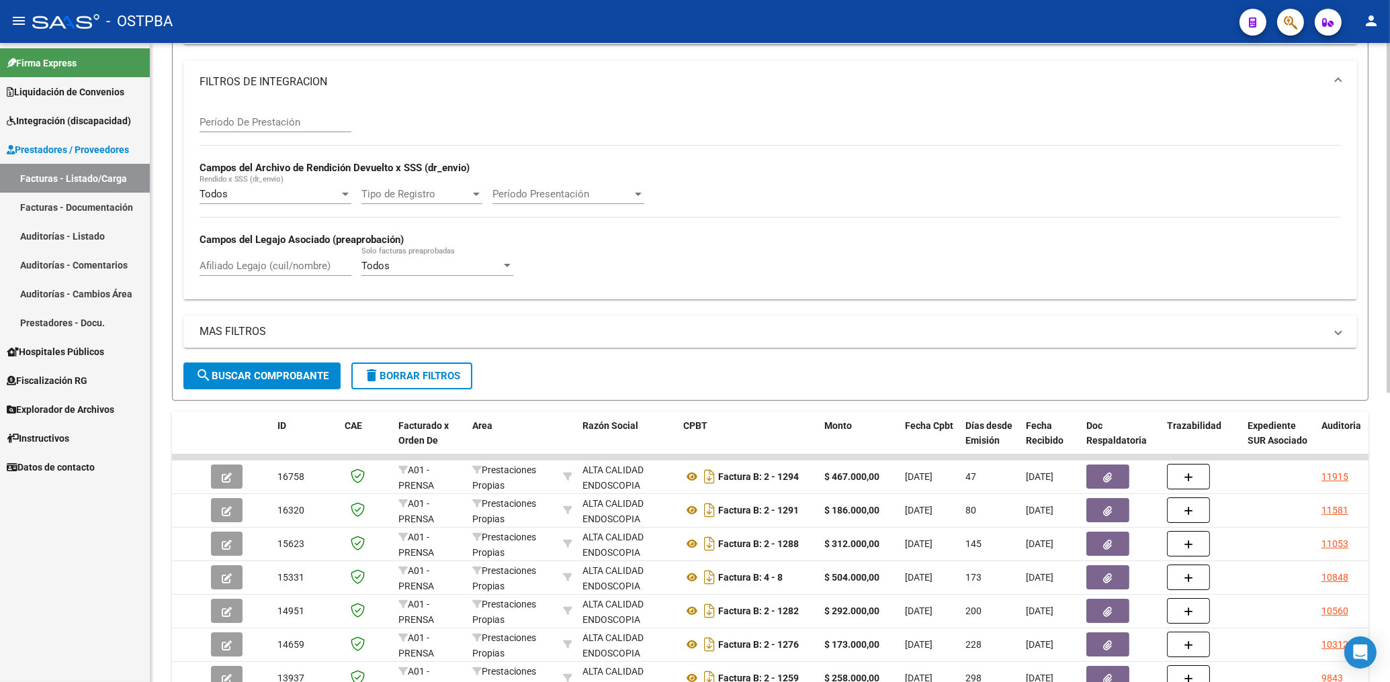
scroll to position [105, 0]
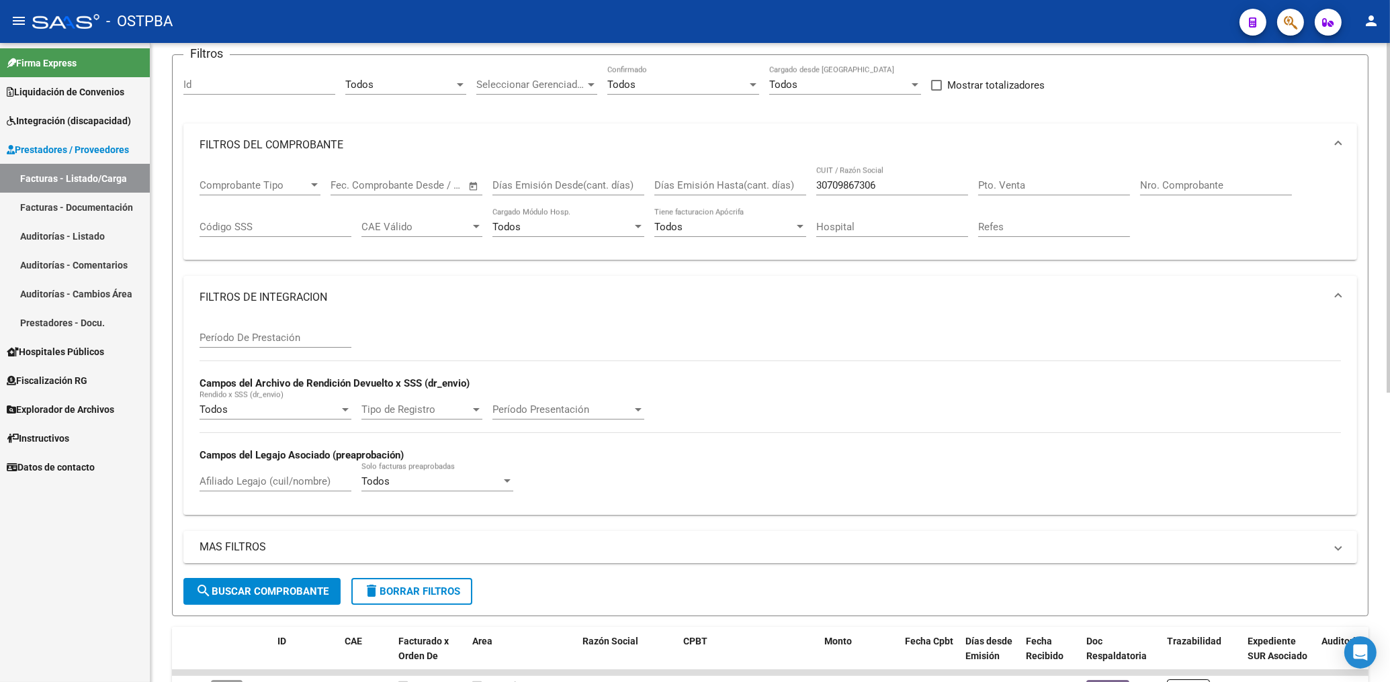
drag, startPoint x: 903, startPoint y: 185, endPoint x: 902, endPoint y: 175, distance: 10.8
click at [902, 179] on input "30709867306" at bounding box center [892, 185] width 152 height 12
type input "3"
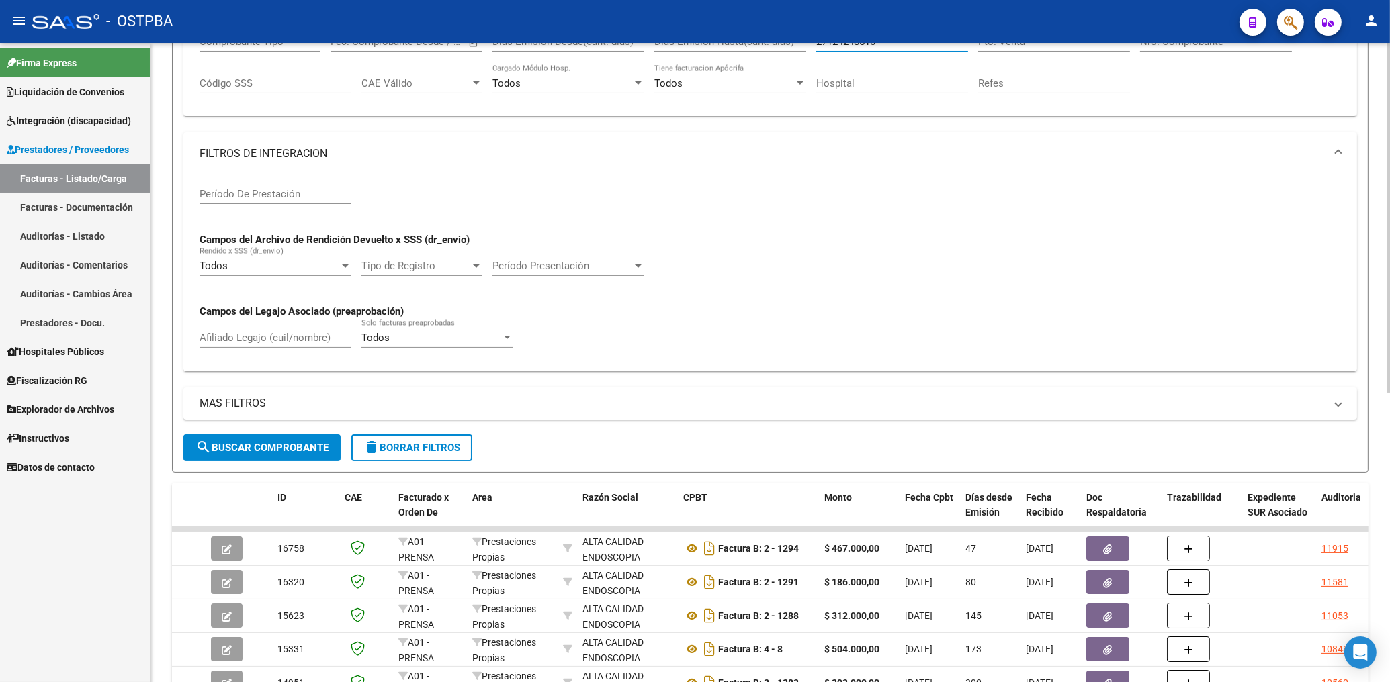
type input "27124248510"
click at [311, 448] on span "search Buscar Comprobante" at bounding box center [261, 448] width 133 height 12
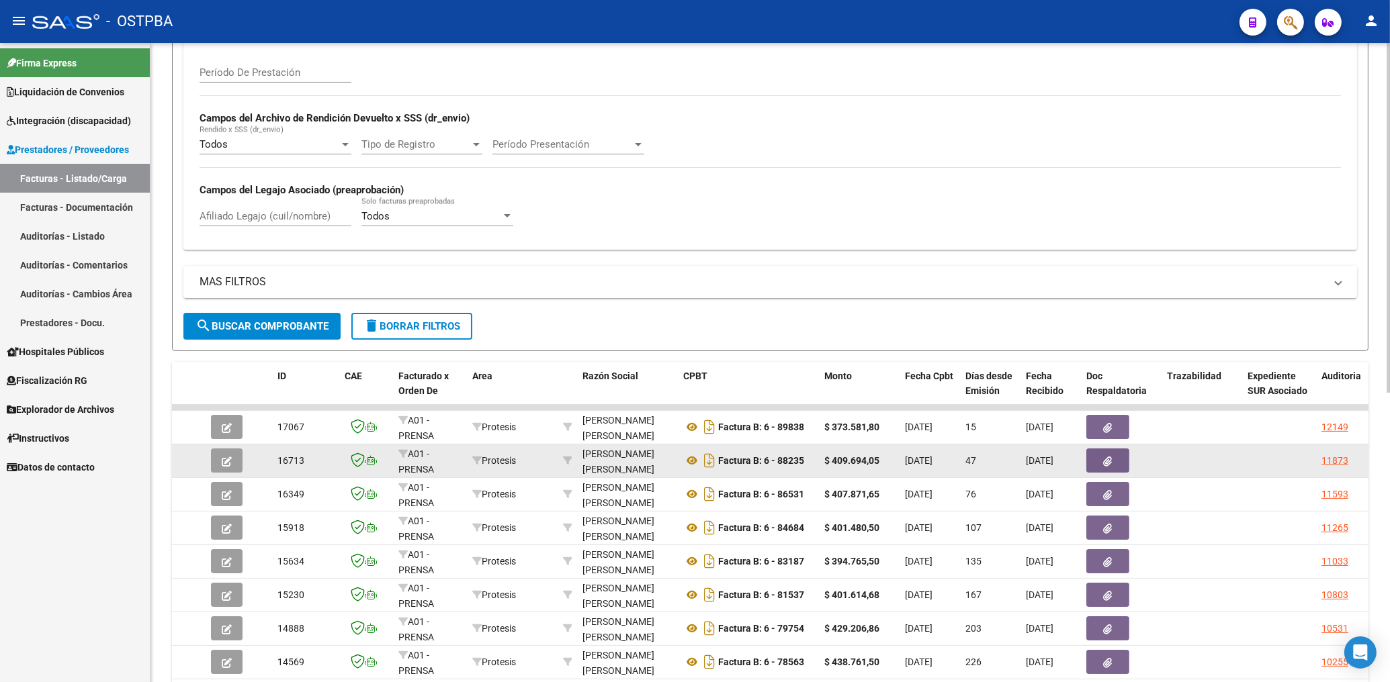
scroll to position [393, 0]
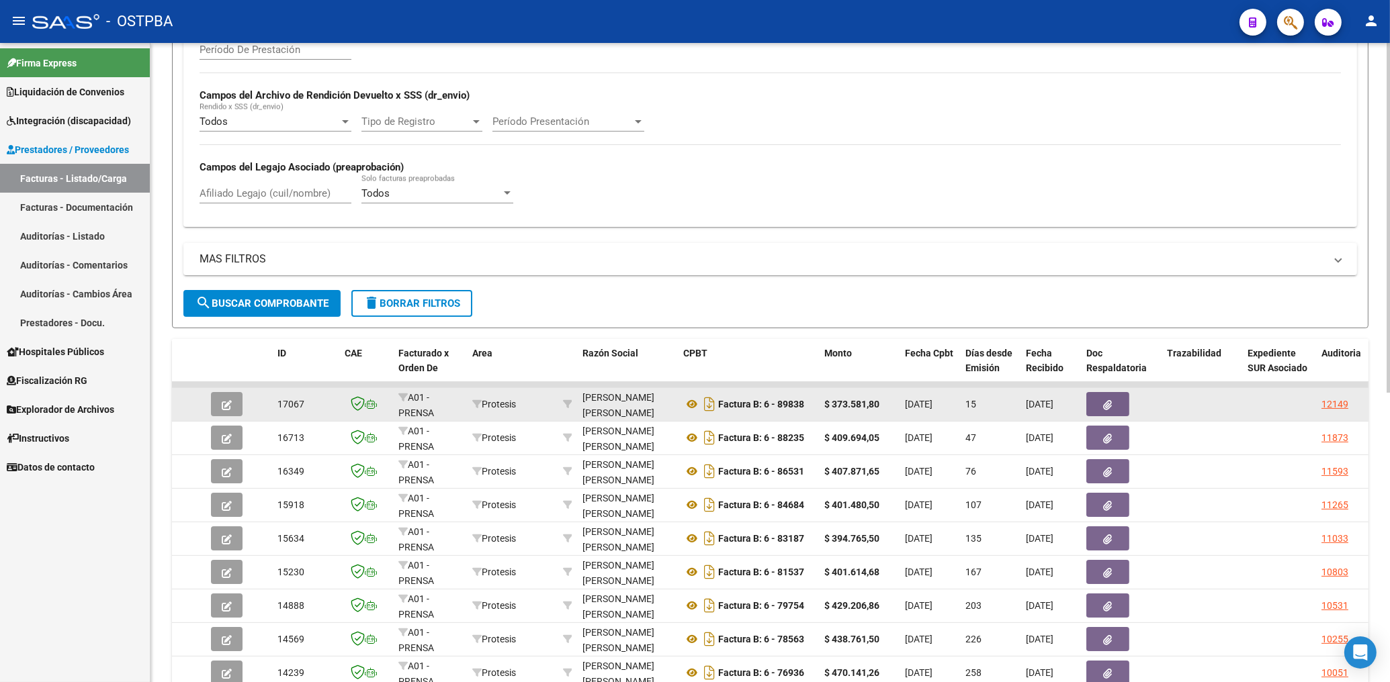
click at [1113, 404] on button "button" at bounding box center [1107, 404] width 43 height 24
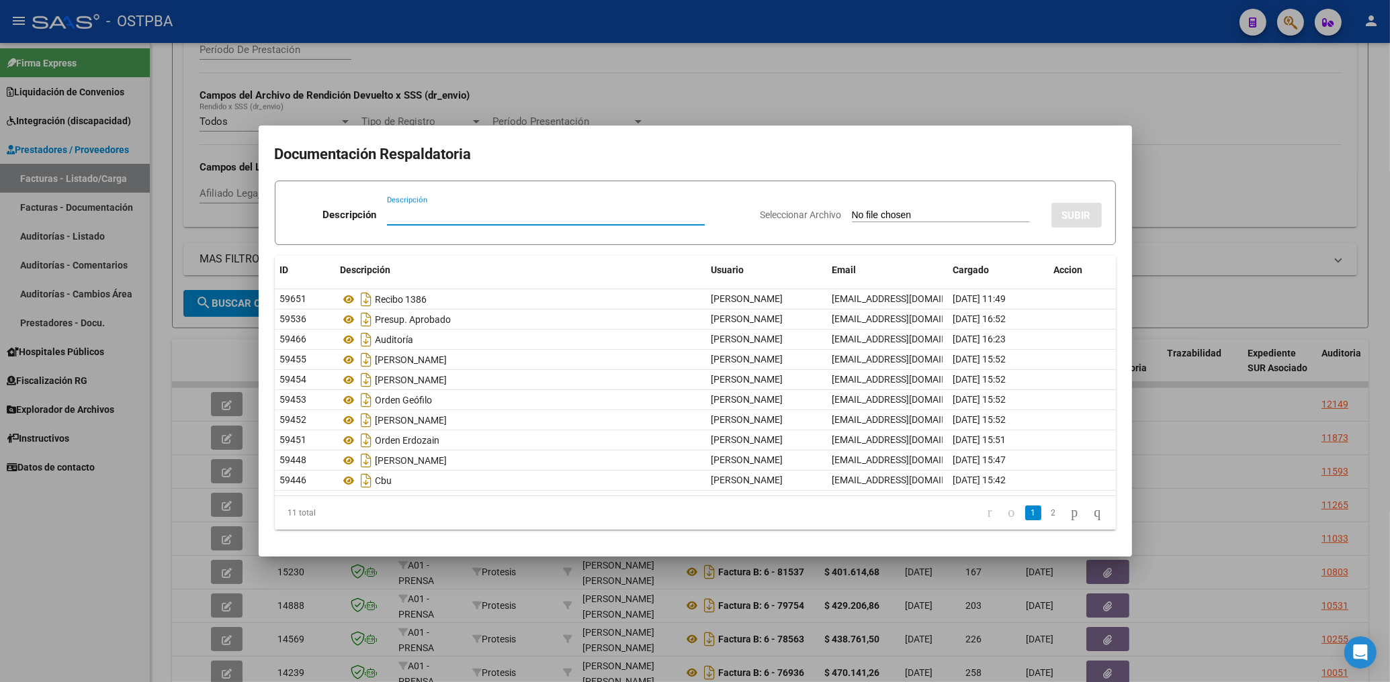
click at [416, 218] on input "Descripción" at bounding box center [546, 215] width 318 height 12
type input "HR 126282"
click at [893, 220] on input "Seleccionar Archivo" at bounding box center [941, 216] width 178 height 13
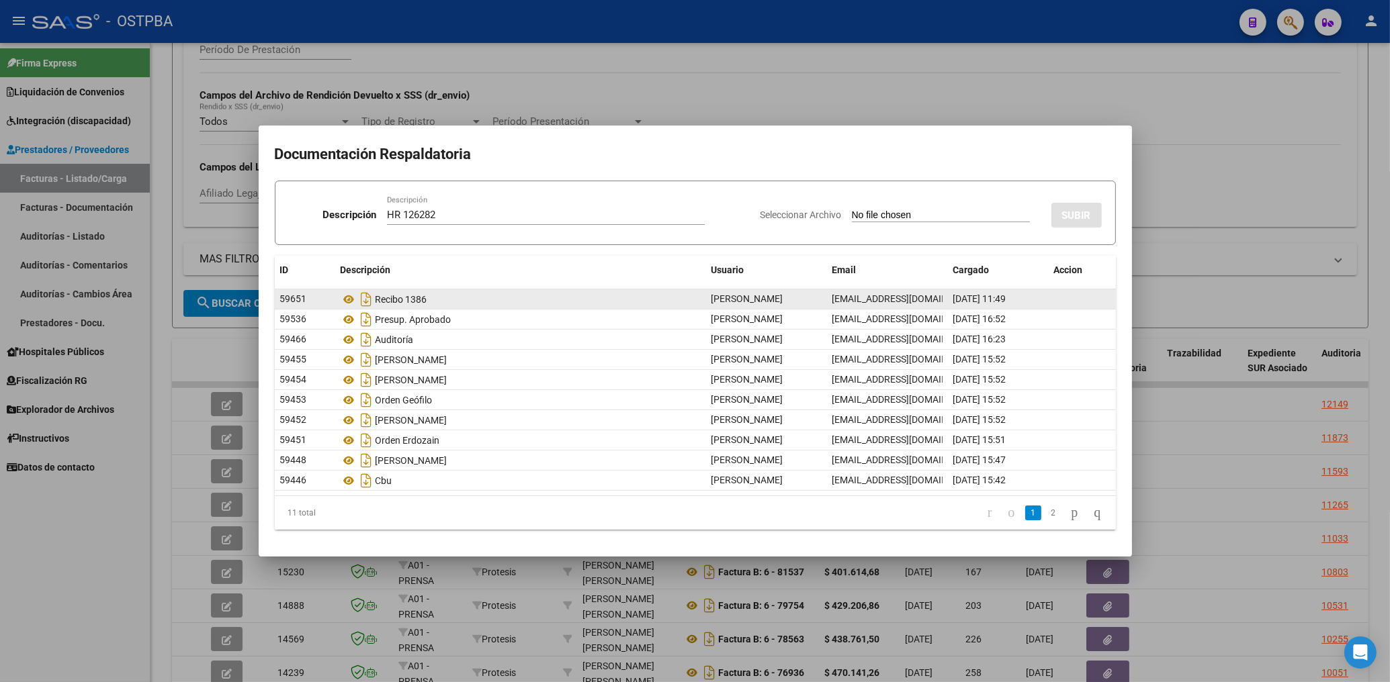
type input "C:\fakepath\HR 126282-PAÑALES AGOSTO-FC 89838.pdf"
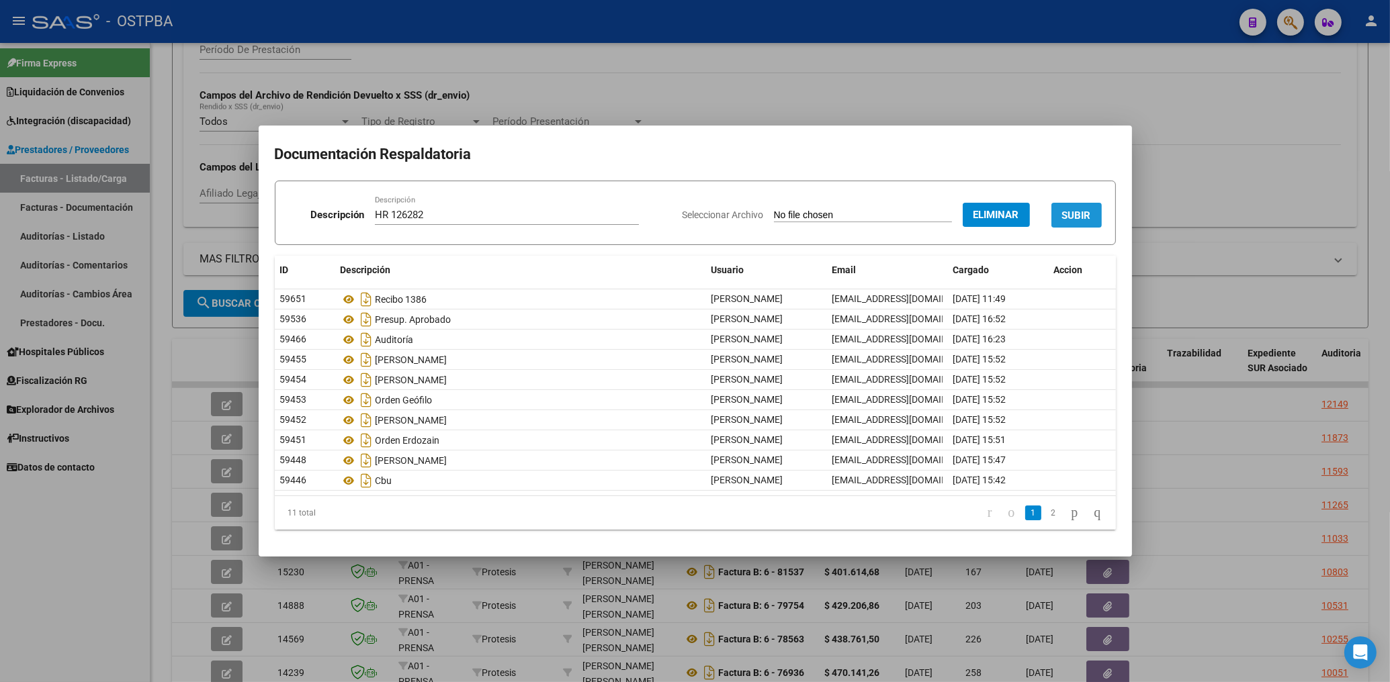
click at [1085, 215] on span "SUBIR" at bounding box center [1076, 216] width 29 height 12
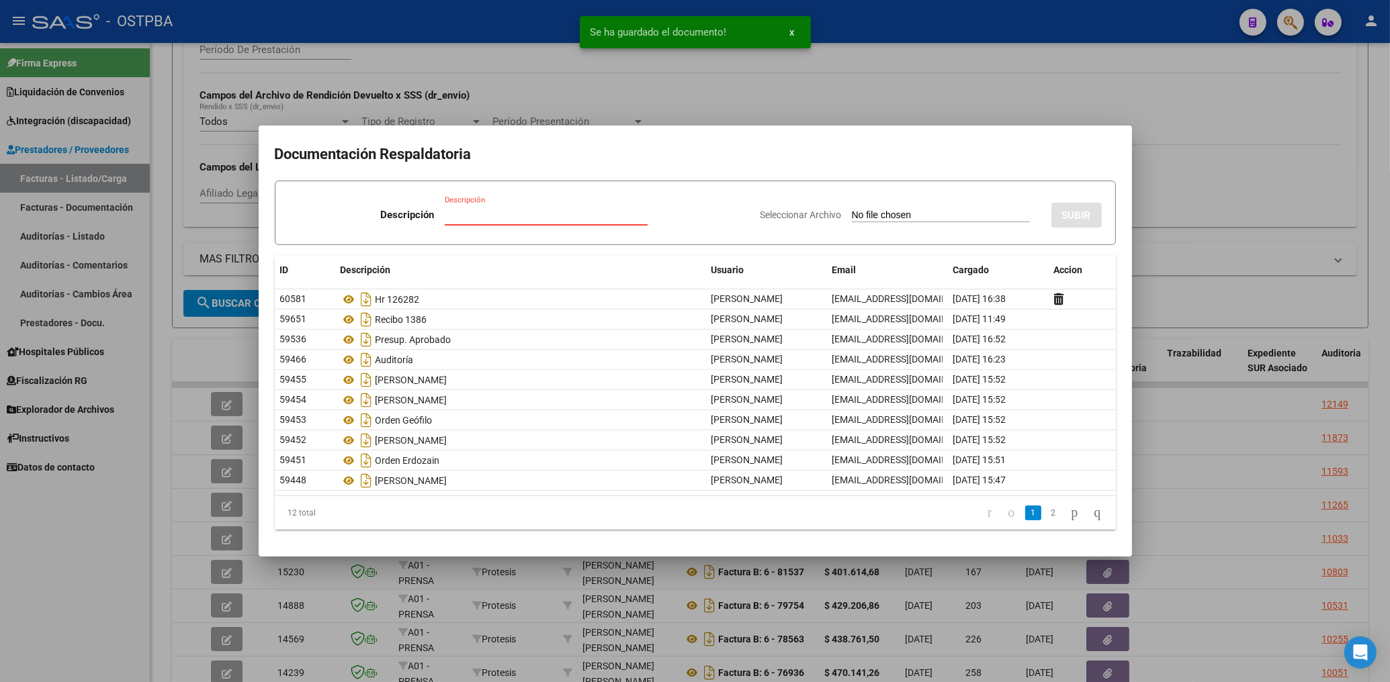
click at [475, 213] on input "Descripción" at bounding box center [546, 215] width 203 height 12
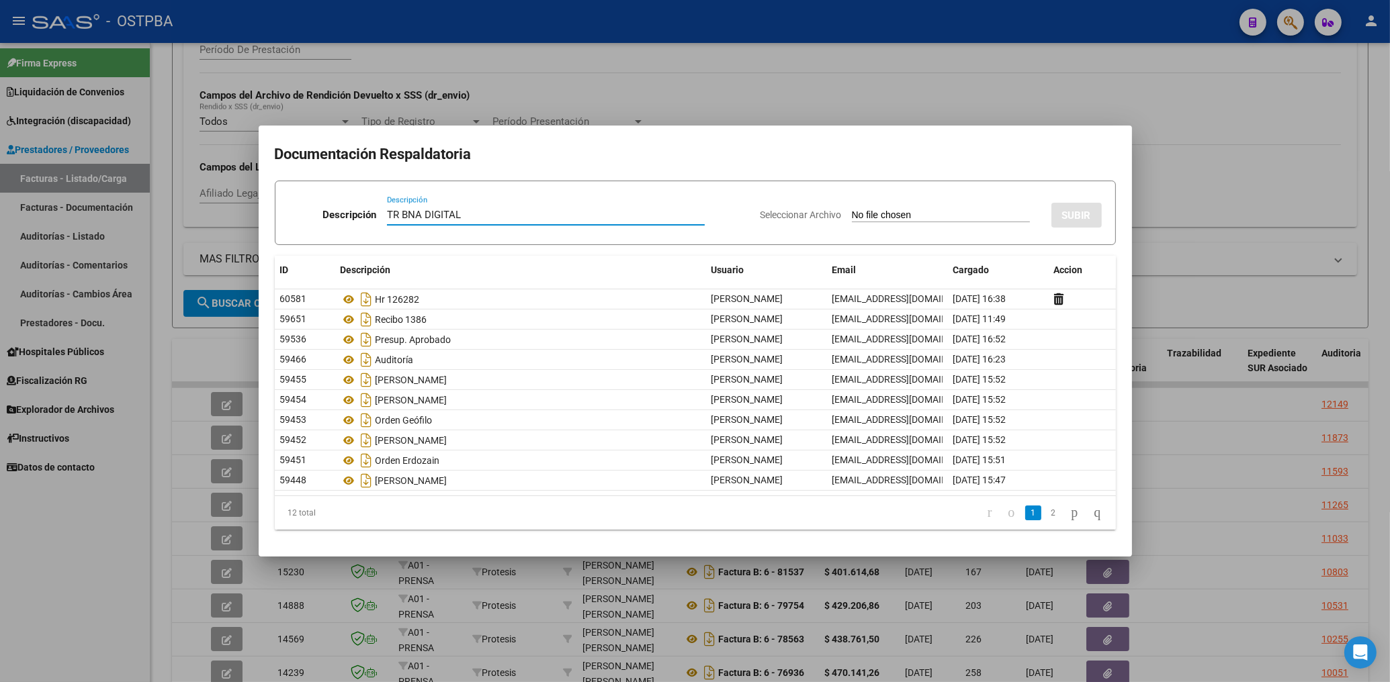
type input "TR BNA DIGITAL"
click at [872, 219] on input "Seleccionar Archivo" at bounding box center [941, 216] width 178 height 13
type input "C:\fakepath\PAÑALES AGOST-FC 89838.pdf"
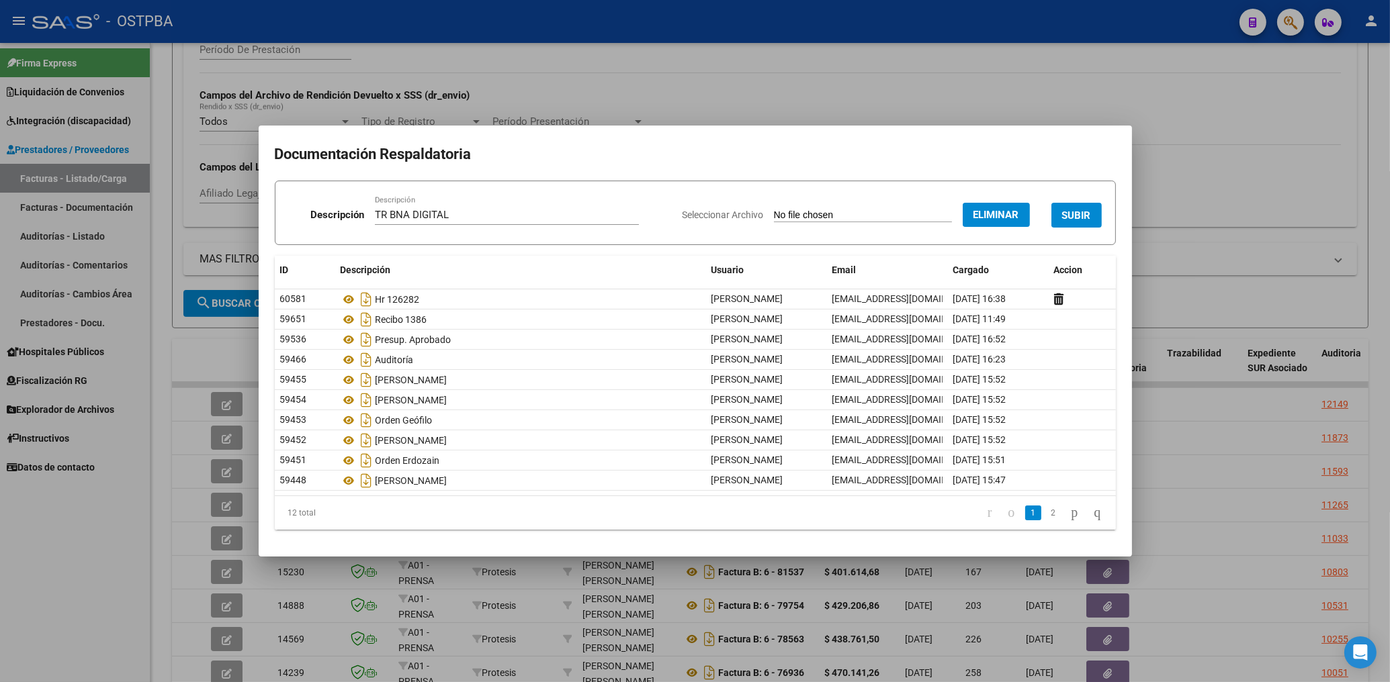
click at [1068, 220] on span "SUBIR" at bounding box center [1076, 216] width 29 height 12
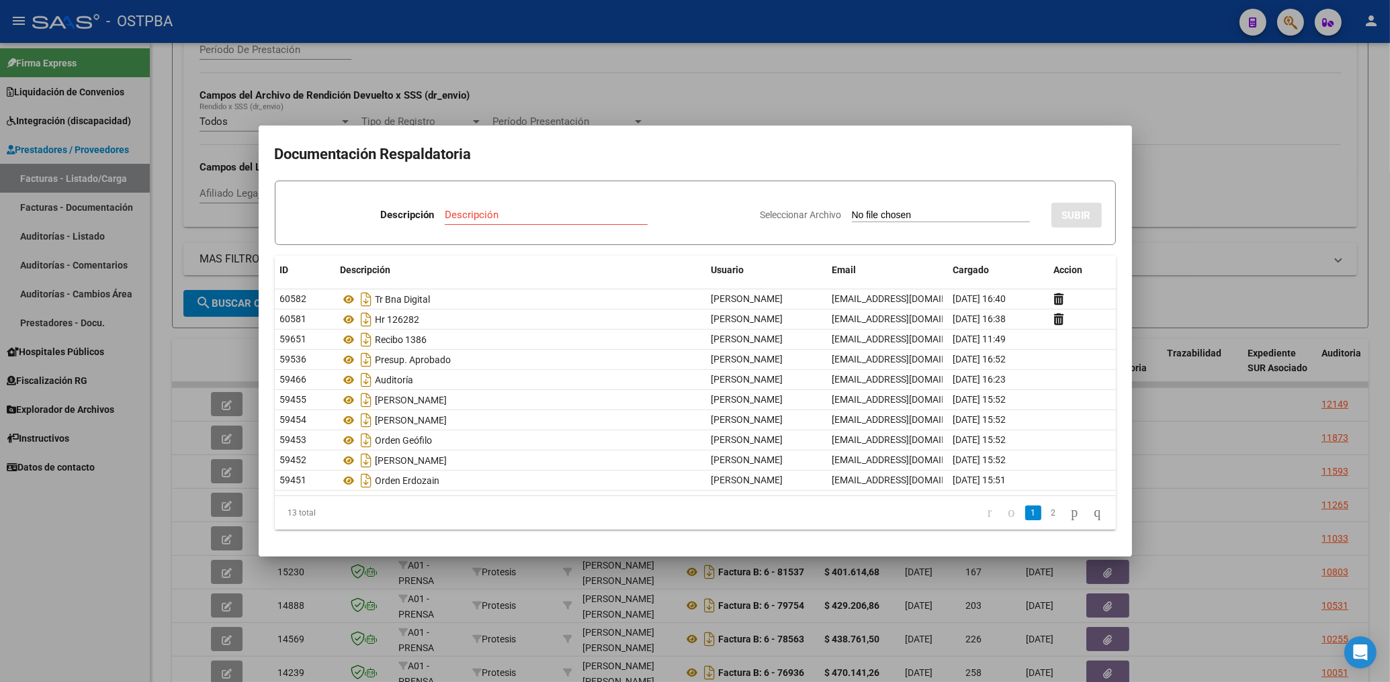
click at [101, 557] on div at bounding box center [695, 341] width 1390 height 682
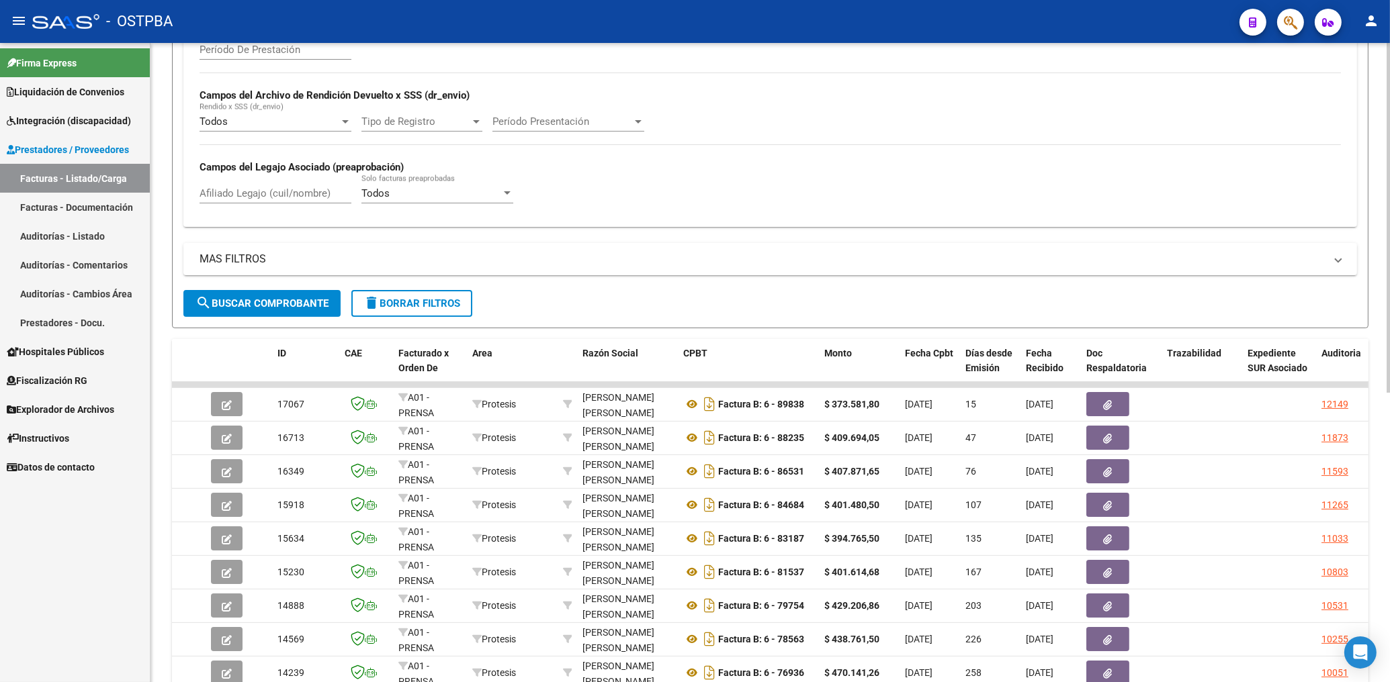
click at [401, 314] on button "delete Borrar Filtros" at bounding box center [411, 303] width 121 height 27
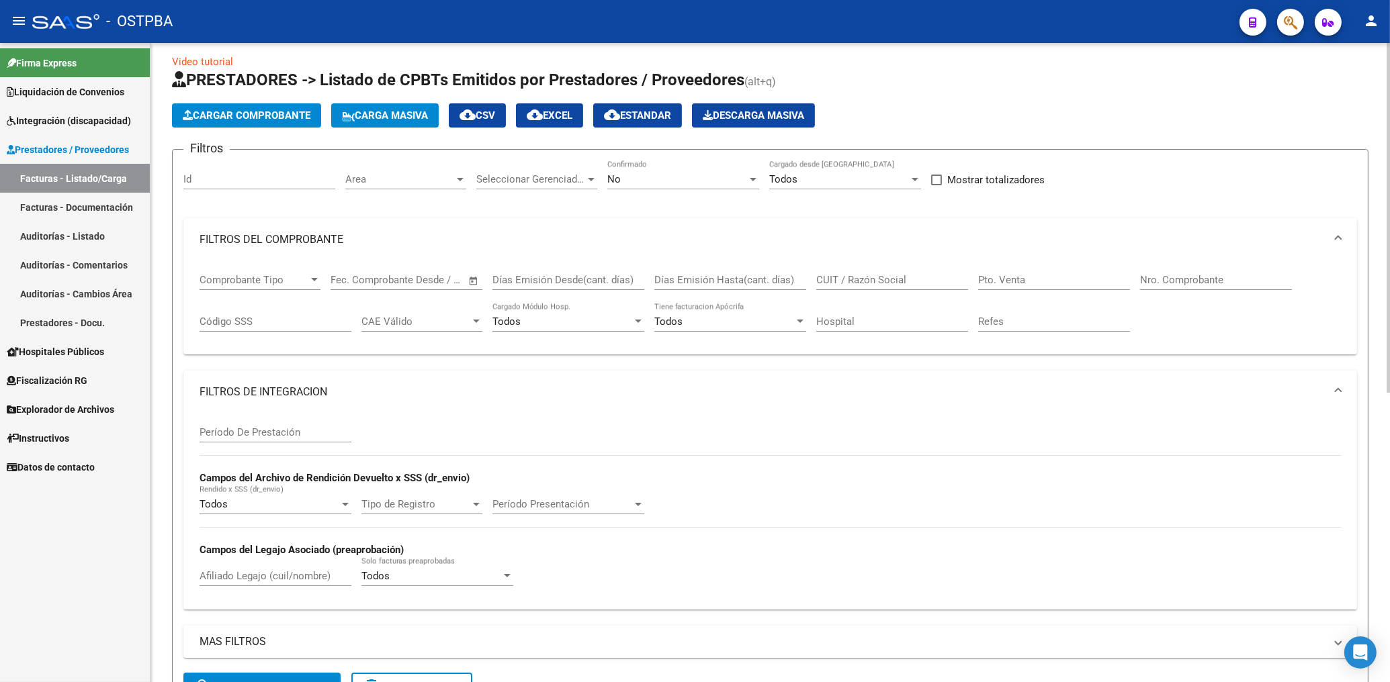
scroll to position [0, 0]
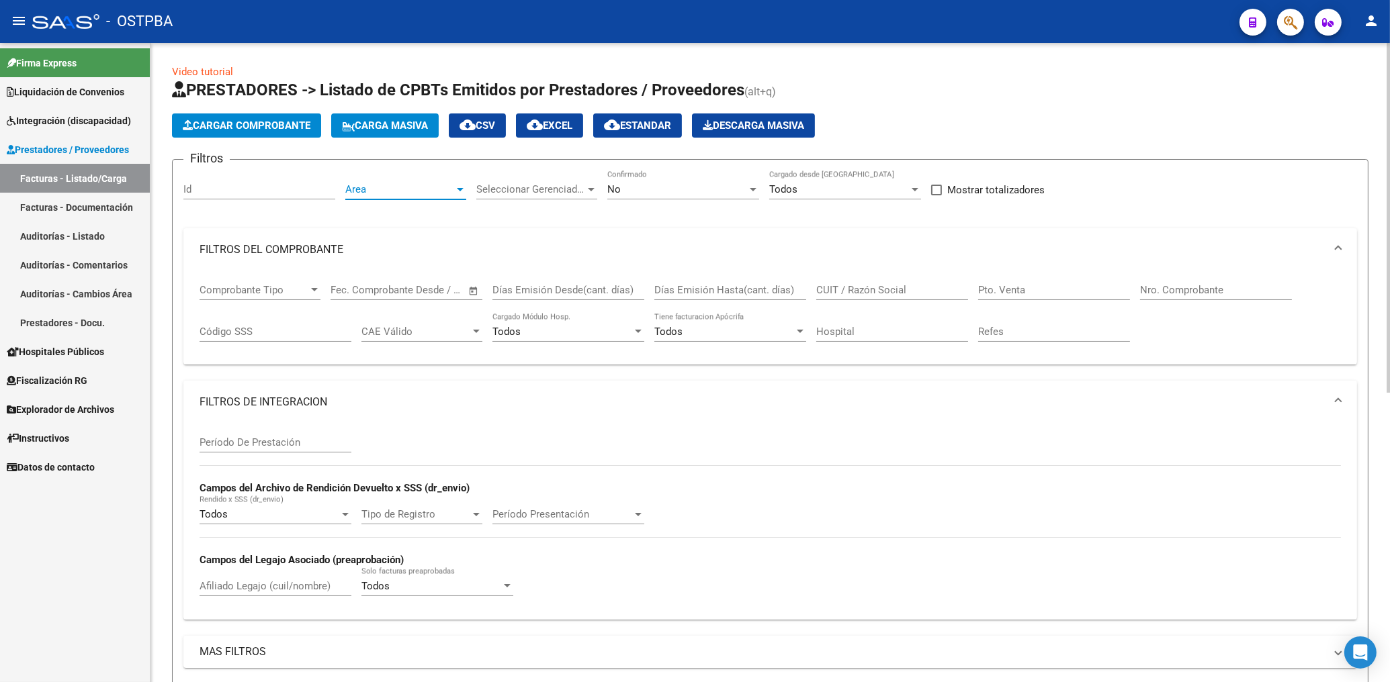
click at [426, 191] on span "Area" at bounding box center [399, 189] width 109 height 12
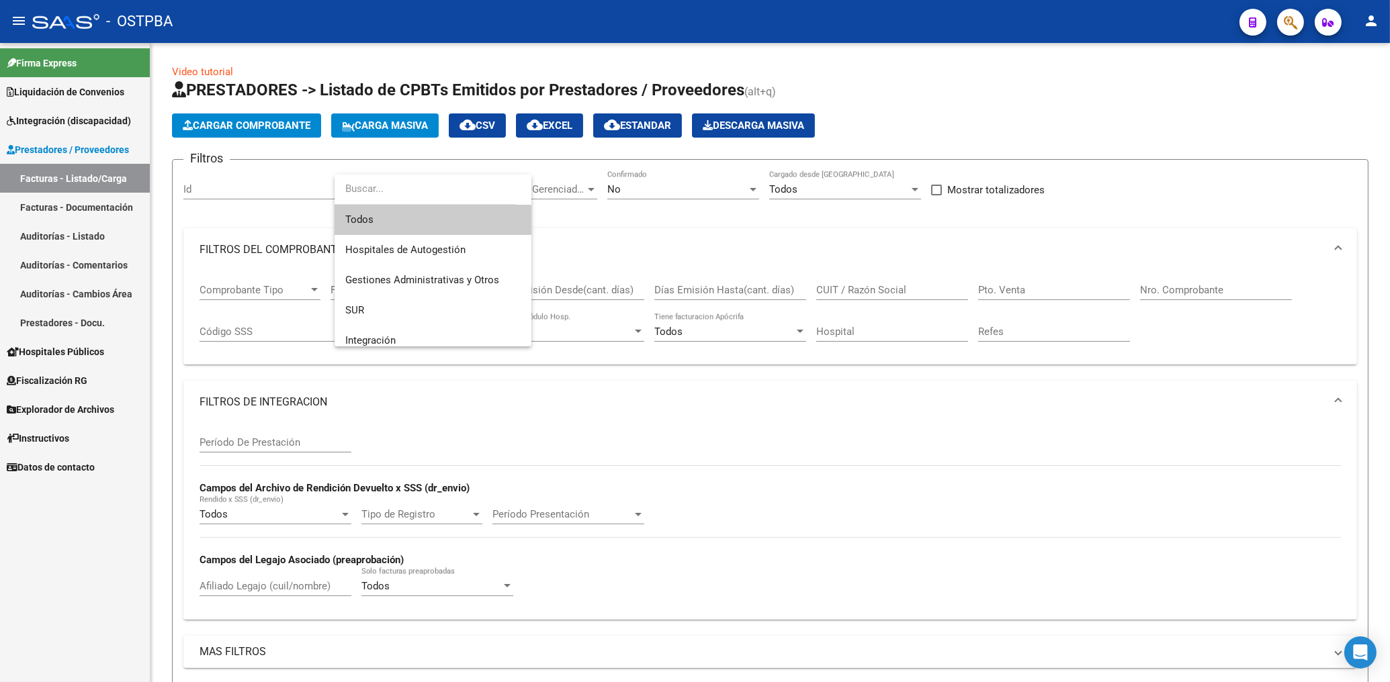
scroll to position [221, 0]
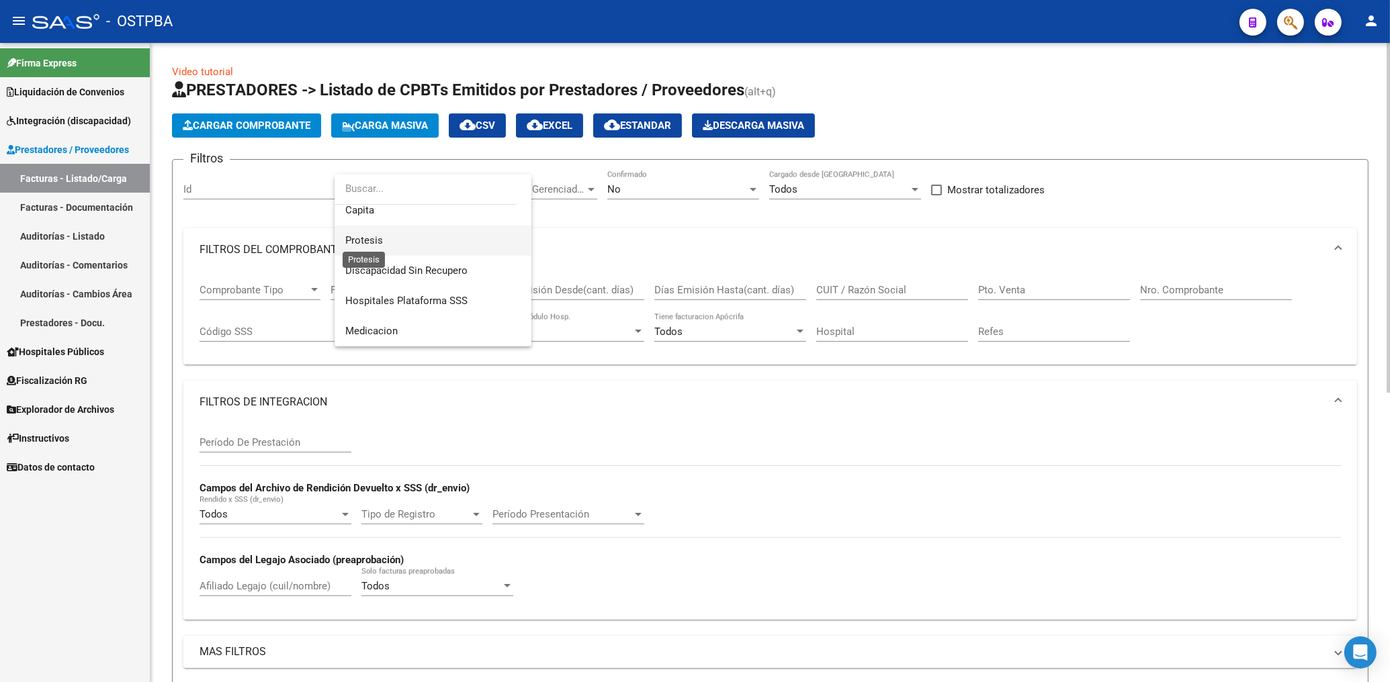
drag, startPoint x: 371, startPoint y: 242, endPoint x: 463, endPoint y: 222, distance: 94.8
click at [373, 239] on span "Protesis" at bounding box center [364, 240] width 38 height 12
click at [647, 191] on div "No" at bounding box center [677, 189] width 140 height 12
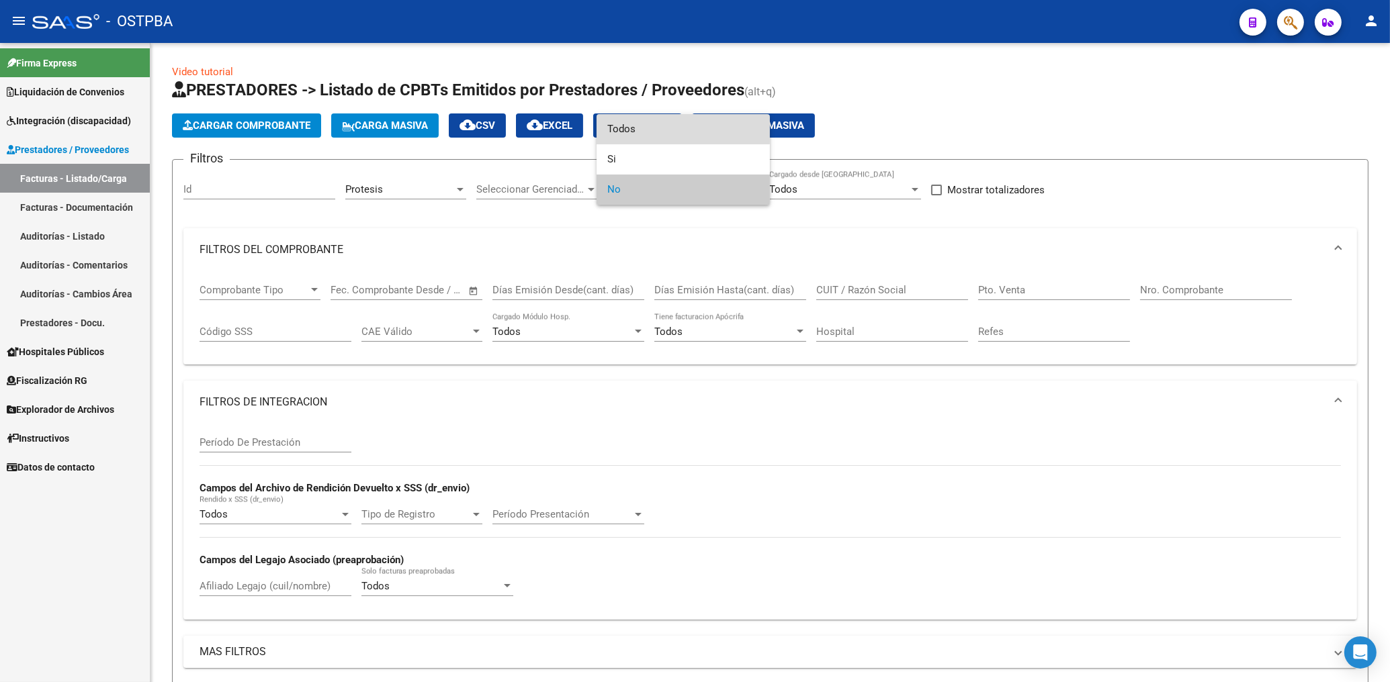
click at [631, 129] on span "Todos" at bounding box center [683, 129] width 152 height 30
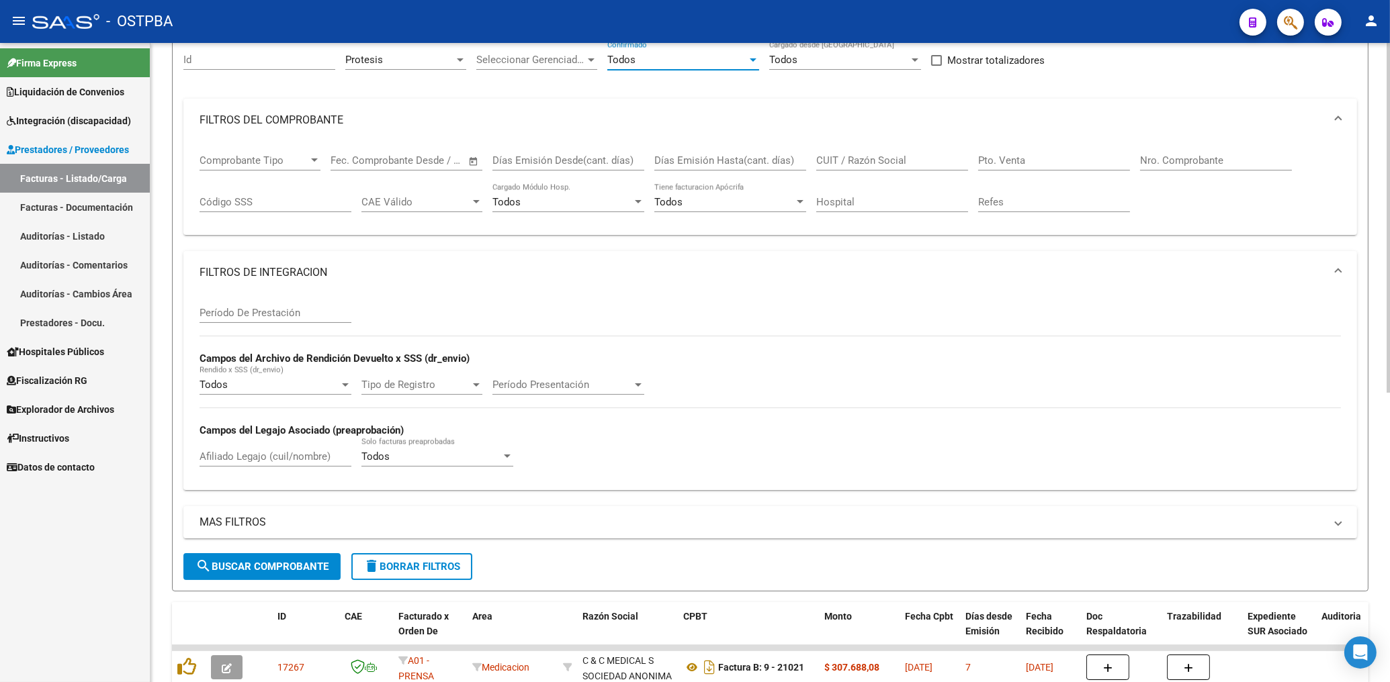
scroll to position [216, 0]
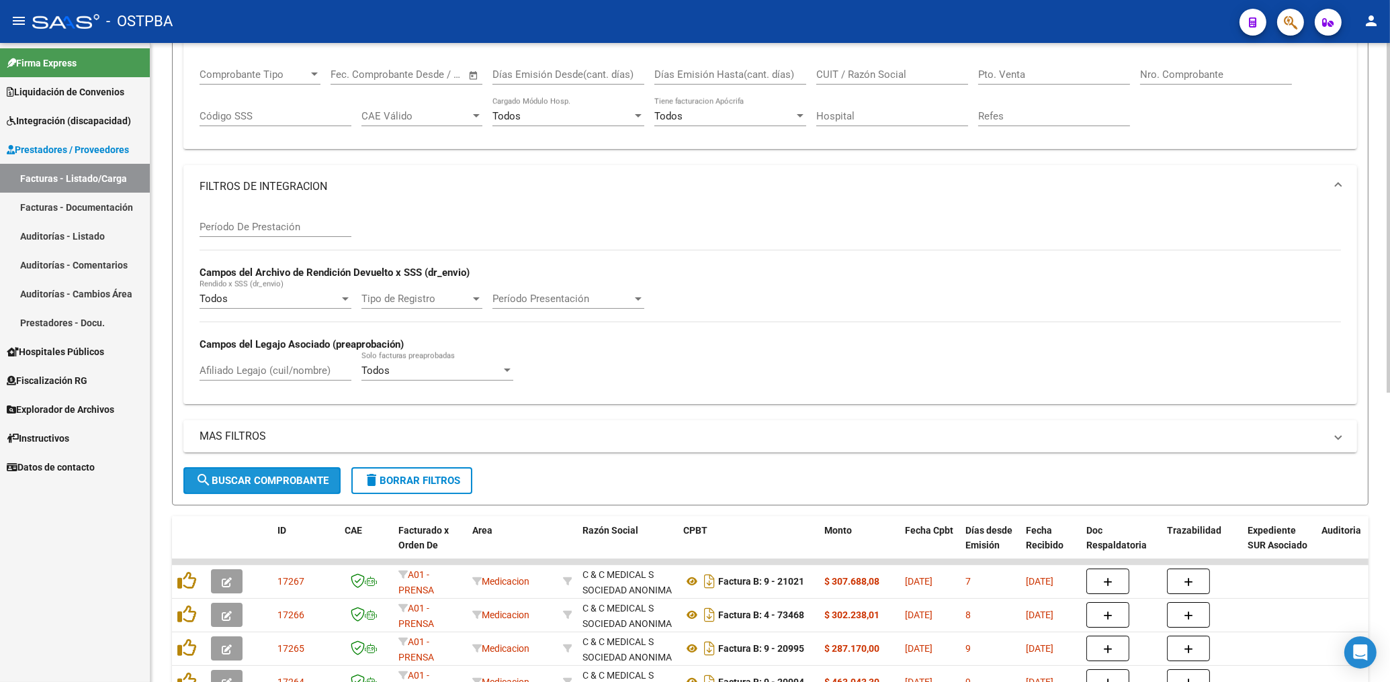
drag, startPoint x: 289, startPoint y: 475, endPoint x: 351, endPoint y: 457, distance: 64.6
click at [291, 471] on button "search Buscar Comprobante" at bounding box center [261, 480] width 157 height 27
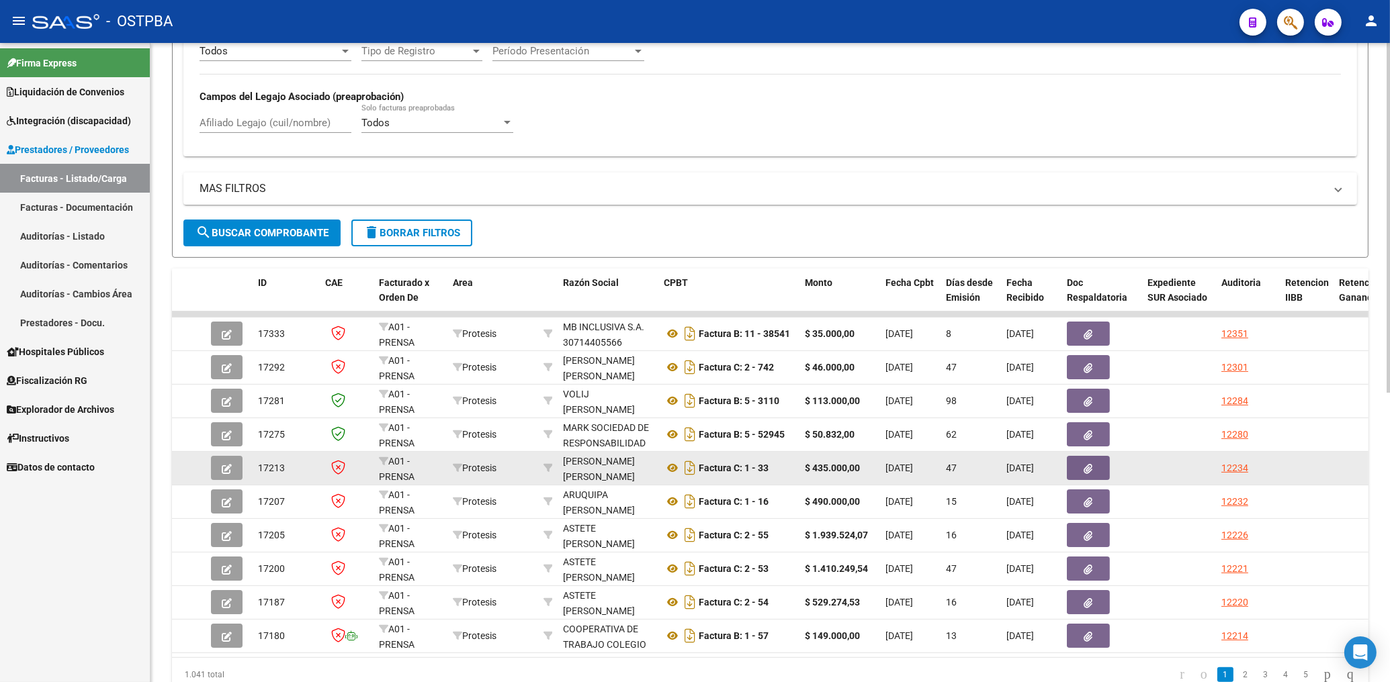
scroll to position [504, 0]
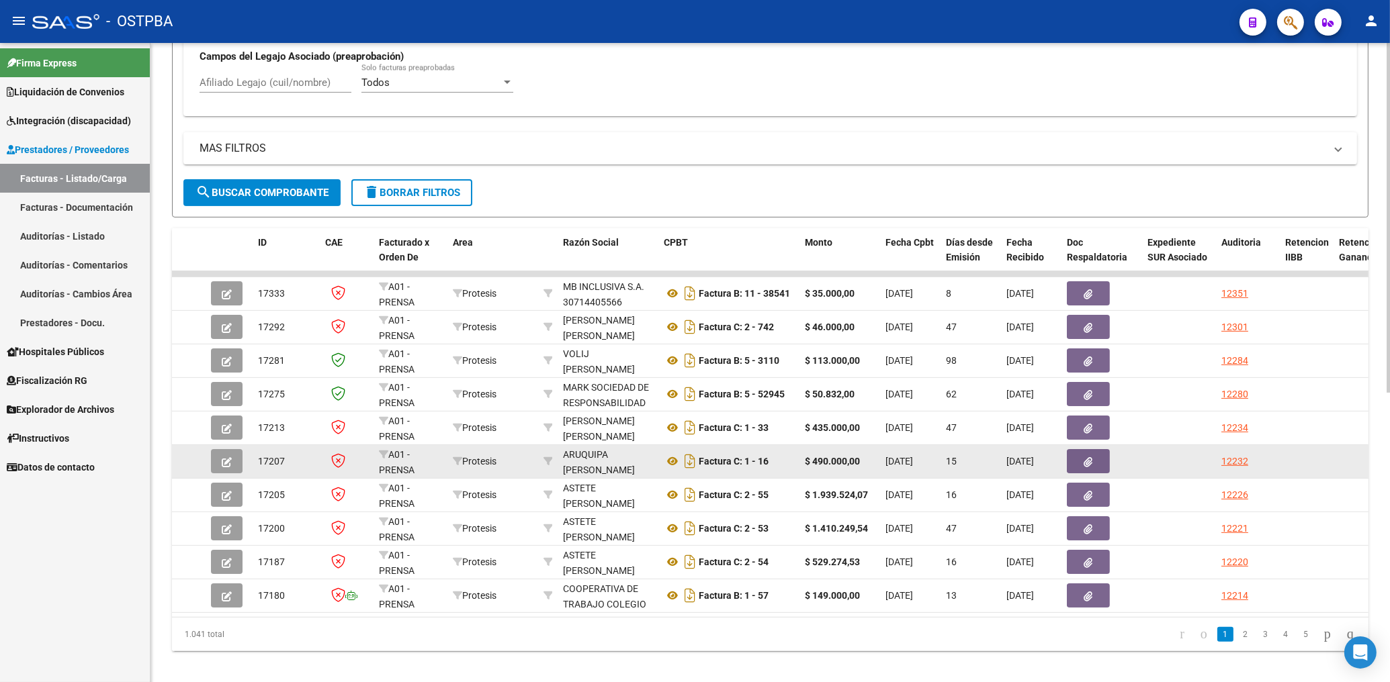
click at [1081, 468] on button "button" at bounding box center [1087, 461] width 43 height 24
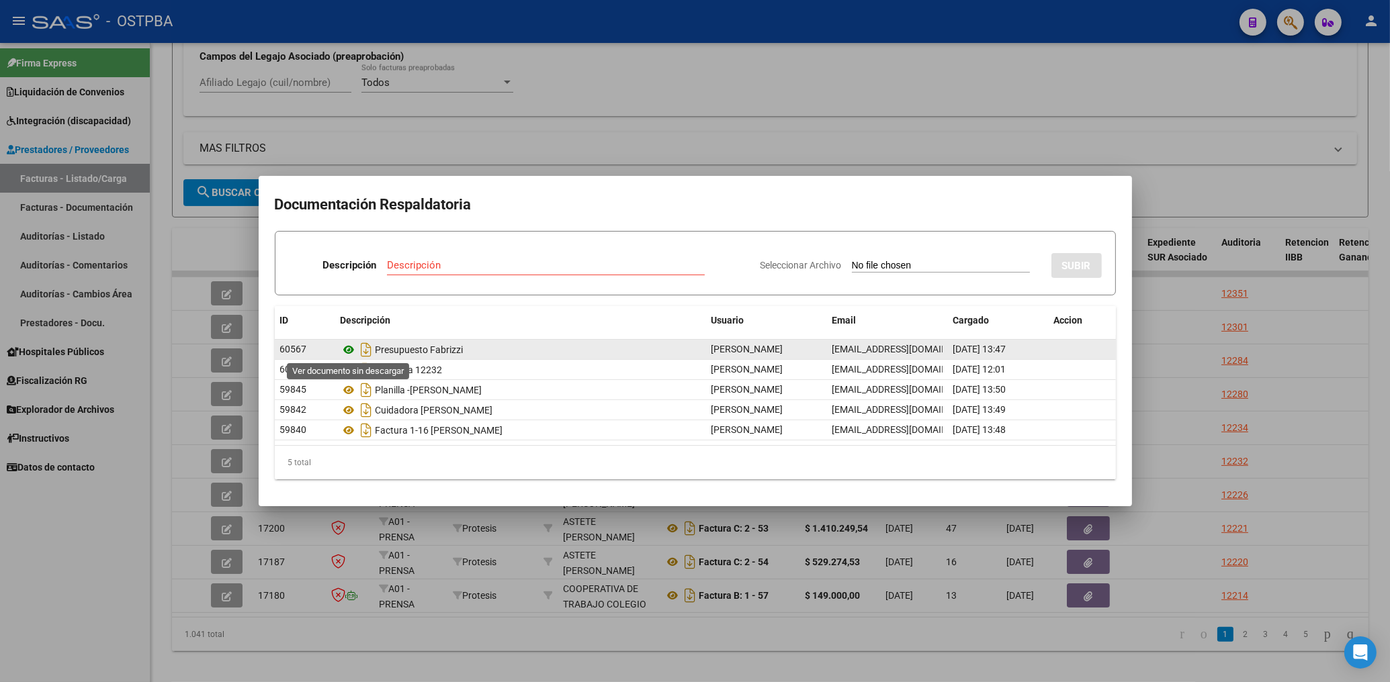
click at [349, 349] on icon at bounding box center [348, 350] width 17 height 16
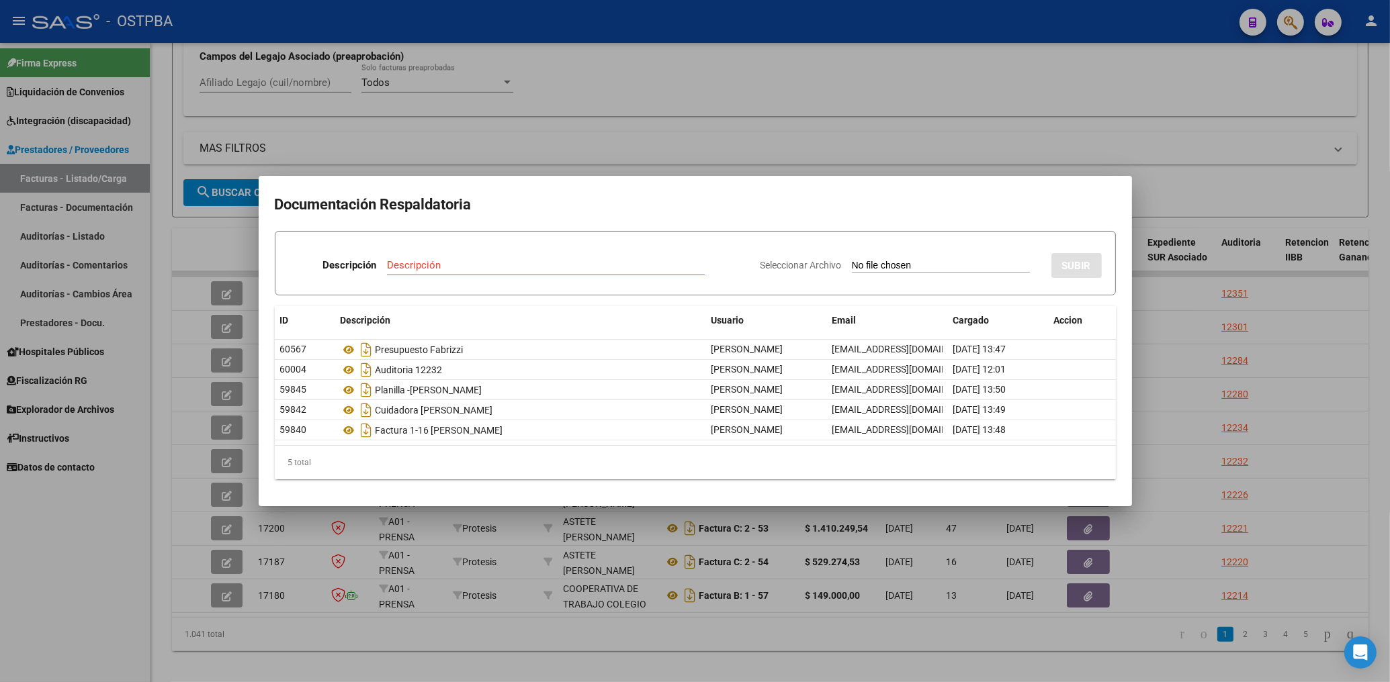
click at [648, 144] on div at bounding box center [695, 341] width 1390 height 682
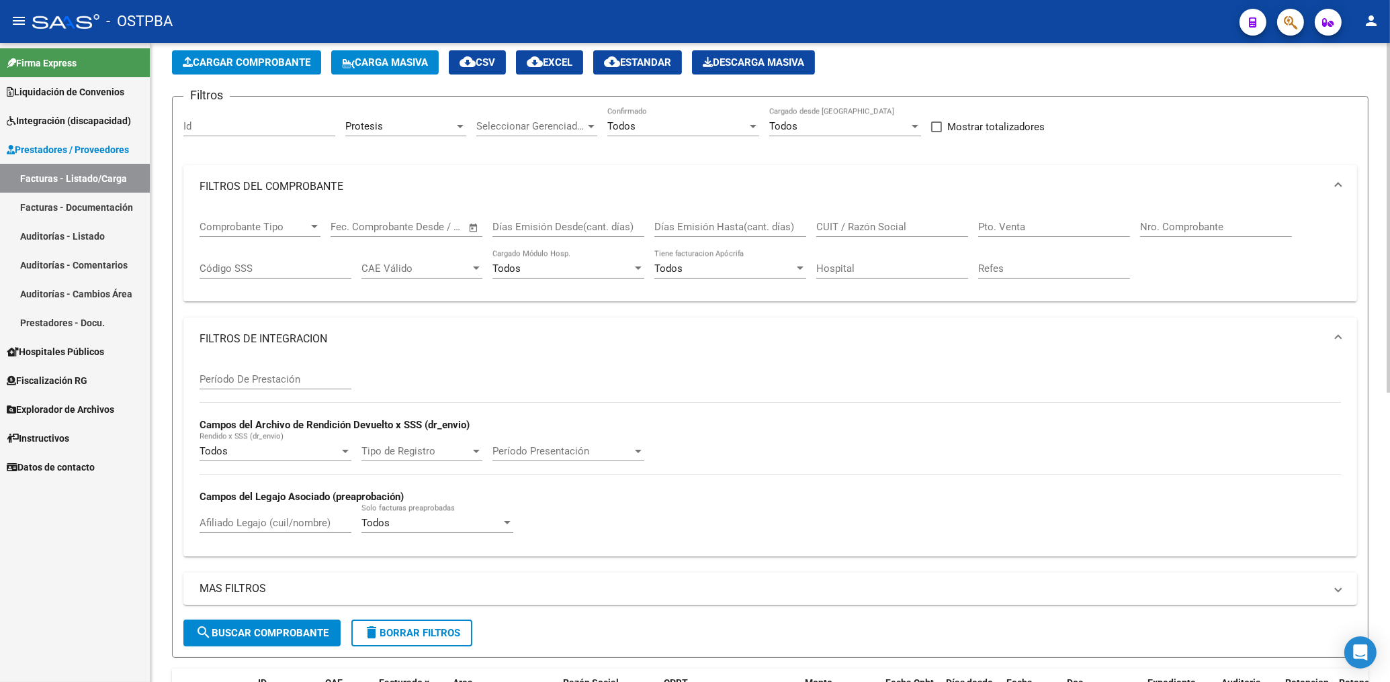
scroll to position [0, 0]
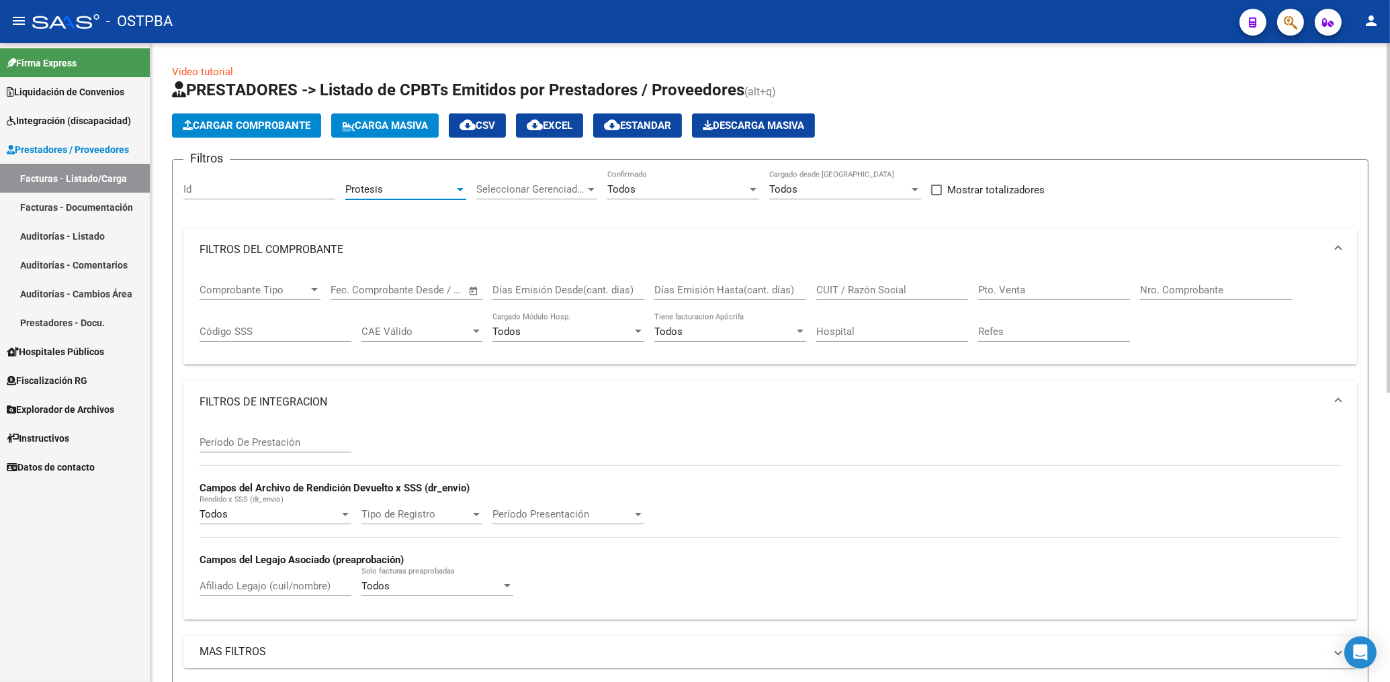
click at [396, 190] on div "Protesis" at bounding box center [399, 189] width 109 height 12
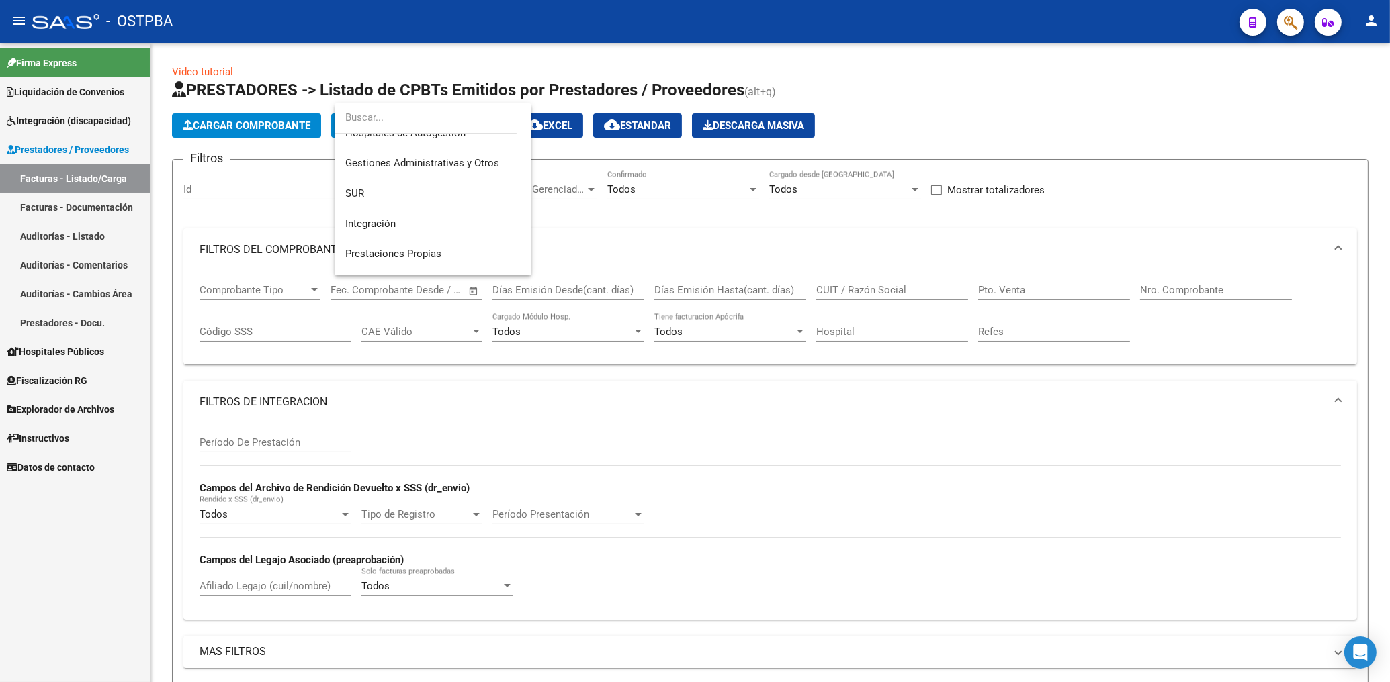
scroll to position [27, 0]
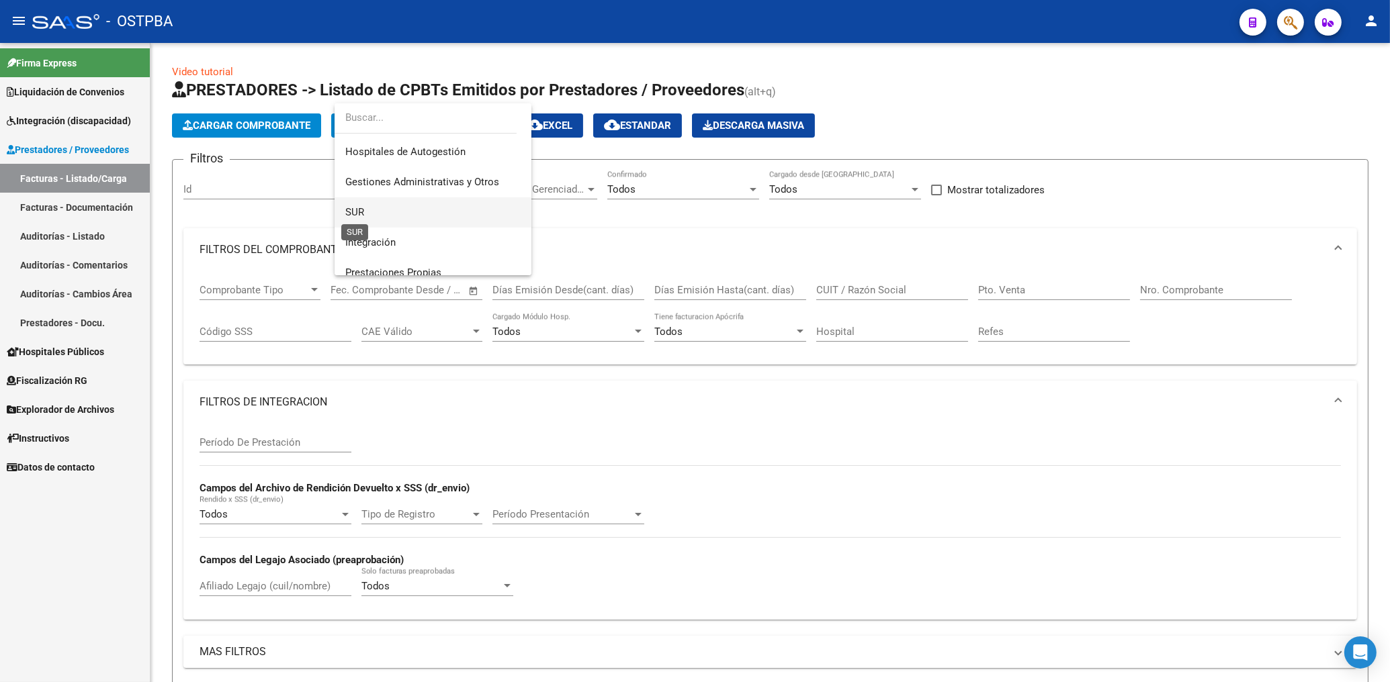
click at [355, 212] on span "SUR" at bounding box center [354, 212] width 19 height 12
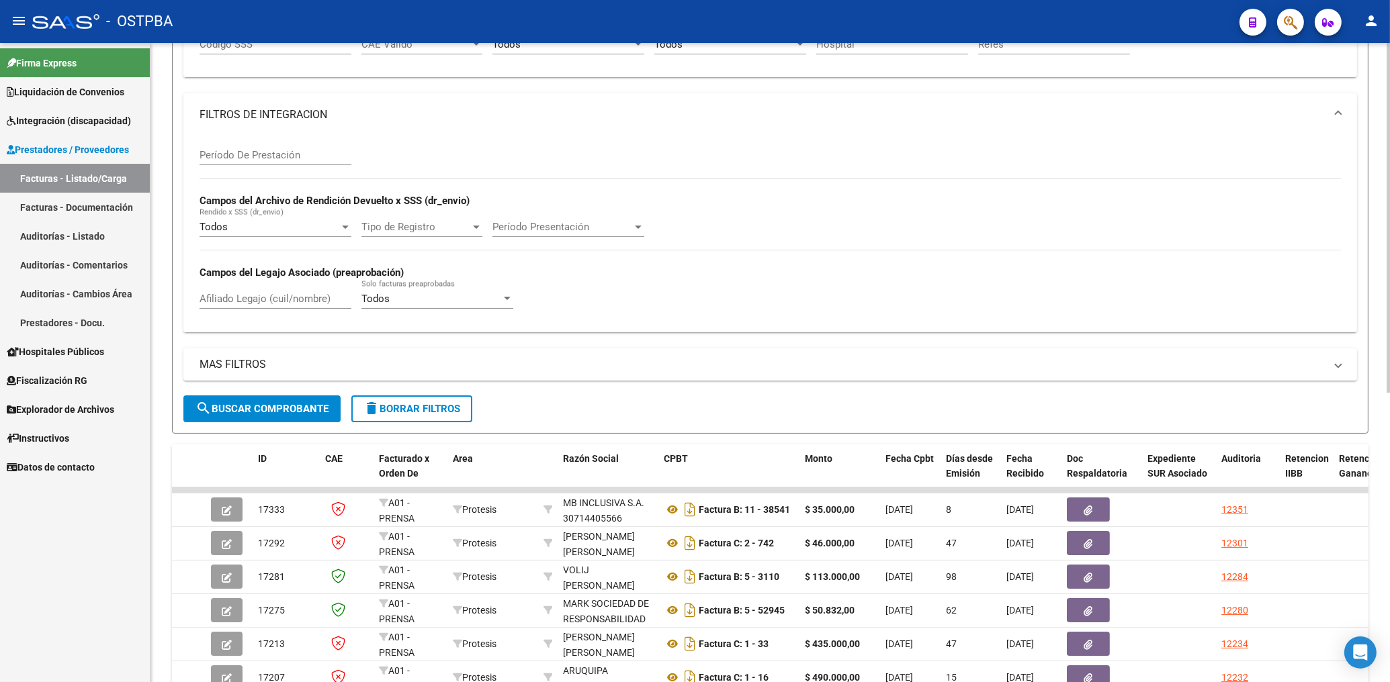
scroll to position [432, 0]
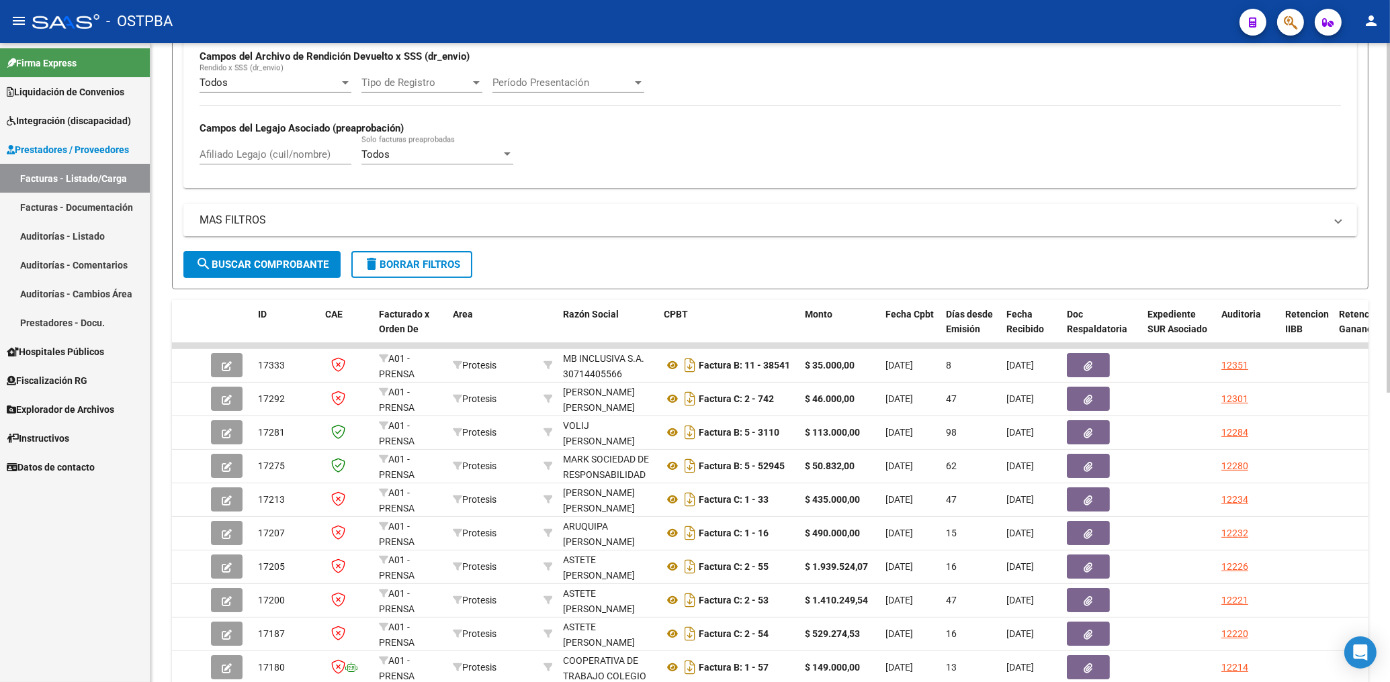
click at [280, 269] on span "search Buscar Comprobante" at bounding box center [261, 265] width 133 height 12
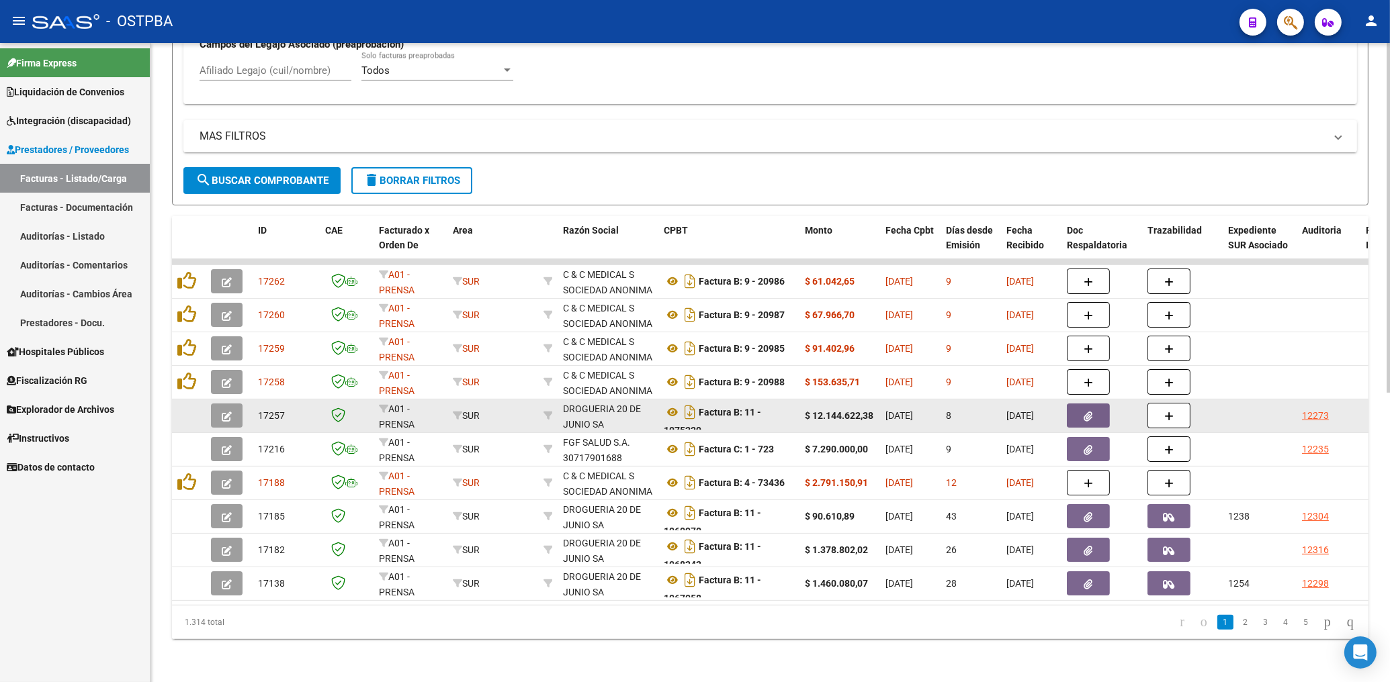
scroll to position [312, 0]
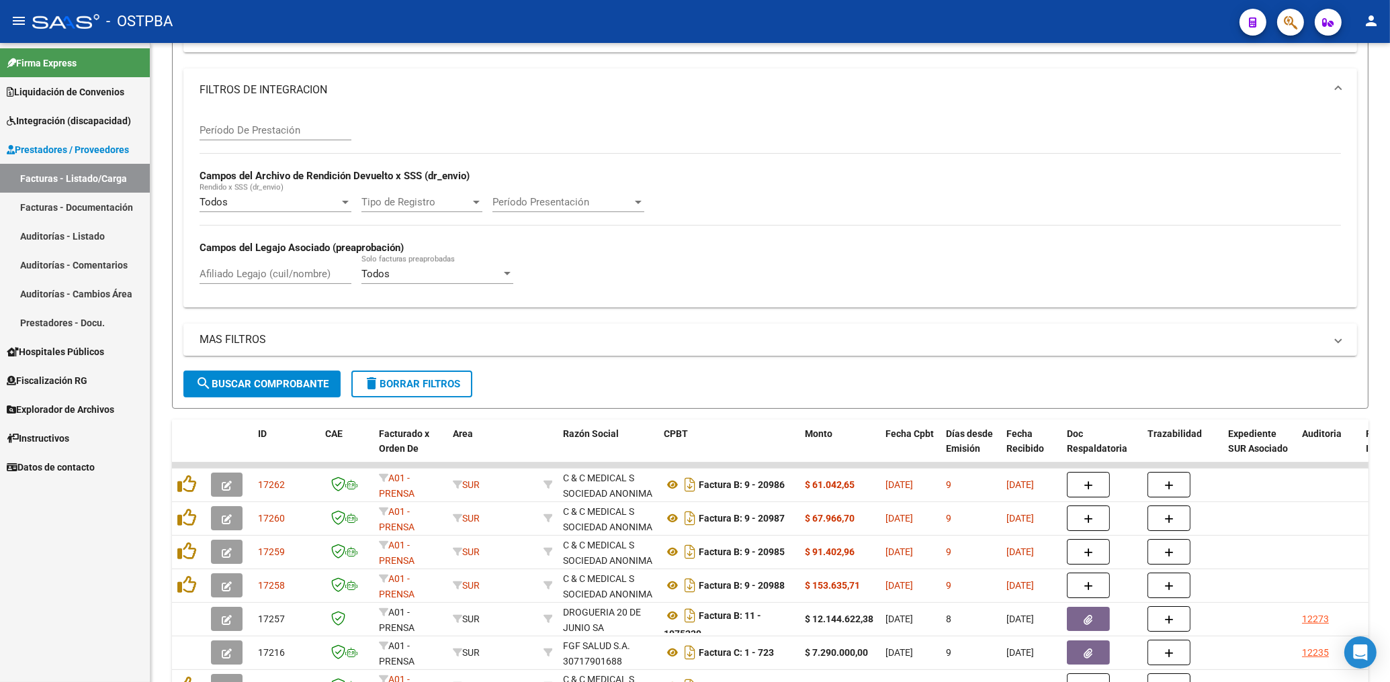
click at [1371, 32] on button "person" at bounding box center [1370, 21] width 27 height 27
click at [1345, 91] on button "exit_to_app Salir" at bounding box center [1343, 89] width 82 height 32
